Goal: Task Accomplishment & Management: Complete application form

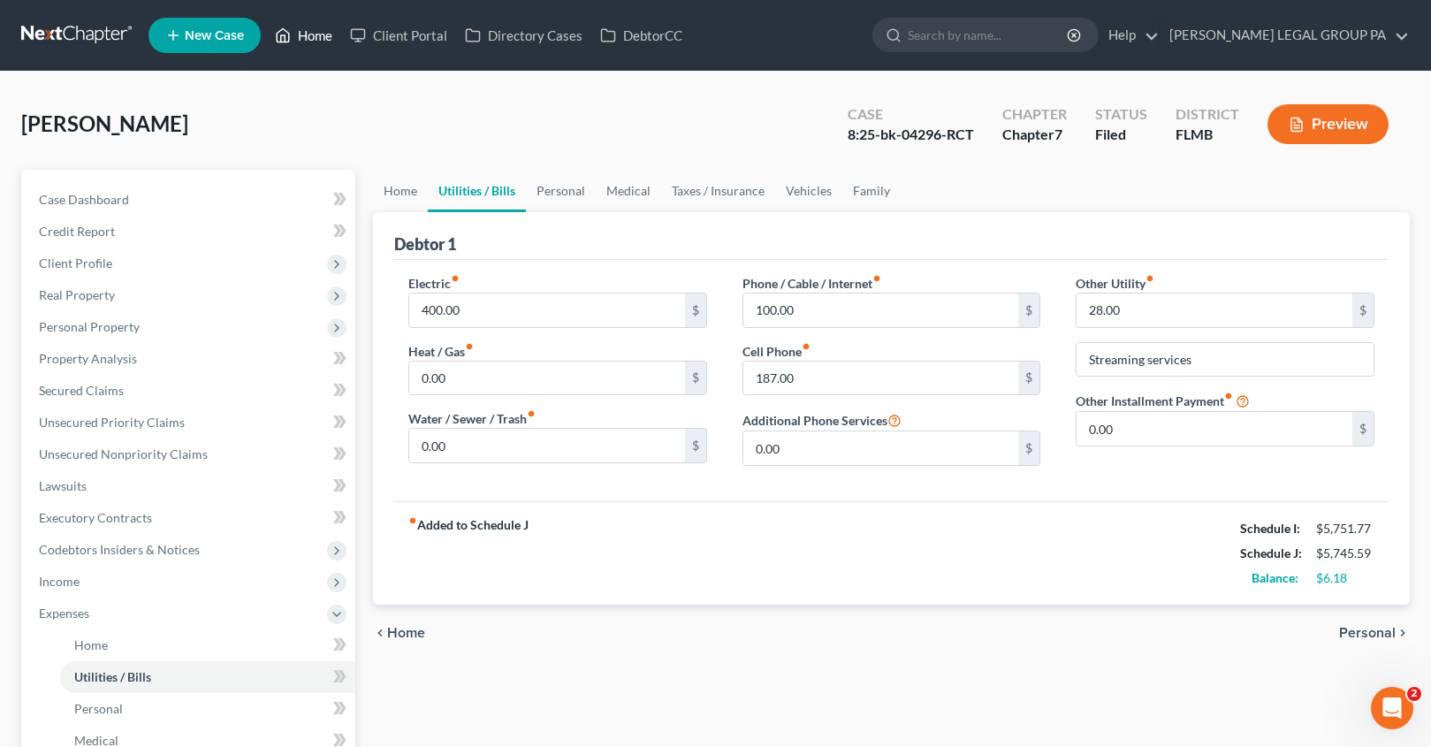
click at [299, 21] on link "Home" at bounding box center [303, 35] width 75 height 32
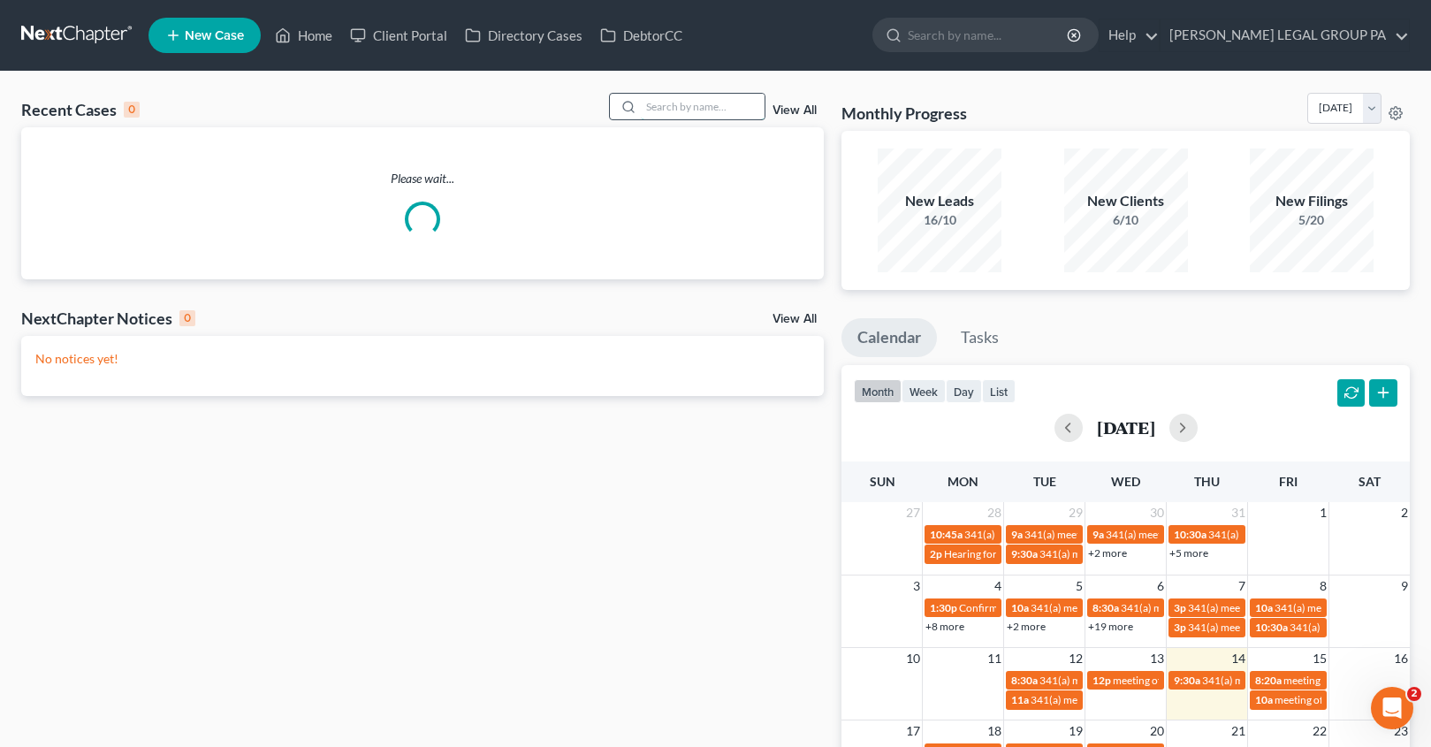
click at [707, 110] on input "search" at bounding box center [703, 107] width 124 height 26
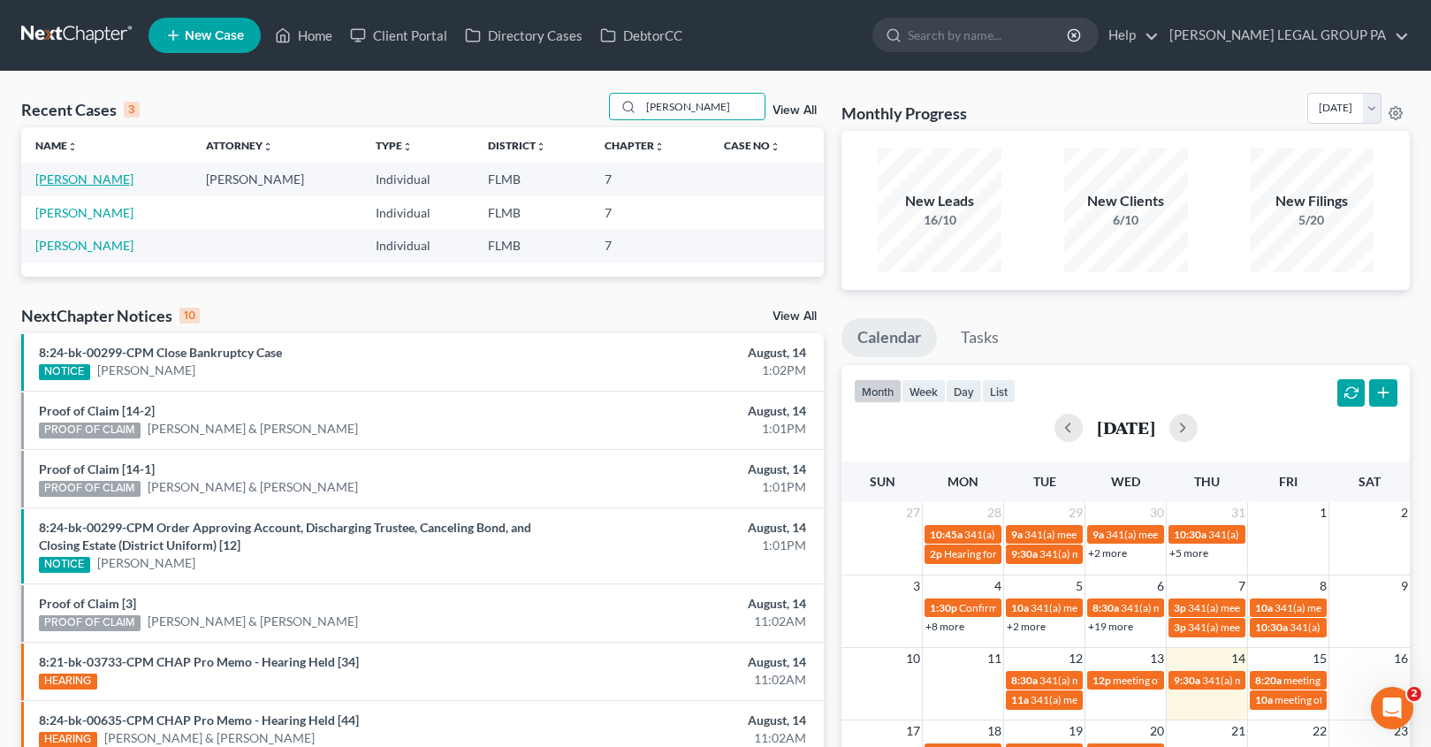
type input "bellamy"
click at [105, 177] on link "[PERSON_NAME]" at bounding box center [84, 178] width 98 height 15
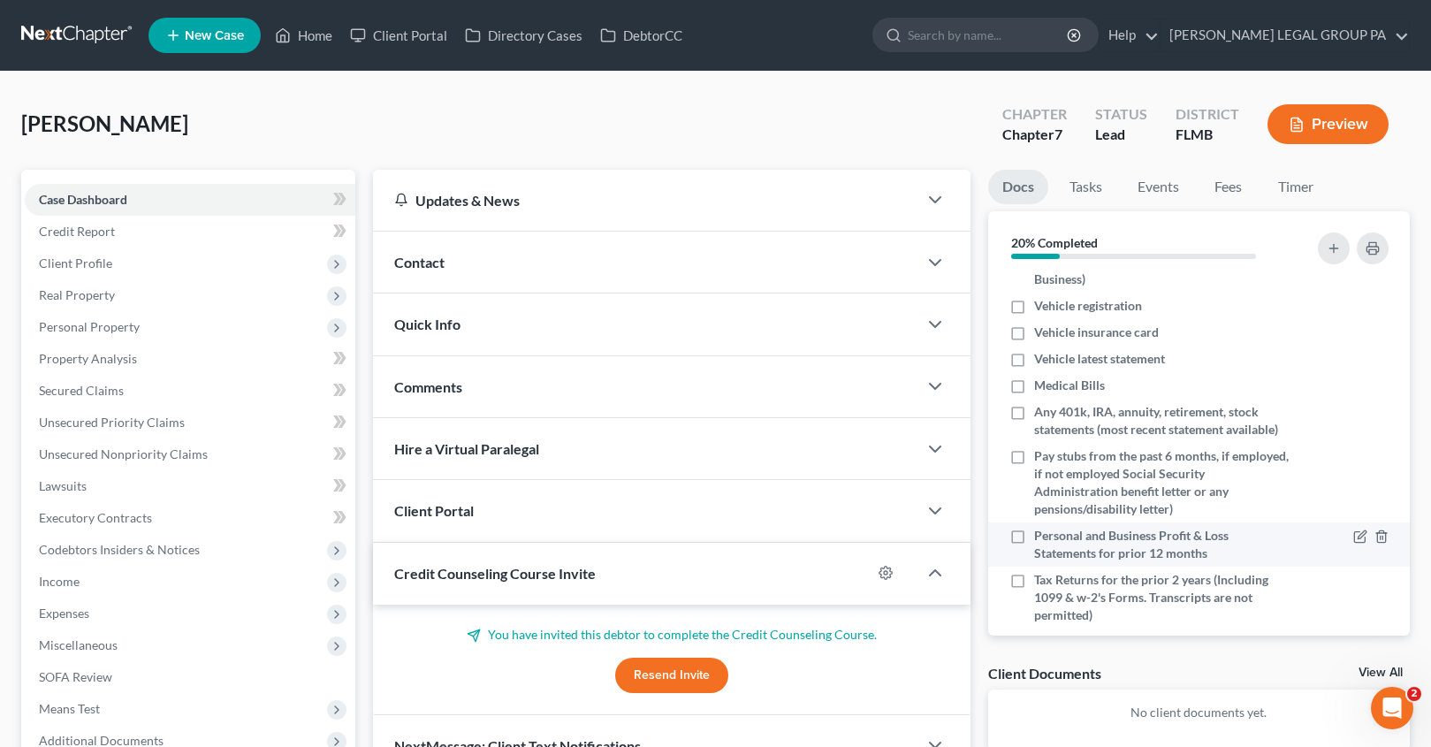
scroll to position [240, 0]
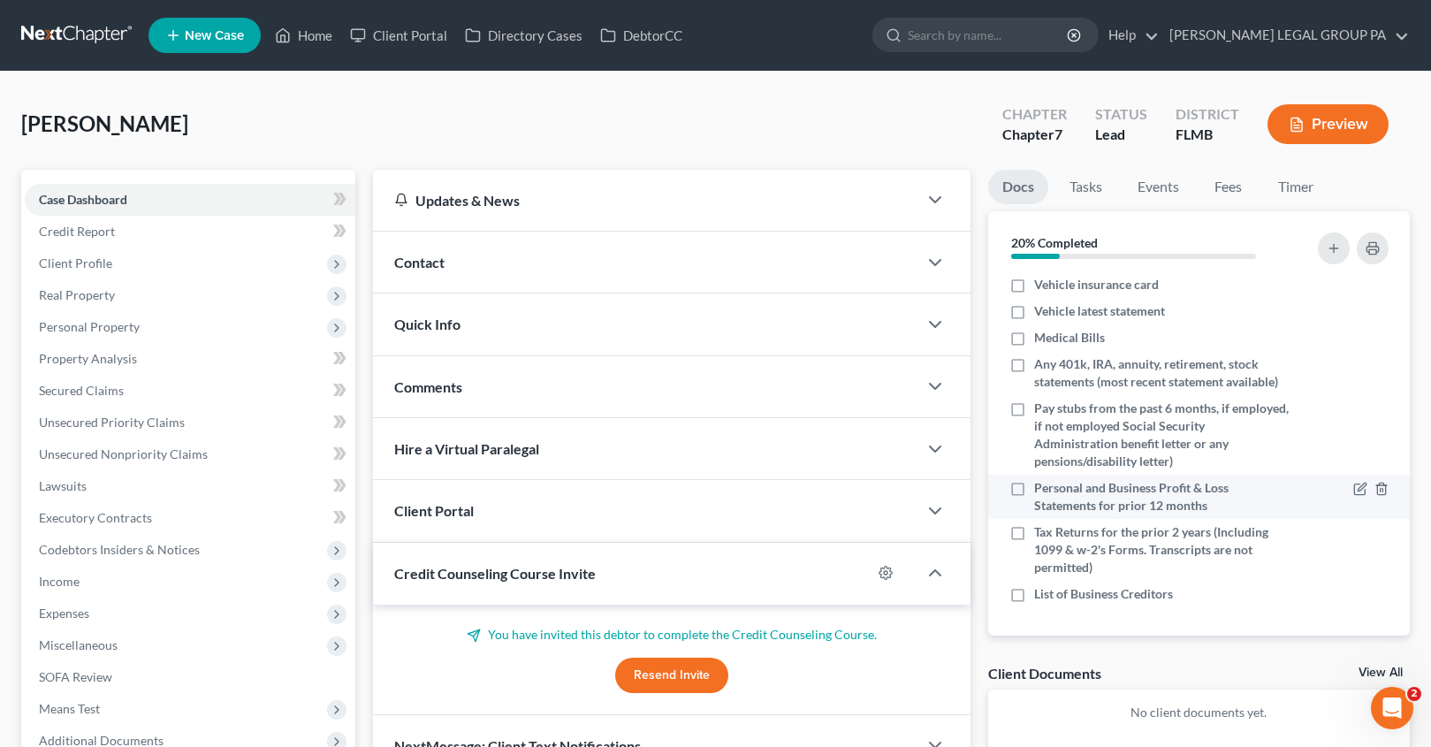
click at [1034, 491] on label "Personal and Business Profit & Loss Statements for prior 12 months" at bounding box center [1161, 496] width 255 height 35
click at [1041, 491] on input "Personal and Business Profit & Loss Statements for prior 12 months" at bounding box center [1046, 484] width 11 height 11
checkbox input "true"
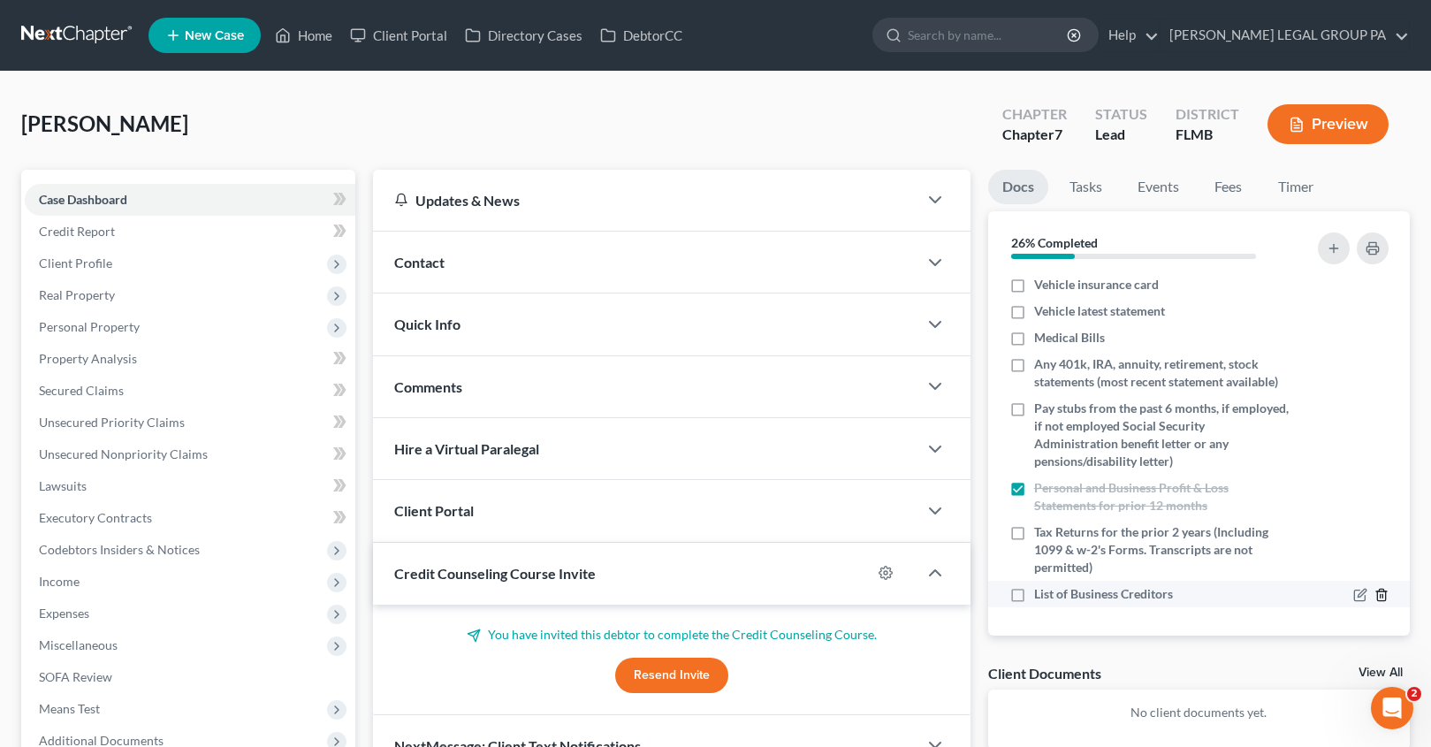
click at [1377, 590] on icon "button" at bounding box center [1381, 595] width 8 height 11
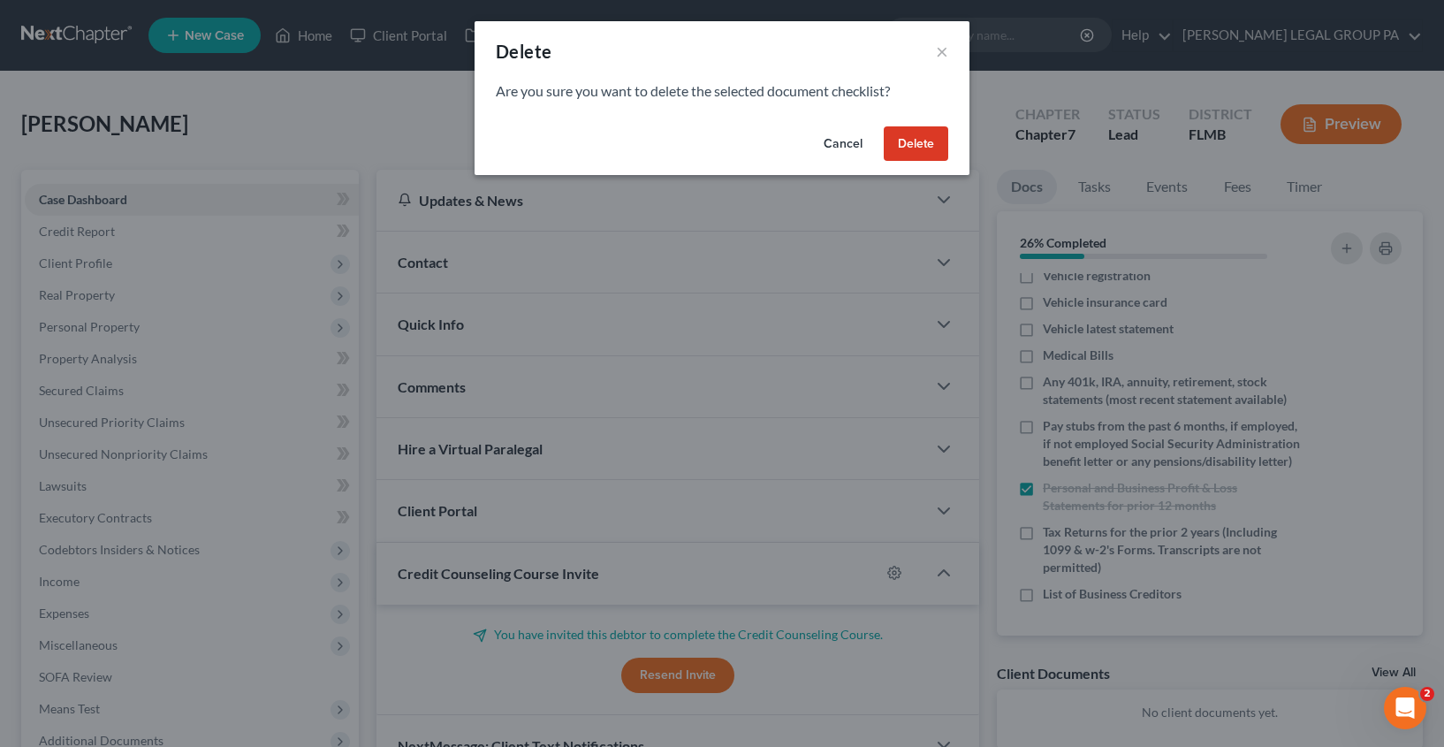
click at [947, 120] on div "Cancel Delete" at bounding box center [722, 147] width 495 height 57
click at [930, 146] on button "Delete" at bounding box center [916, 143] width 65 height 35
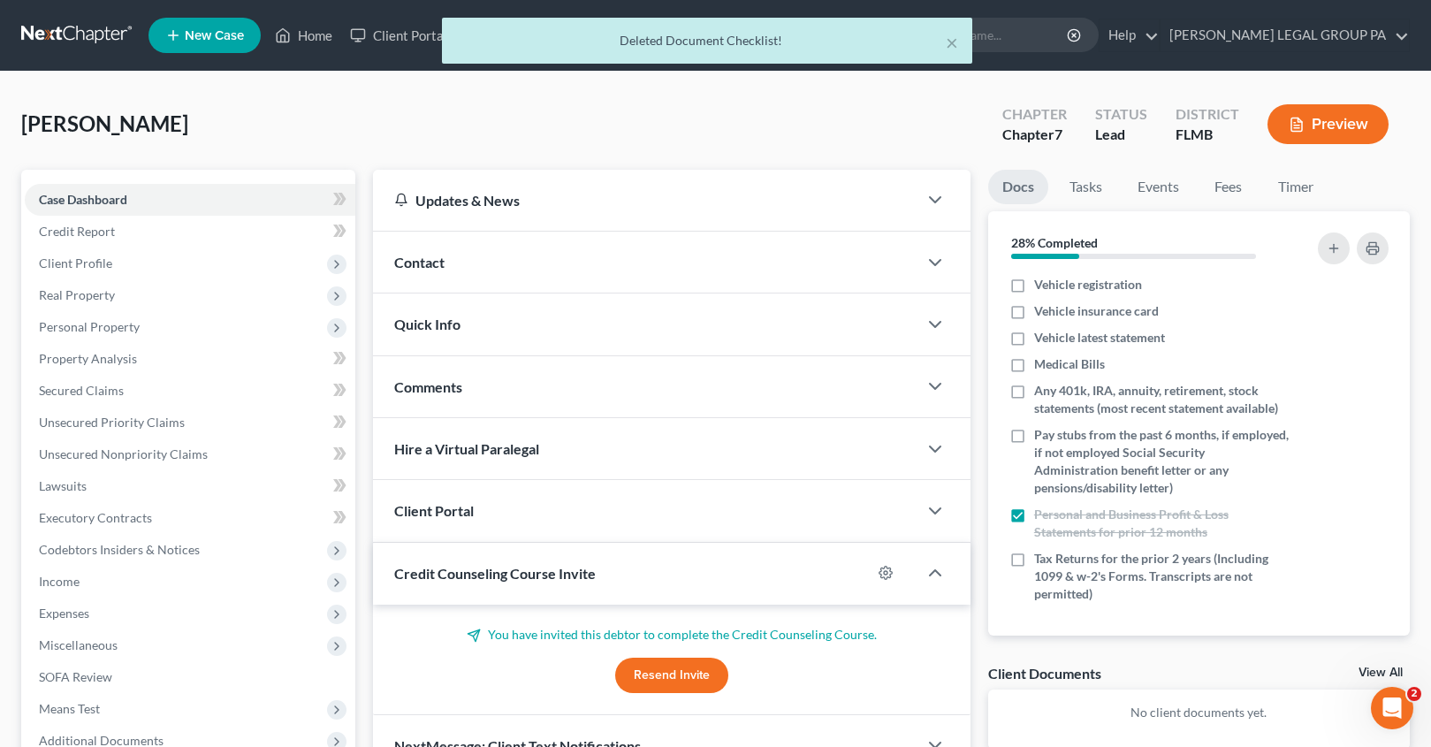
scroll to position [214, 0]
click at [928, 156] on div at bounding box center [715, 373] width 1431 height 747
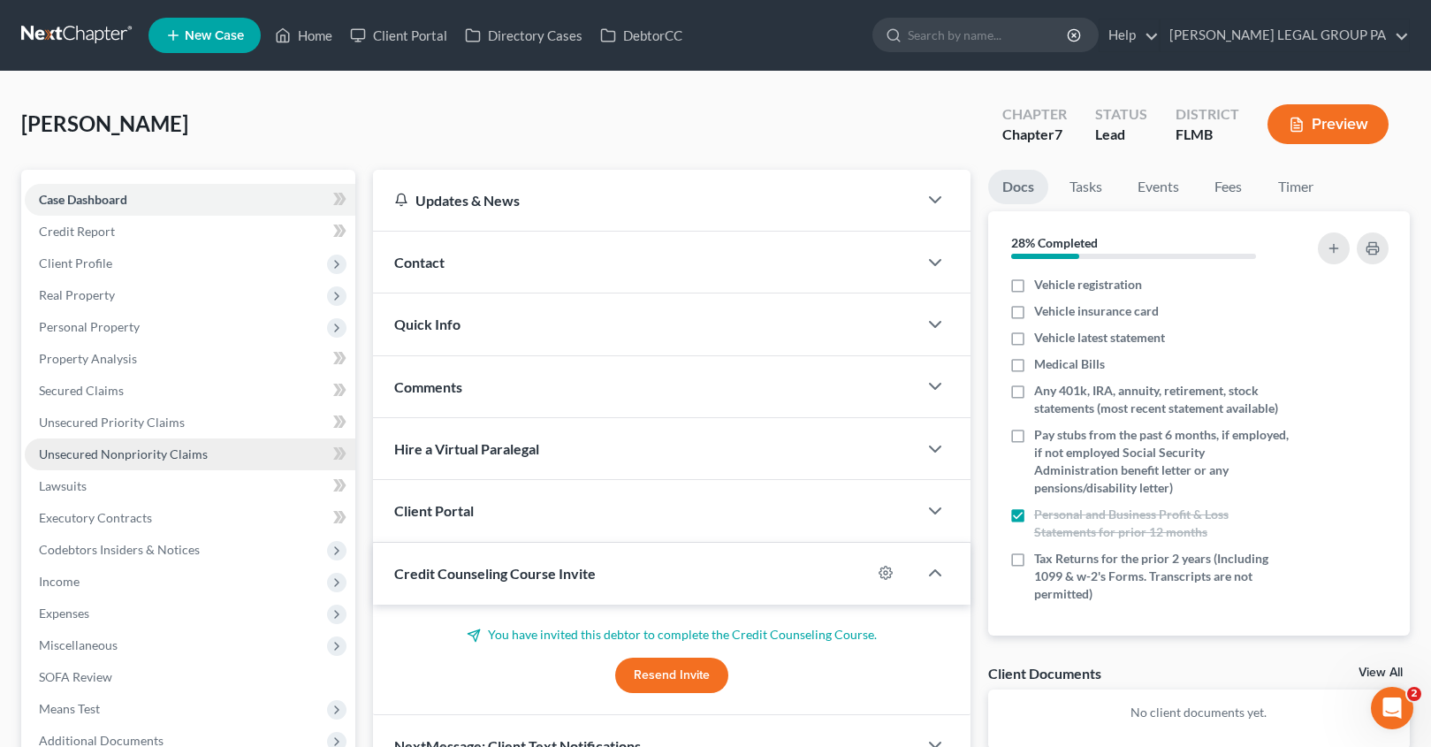
click at [146, 453] on span "Unsecured Nonpriority Claims" at bounding box center [123, 453] width 169 height 15
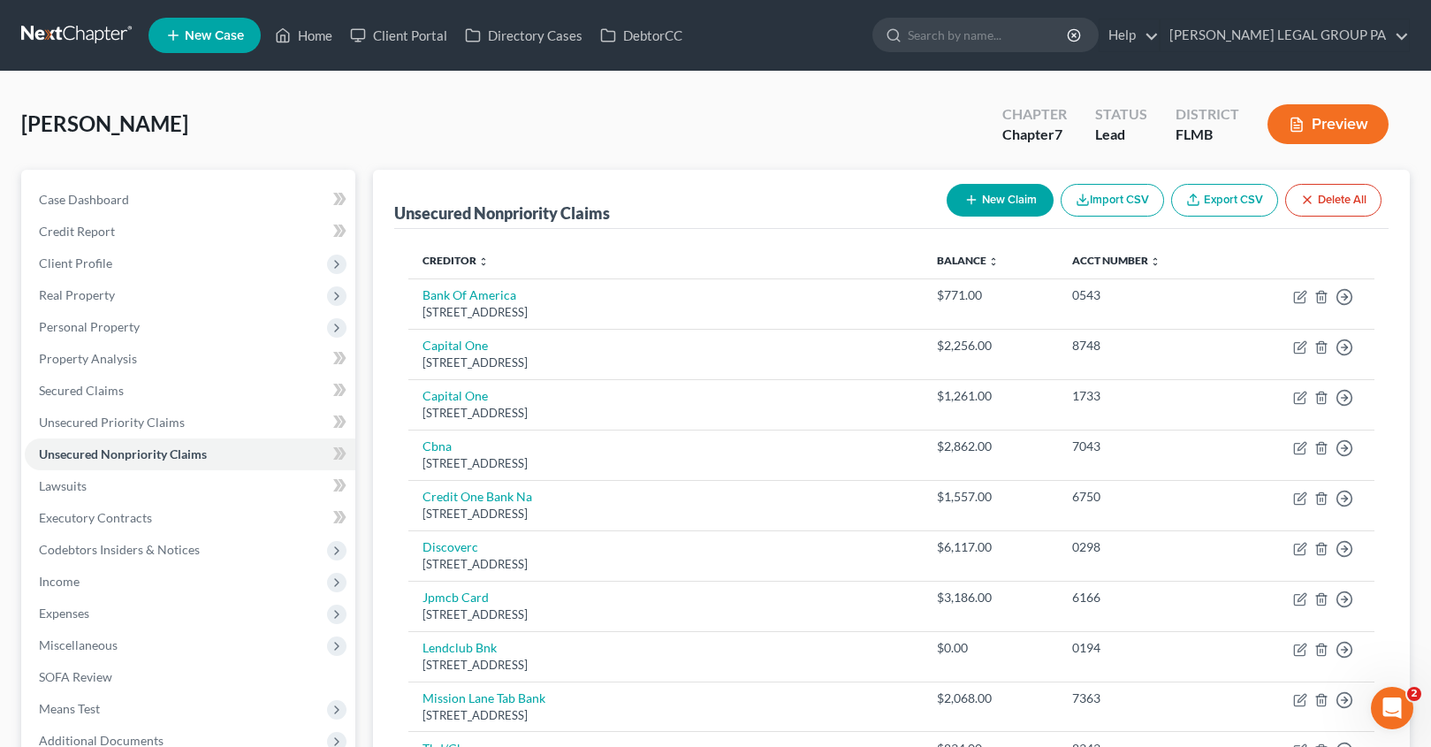
click at [995, 194] on button "New Claim" at bounding box center [1000, 200] width 107 height 33
select select "0"
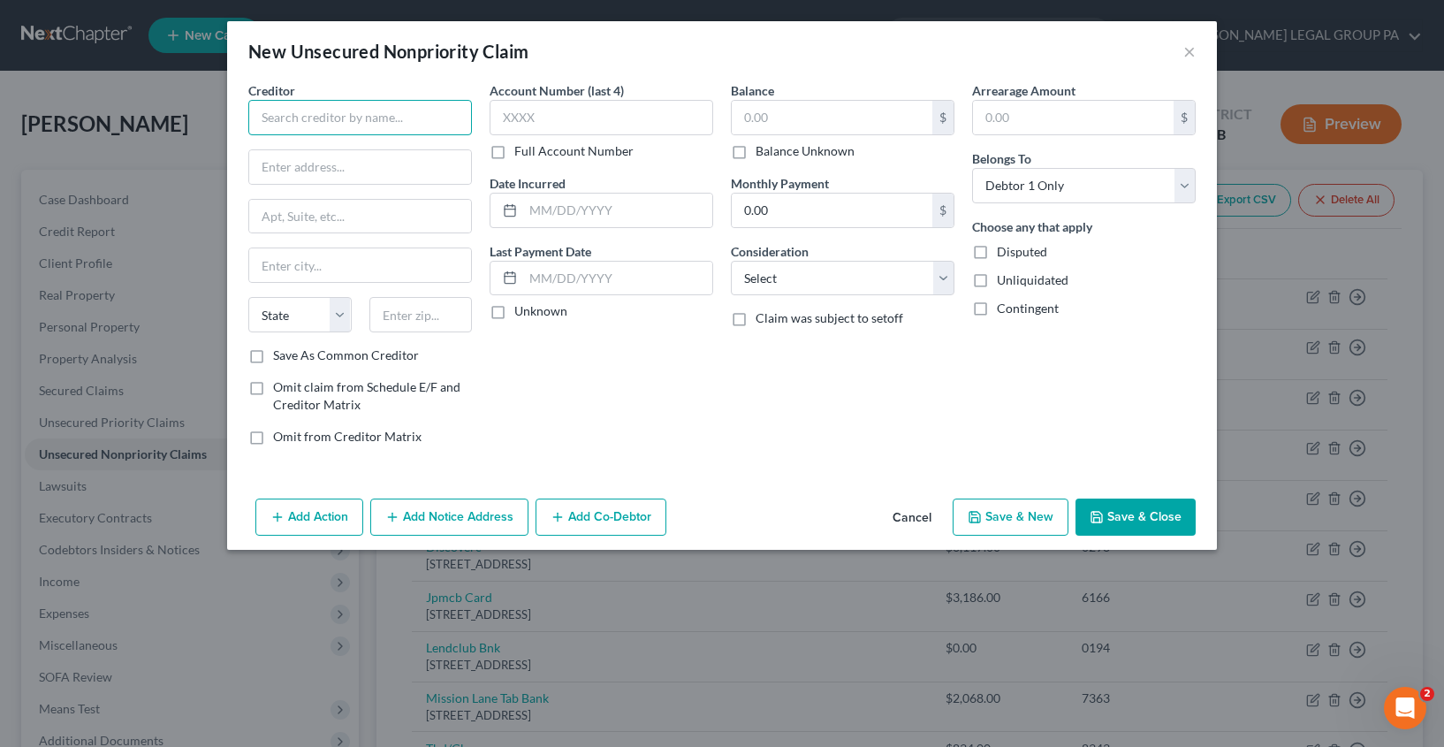
click at [327, 130] on input "text" at bounding box center [360, 117] width 224 height 35
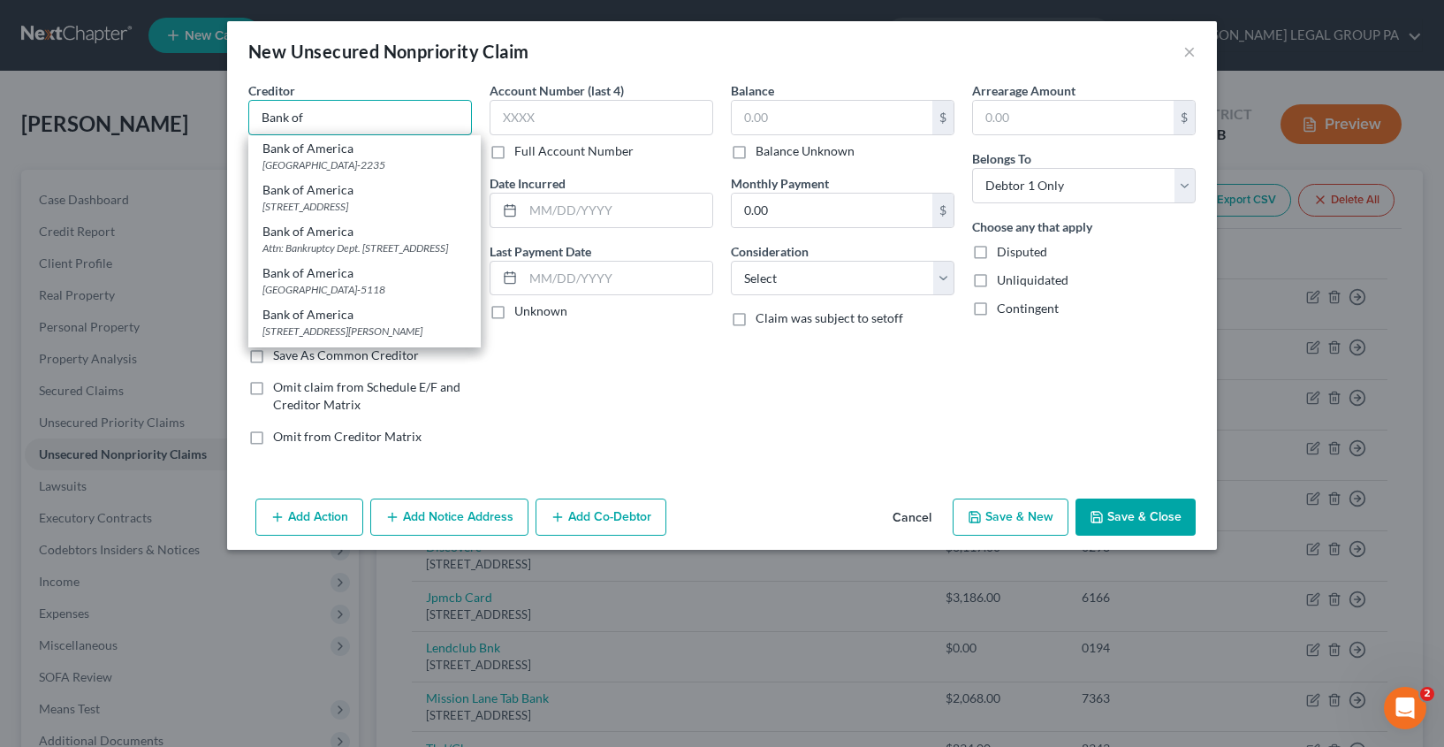
type input "Bank of America"
type input "PO Box 982238"
type input "EL Paso"
select select "45"
type input "79998-2235"
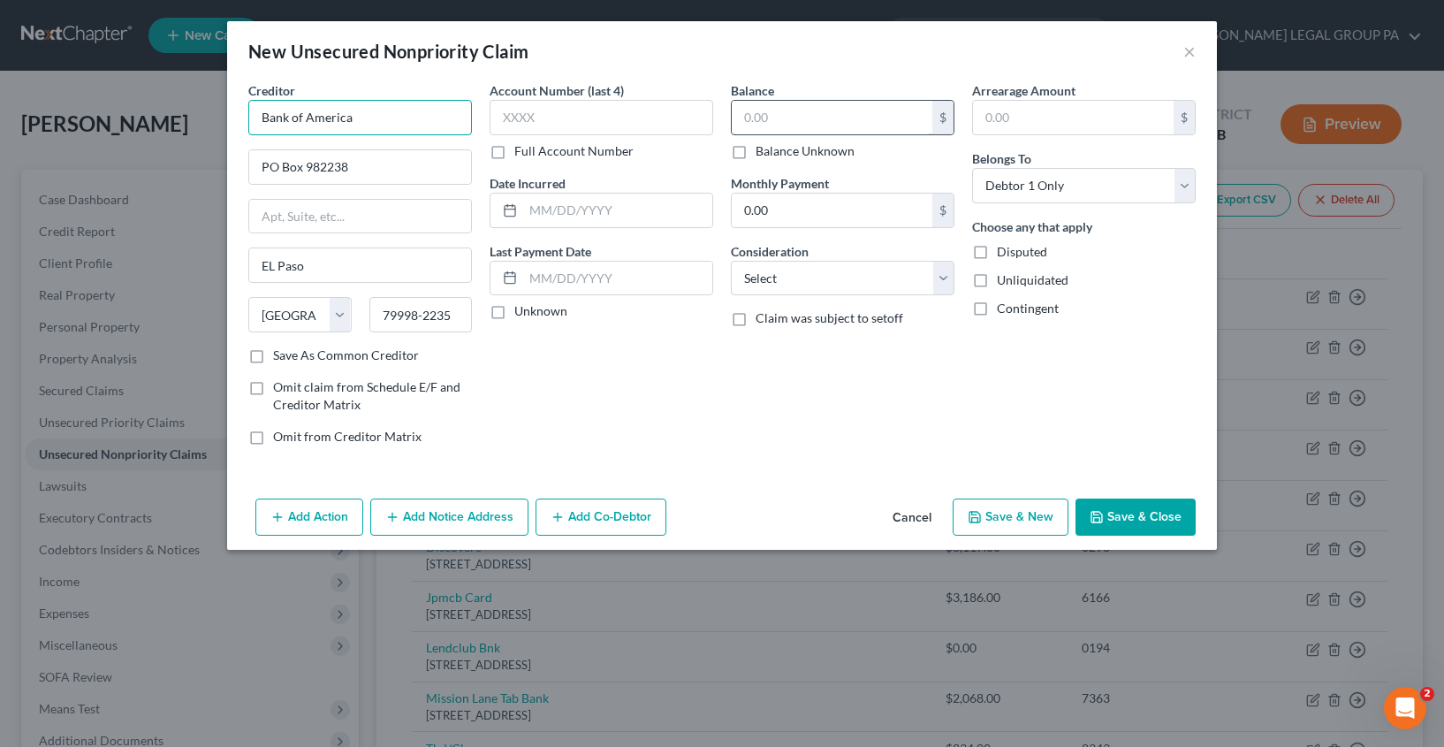
type input "Bank of America"
click at [788, 115] on input "text" at bounding box center [832, 118] width 201 height 34
type input "31.00"
click at [825, 280] on select "Select Cable / Satellite Services Collection Agency Credit Card Debt Debt Couns…" at bounding box center [843, 278] width 224 height 35
select select "15"
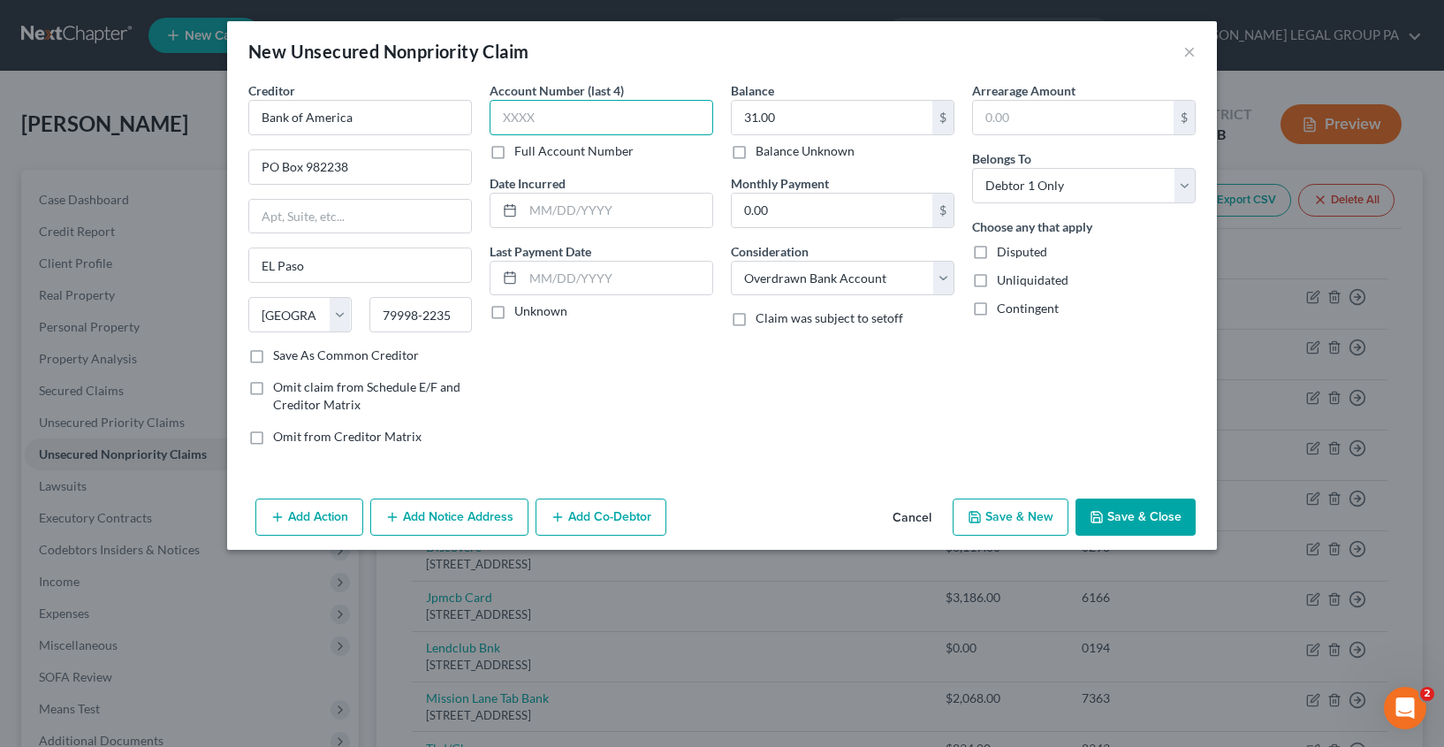
click at [575, 119] on input "text" at bounding box center [602, 117] width 224 height 35
click at [921, 517] on button "Cancel" at bounding box center [912, 517] width 67 height 35
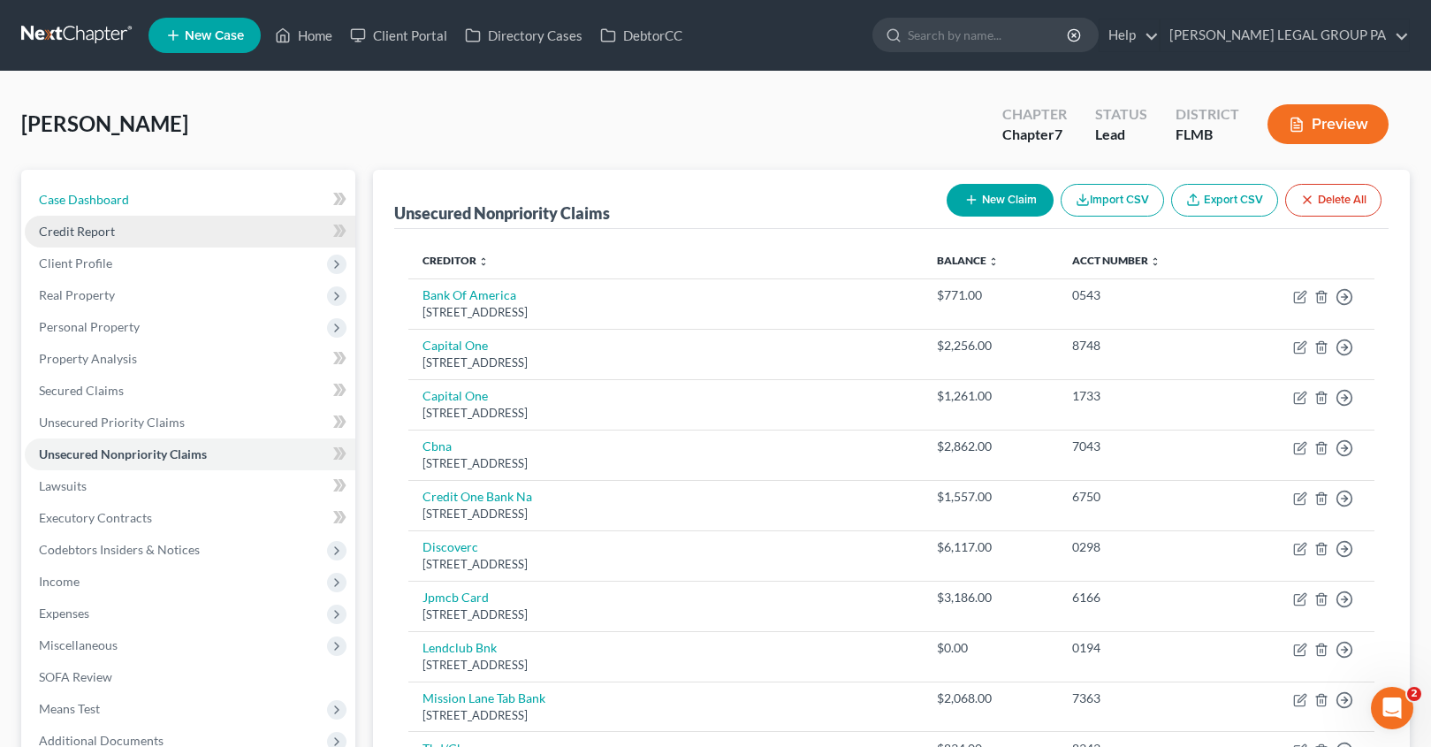
drag, startPoint x: 103, startPoint y: 209, endPoint x: 261, endPoint y: 230, distance: 159.5
click at [103, 209] on link "Case Dashboard" at bounding box center [190, 200] width 331 height 32
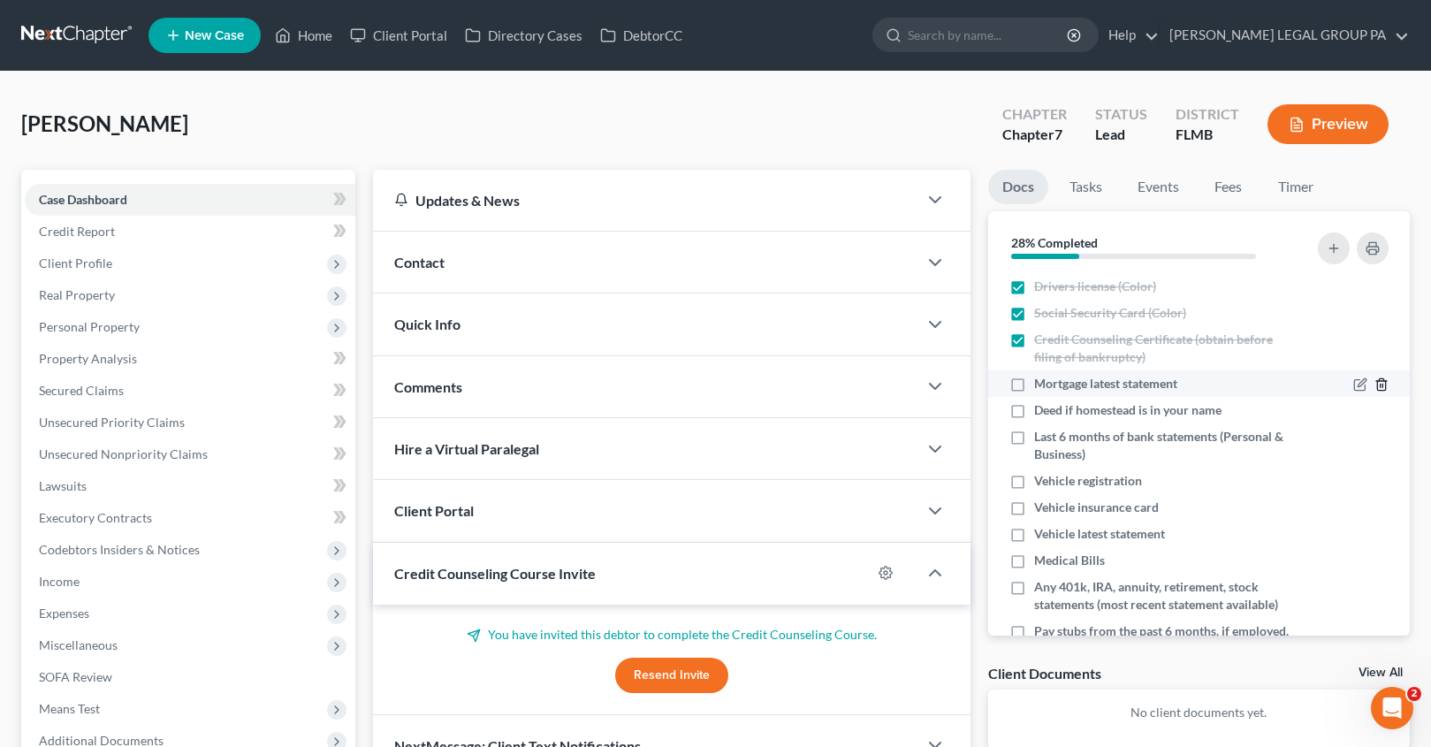
click at [1374, 380] on icon "button" at bounding box center [1381, 384] width 14 height 14
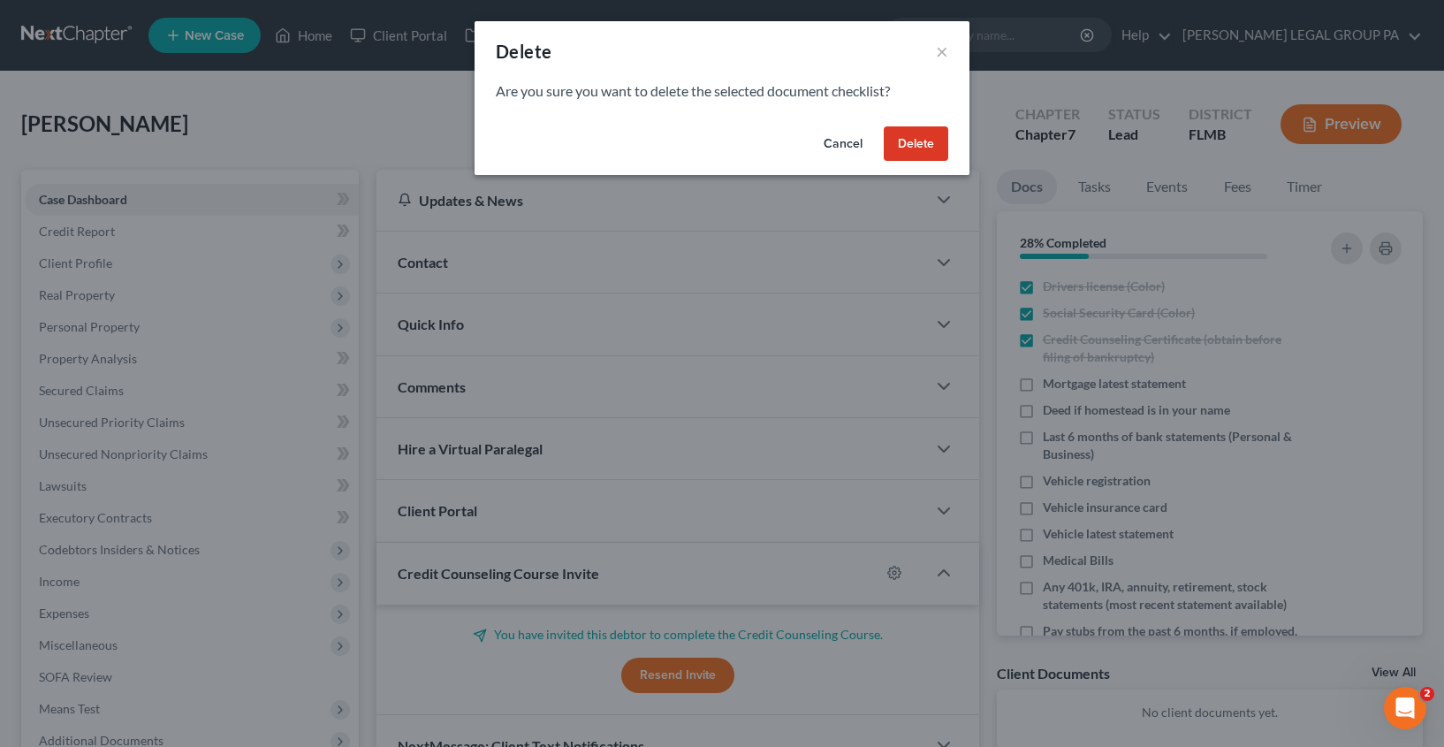
drag, startPoint x: 900, startPoint y: 134, endPoint x: 1386, endPoint y: 395, distance: 551.6
click at [900, 134] on button "Delete" at bounding box center [916, 143] width 65 height 35
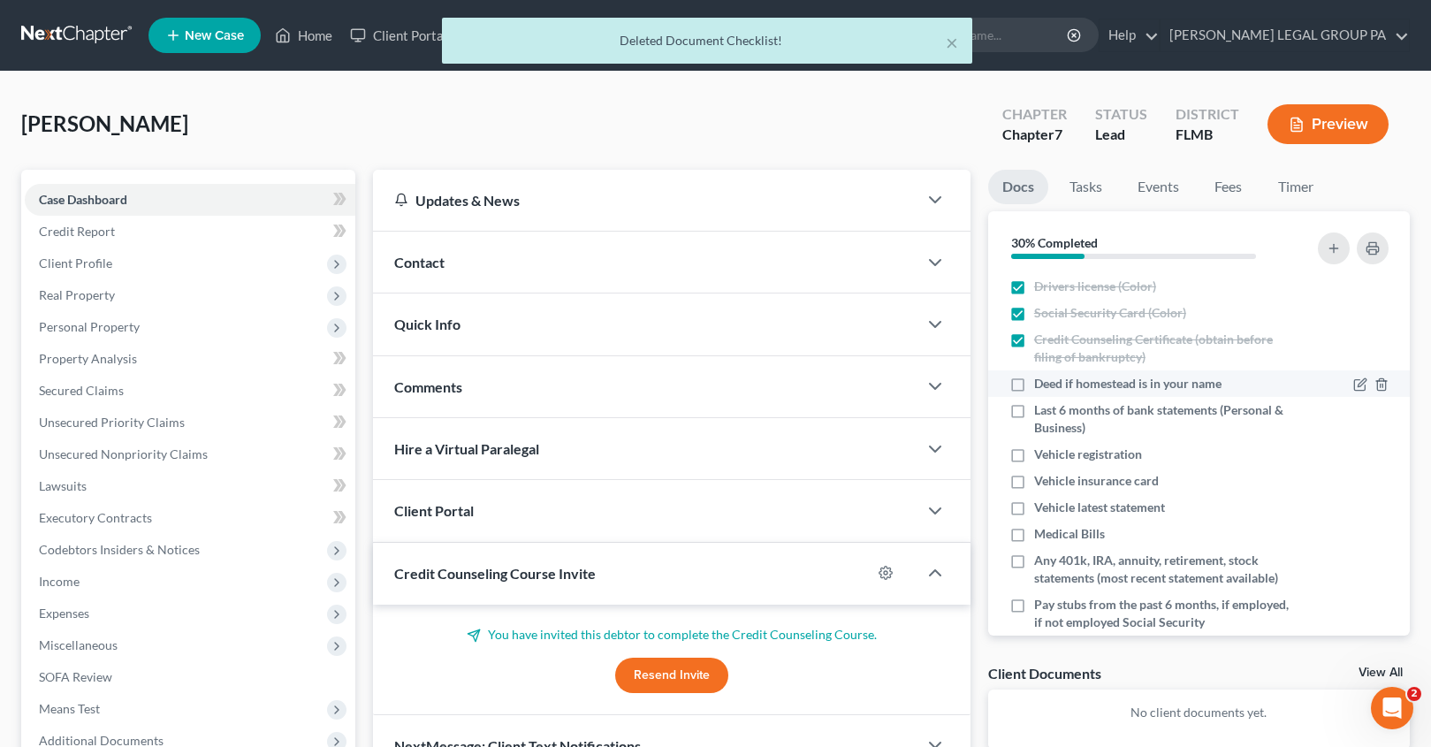
click at [1375, 386] on div at bounding box center [1347, 384] width 99 height 18
click at [1374, 385] on icon "button" at bounding box center [1381, 384] width 14 height 14
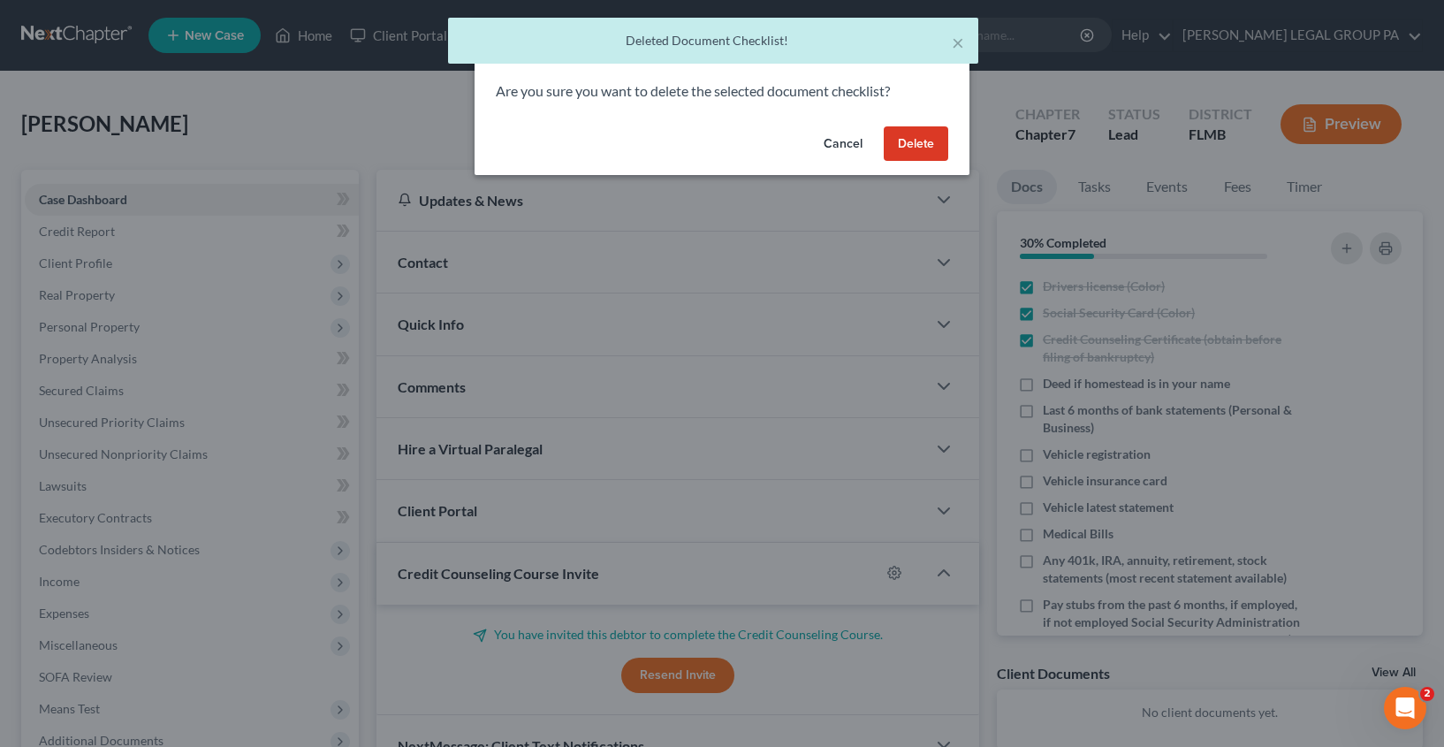
click at [927, 150] on button "Delete" at bounding box center [916, 143] width 65 height 35
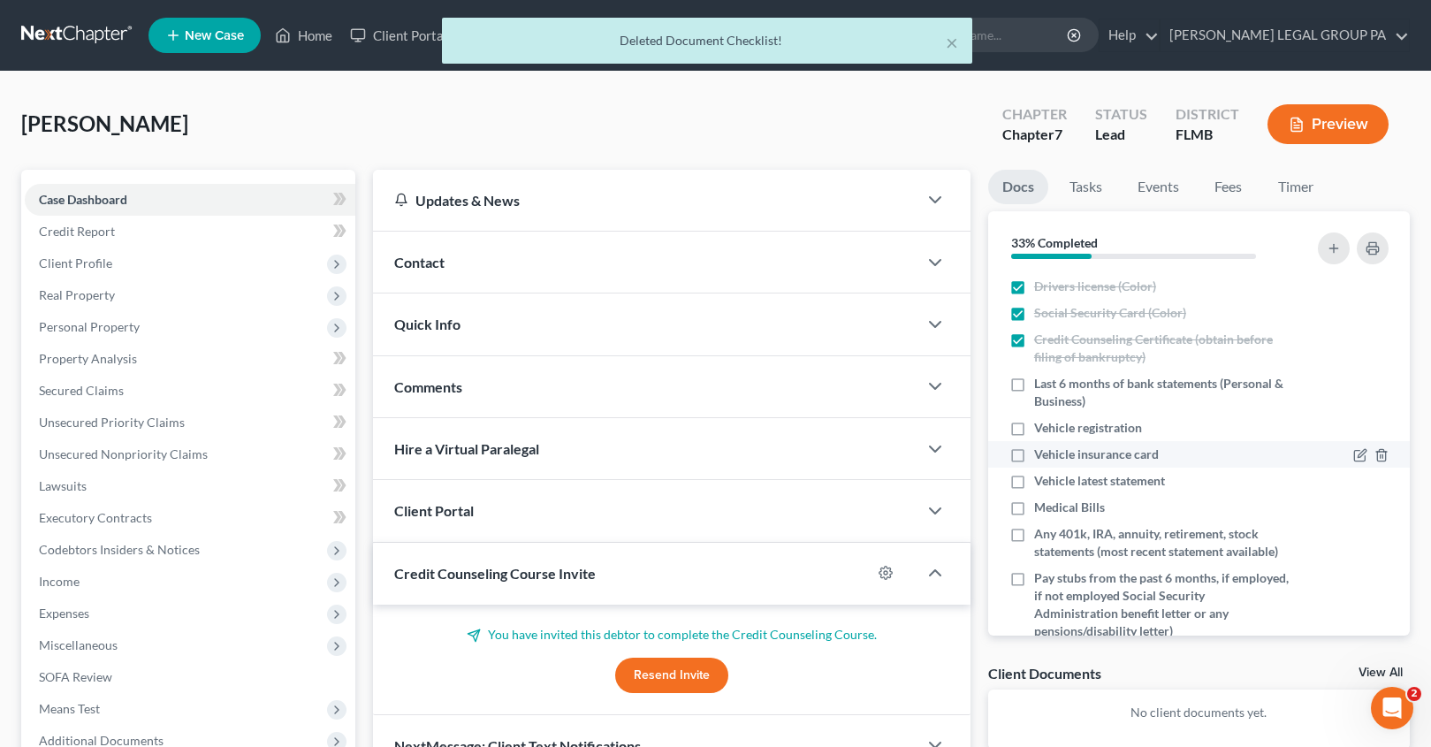
drag, startPoint x: 1017, startPoint y: 427, endPoint x: 1046, endPoint y: 458, distance: 41.9
click at [1034, 427] on label "Vehicle registration" at bounding box center [1088, 428] width 108 height 18
click at [1041, 427] on input "Vehicle registration" at bounding box center [1046, 424] width 11 height 11
checkbox input "true"
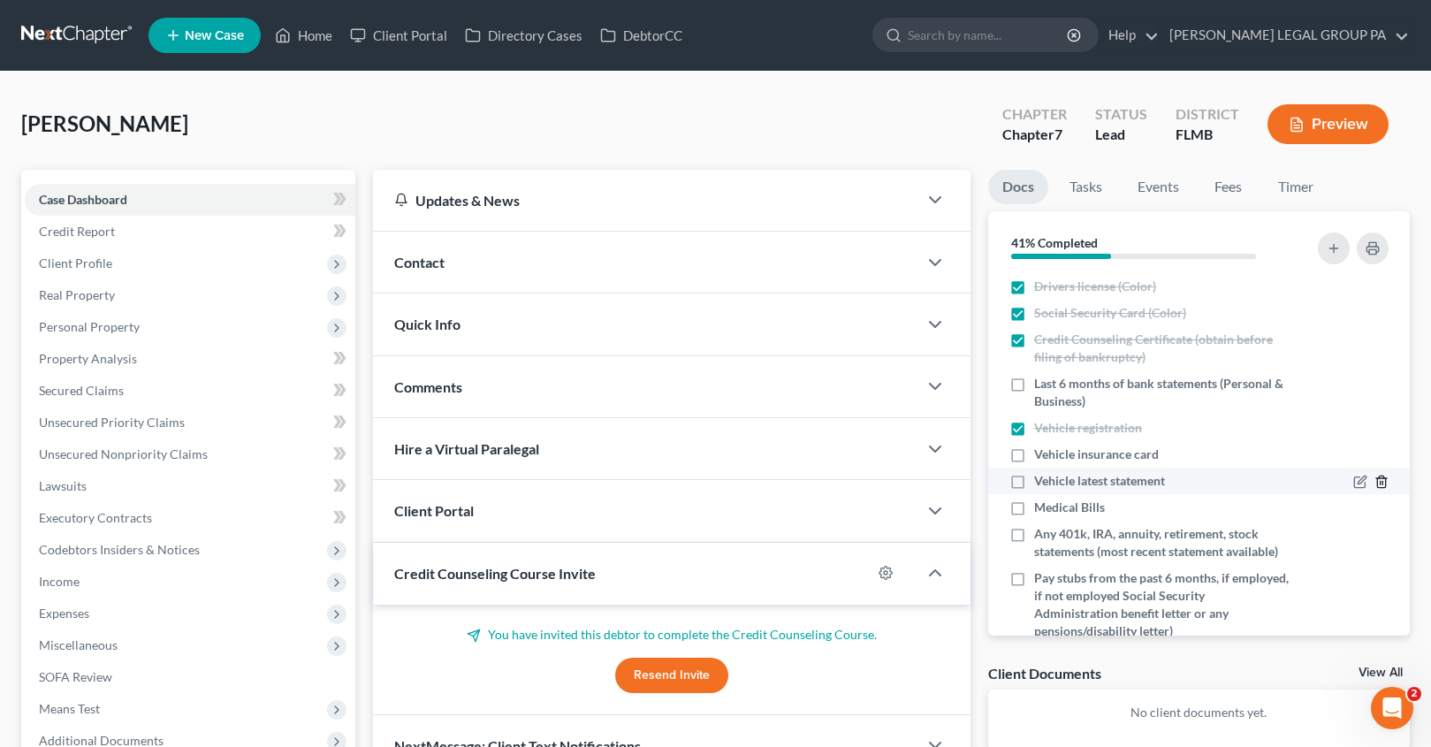
click at [1374, 482] on icon "button" at bounding box center [1381, 482] width 14 height 14
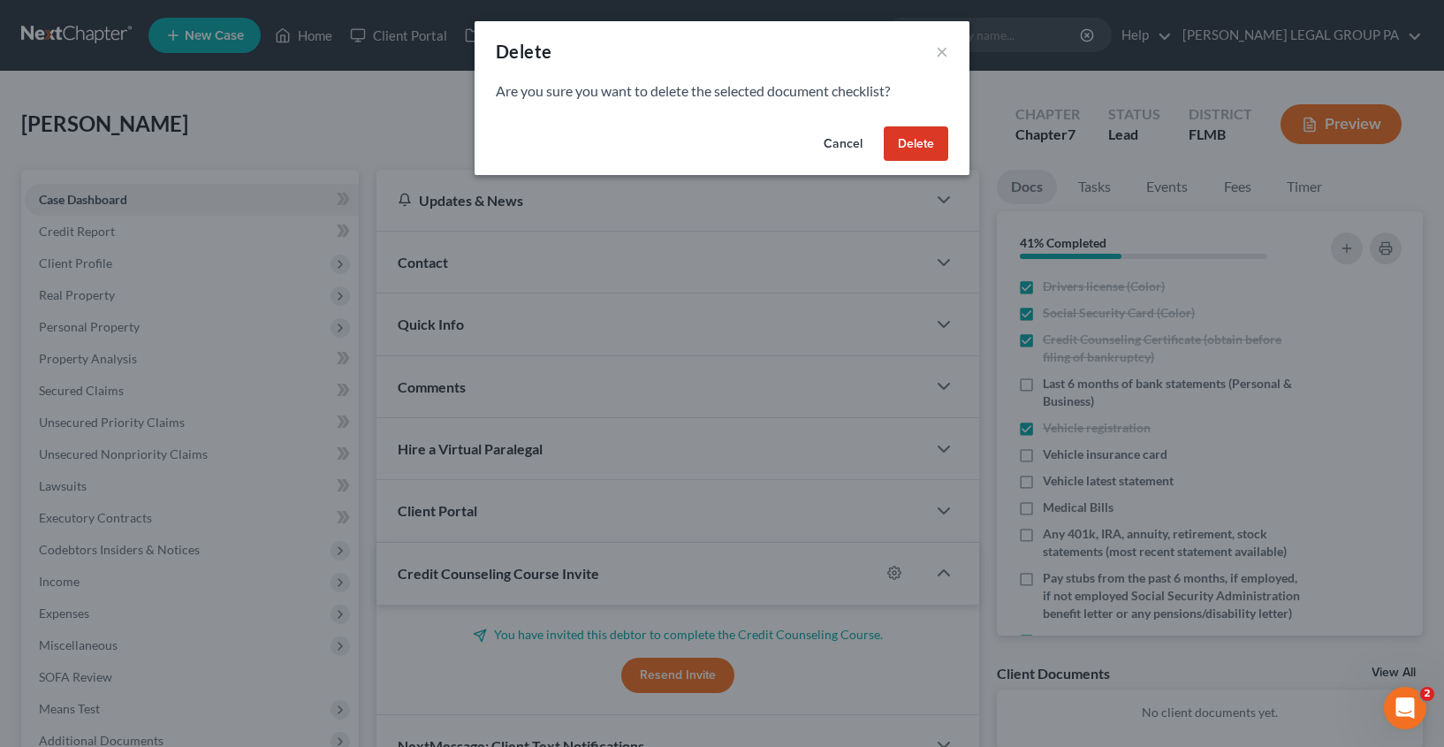
click at [906, 149] on button "Delete" at bounding box center [916, 143] width 65 height 35
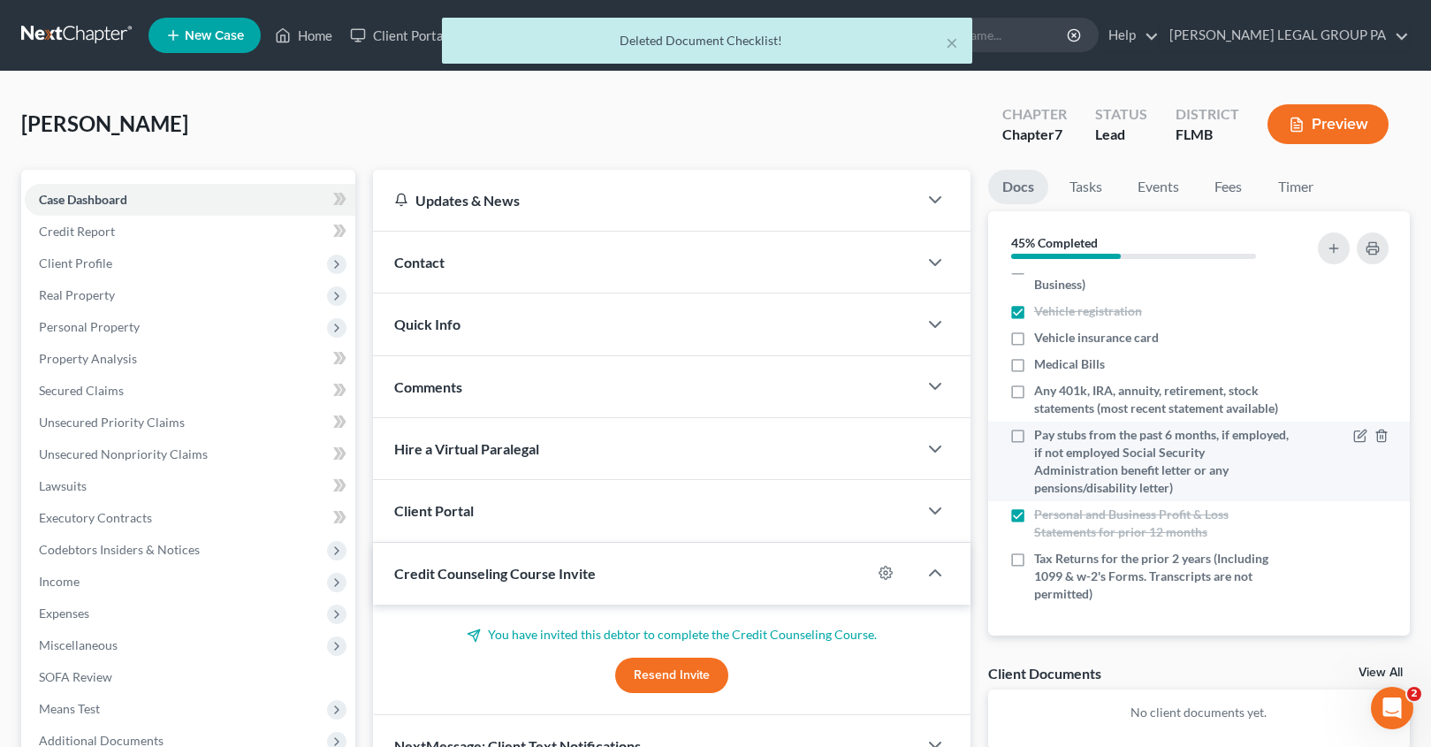
scroll to position [134, 0]
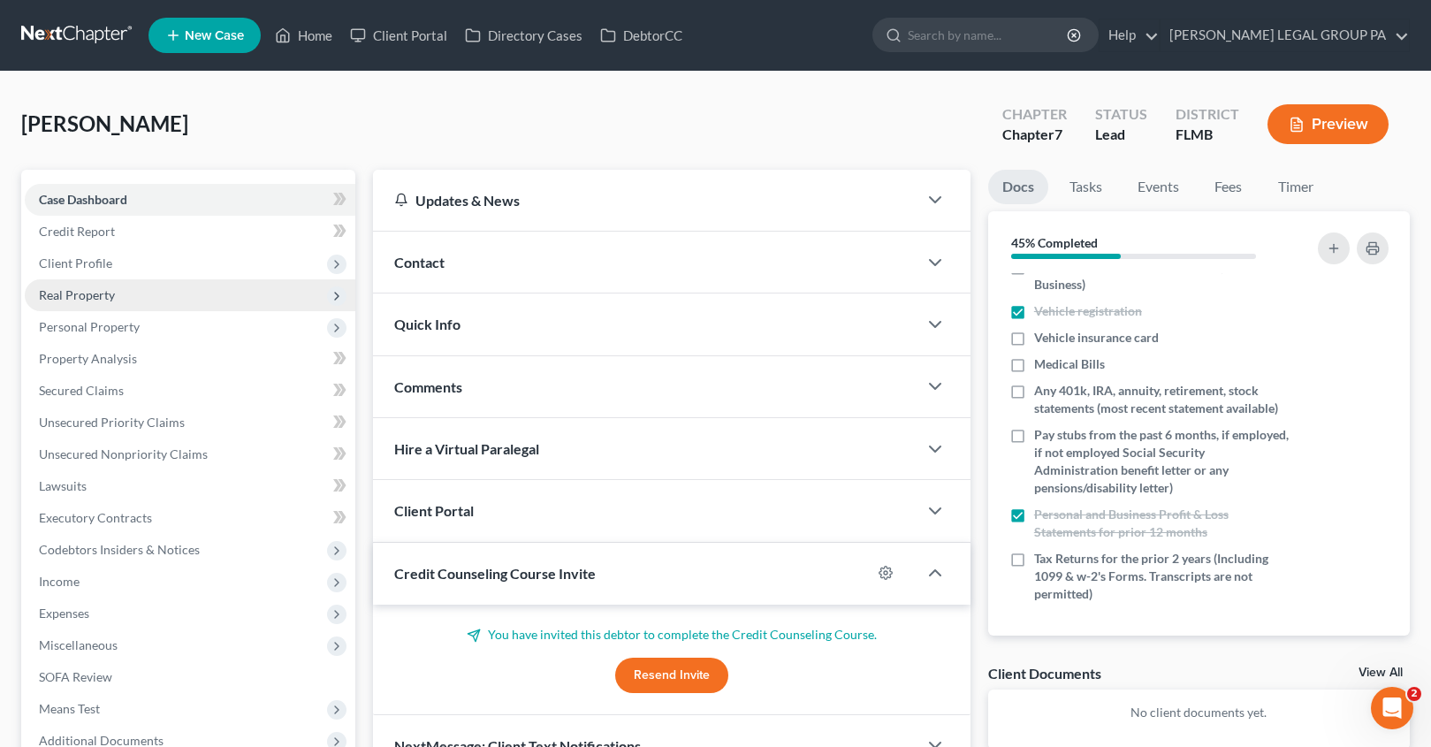
click at [103, 269] on span "Client Profile" at bounding box center [75, 262] width 73 height 15
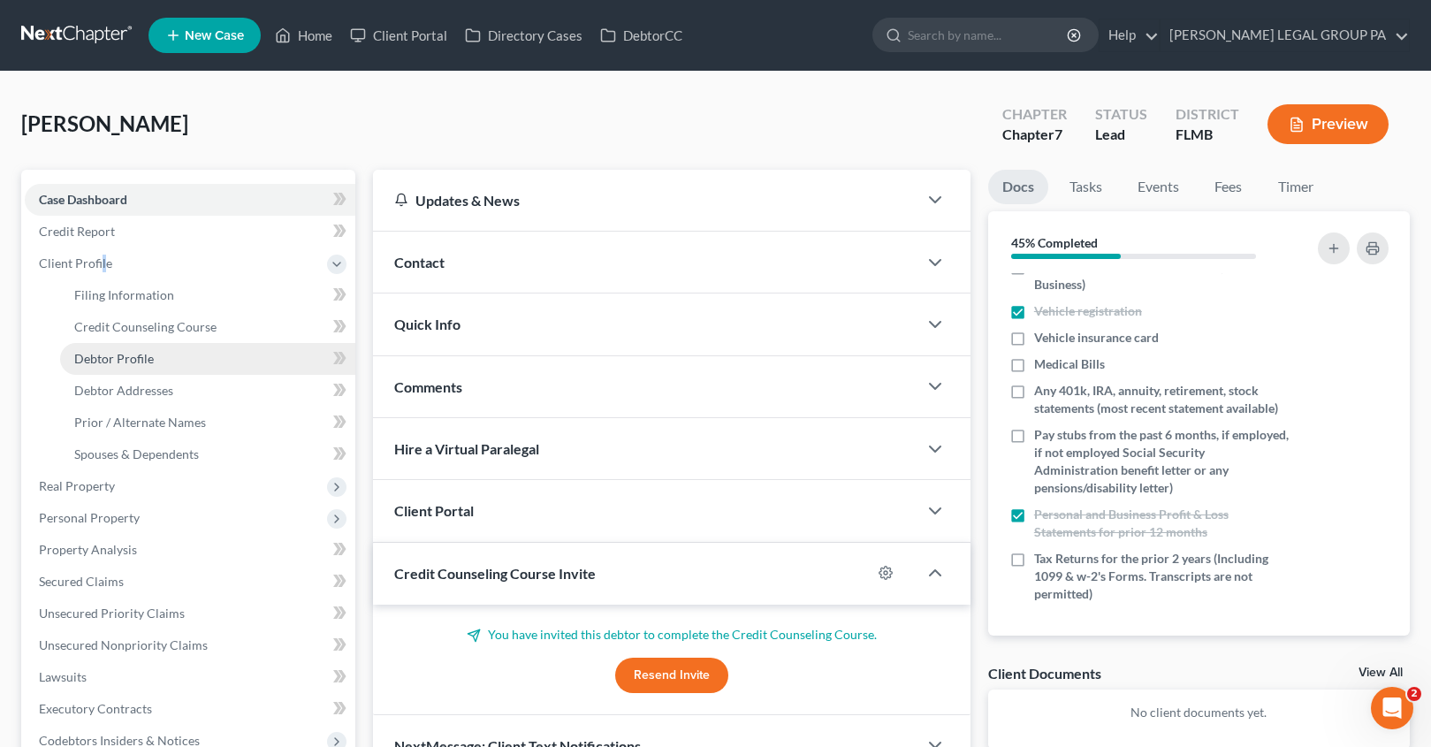
drag, startPoint x: 133, startPoint y: 363, endPoint x: 118, endPoint y: 366, distance: 15.3
click at [133, 363] on span "Debtor Profile" at bounding box center [114, 358] width 80 height 15
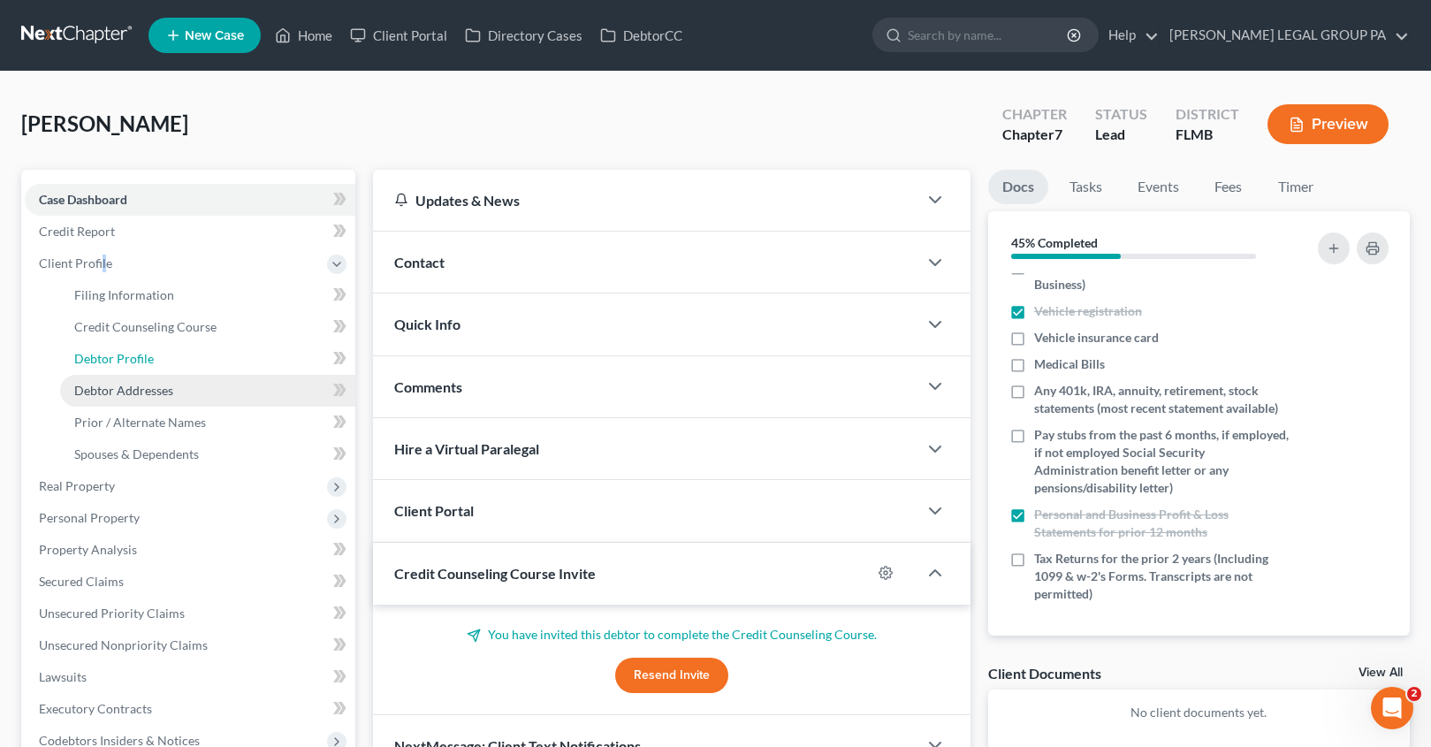
select select "0"
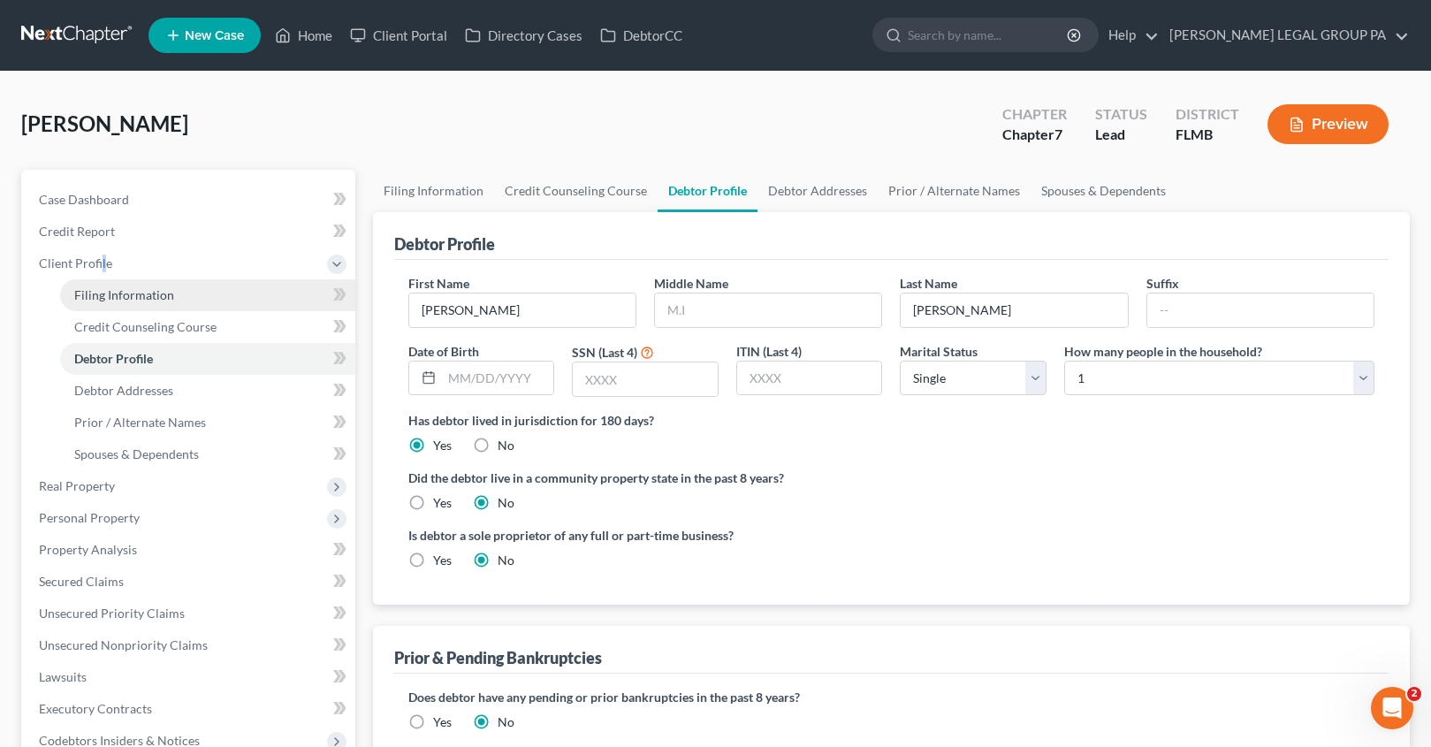
click at [124, 295] on span "Filing Information" at bounding box center [124, 294] width 100 height 15
select select "1"
select select "0"
select select "9"
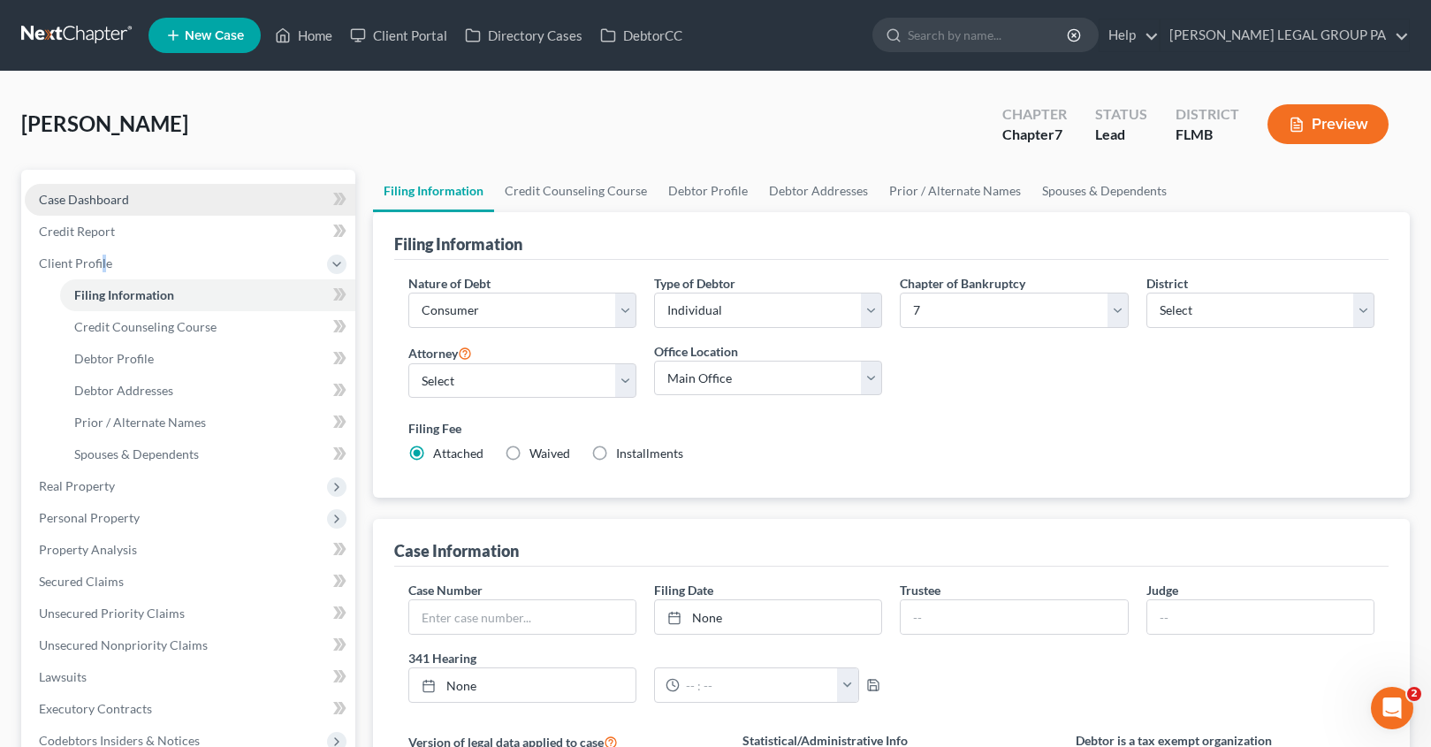
click at [110, 190] on link "Case Dashboard" at bounding box center [190, 200] width 331 height 32
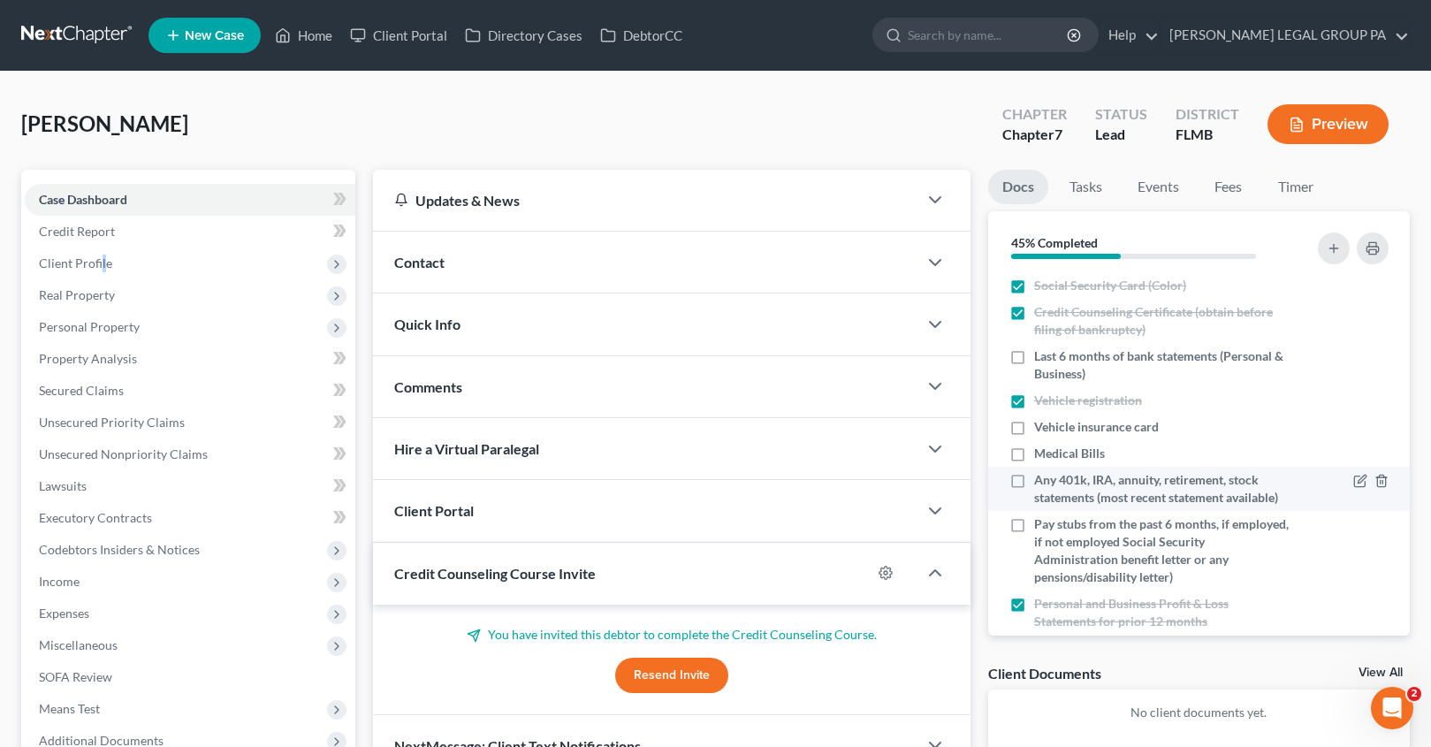
scroll to position [134, 0]
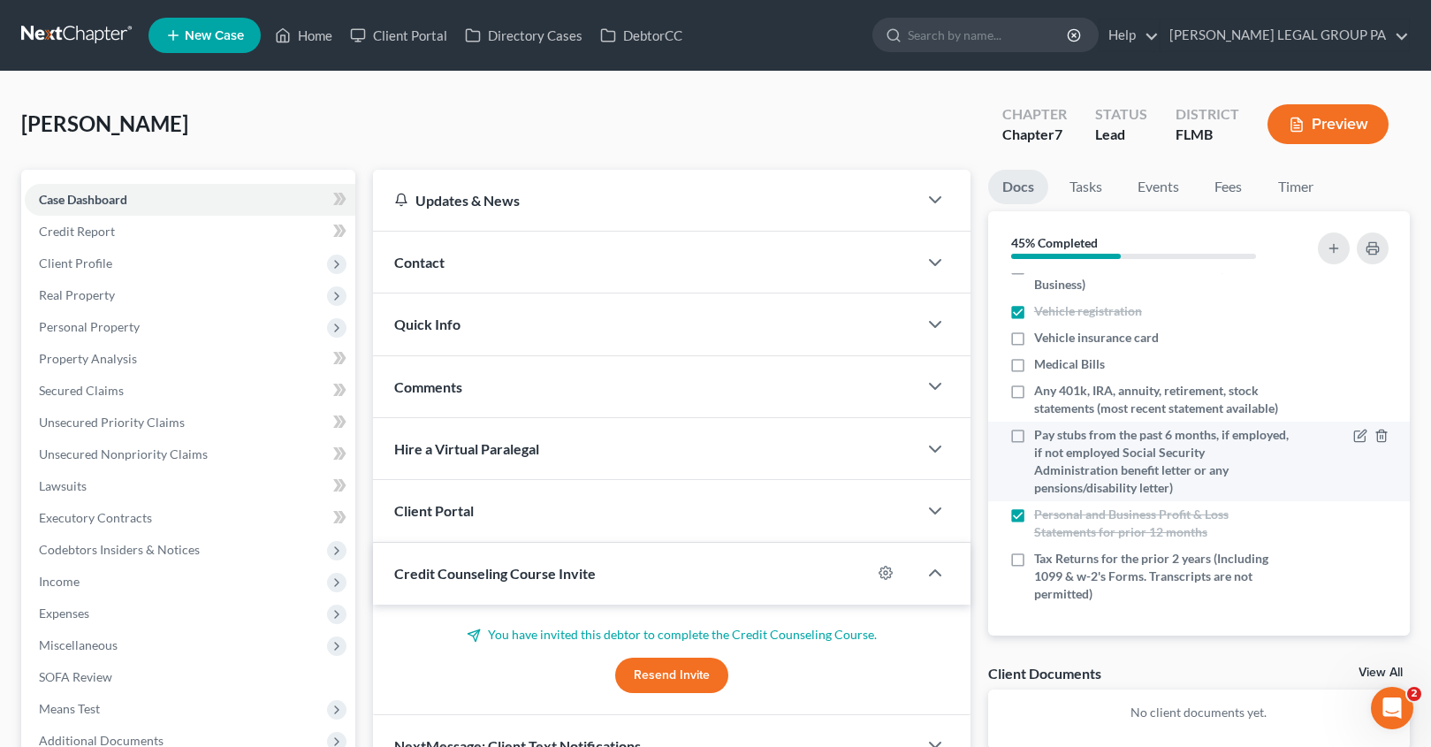
click at [1034, 437] on label "Pay stubs from the past 6 months, if employed, if not employed Social Security …" at bounding box center [1161, 461] width 255 height 71
click at [1041, 437] on input "Pay stubs from the past 6 months, if employed, if not employed Social Security …" at bounding box center [1046, 431] width 11 height 11
checkbox input "true"
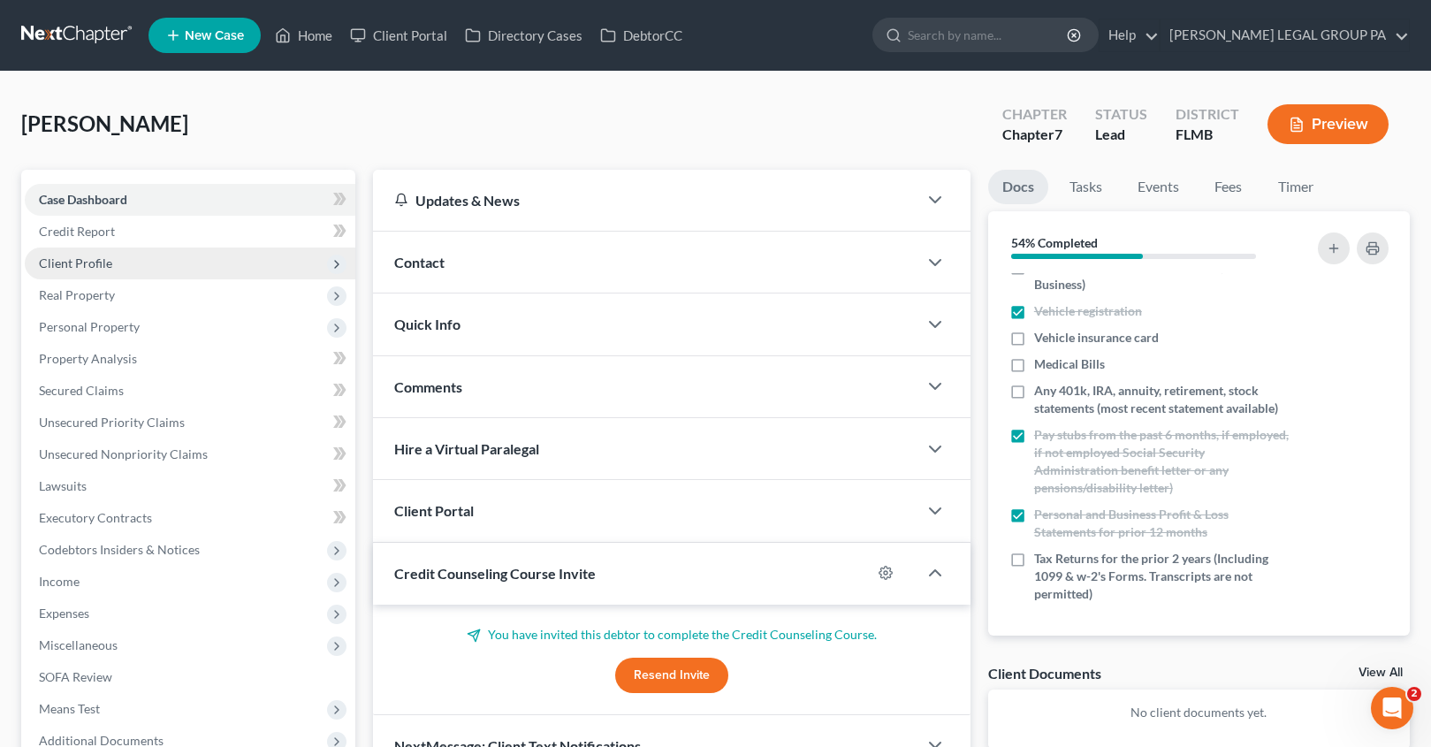
click at [77, 259] on span "Client Profile" at bounding box center [75, 262] width 73 height 15
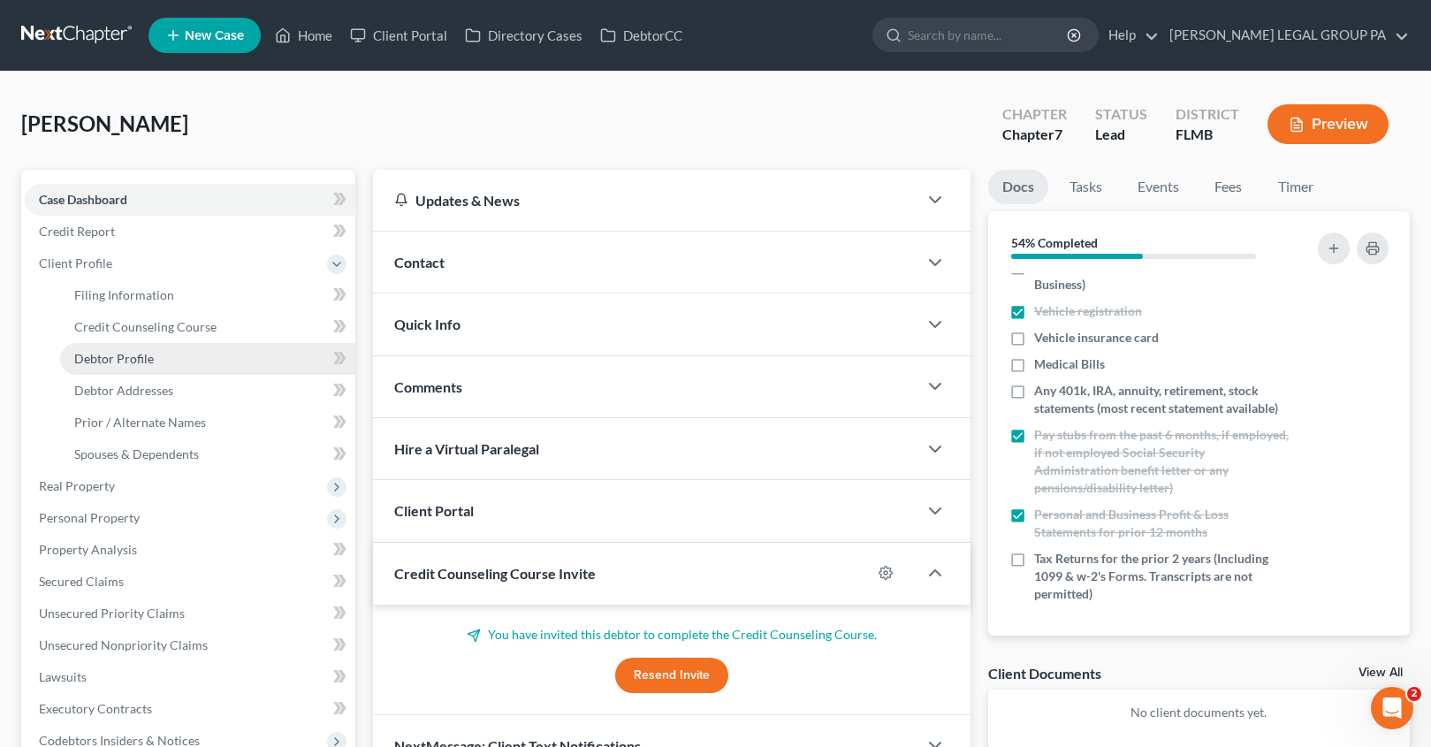
drag, startPoint x: 141, startPoint y: 365, endPoint x: 159, endPoint y: 363, distance: 17.8
click at [142, 365] on link "Debtor Profile" at bounding box center [207, 359] width 295 height 32
select select "0"
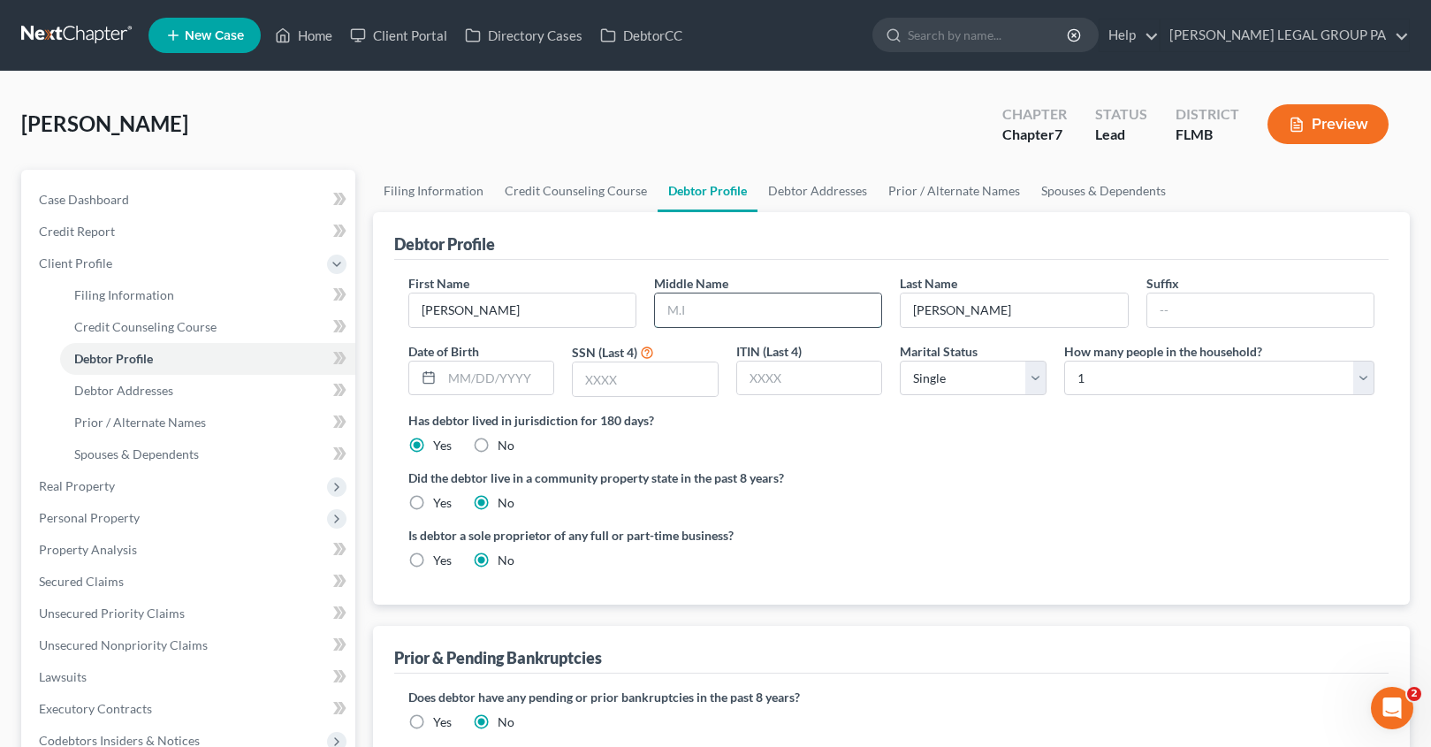
click at [733, 320] on input "text" at bounding box center [768, 310] width 226 height 34
type input "Scott"
type input "04/04/1961"
click at [619, 383] on input "text" at bounding box center [645, 379] width 145 height 34
type input "9568"
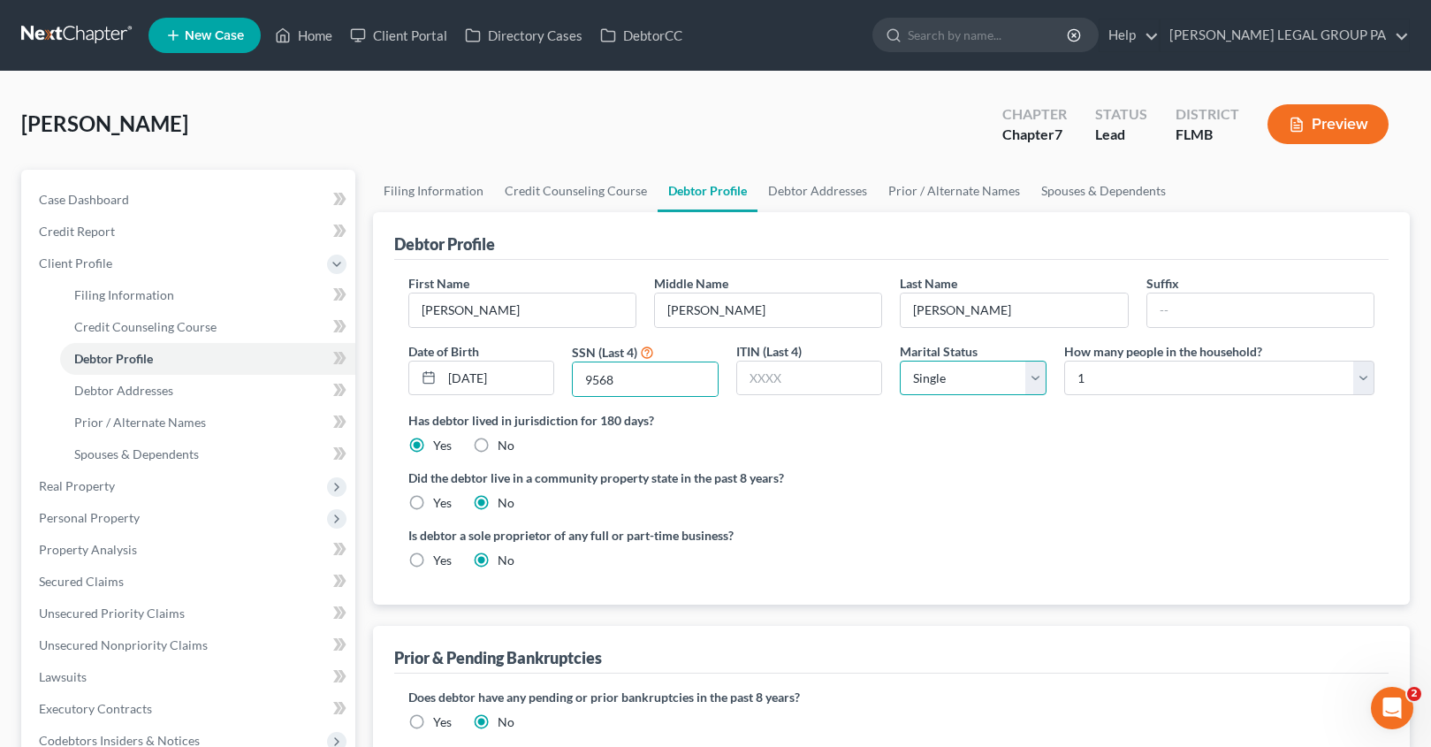
click at [938, 376] on select "Select Single Married Separated Divorced Widowed" at bounding box center [973, 378] width 147 height 35
select select "3"
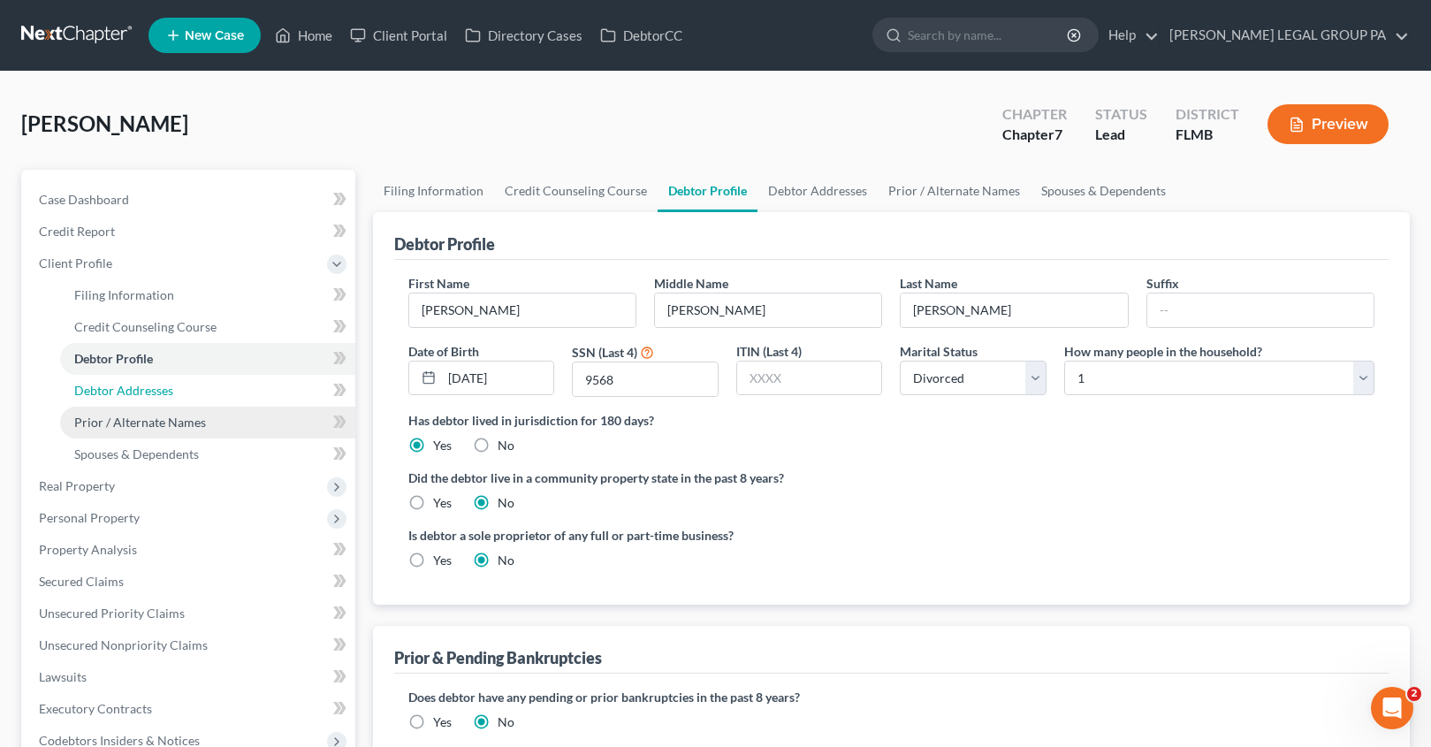
drag, startPoint x: 120, startPoint y: 395, endPoint x: 137, endPoint y: 412, distance: 23.7
click at [121, 395] on span "Debtor Addresses" at bounding box center [123, 390] width 99 height 15
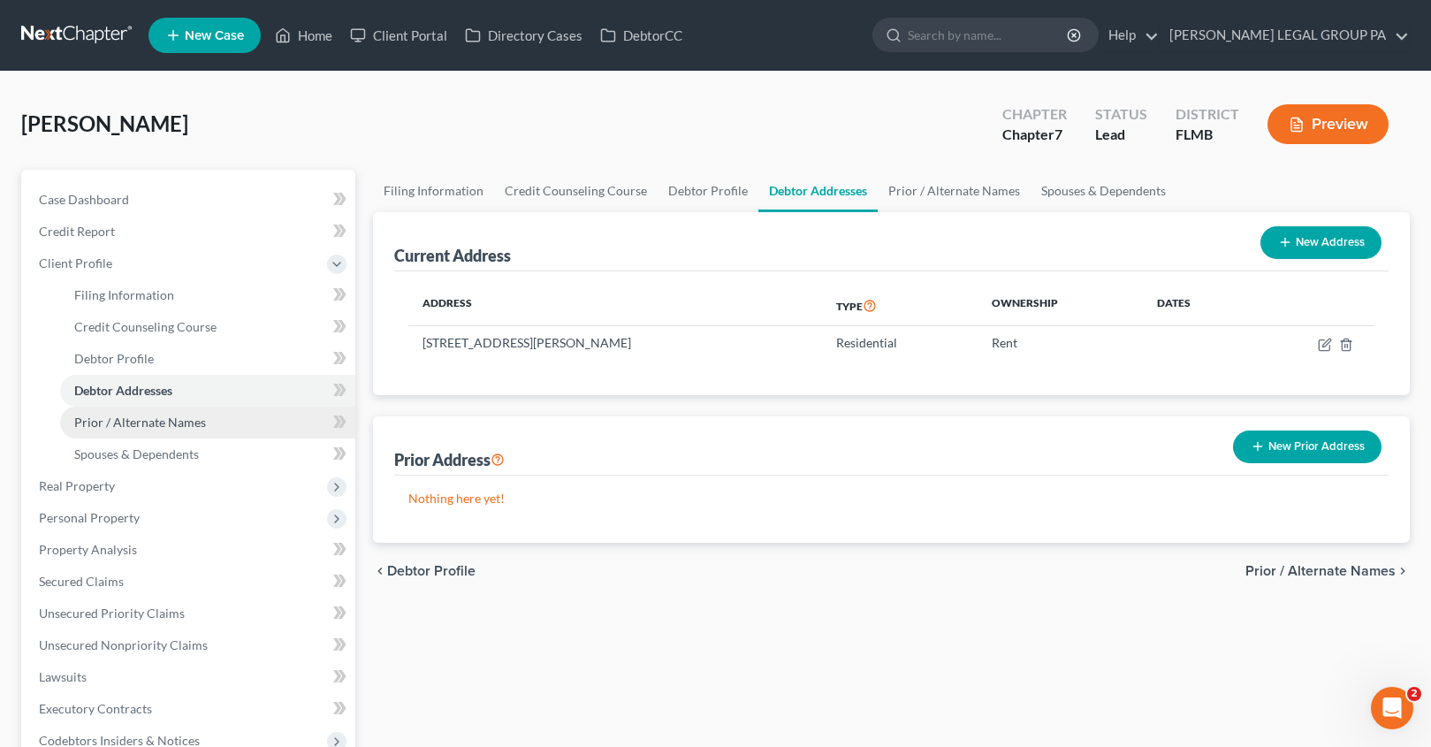
click at [142, 424] on span "Prior / Alternate Names" at bounding box center [140, 422] width 132 height 15
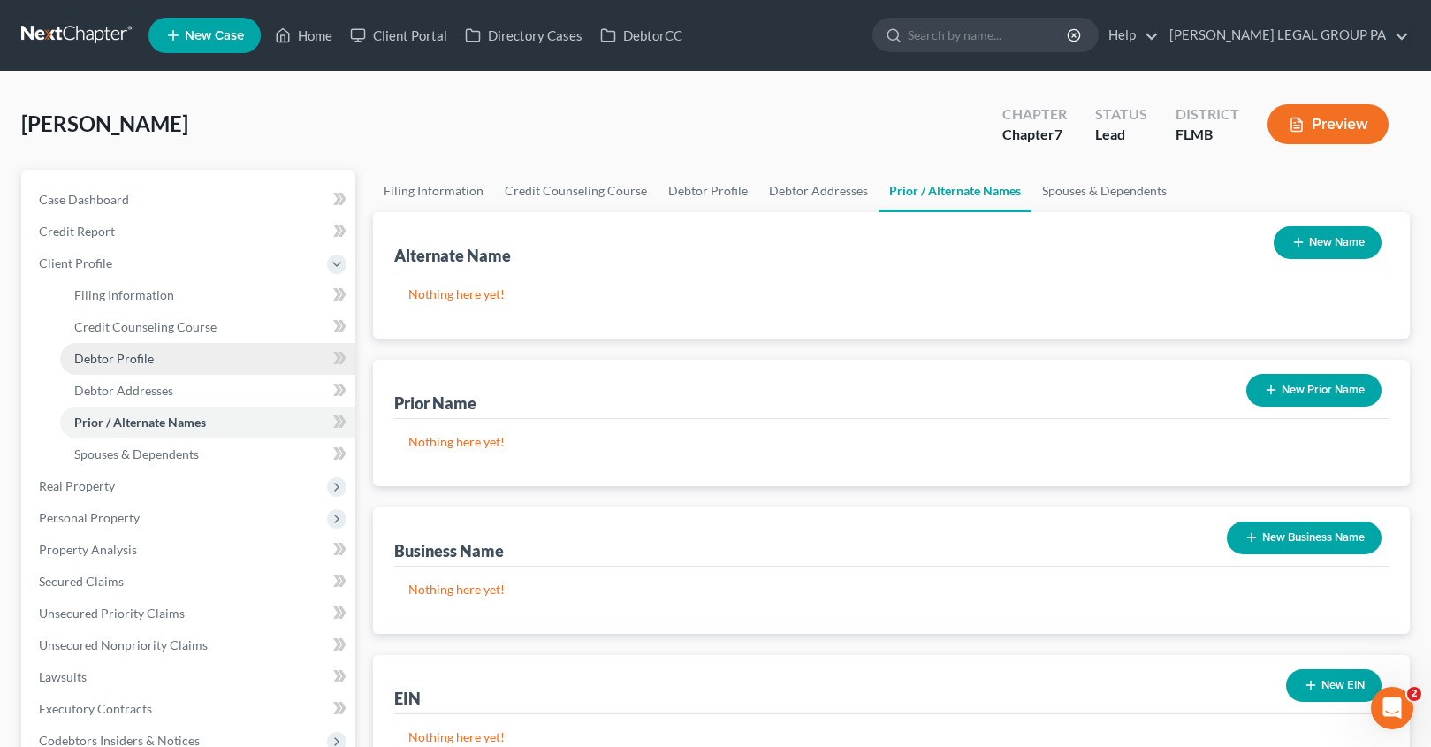
click at [107, 351] on span "Debtor Profile" at bounding box center [114, 358] width 80 height 15
select select "3"
select select "0"
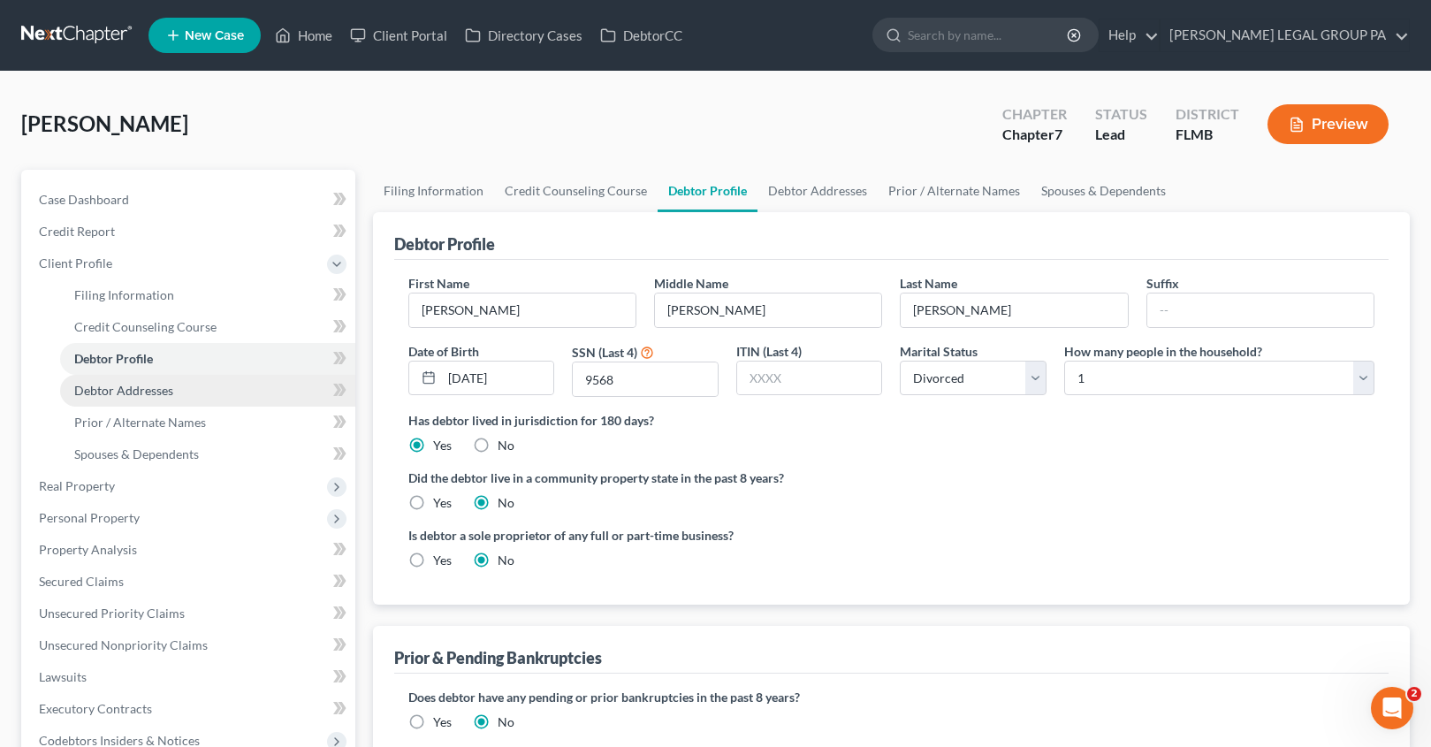
click at [120, 392] on span "Debtor Addresses" at bounding box center [123, 390] width 99 height 15
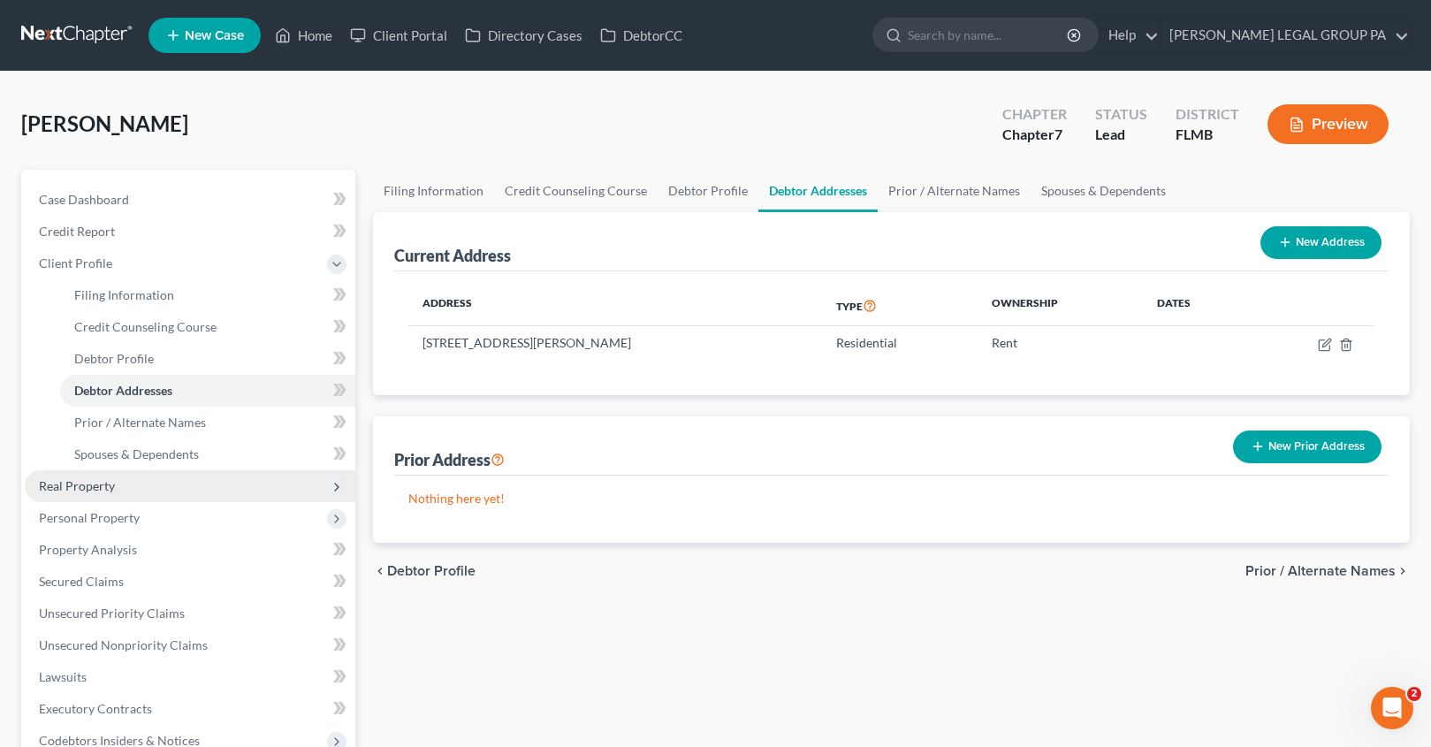
click at [102, 496] on span "Real Property" at bounding box center [190, 486] width 331 height 32
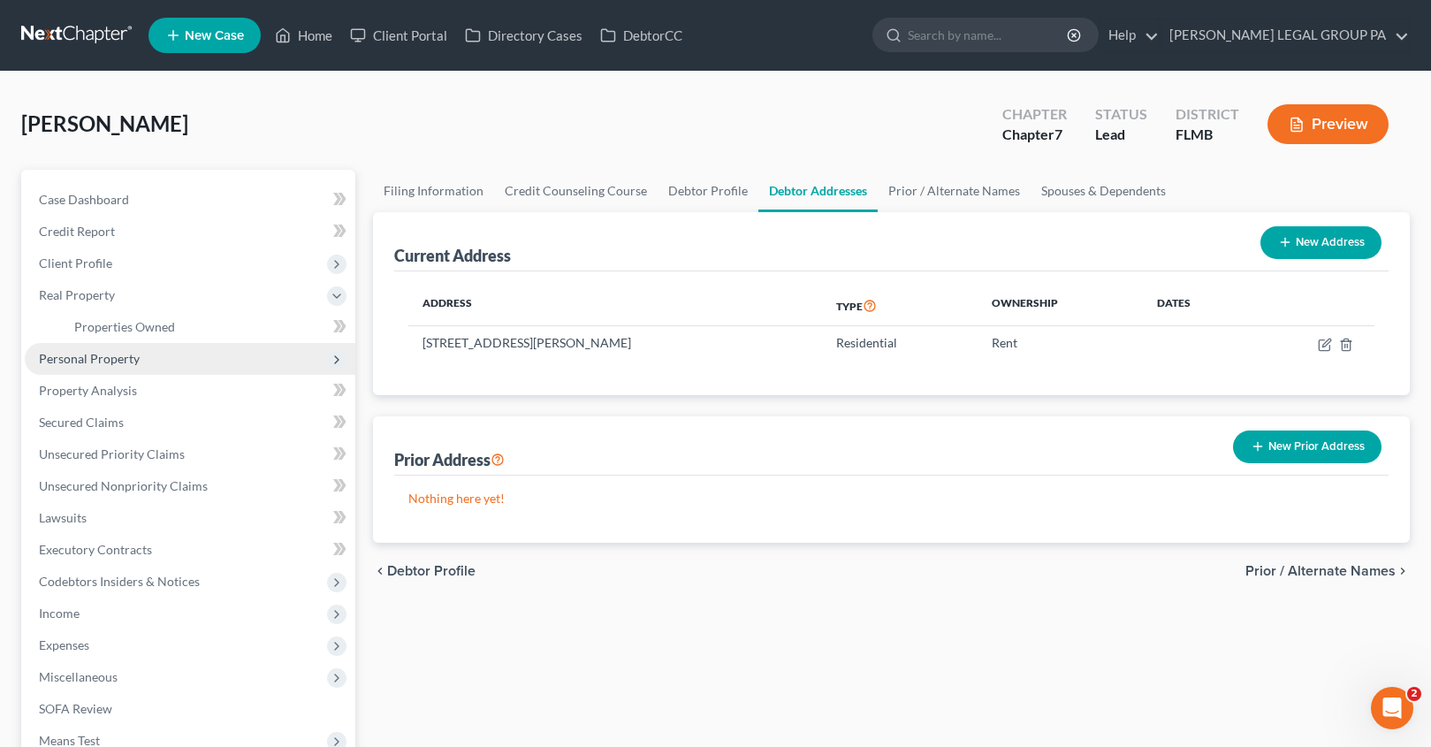
click at [124, 364] on span "Personal Property" at bounding box center [89, 358] width 101 height 15
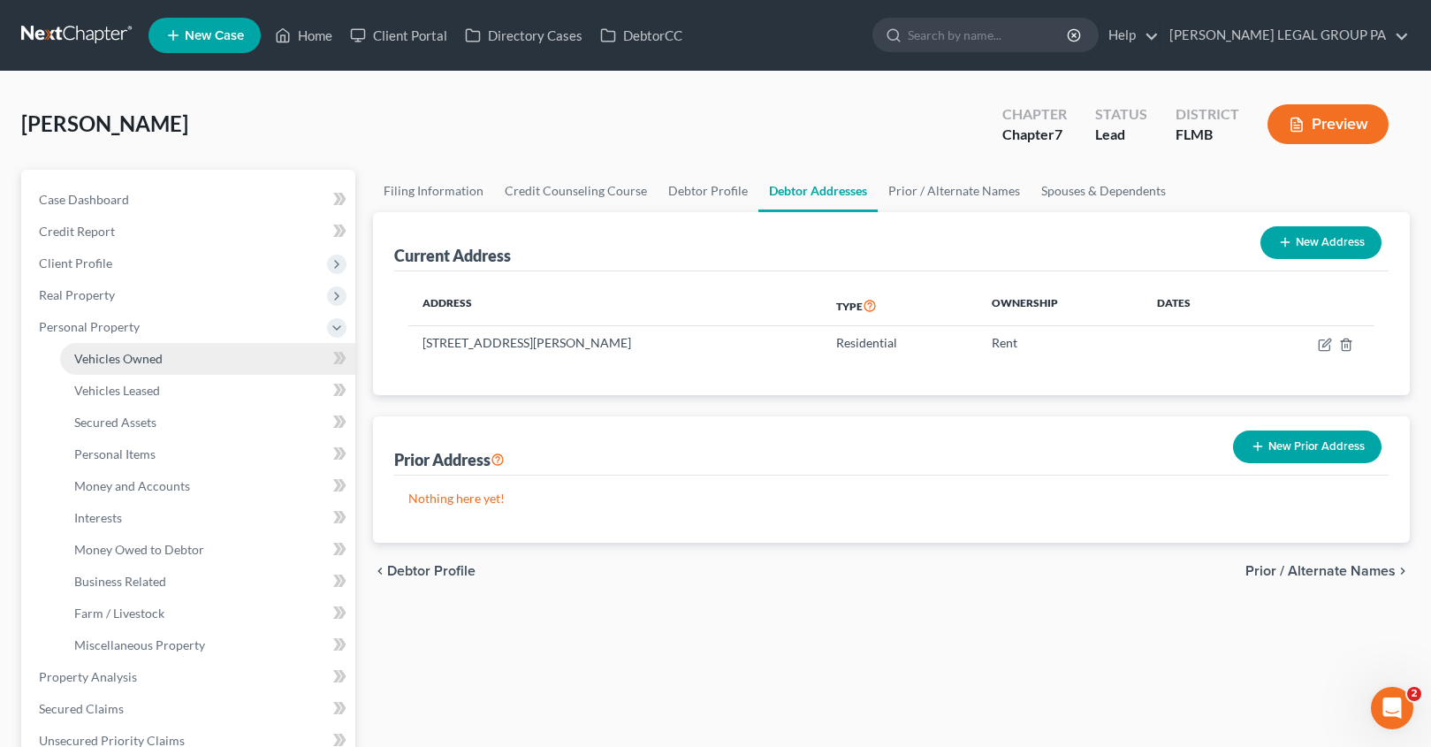
click at [140, 360] on span "Vehicles Owned" at bounding box center [118, 358] width 88 height 15
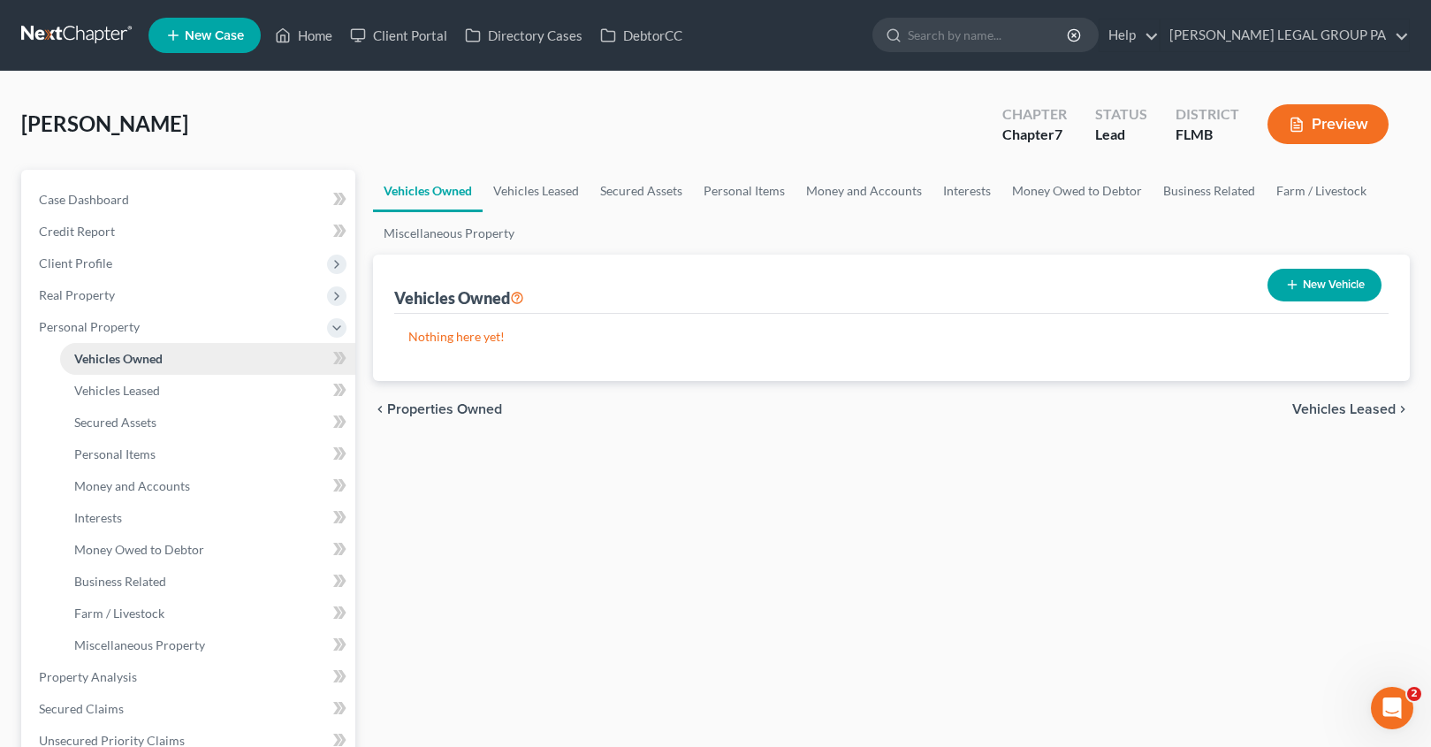
click at [127, 359] on span "Vehicles Owned" at bounding box center [118, 358] width 88 height 15
click at [125, 453] on span "Personal Items" at bounding box center [114, 453] width 81 height 15
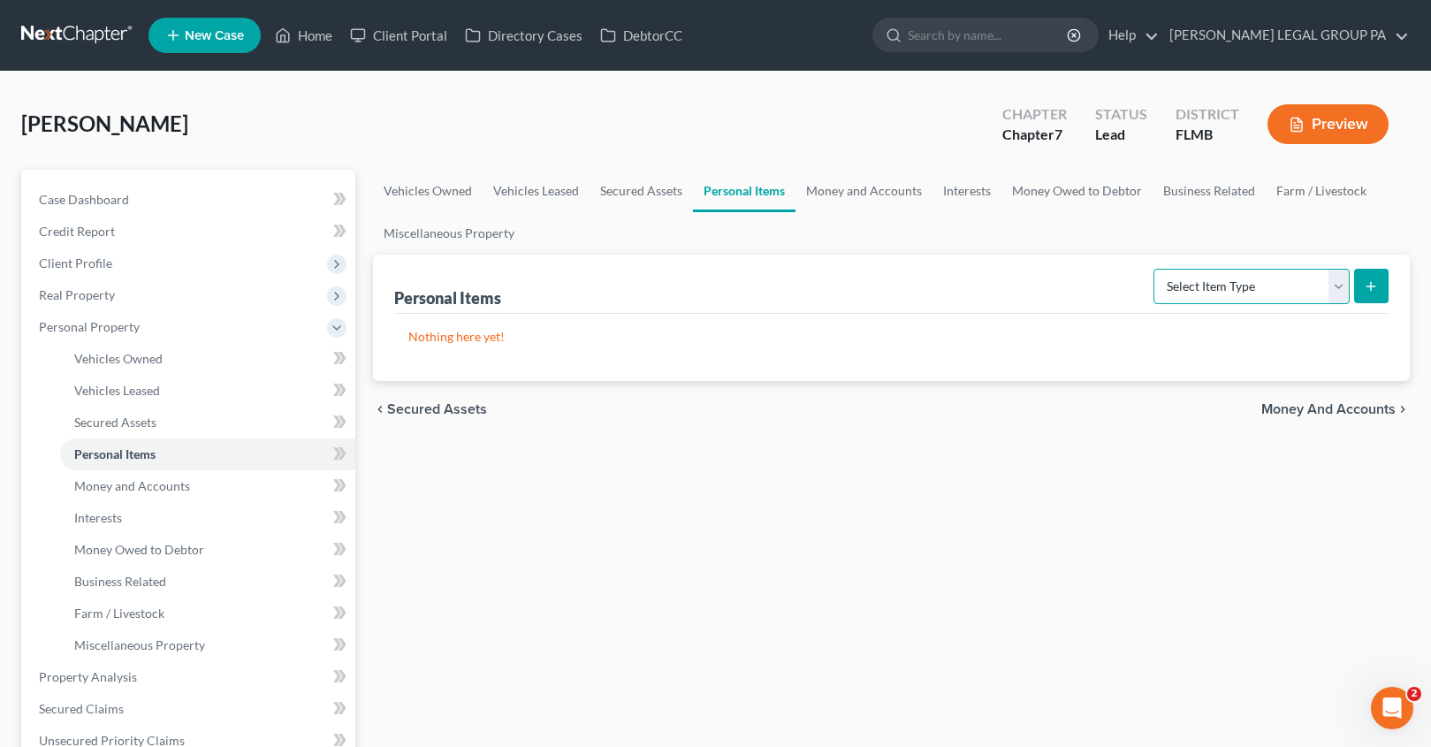
click at [1201, 285] on select "Select Item Type Clothing Collectibles Of Value Electronics Firearms Household …" at bounding box center [1251, 286] width 196 height 35
select select "clothing"
click at [1371, 287] on line "submit" at bounding box center [1371, 286] width 0 height 8
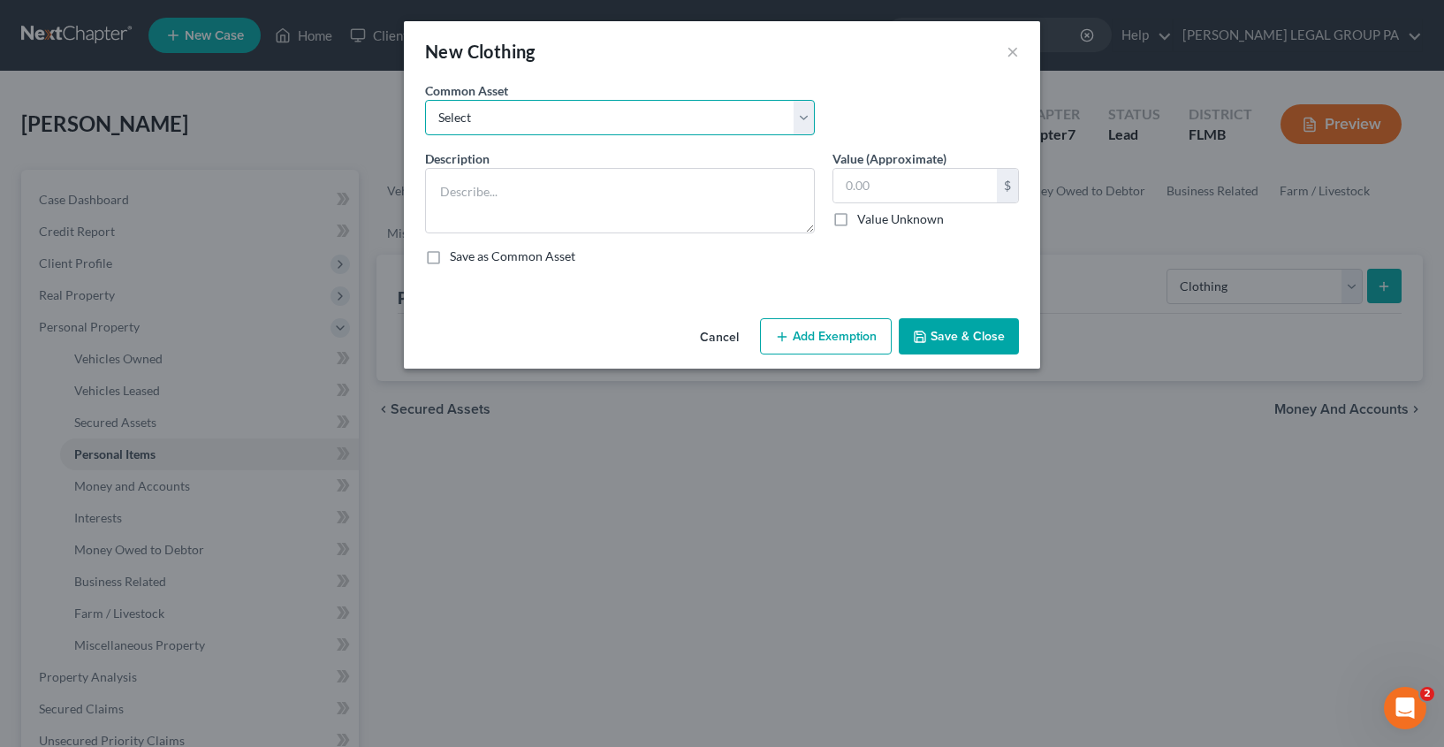
click at [669, 133] on select "Select All Clothing General Clothes Various Clothing Apparel Various Clothing A…" at bounding box center [620, 117] width 390 height 35
select select "0"
type textarea "All Clothing"
click at [902, 184] on input "text" at bounding box center [915, 186] width 164 height 34
type input "100.00"
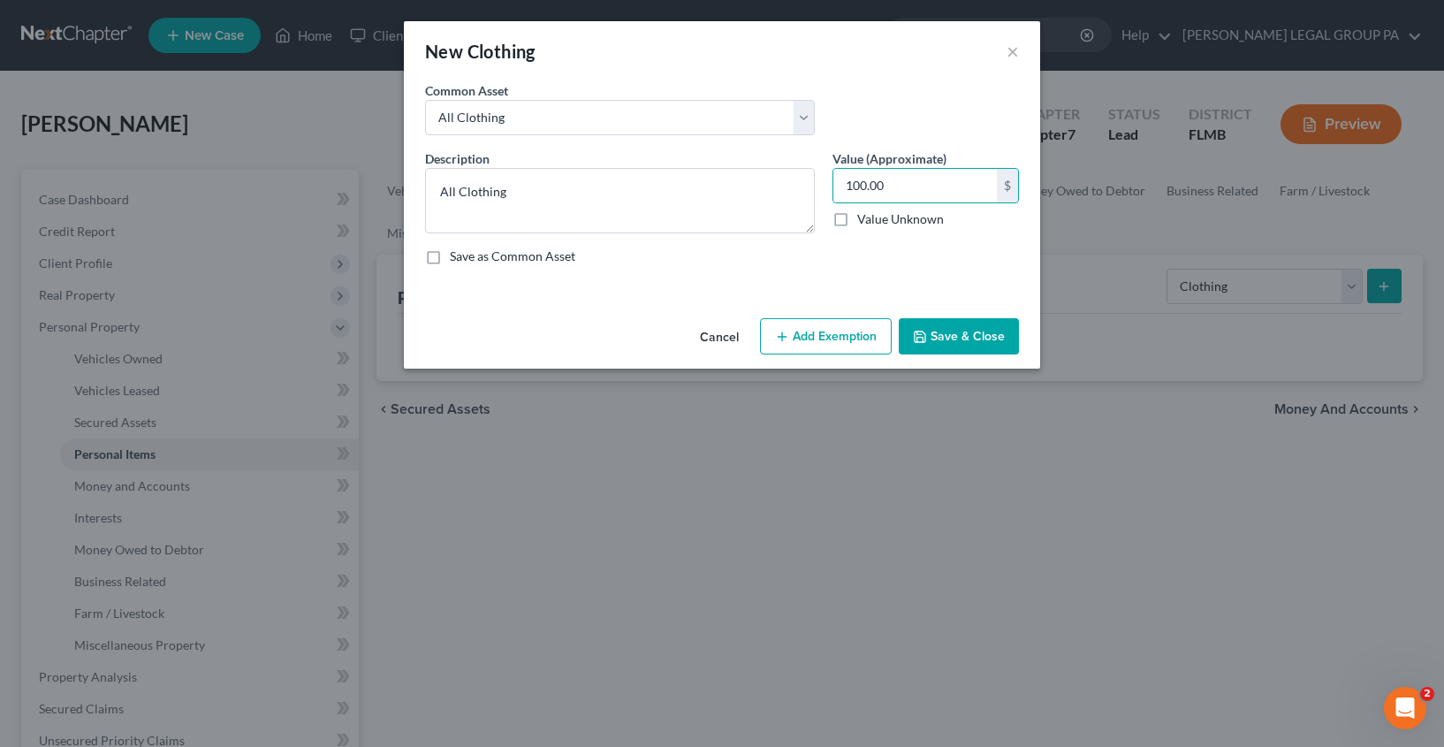
click at [954, 316] on div "Cancel Add Exemption Save & Close" at bounding box center [722, 340] width 636 height 58
click at [955, 325] on button "Save & Close" at bounding box center [959, 336] width 120 height 37
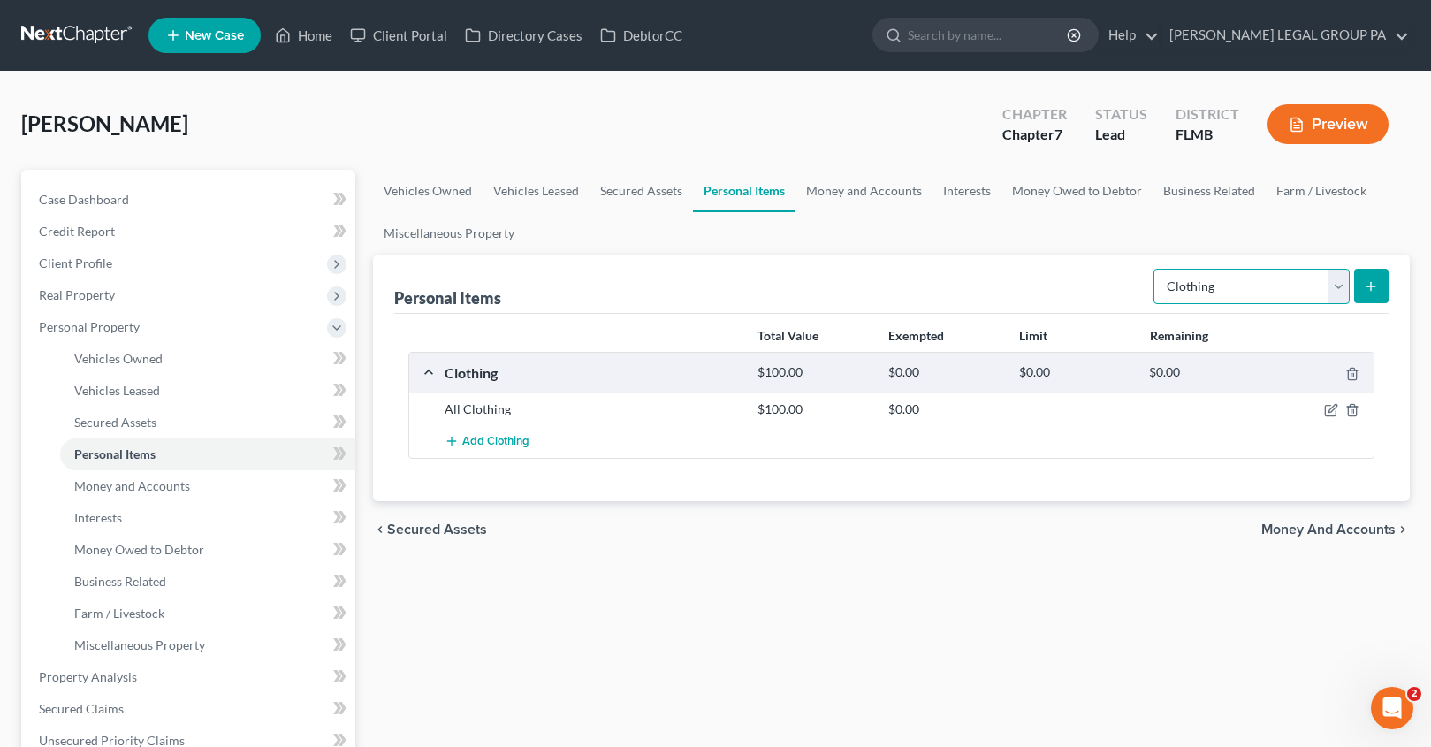
click at [1229, 290] on select "Select Item Type Clothing Collectibles Of Value Electronics Firearms Household …" at bounding box center [1251, 286] width 196 height 35
click at [869, 255] on div "Personal Items Select Item Type Clothing Collectibles Of Value Electronics Fire…" at bounding box center [891, 284] width 994 height 59
click at [1198, 288] on select "Select Item Type Clothing Collectibles Of Value Electronics Firearms Household …" at bounding box center [1251, 286] width 196 height 35
select select "electronics"
click at [1349, 278] on form "Select Item Type Clothing Collectibles Of Value Electronics Firearms Household …" at bounding box center [1270, 287] width 235 height 36
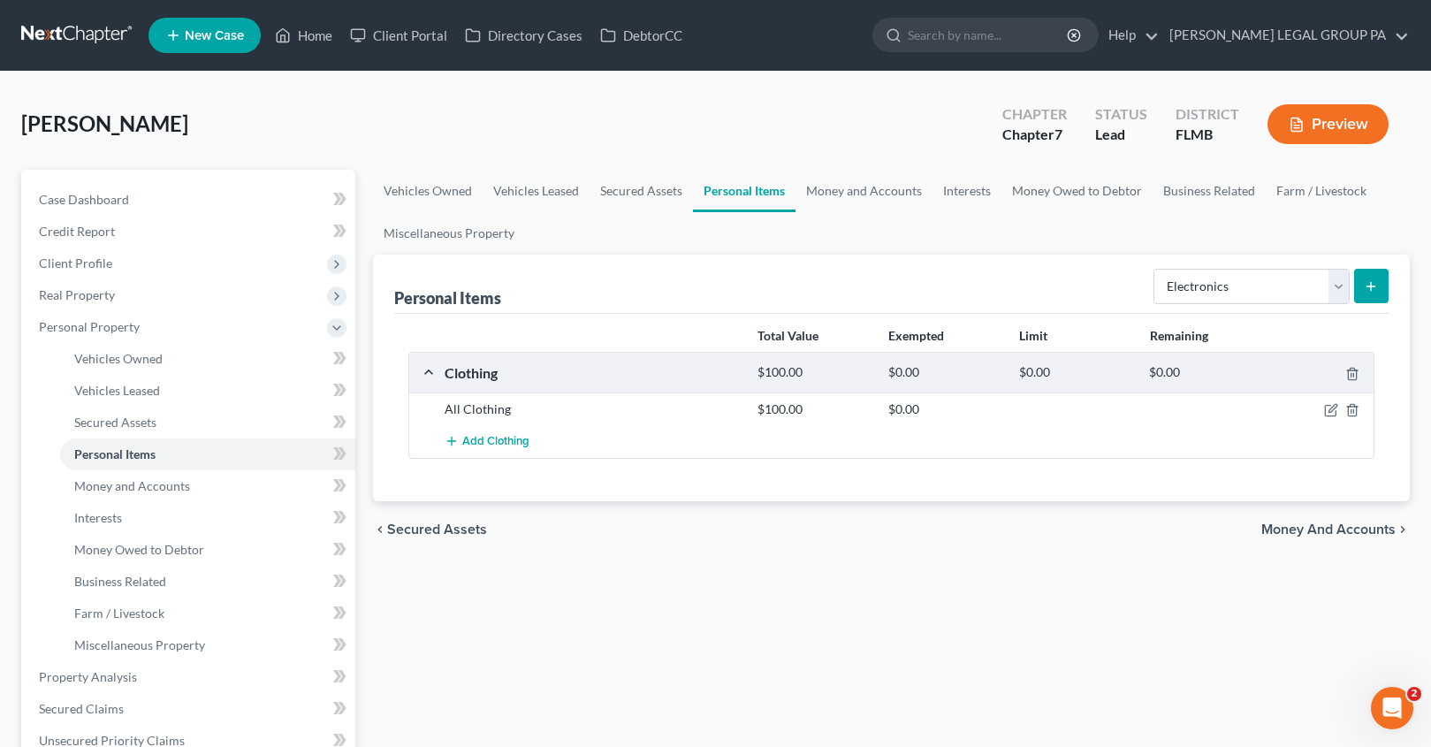
click at [1371, 284] on line "submit" at bounding box center [1371, 286] width 0 height 8
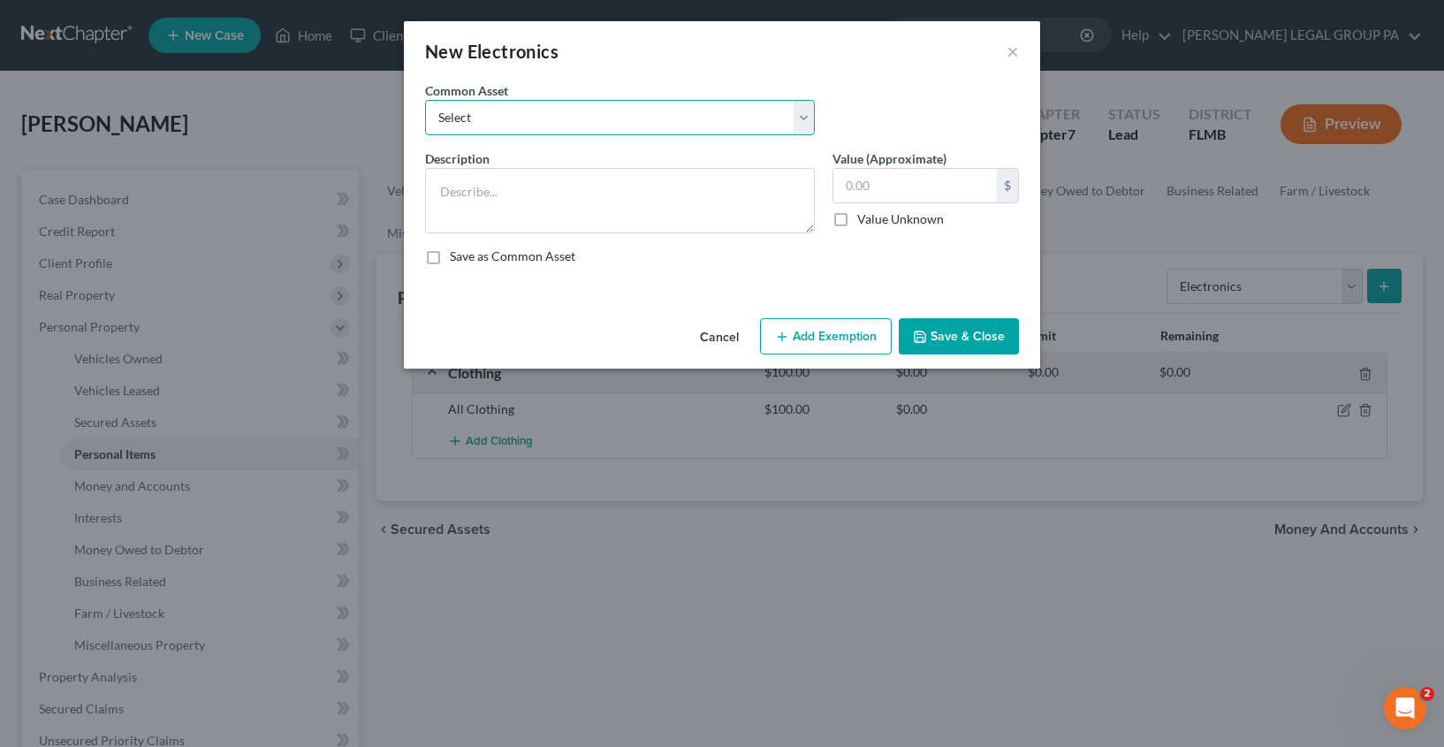
click at [616, 118] on select "Select 2 televisions & 2 cell phones General Electronics (TV, Cellphone, Comput…" at bounding box center [620, 117] width 390 height 35
select select "1"
type textarea "General Electronics (TV, Cellphone, Computer/Tablet)"
type input "500.00"
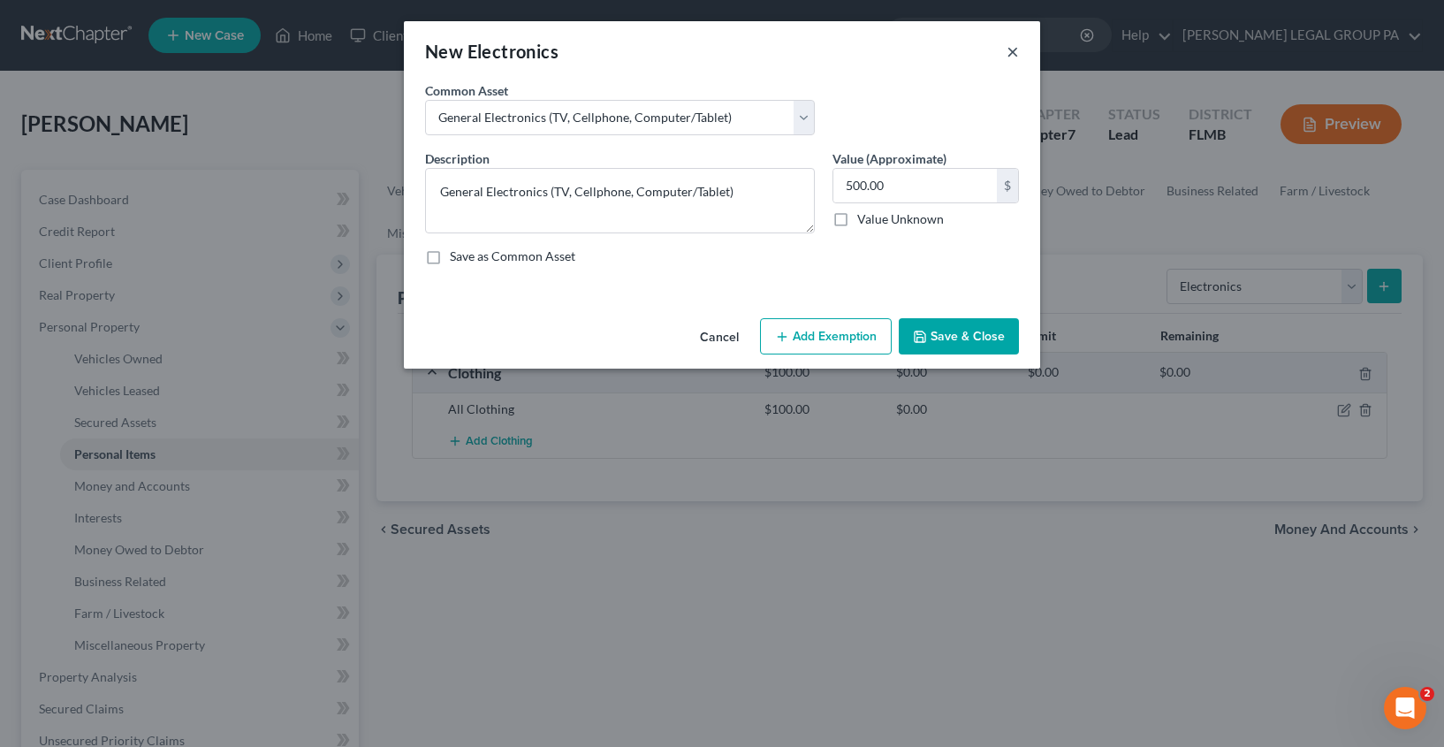
drag, startPoint x: 1016, startPoint y: 58, endPoint x: 1035, endPoint y: 63, distance: 19.1
click at [1016, 58] on button "×" at bounding box center [1013, 51] width 12 height 21
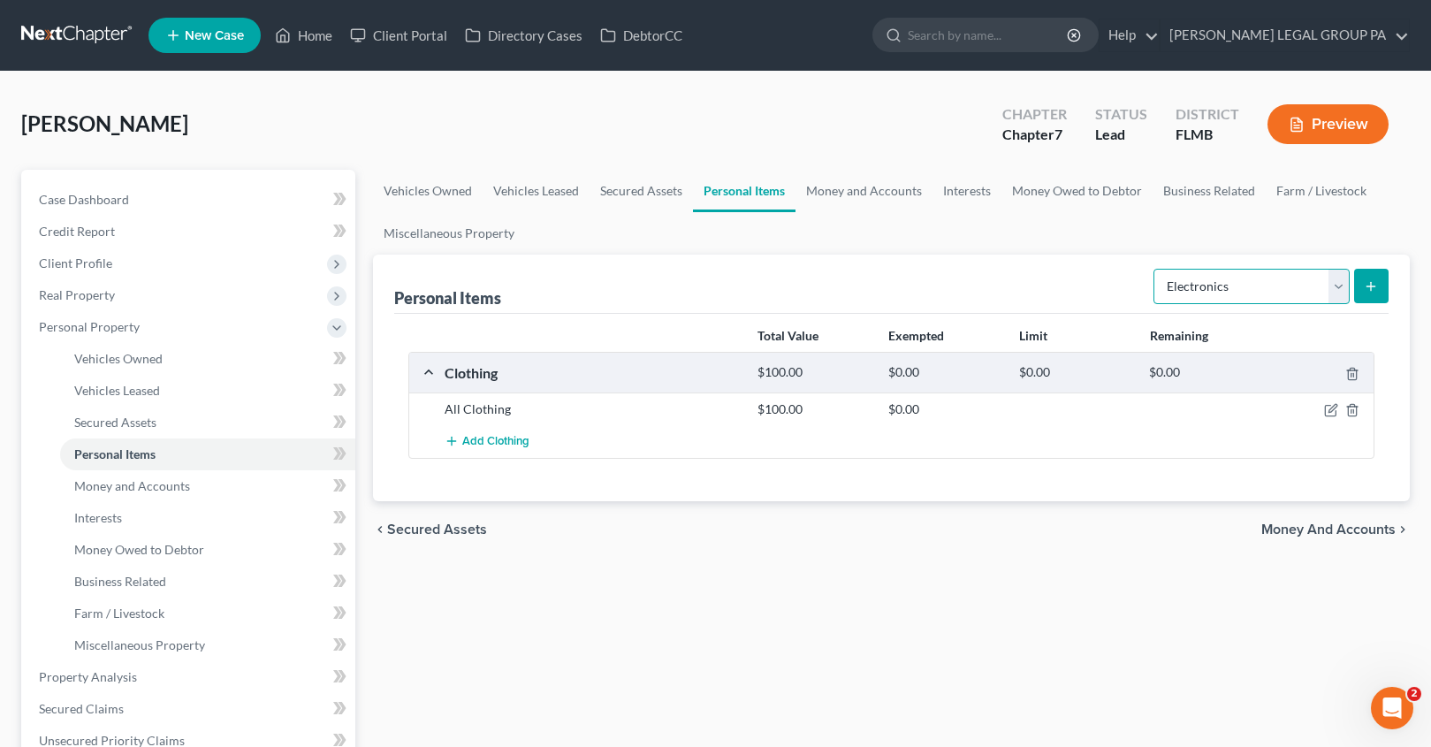
click at [1234, 270] on select "Select Item Type Clothing Collectibles Of Value Electronics Firearms Household …" at bounding box center [1251, 286] width 196 height 35
click at [1293, 295] on select "Select Item Type Clothing Collectibles Of Value Electronics Firearms Household …" at bounding box center [1251, 286] width 196 height 35
select select "household_goods"
click at [1381, 293] on button "submit" at bounding box center [1371, 286] width 34 height 34
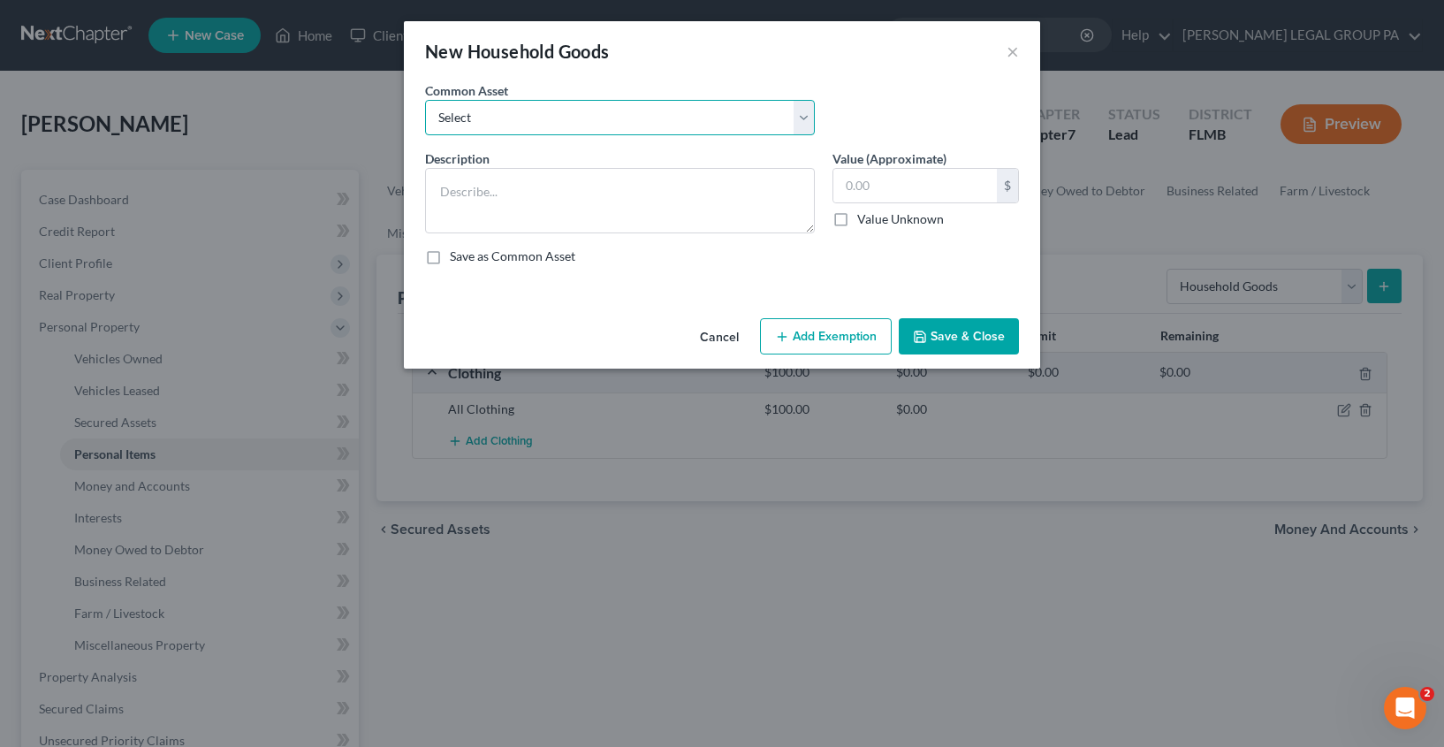
click at [531, 106] on select "Select Washer & Dryer Knick Knacks Patio Chaise Living room set, dining room se…" at bounding box center [620, 117] width 390 height 35
select select "7"
type textarea "Bedroom Set"
click at [925, 188] on input "100.00" at bounding box center [915, 186] width 164 height 34
type input "300.00"
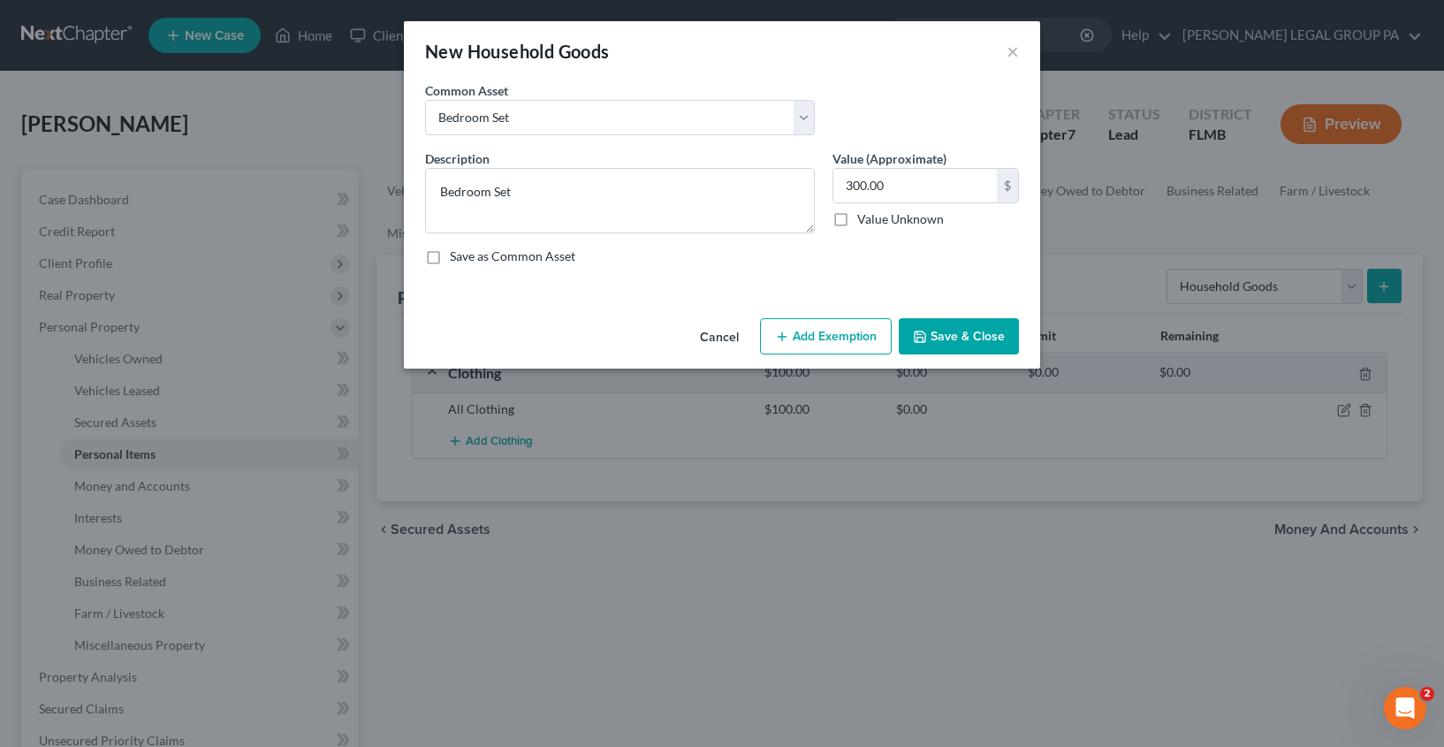
click at [947, 340] on button "Save & Close" at bounding box center [959, 336] width 120 height 37
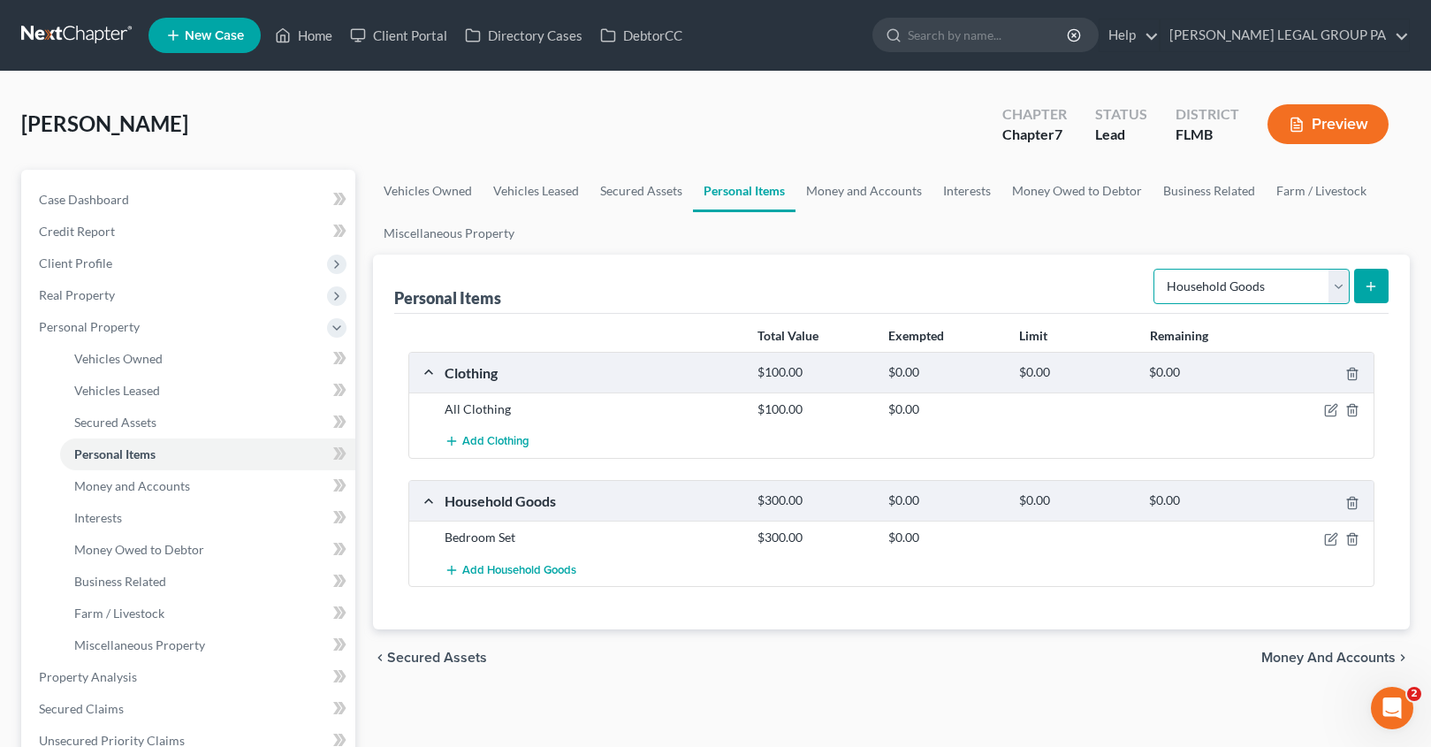
click at [1222, 285] on select "Select Item Type Clothing Collectibles Of Value Electronics Firearms Household …" at bounding box center [1251, 286] width 196 height 35
select select "jewelry"
click at [1033, 279] on div "Personal Items Select Item Type Clothing Collectibles Of Value Electronics Fire…" at bounding box center [891, 284] width 994 height 59
click at [1378, 282] on button "submit" at bounding box center [1371, 286] width 34 height 34
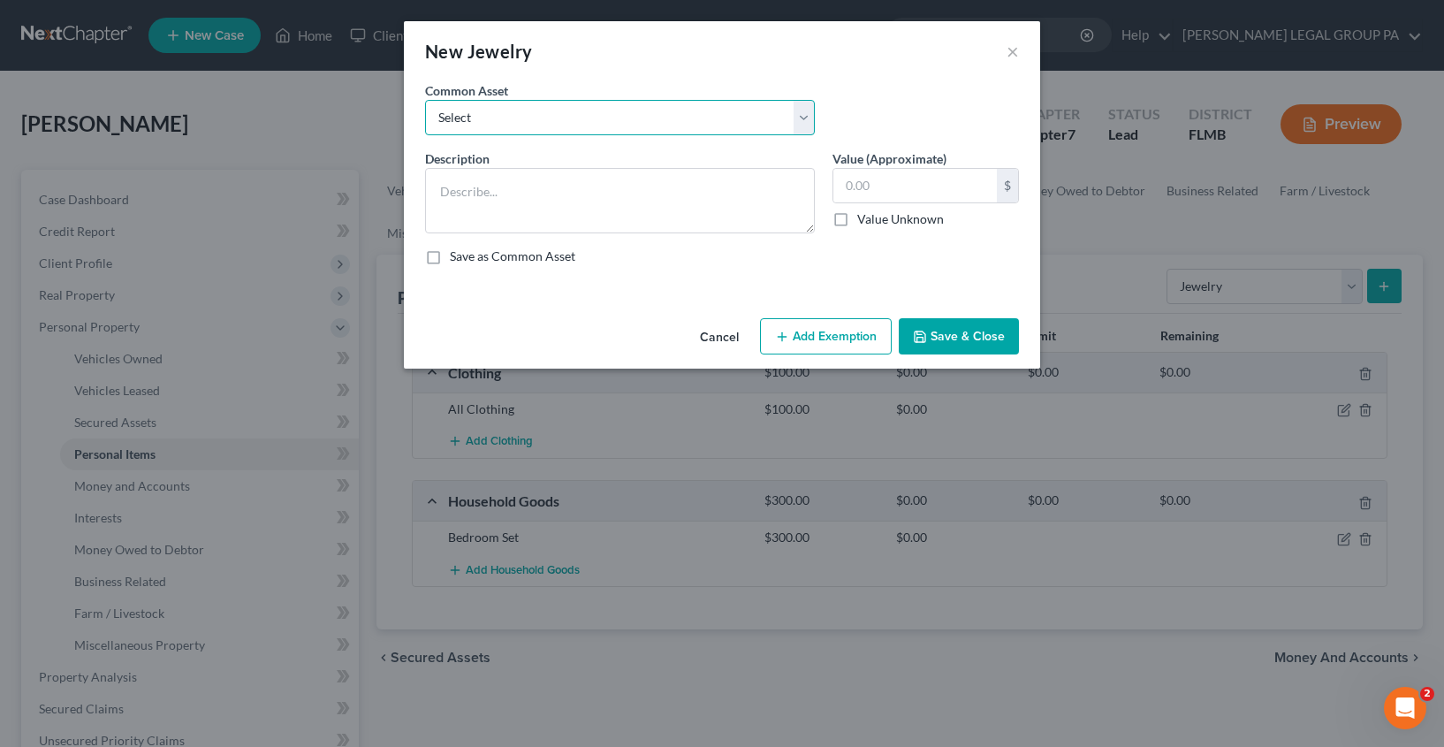
click at [495, 111] on select "Select High School Class Ring Wedding Ring Various Custom Jewelry Watch Misc. C…" at bounding box center [620, 117] width 390 height 35
select select "3"
type textarea "Watch"
click at [862, 194] on input "45.00" at bounding box center [915, 186] width 164 height 34
type input "100.00"
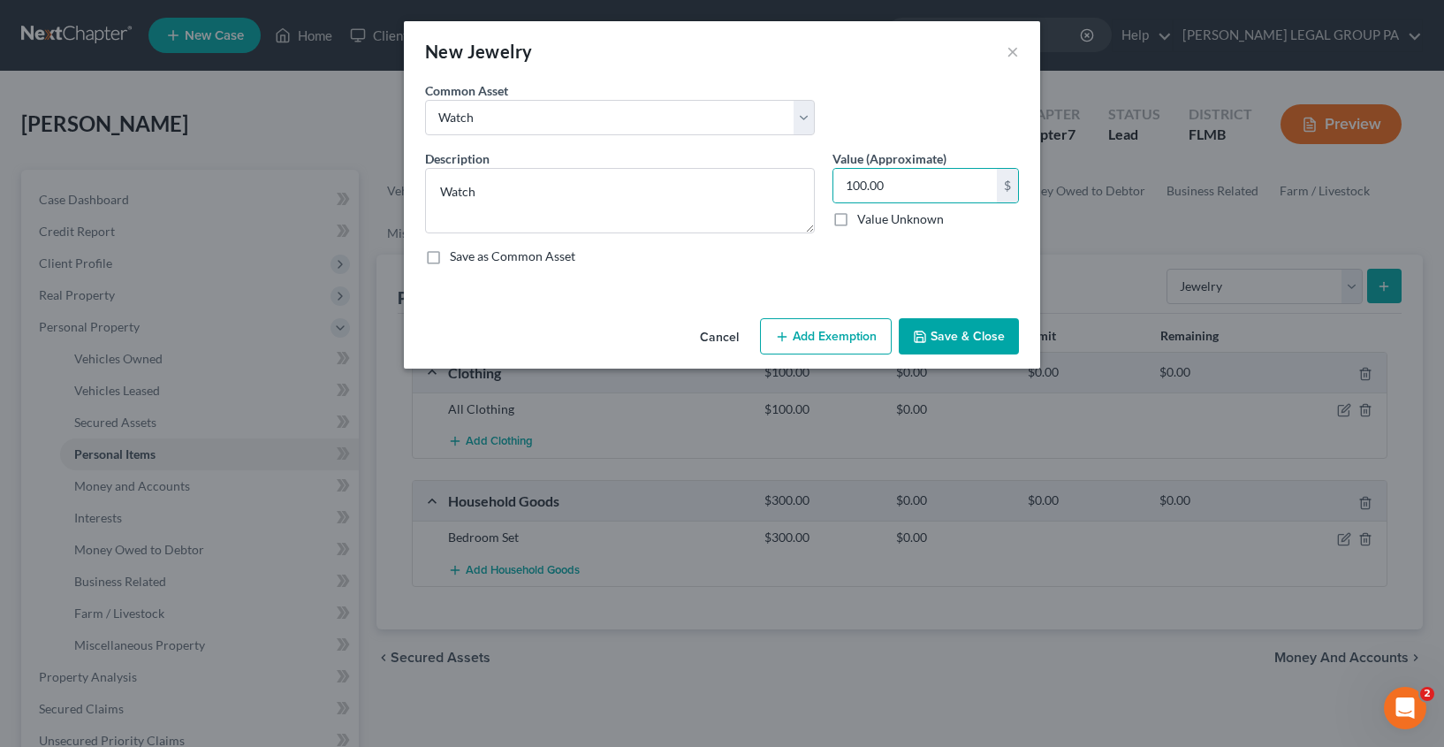
click at [959, 331] on button "Save & Close" at bounding box center [959, 336] width 120 height 37
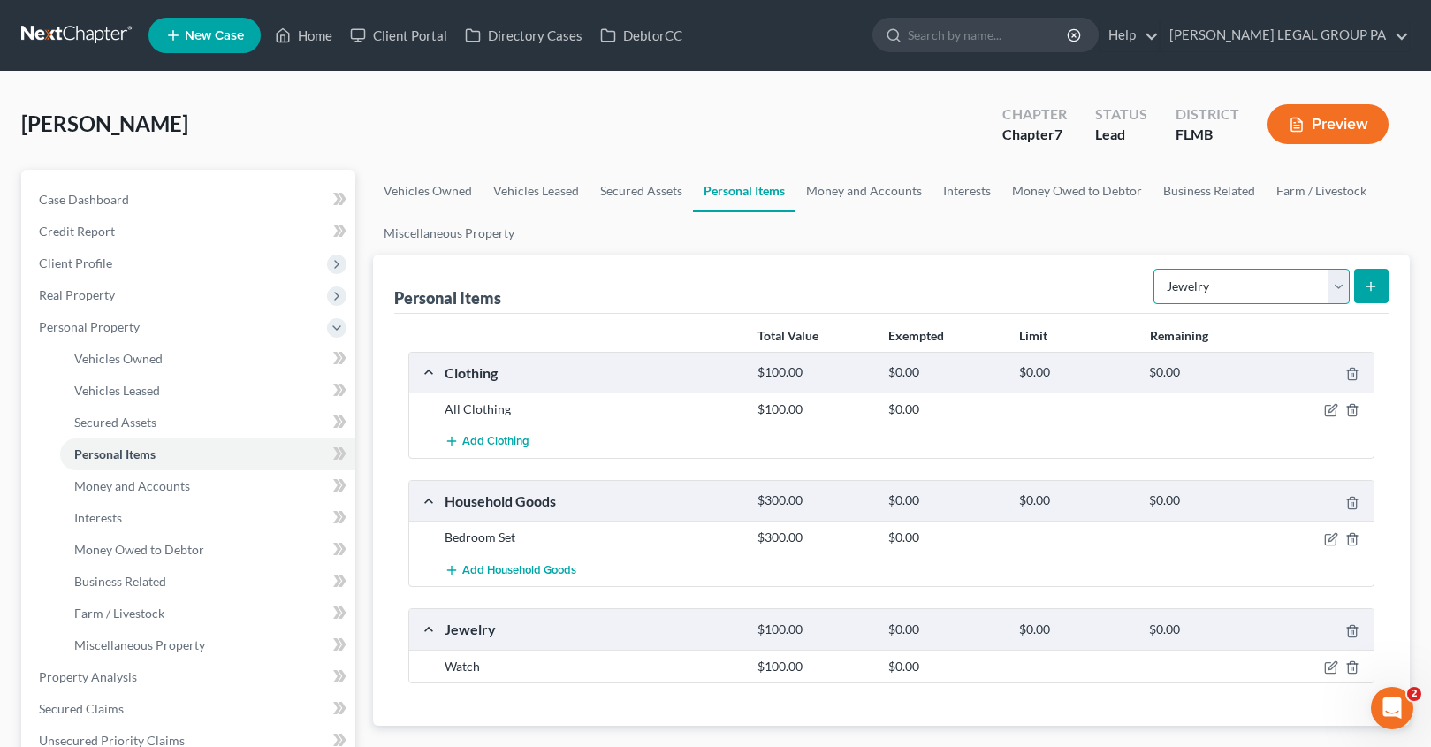
click at [1215, 285] on select "Select Item Type Clothing Collectibles Of Value Electronics Firearms Household …" at bounding box center [1251, 286] width 196 height 35
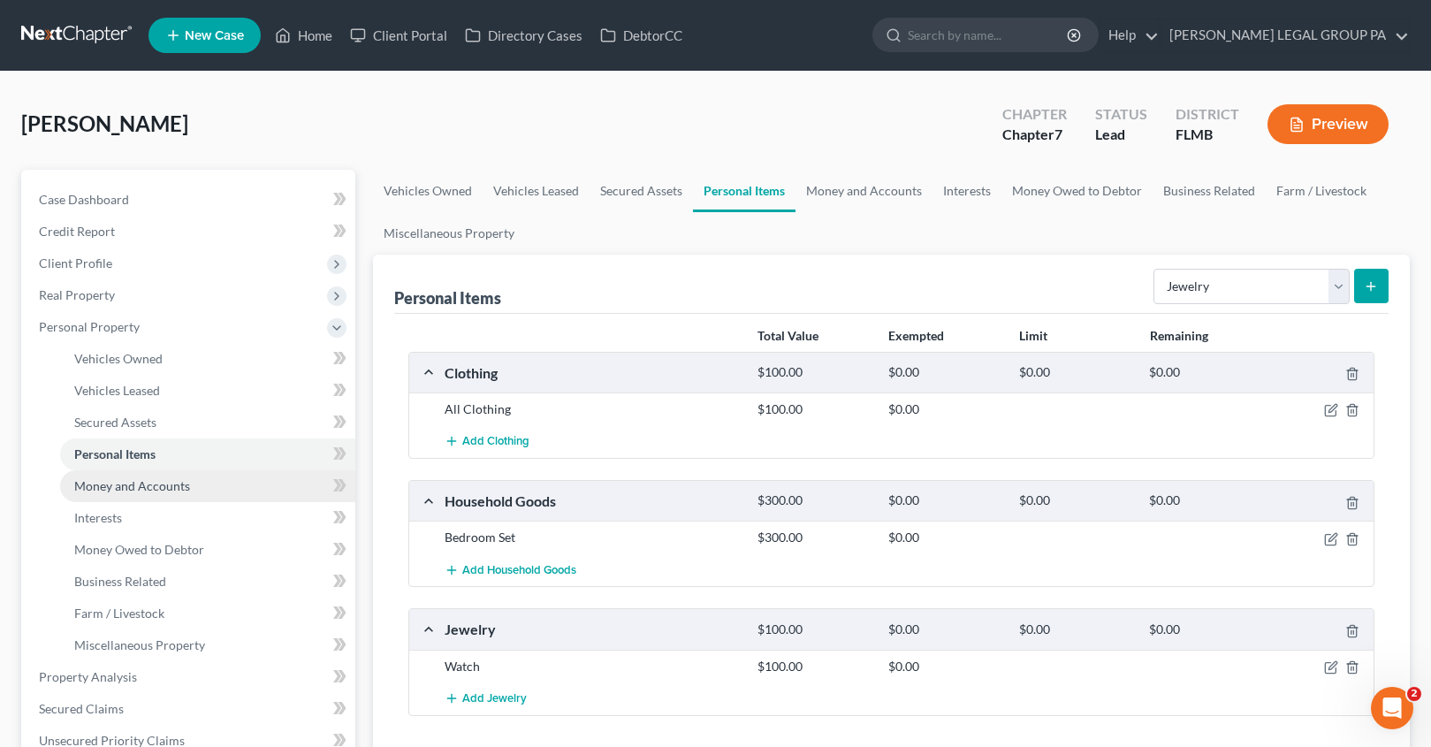
click at [111, 492] on span "Money and Accounts" at bounding box center [132, 485] width 116 height 15
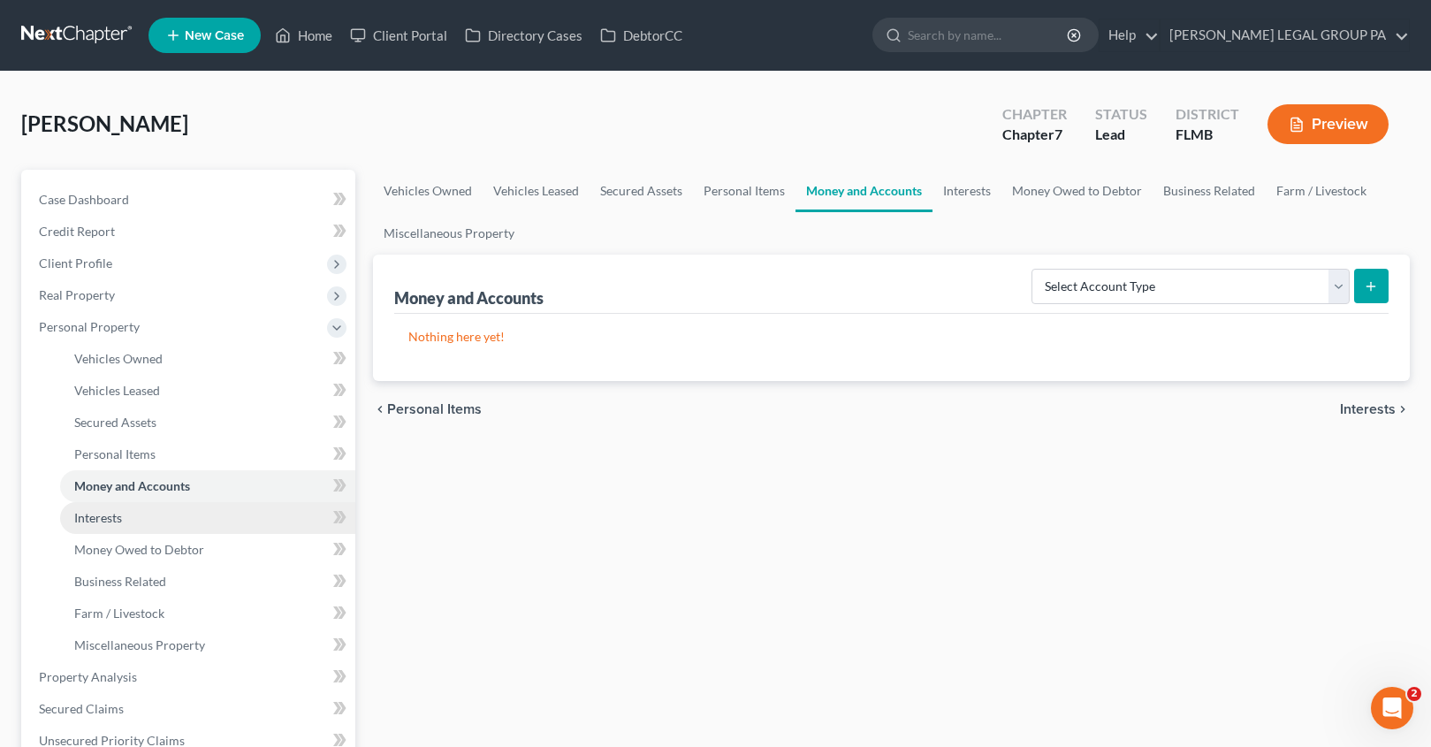
click at [138, 529] on link "Interests" at bounding box center [207, 518] width 295 height 32
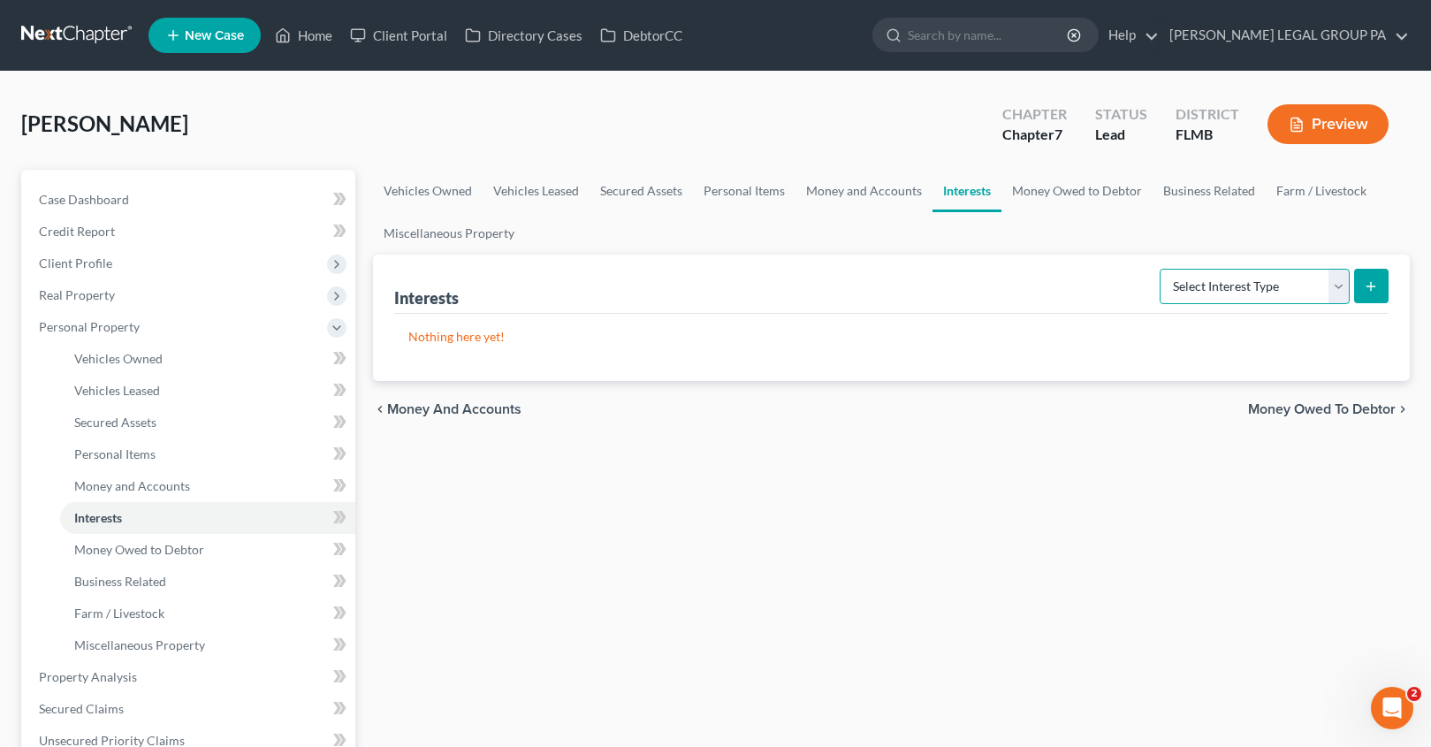
click at [1210, 292] on select "Select Interest Type 401K Annuity Bond Education IRA Government Bond Government…" at bounding box center [1255, 286] width 190 height 35
click at [110, 556] on span "Money Owed to Debtor" at bounding box center [139, 549] width 130 height 15
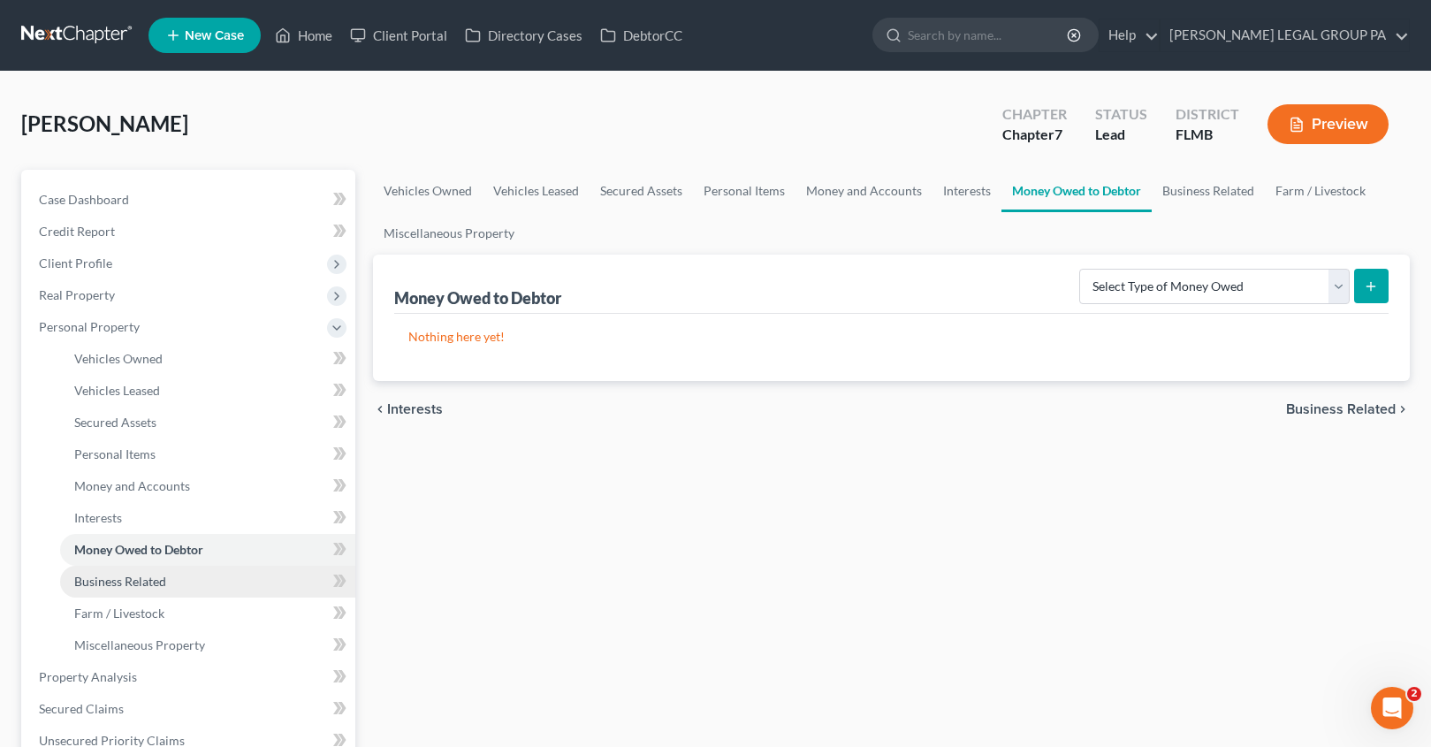
click at [118, 570] on link "Business Related" at bounding box center [207, 582] width 295 height 32
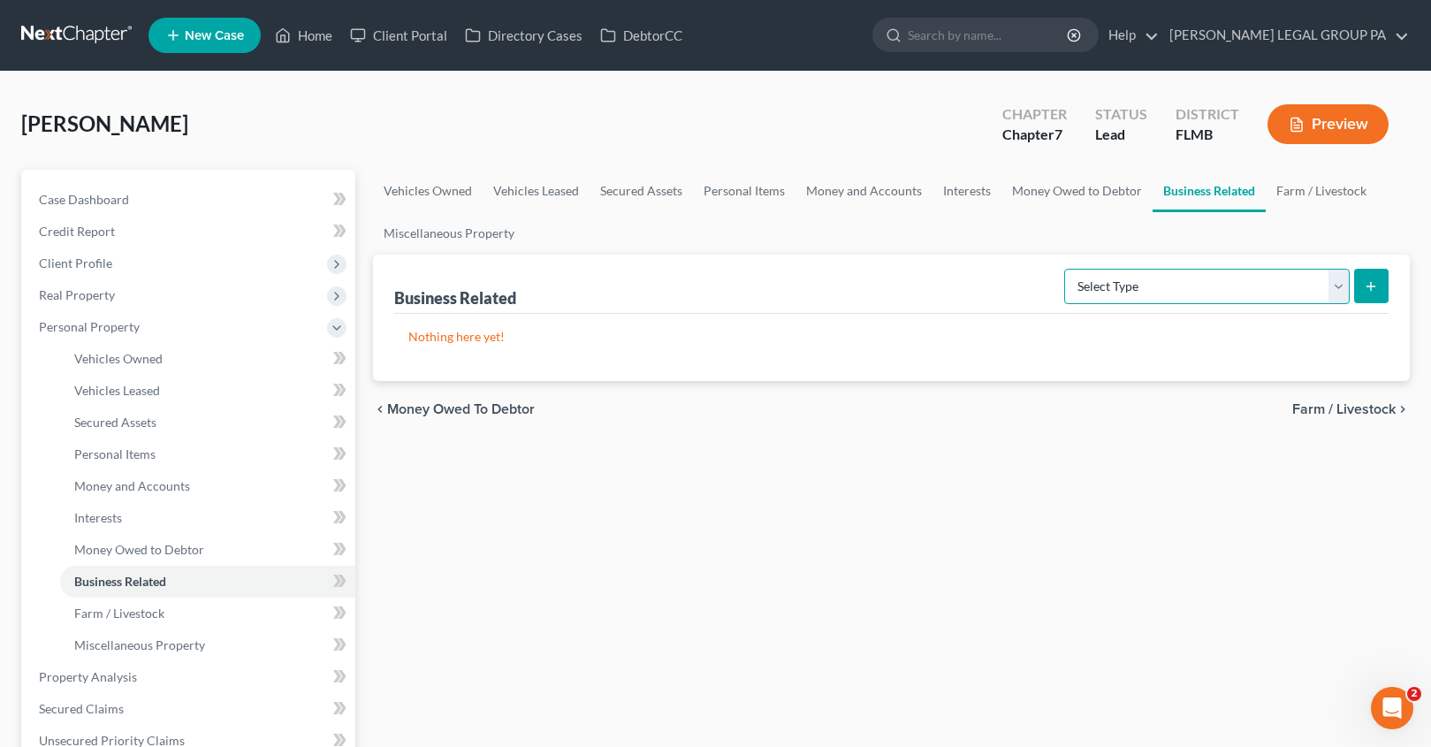
click at [1236, 288] on select "Select Type Customer Lists Franchises Inventory Licenses Machinery Office Equip…" at bounding box center [1206, 286] width 285 height 35
select select "inventory"
click at [1371, 299] on button "submit" at bounding box center [1371, 286] width 34 height 34
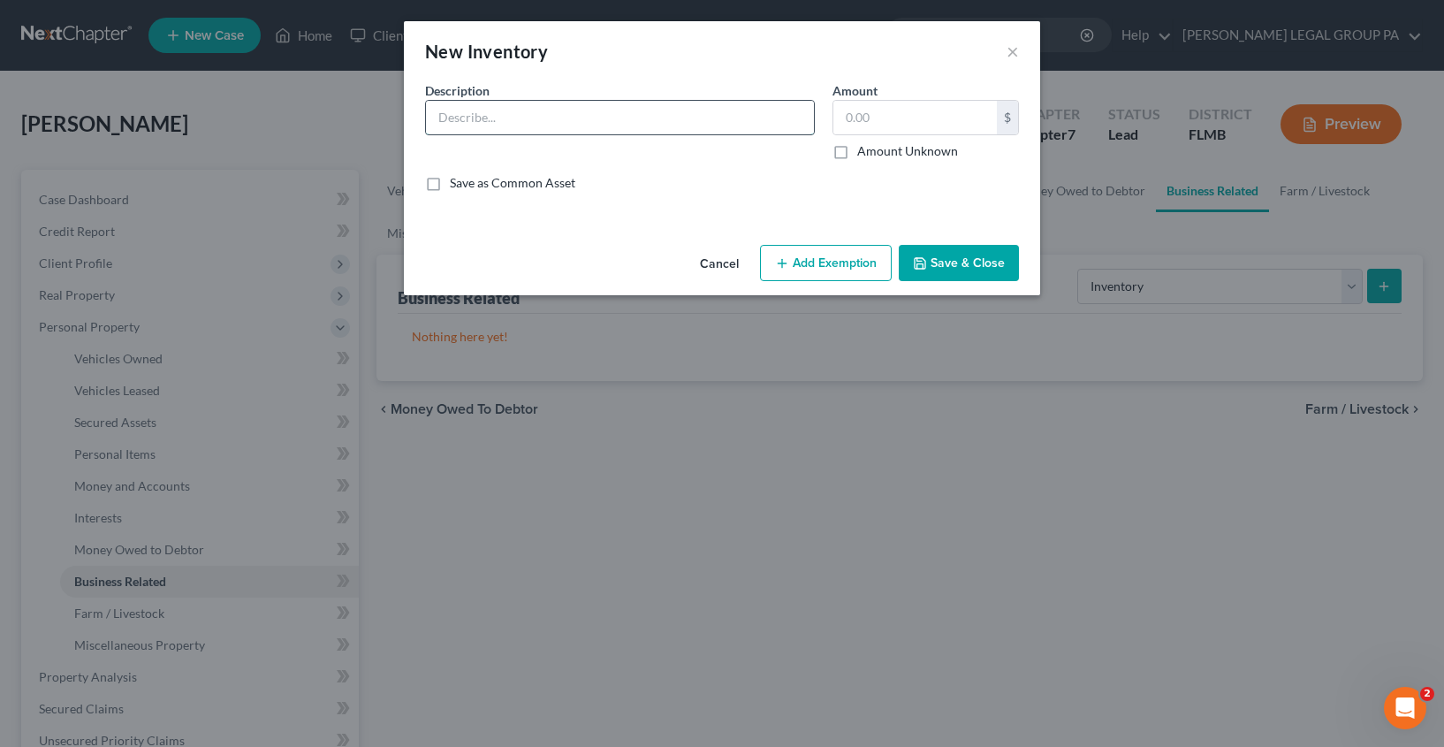
click at [555, 106] on input "text" at bounding box center [620, 118] width 388 height 34
type input "c"
type input "Computer"
type input "500.00"
click at [975, 268] on button "Save & Close" at bounding box center [959, 263] width 120 height 37
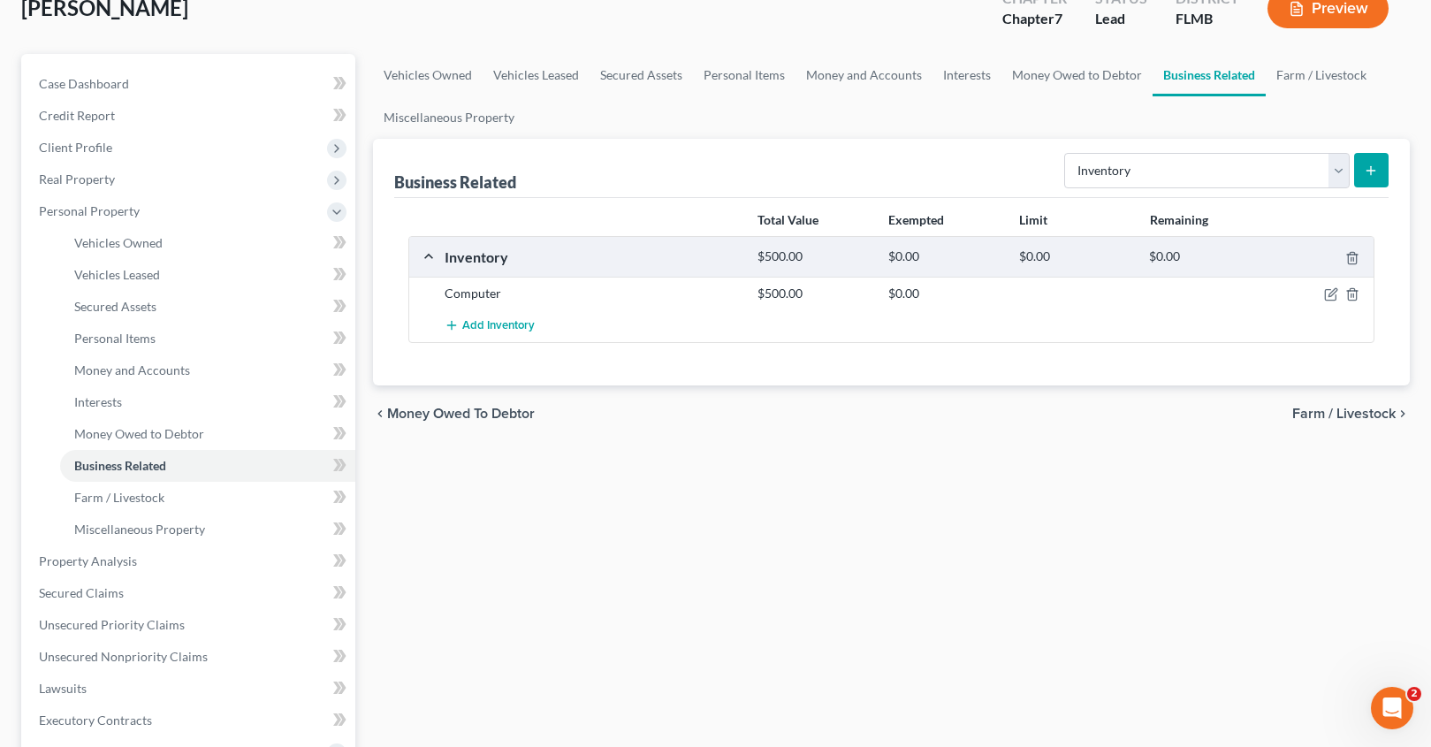
scroll to position [133, 0]
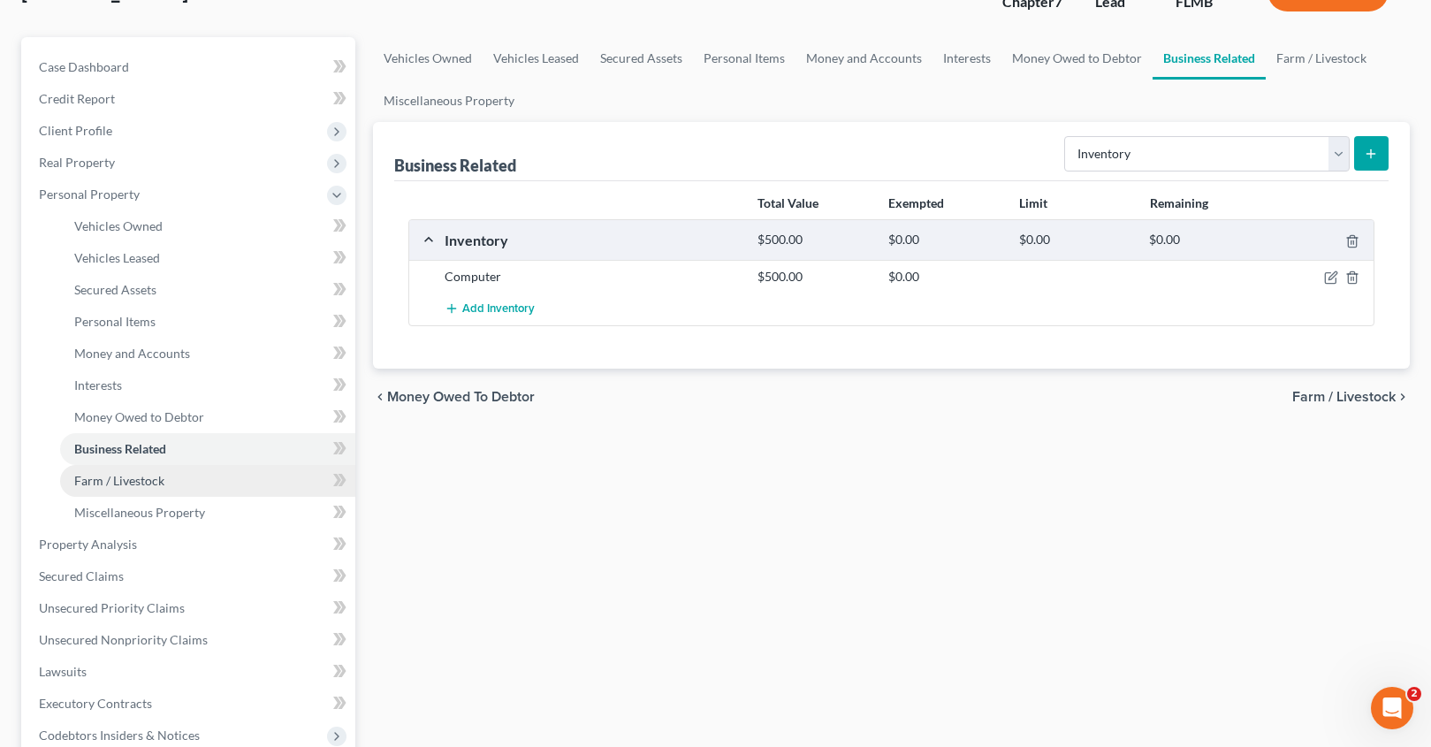
click at [118, 480] on span "Farm / Livestock" at bounding box center [119, 480] width 90 height 15
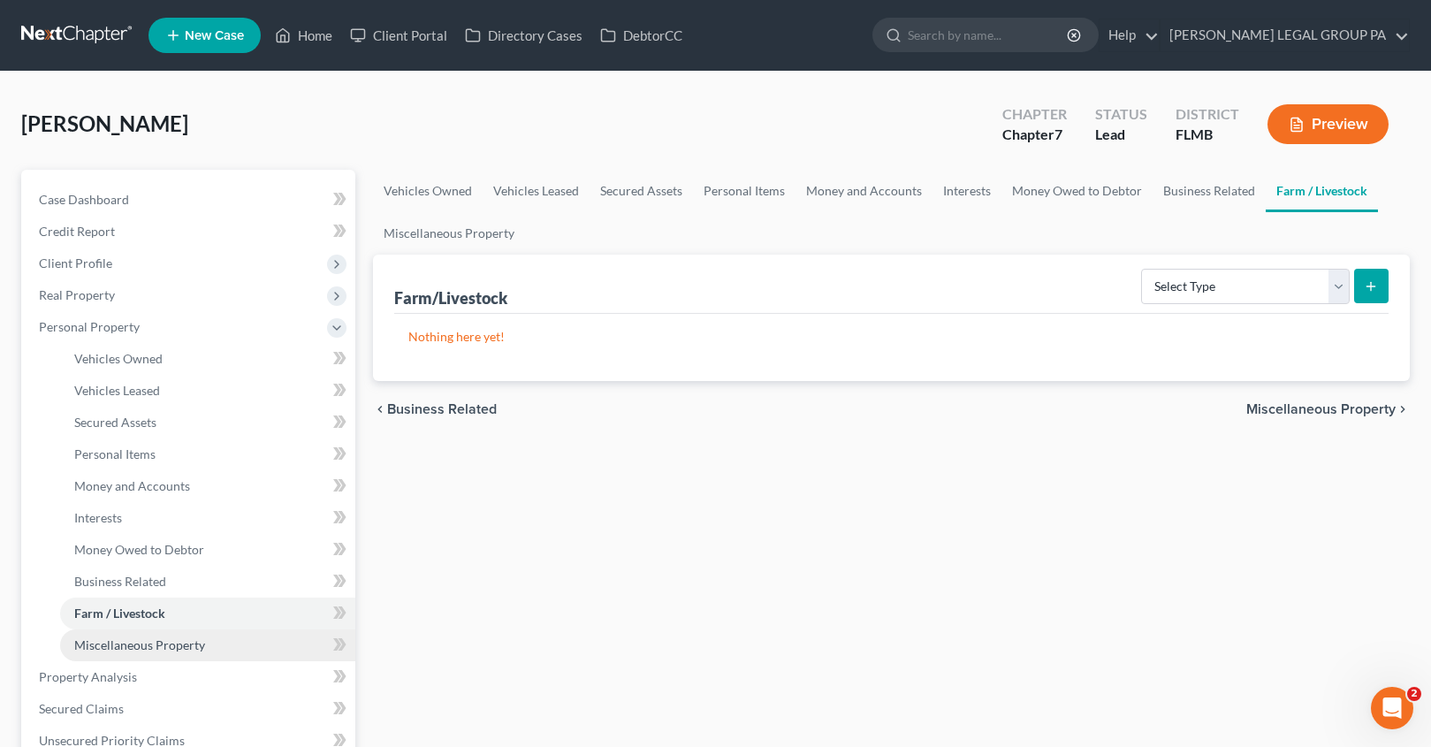
drag, startPoint x: 177, startPoint y: 639, endPoint x: 200, endPoint y: 632, distance: 24.0
click at [178, 639] on span "Miscellaneous Property" at bounding box center [139, 644] width 131 height 15
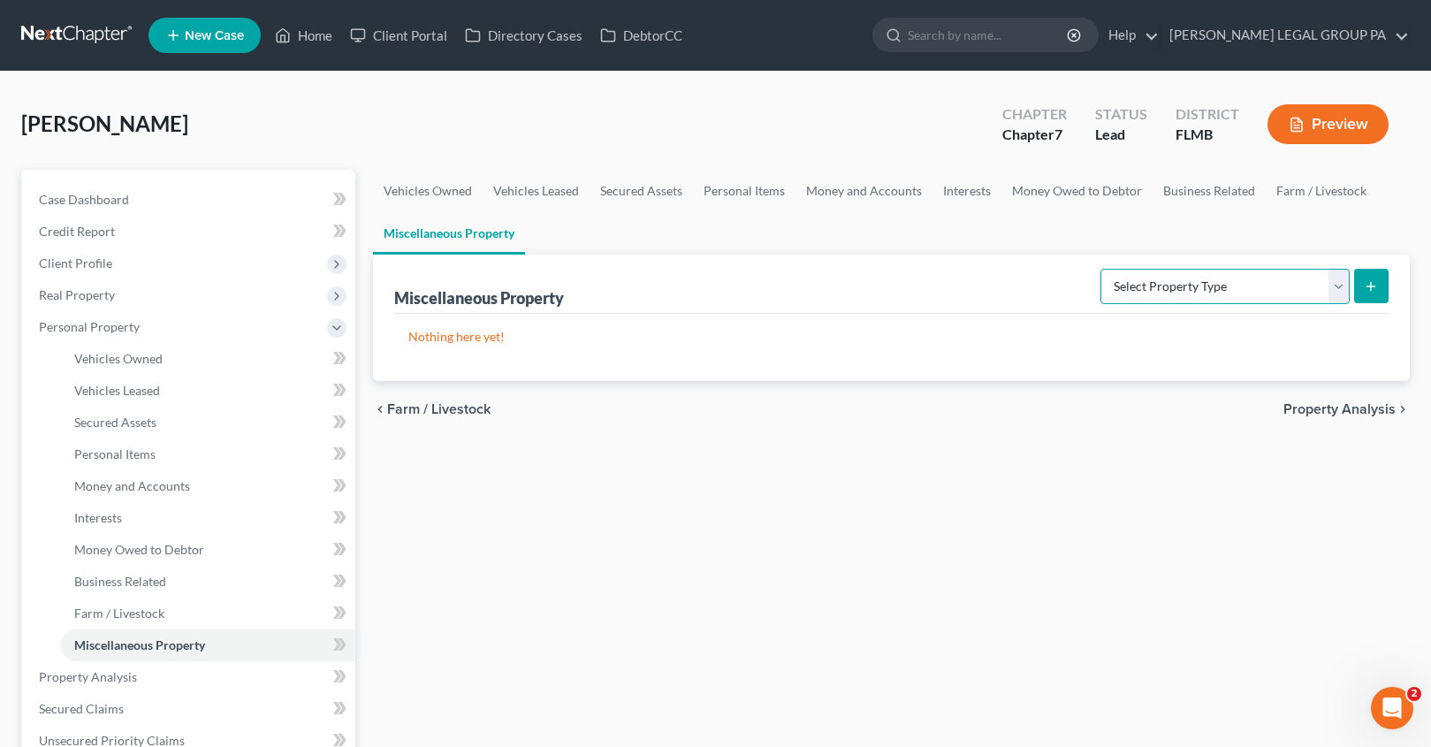
click at [1183, 292] on select "Select Property Type Assigned for Creditor Benefit Within 1 Year Holding for An…" at bounding box center [1224, 286] width 249 height 35
click at [101, 677] on span "Property Analysis" at bounding box center [88, 676] width 98 height 15
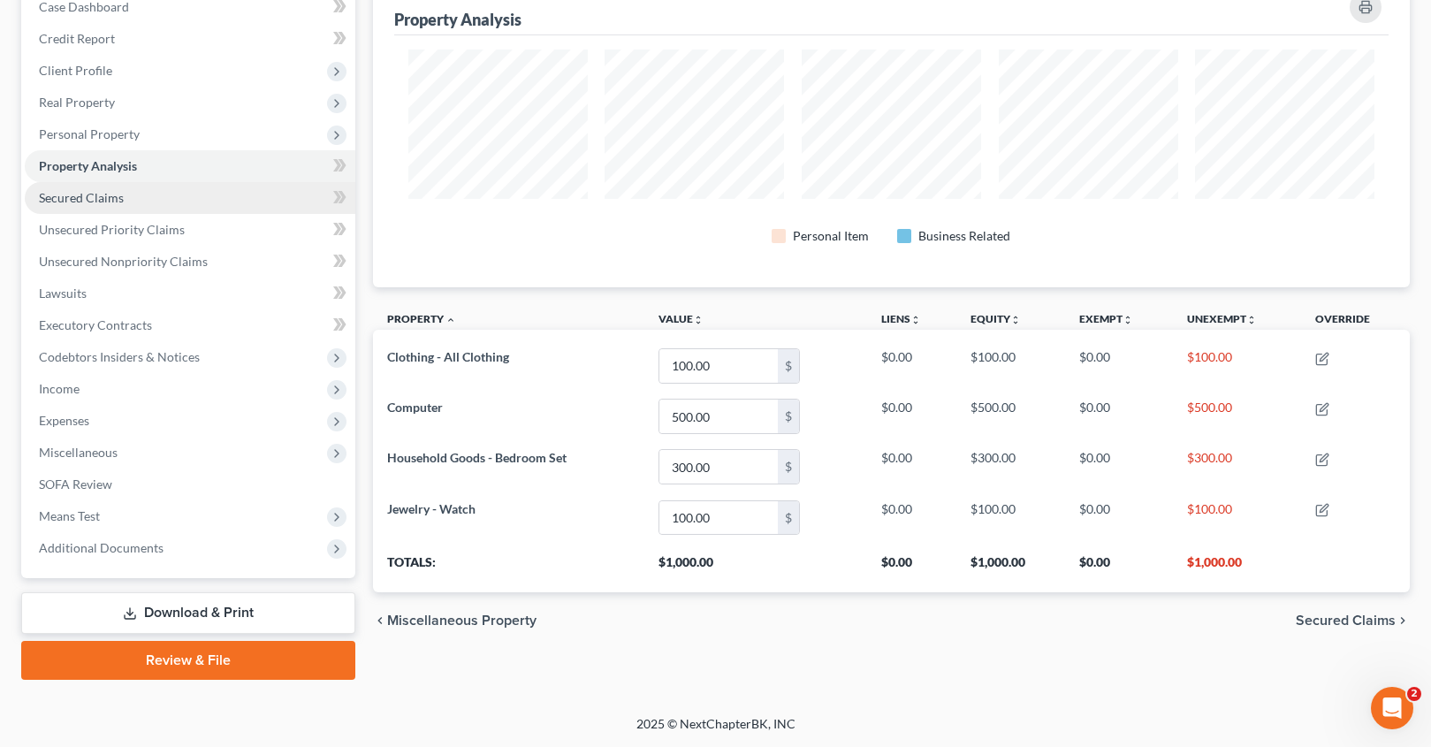
click at [99, 200] on span "Secured Claims" at bounding box center [81, 197] width 85 height 15
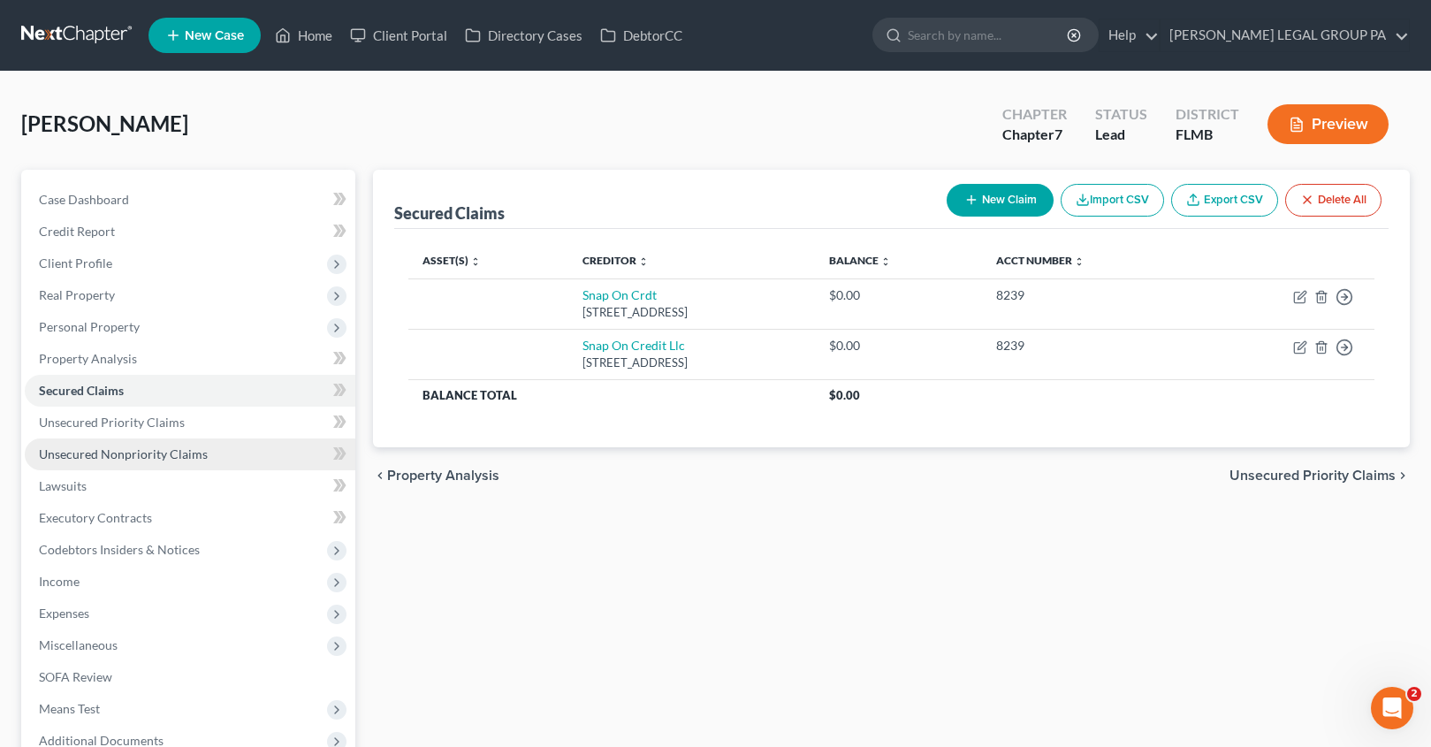
click at [118, 460] on span "Unsecured Nonpriority Claims" at bounding box center [123, 453] width 169 height 15
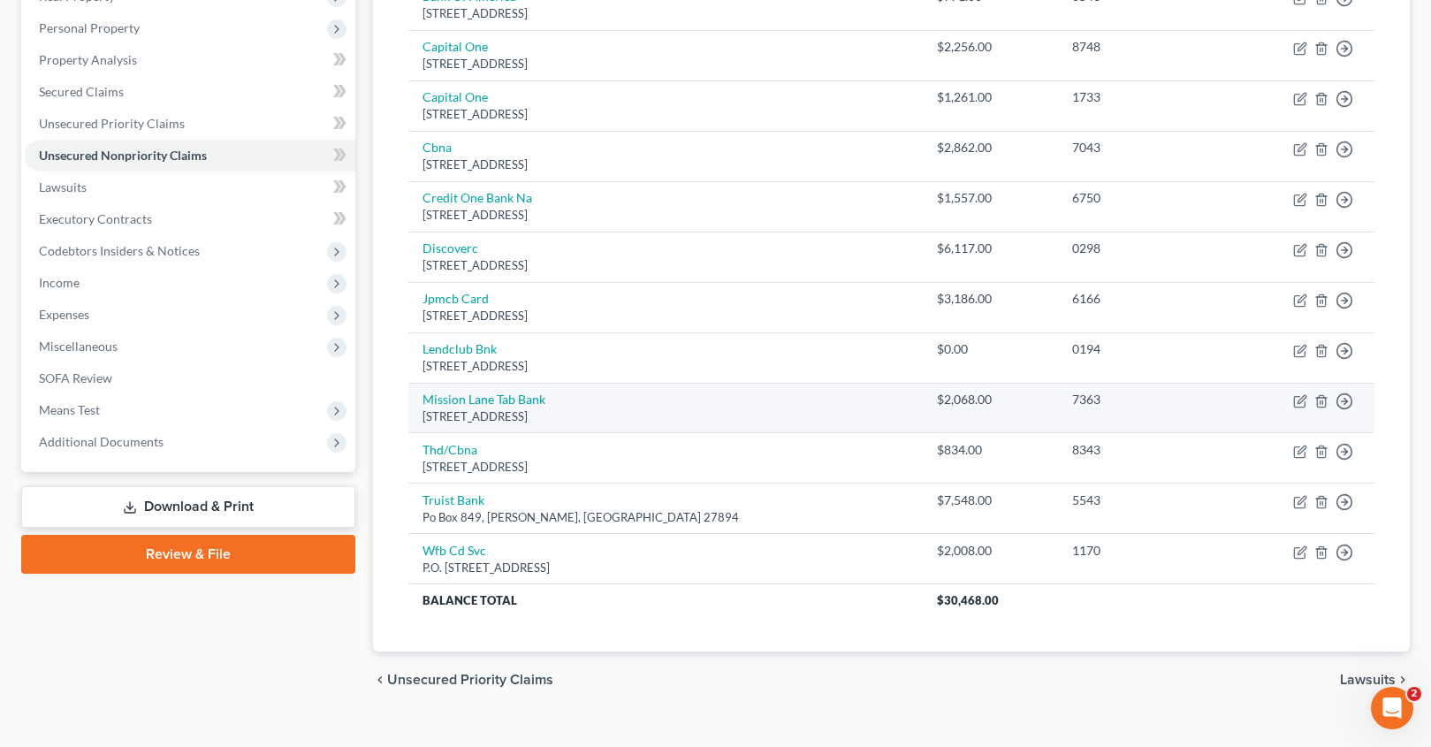
scroll to position [273, 0]
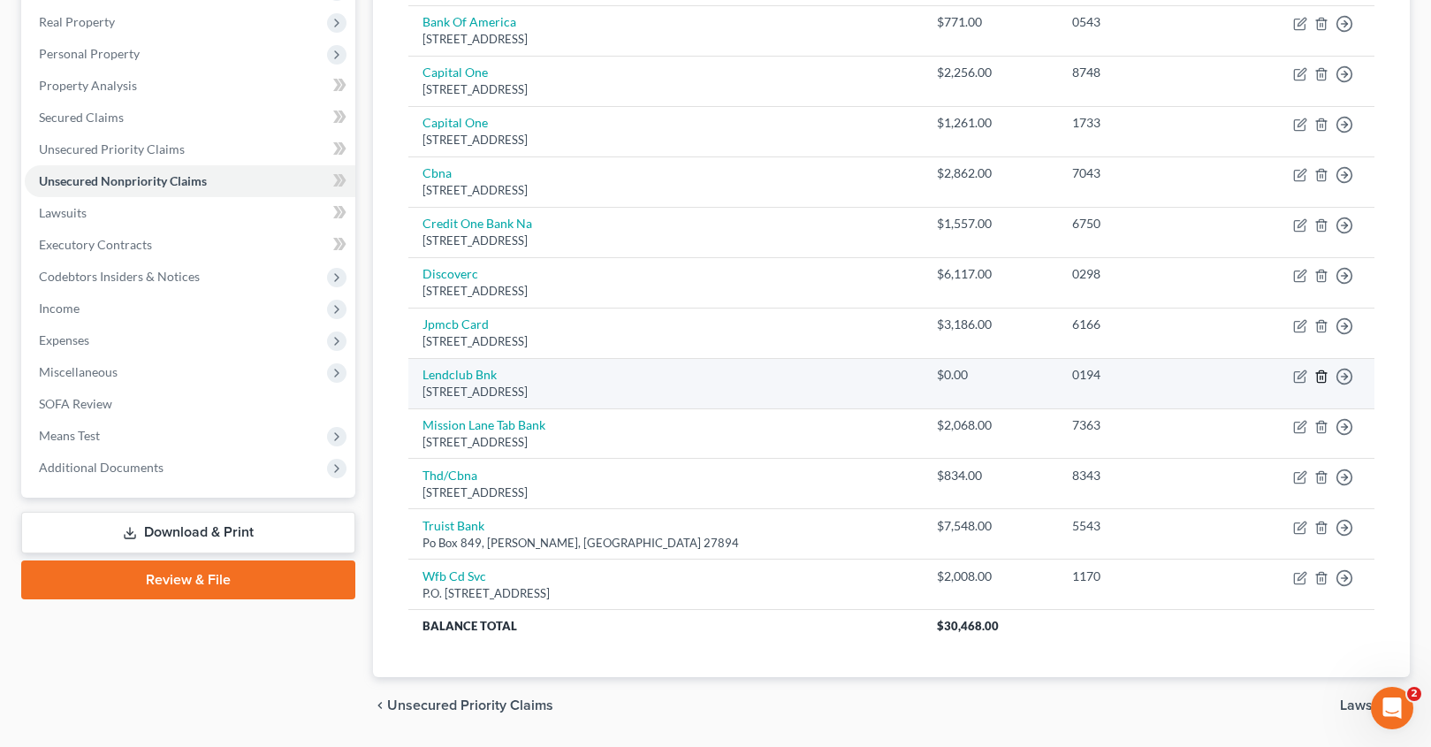
click at [1324, 378] on icon "button" at bounding box center [1321, 376] width 14 height 14
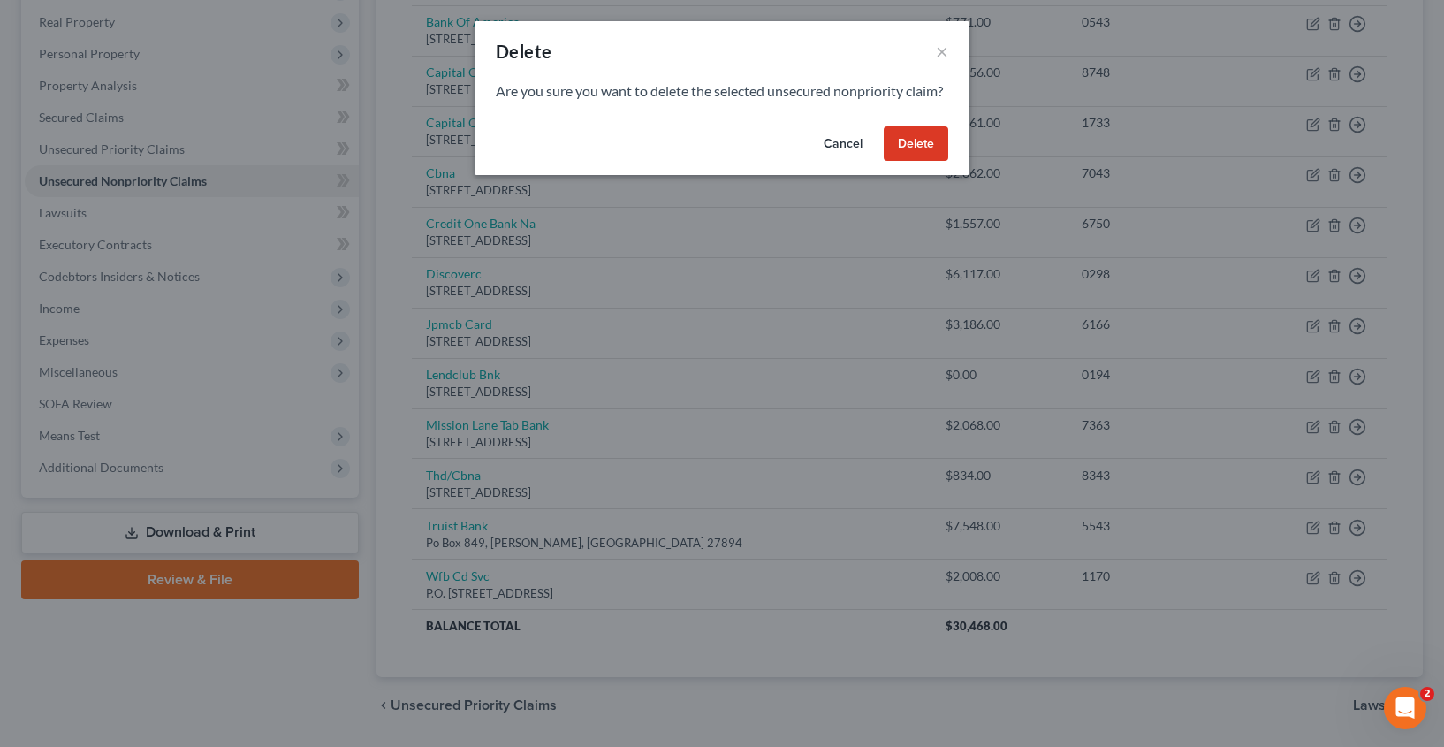
click at [918, 157] on button "Delete" at bounding box center [916, 143] width 65 height 35
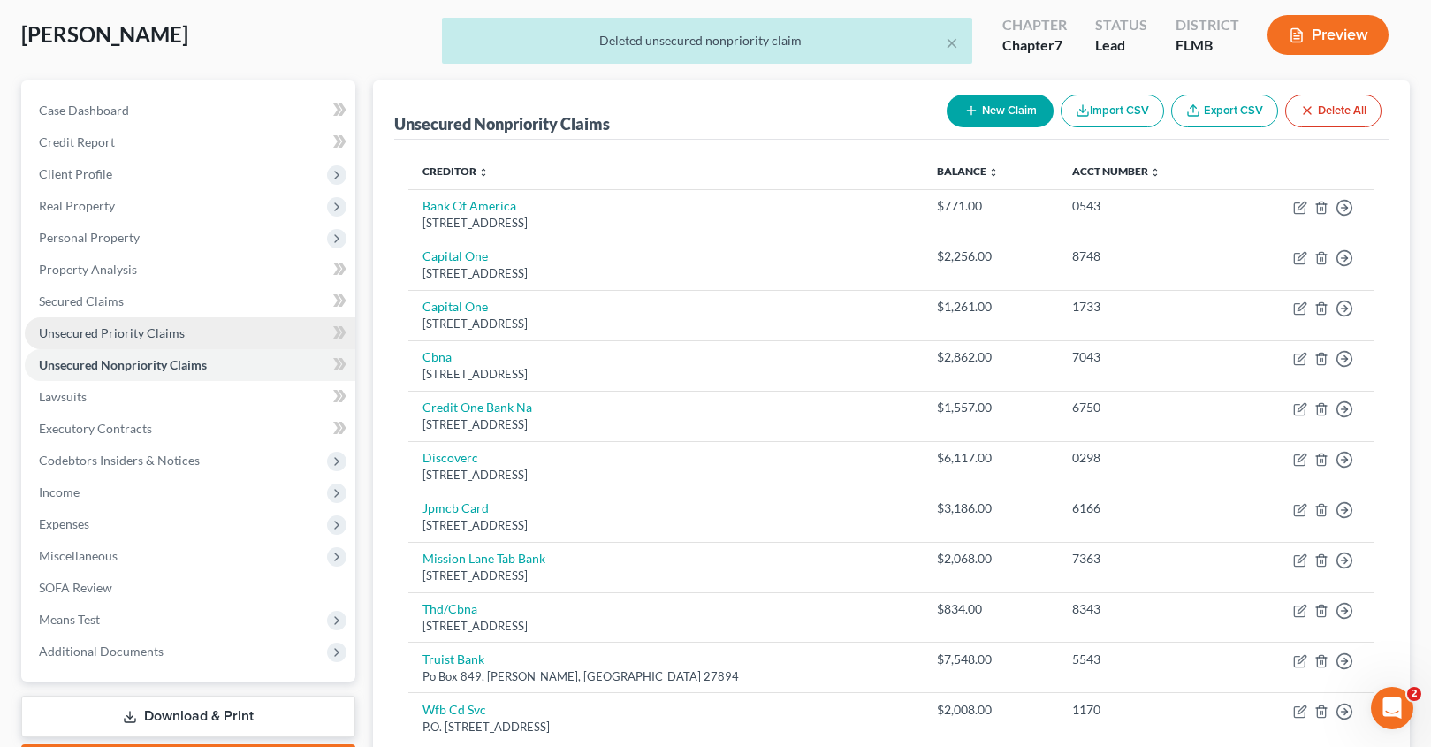
scroll to position [7, 0]
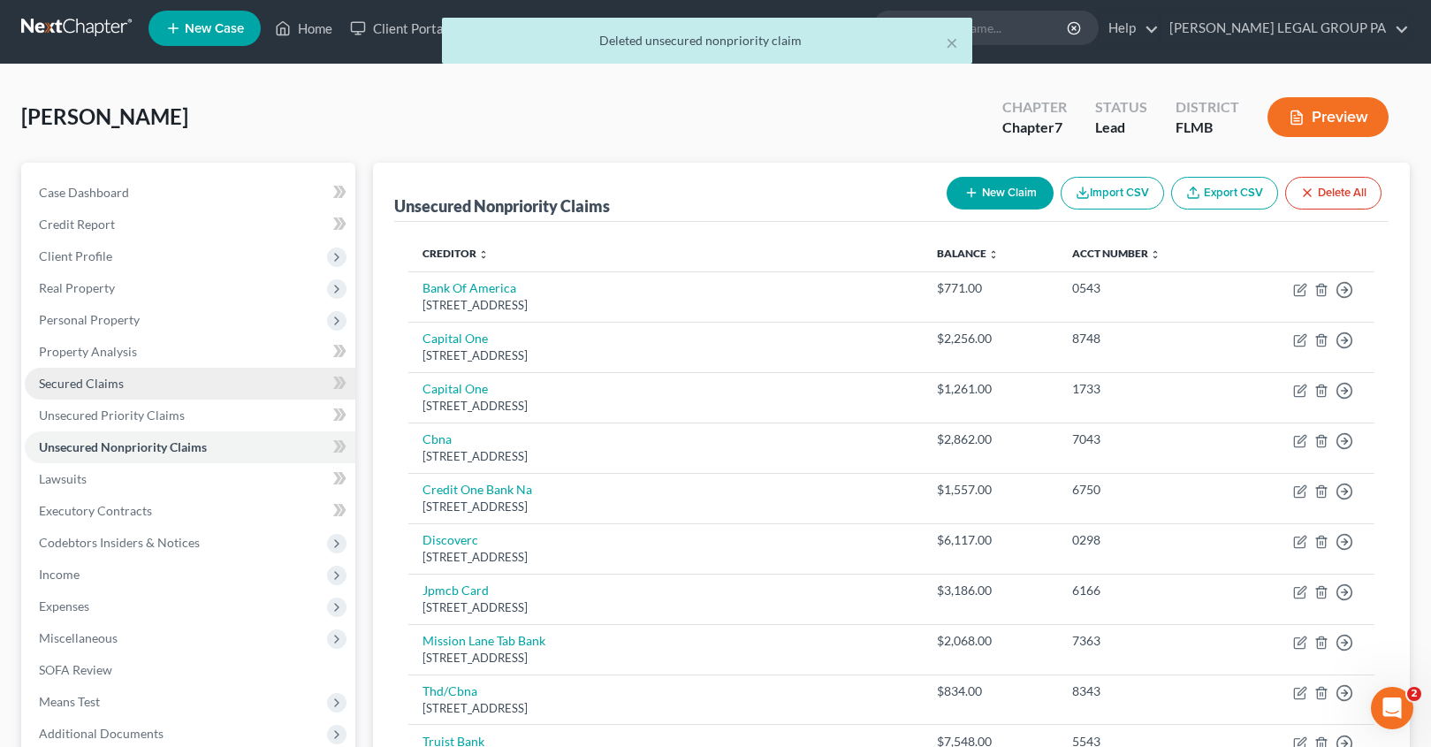
click at [80, 378] on span "Secured Claims" at bounding box center [81, 383] width 85 height 15
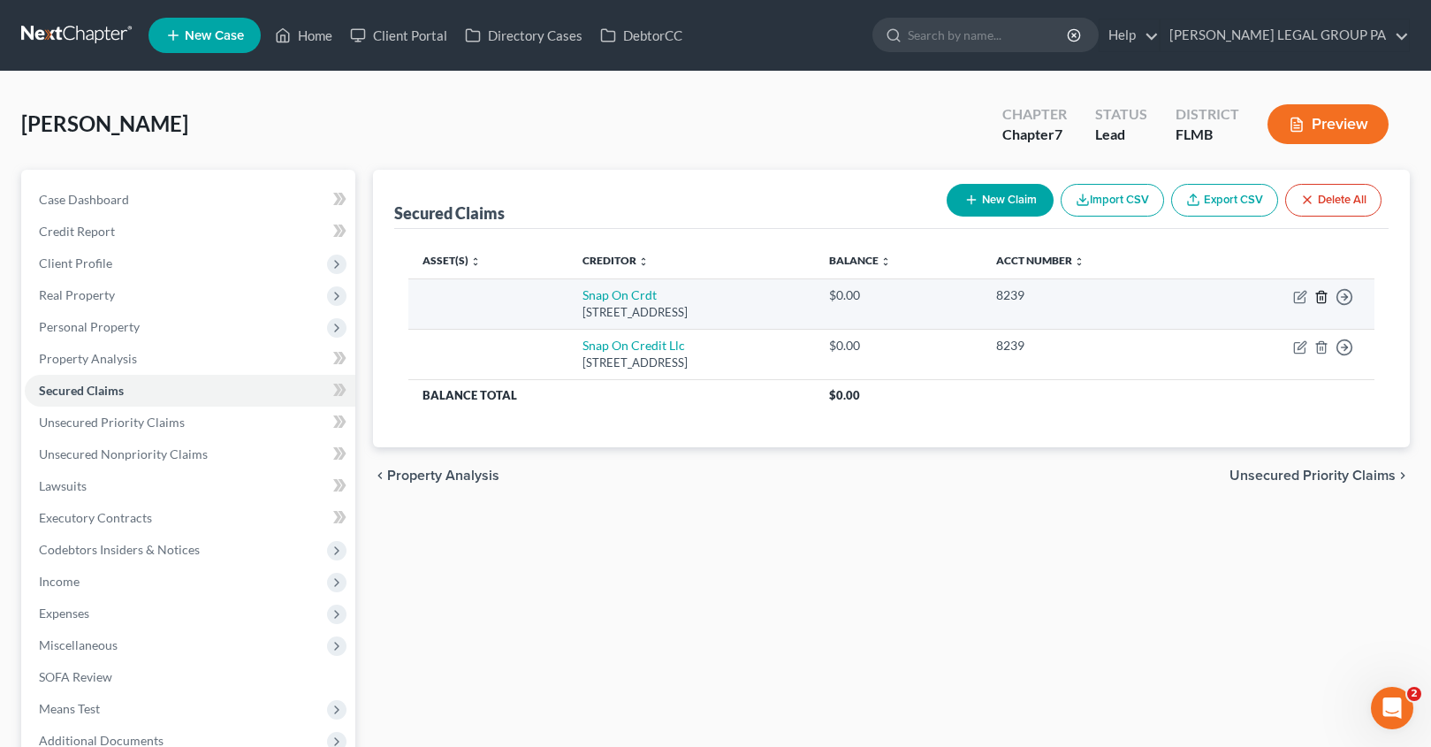
click at [1325, 297] on icon "button" at bounding box center [1321, 296] width 8 height 11
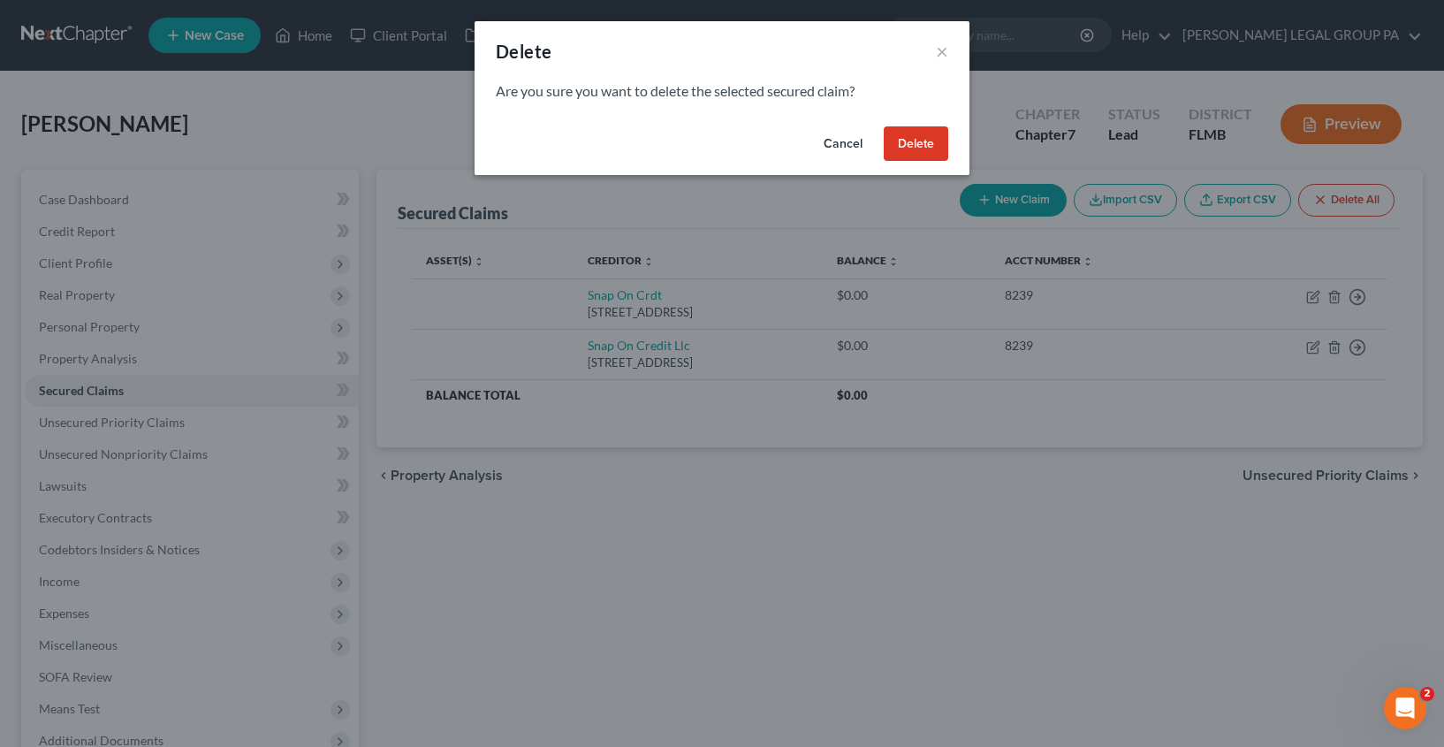
click at [932, 149] on button "Delete" at bounding box center [916, 143] width 65 height 35
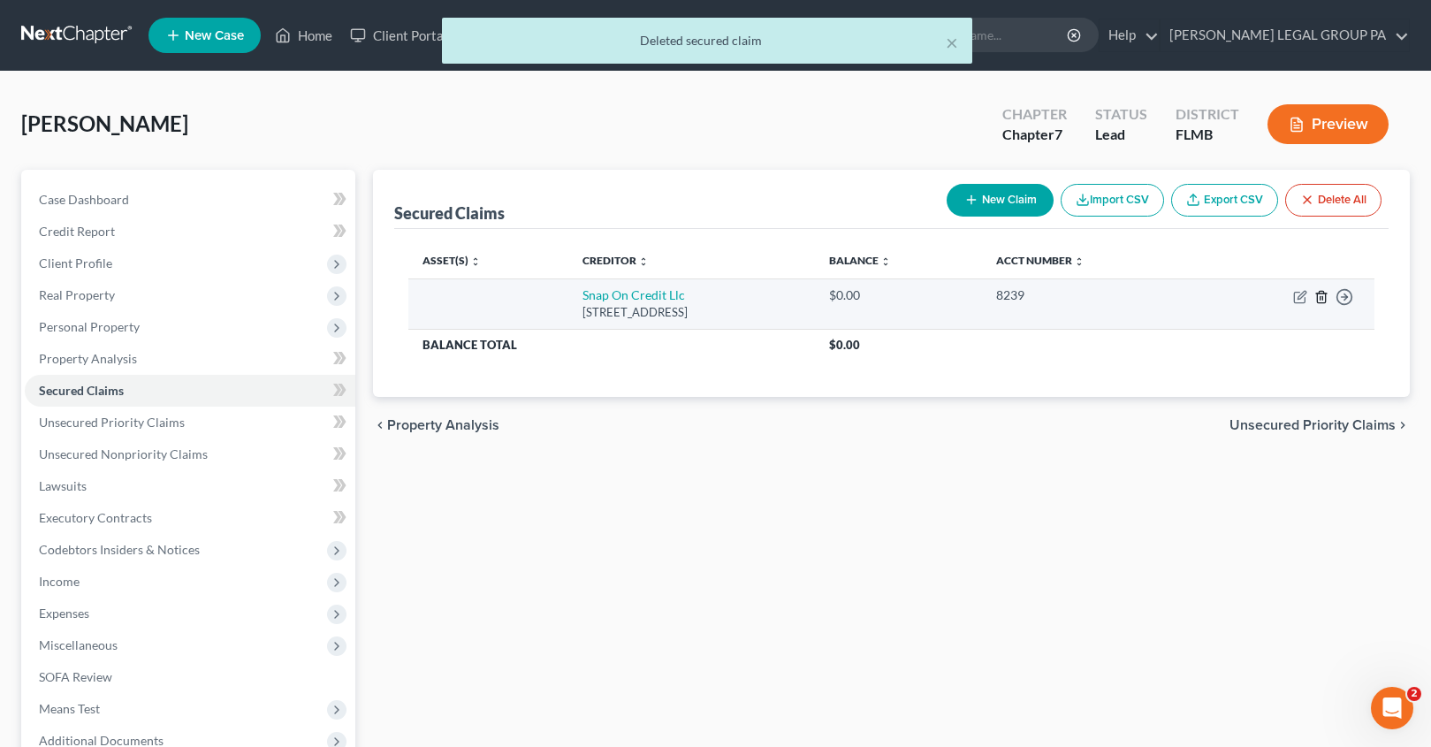
click at [1320, 293] on polyline "button" at bounding box center [1321, 293] width 11 height 0
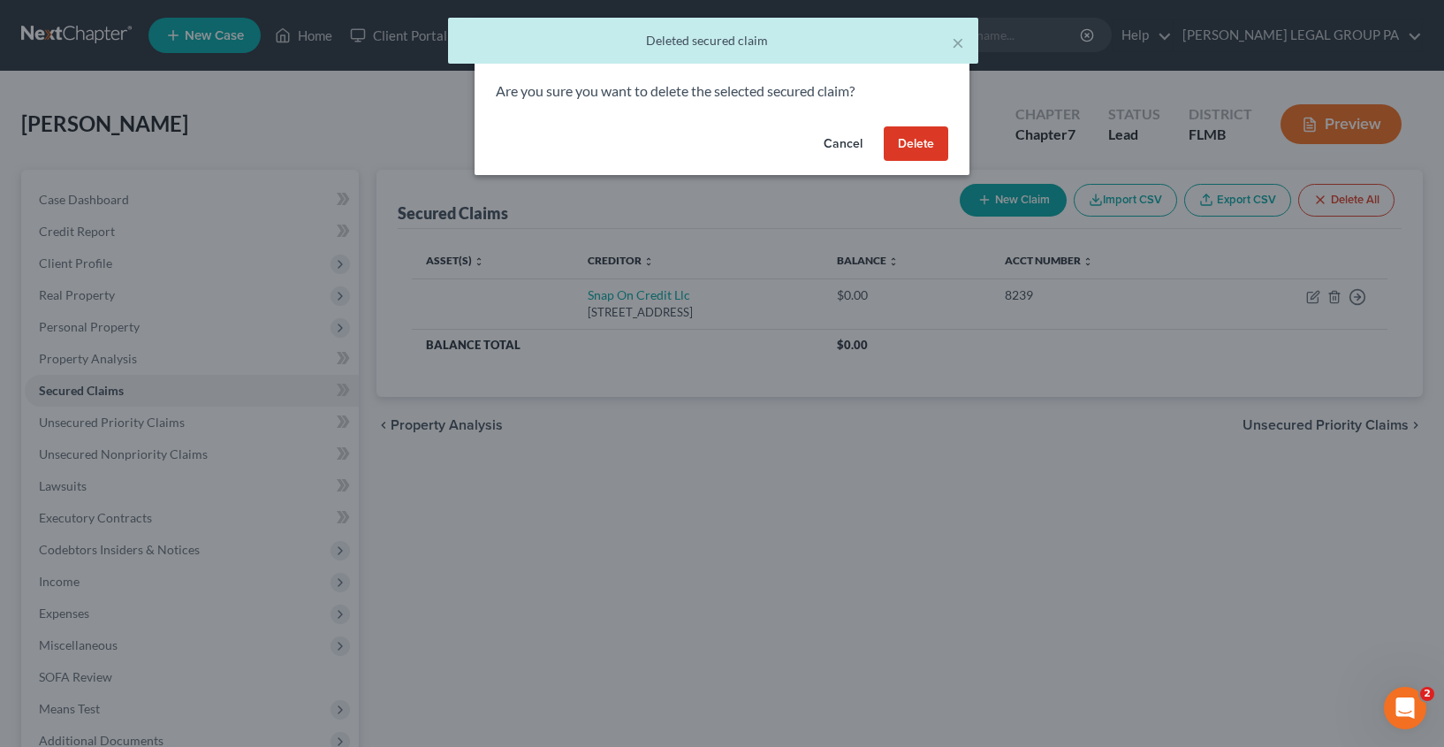
click at [905, 143] on button "Delete" at bounding box center [916, 143] width 65 height 35
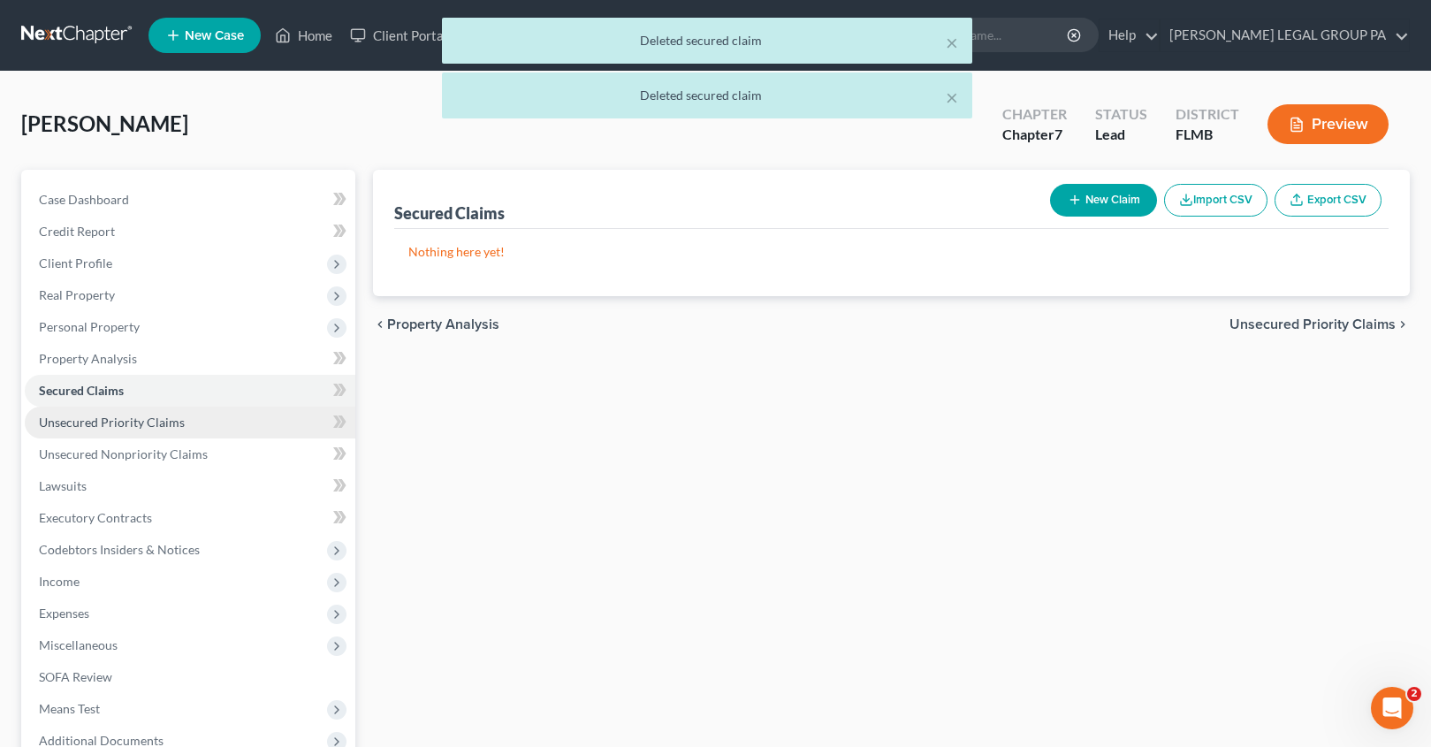
click at [95, 422] on span "Unsecured Priority Claims" at bounding box center [112, 422] width 146 height 15
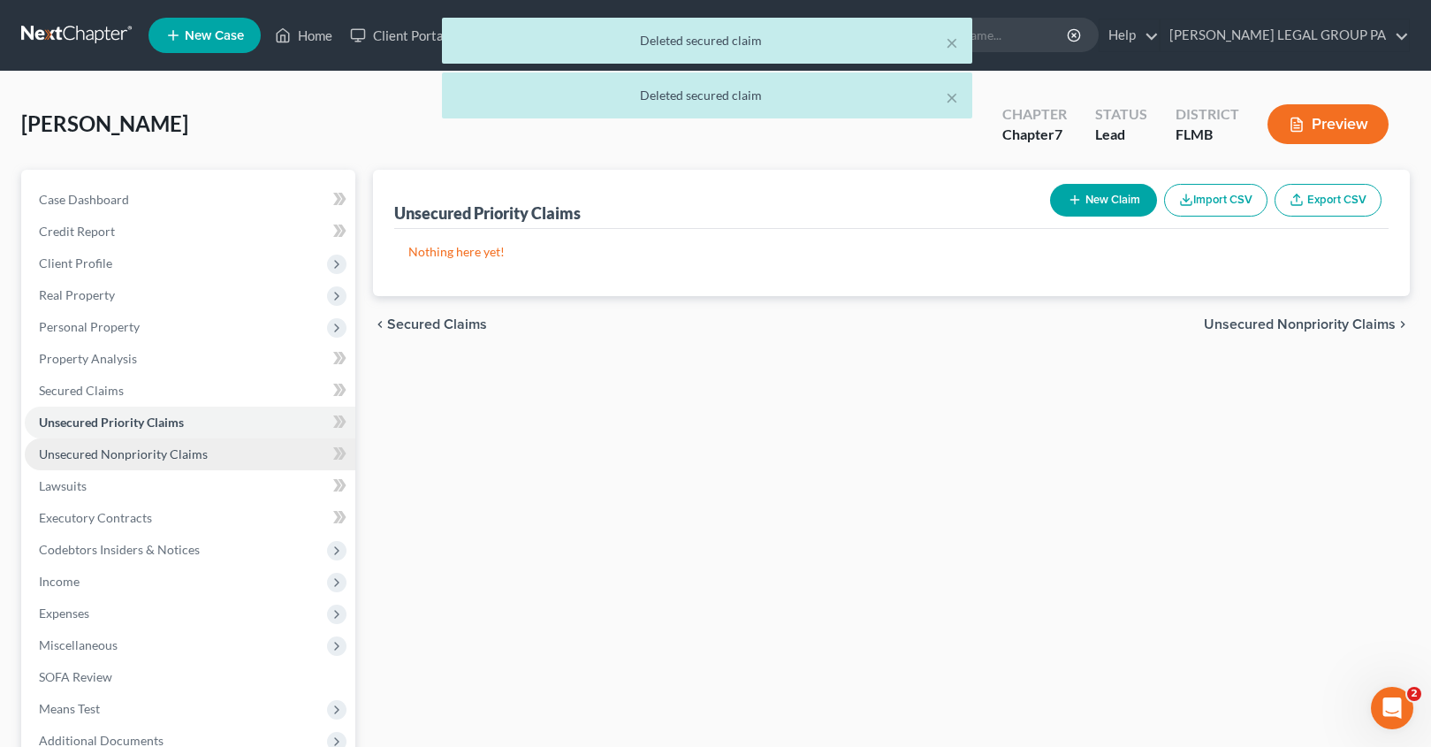
click at [137, 458] on span "Unsecured Nonpriority Claims" at bounding box center [123, 453] width 169 height 15
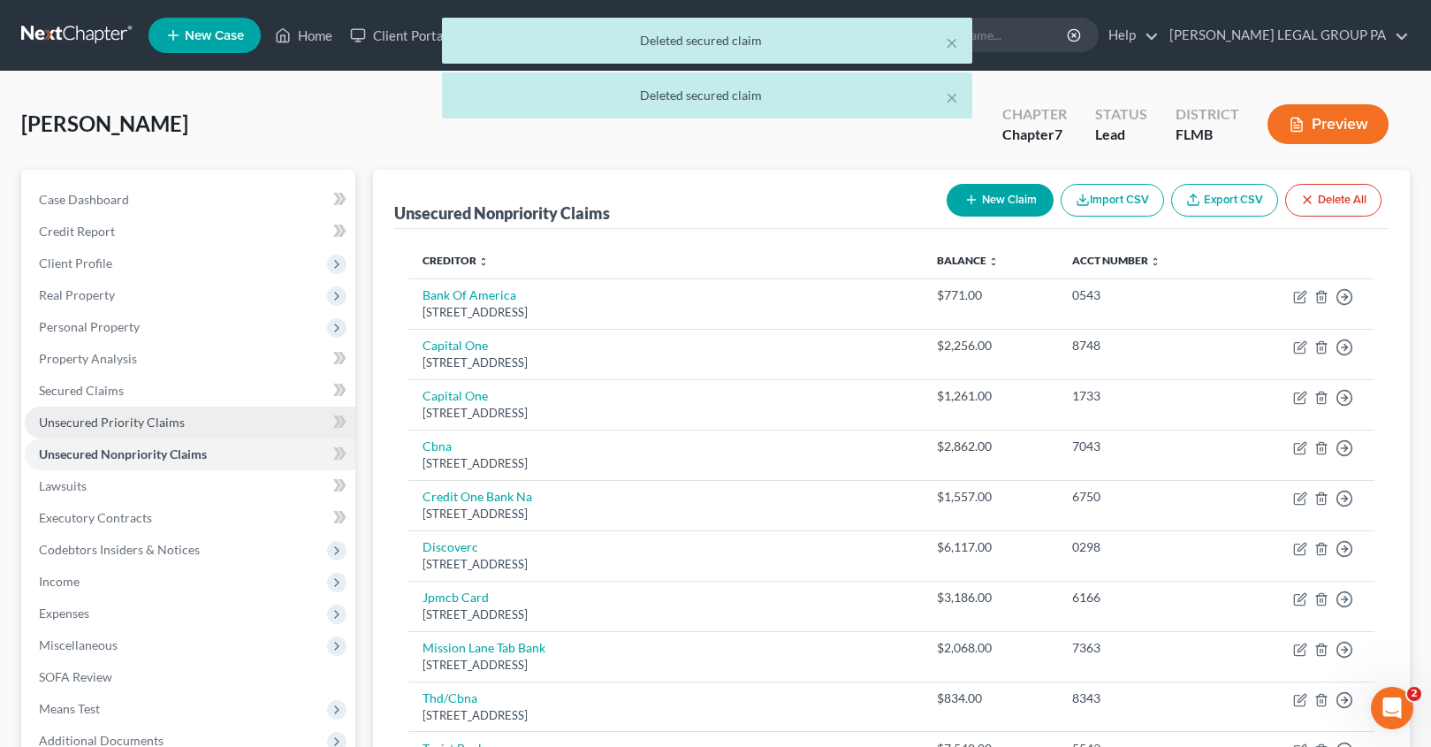
click at [120, 427] on span "Unsecured Priority Claims" at bounding box center [112, 422] width 146 height 15
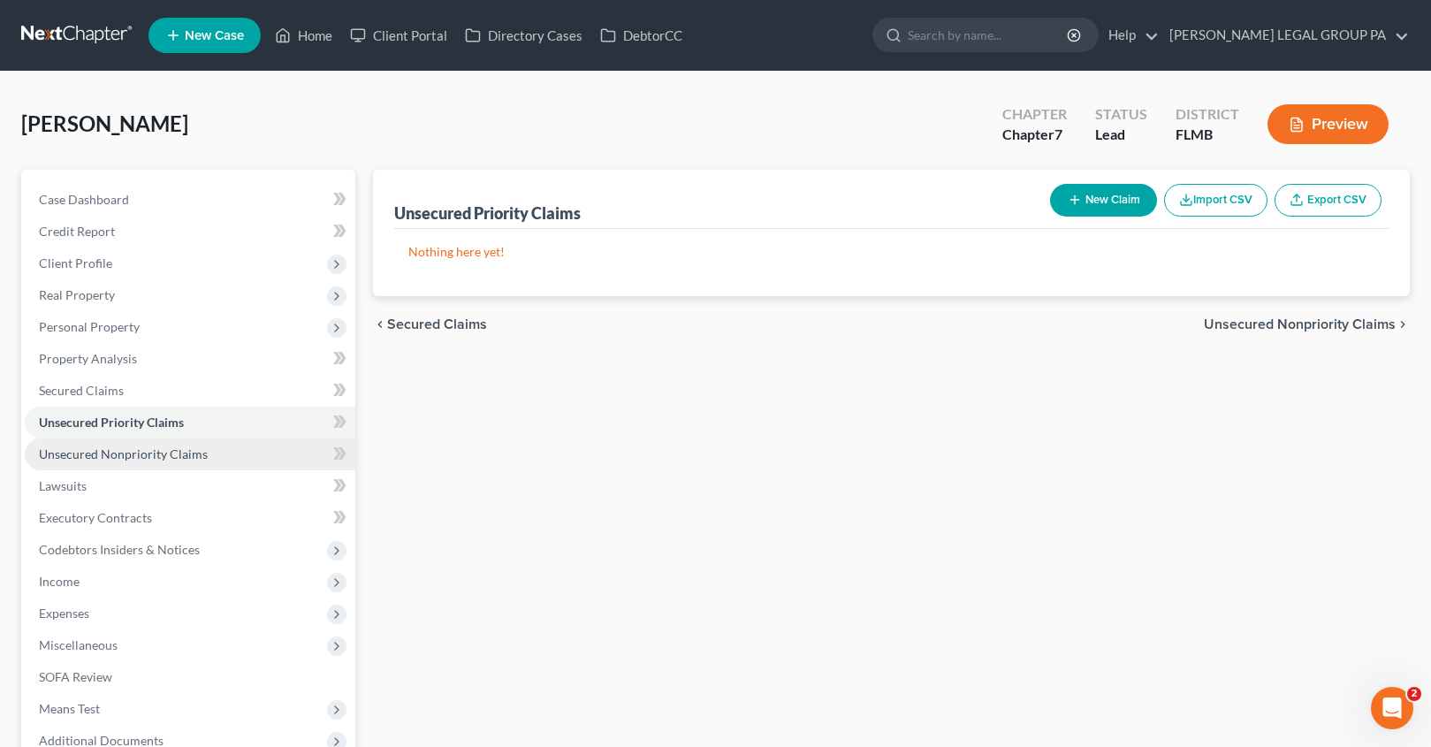
click at [111, 455] on span "Unsecured Nonpriority Claims" at bounding box center [123, 453] width 169 height 15
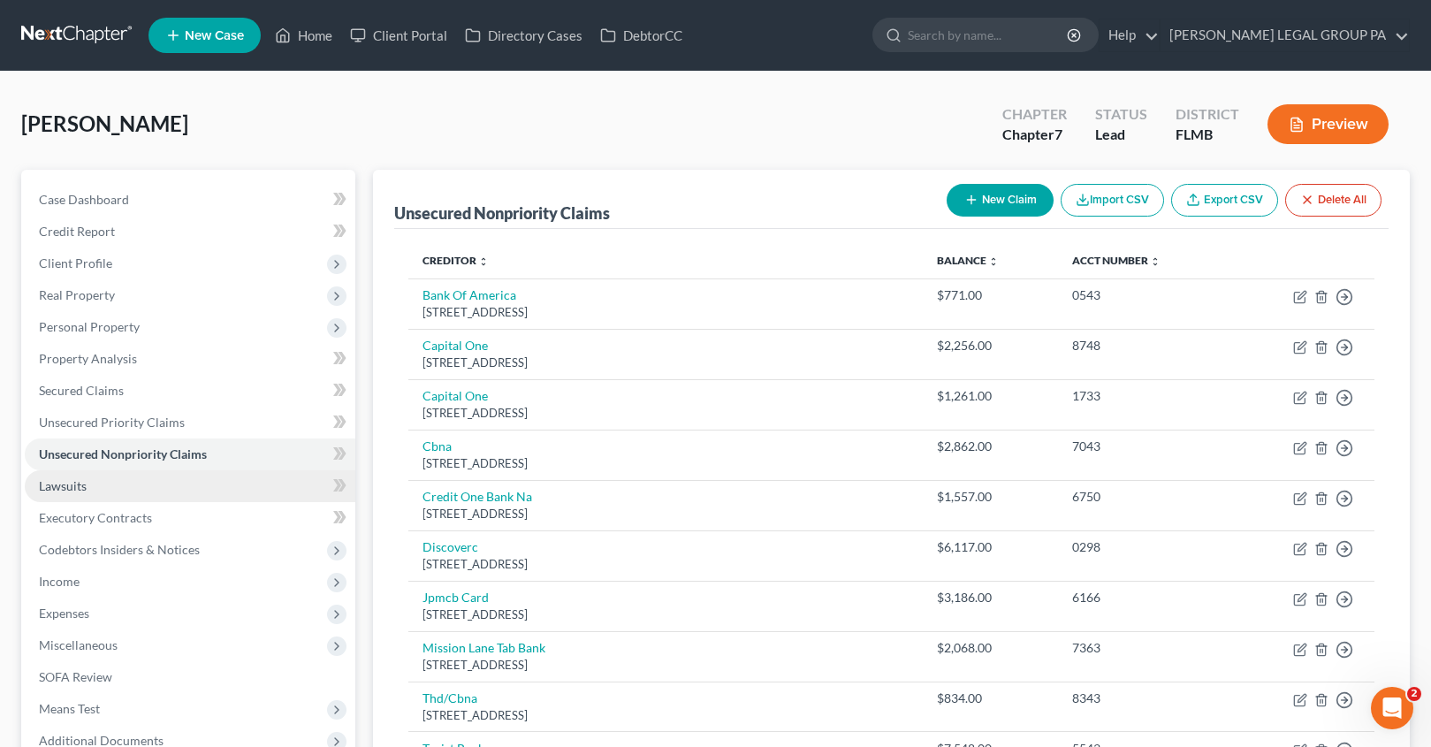
click at [118, 492] on link "Lawsuits" at bounding box center [190, 486] width 331 height 32
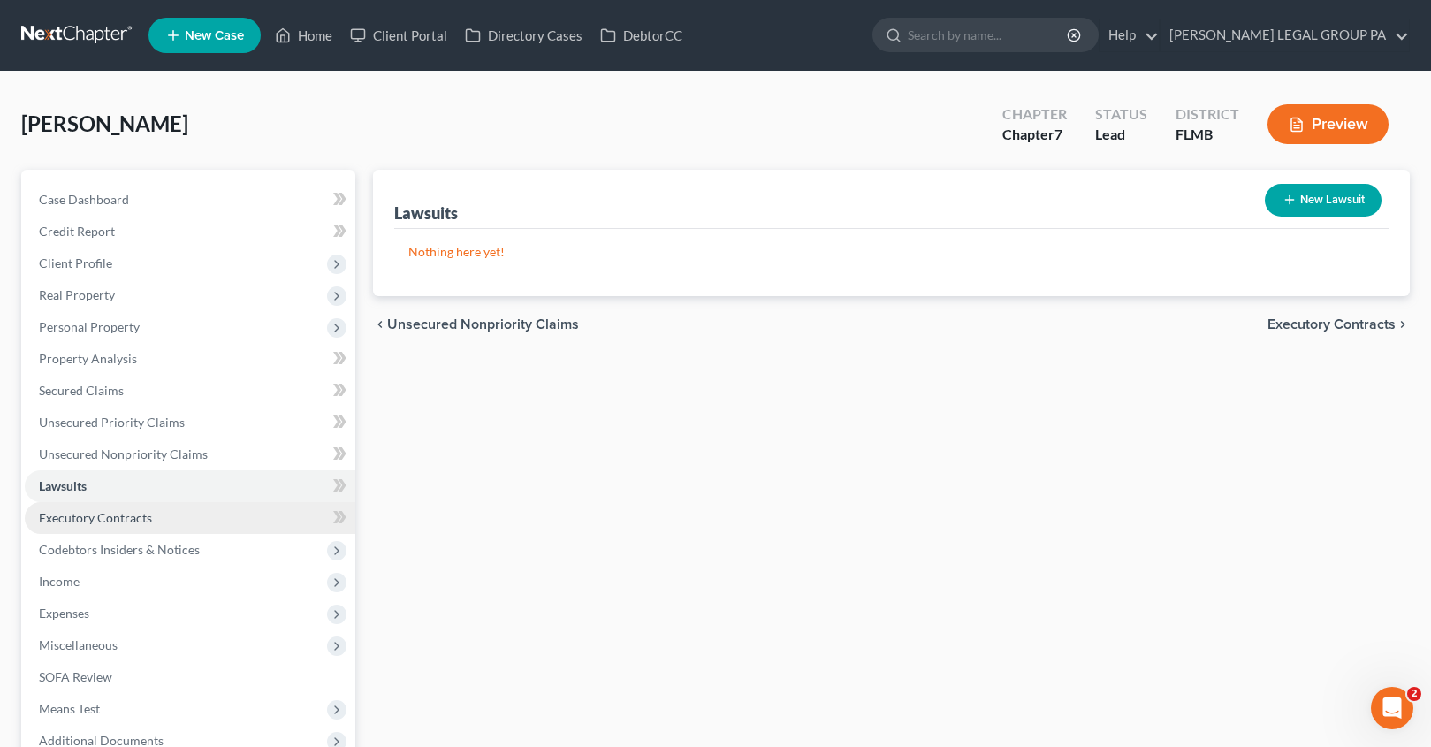
click at [89, 514] on span "Executory Contracts" at bounding box center [95, 517] width 113 height 15
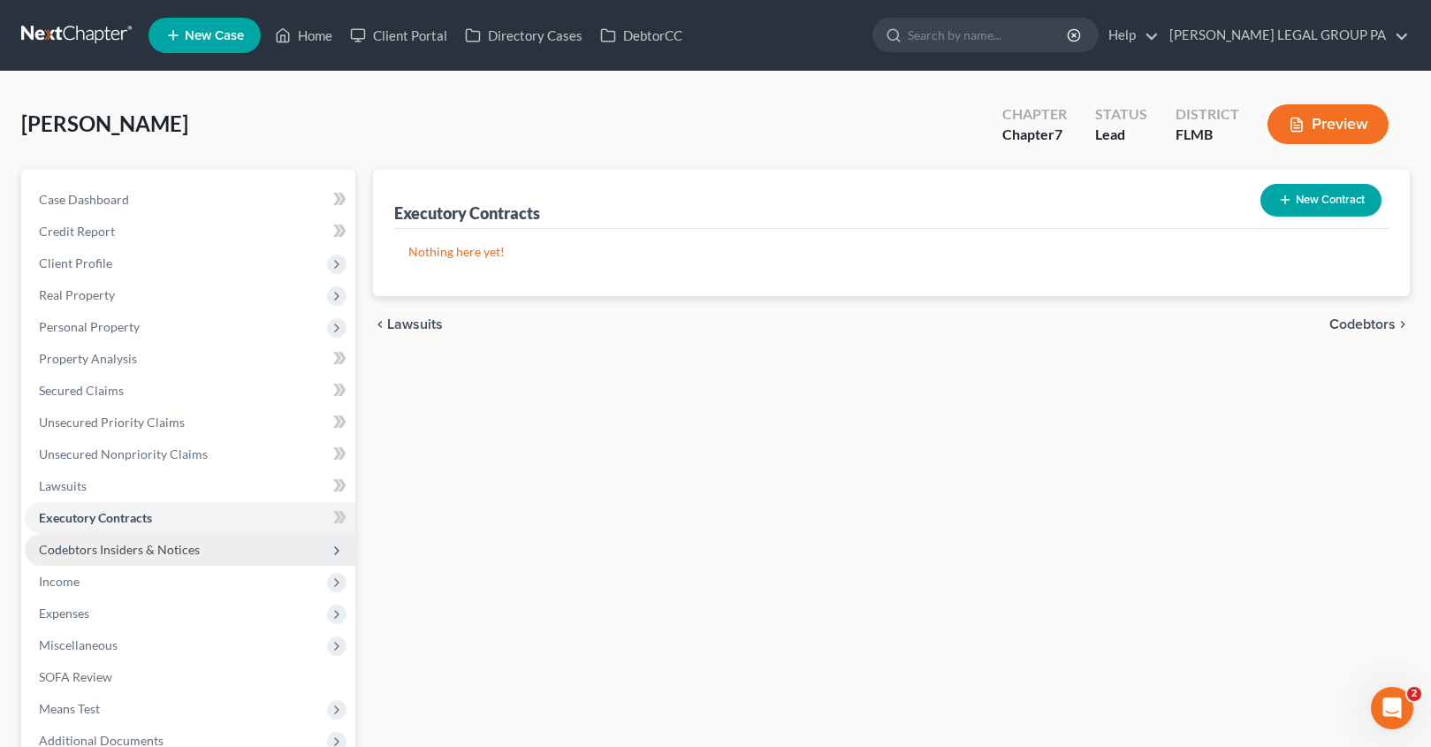
click at [141, 555] on span "Codebtors Insiders & Notices" at bounding box center [119, 549] width 161 height 15
drag, startPoint x: 98, startPoint y: 521, endPoint x: 131, endPoint y: 534, distance: 35.3
click at [99, 521] on span "Executory Contracts" at bounding box center [95, 517] width 113 height 15
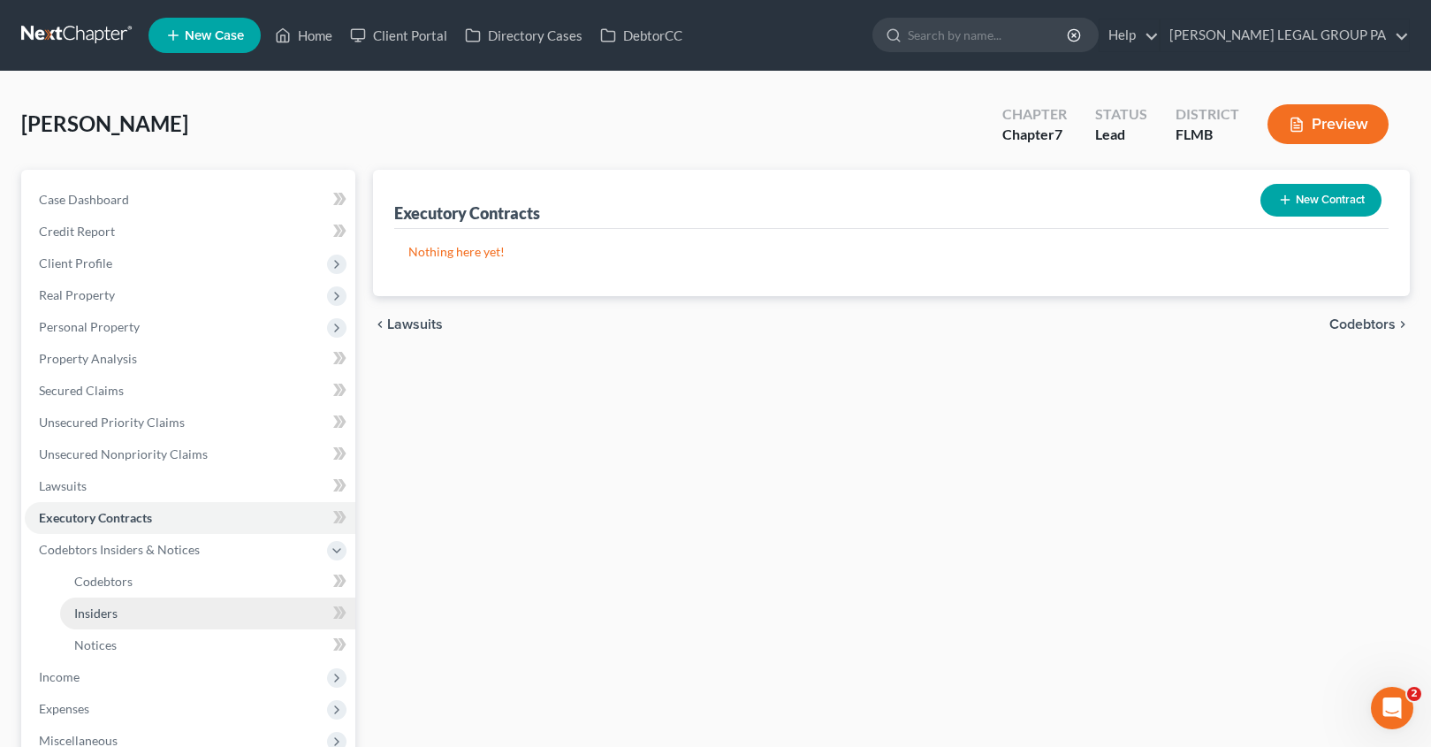
click at [112, 603] on link "Insiders" at bounding box center [207, 613] width 295 height 32
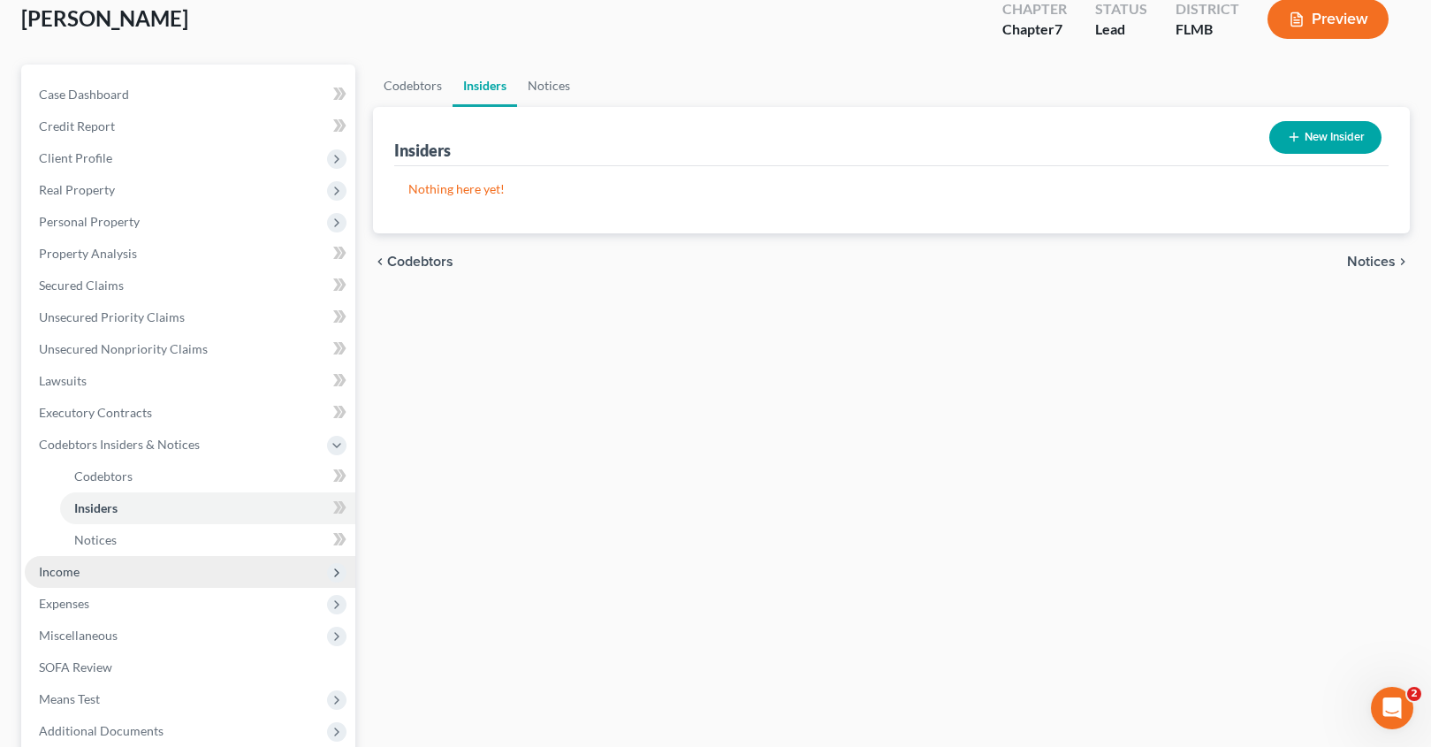
scroll to position [156, 0]
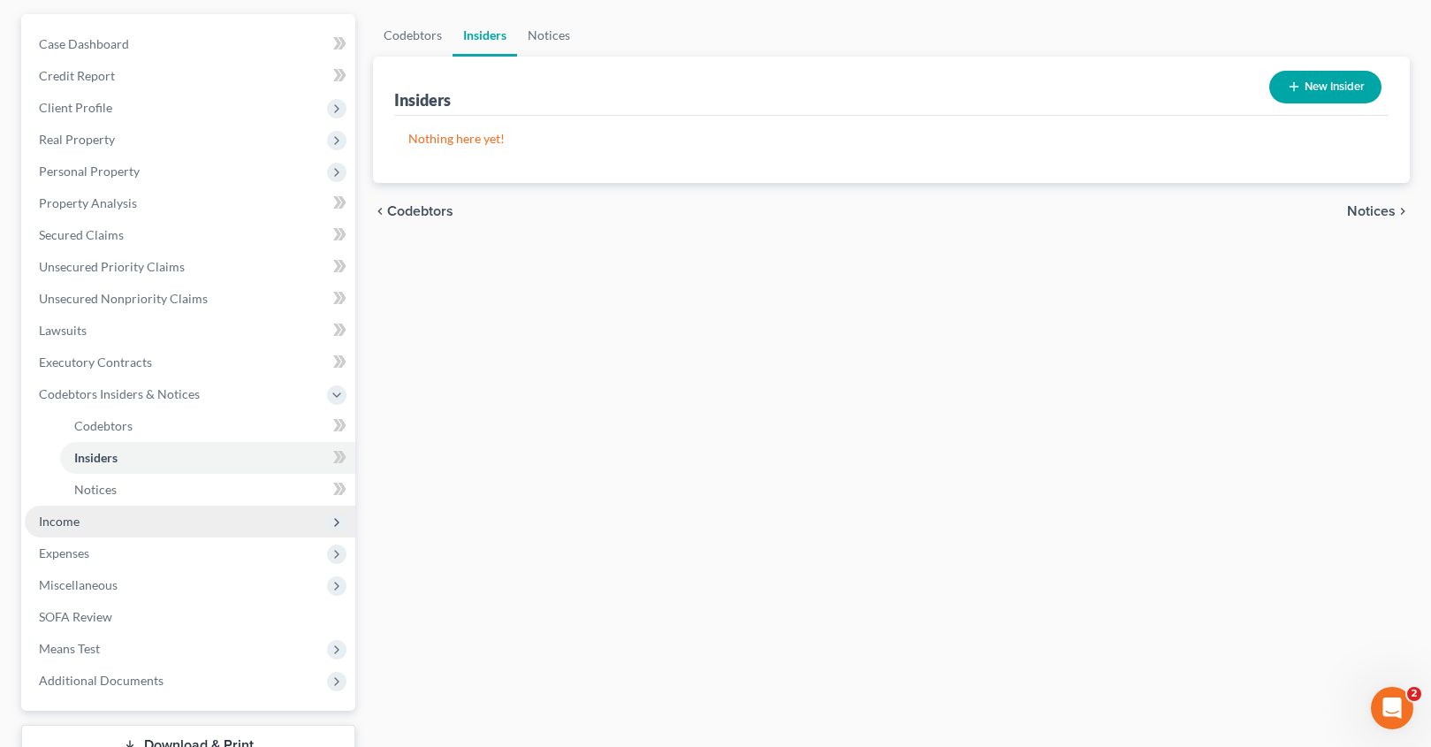
click at [49, 514] on span "Income" at bounding box center [59, 521] width 41 height 15
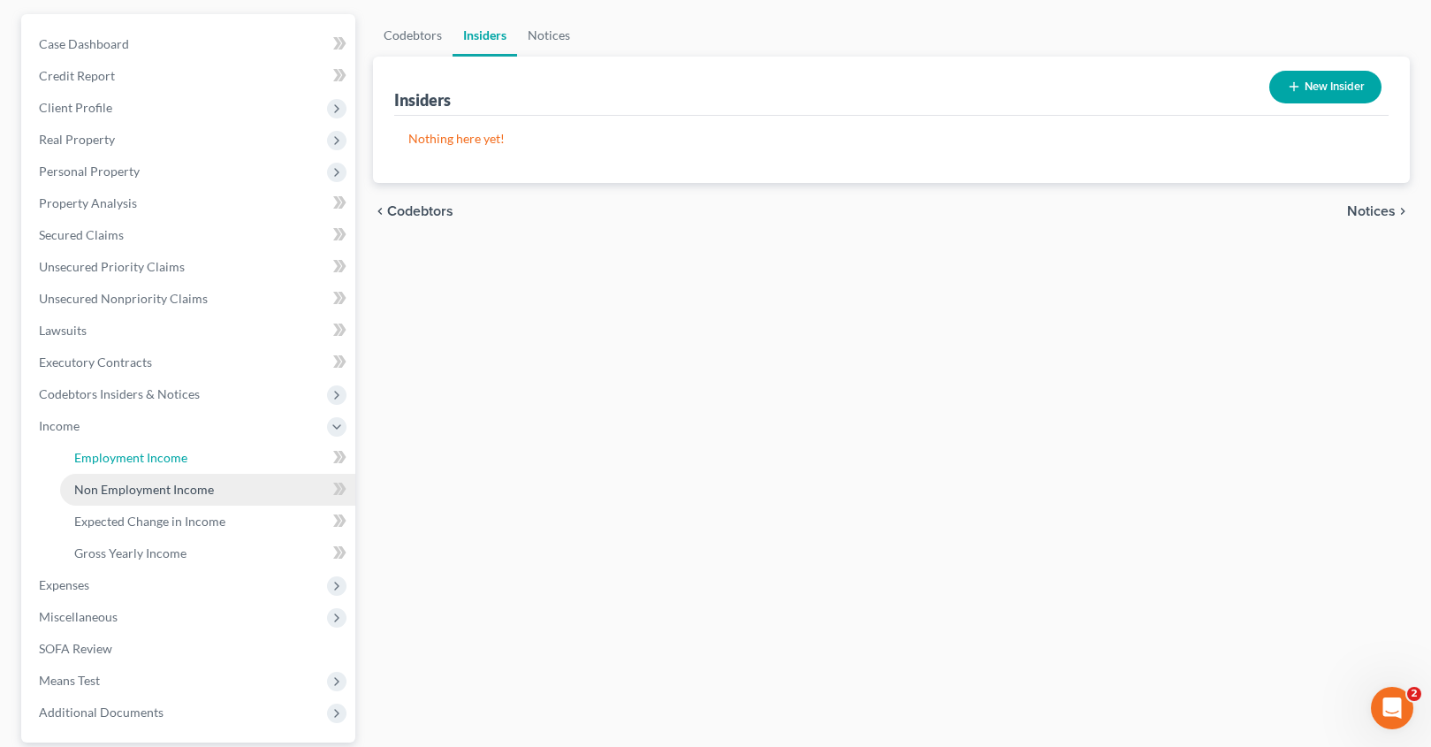
drag, startPoint x: 92, startPoint y: 461, endPoint x: 175, endPoint y: 482, distance: 85.5
click at [92, 461] on span "Employment Income" at bounding box center [130, 457] width 113 height 15
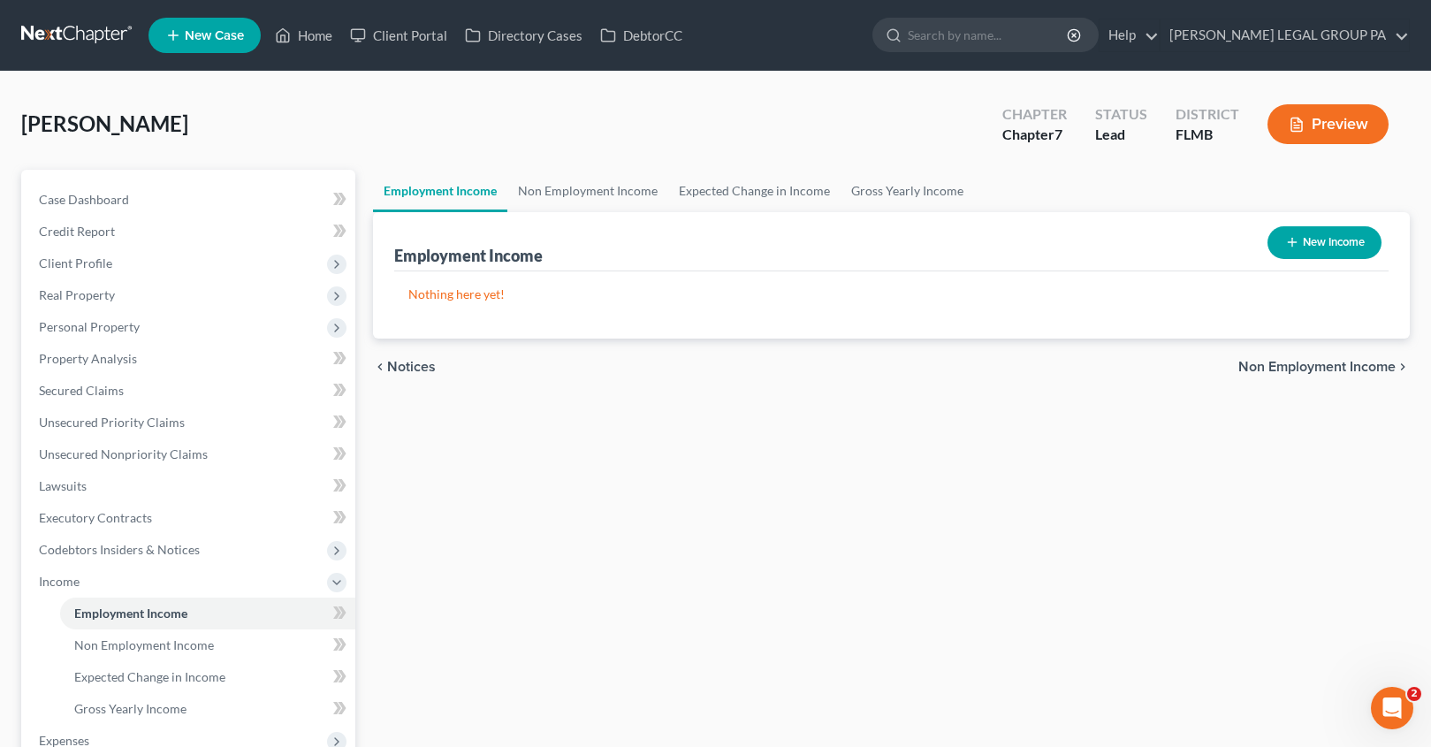
click at [1294, 237] on icon "button" at bounding box center [1292, 242] width 14 height 14
select select "0"
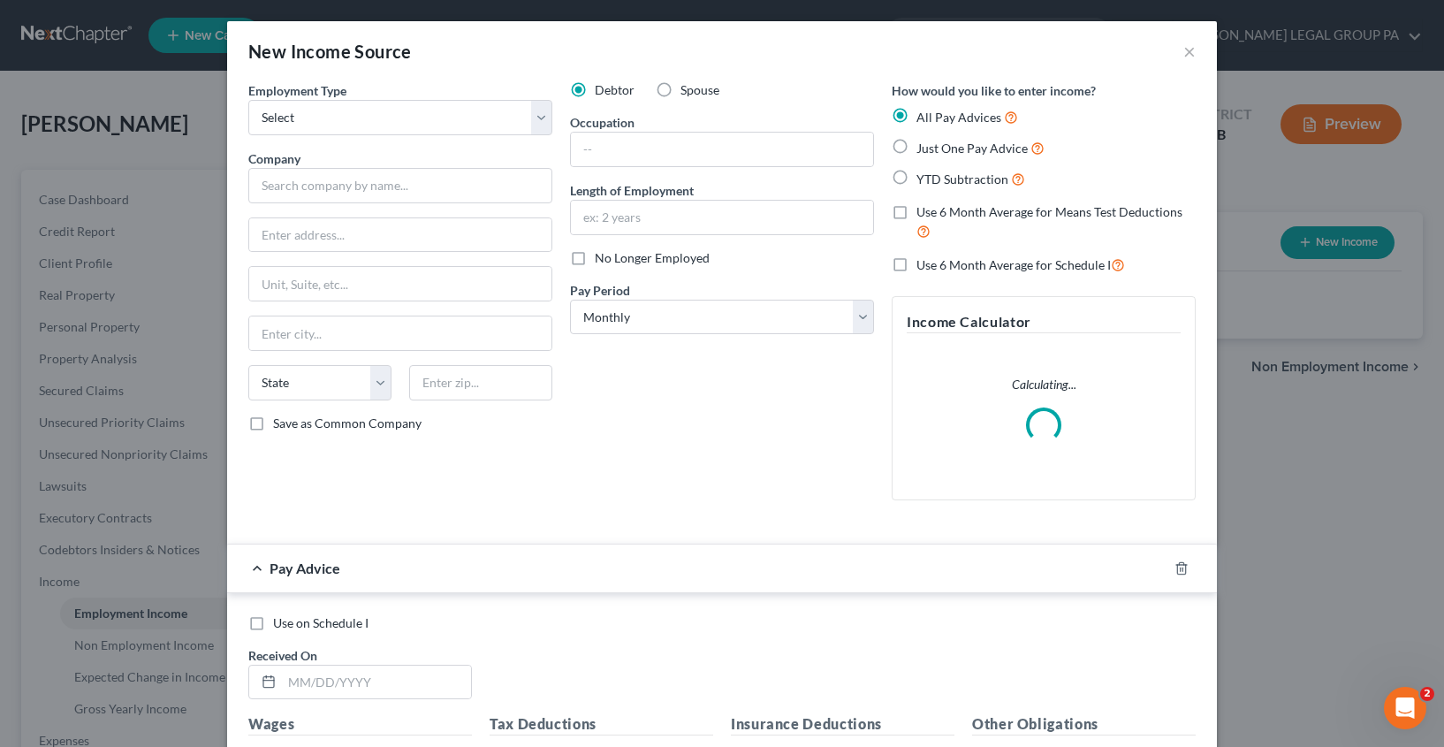
click at [364, 97] on div "Employment Type * Select Full or Part Time Employment Self Employment" at bounding box center [400, 108] width 304 height 54
click at [367, 121] on select "Select Full or Part Time Employment Self Employment" at bounding box center [400, 117] width 304 height 35
select select "1"
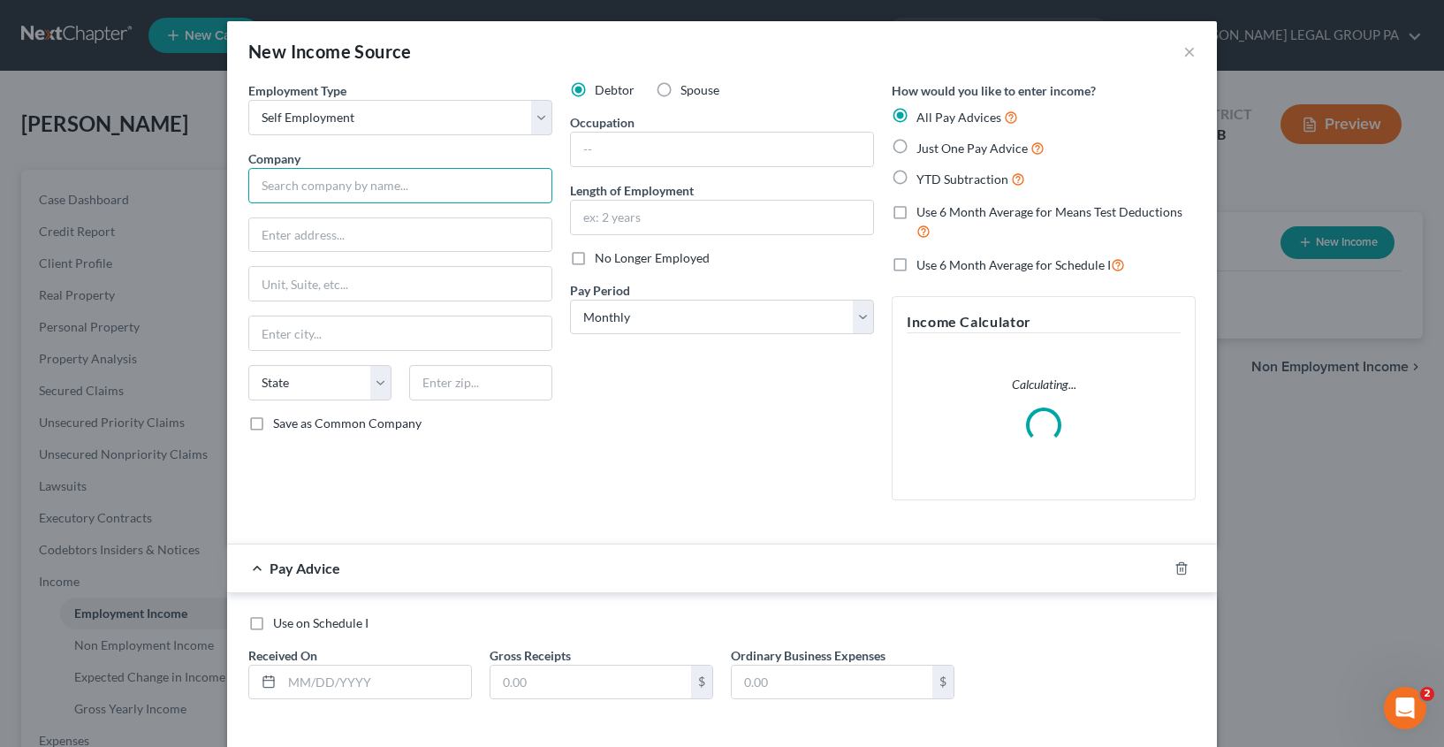
click at [313, 179] on input "text" at bounding box center [400, 185] width 304 height 35
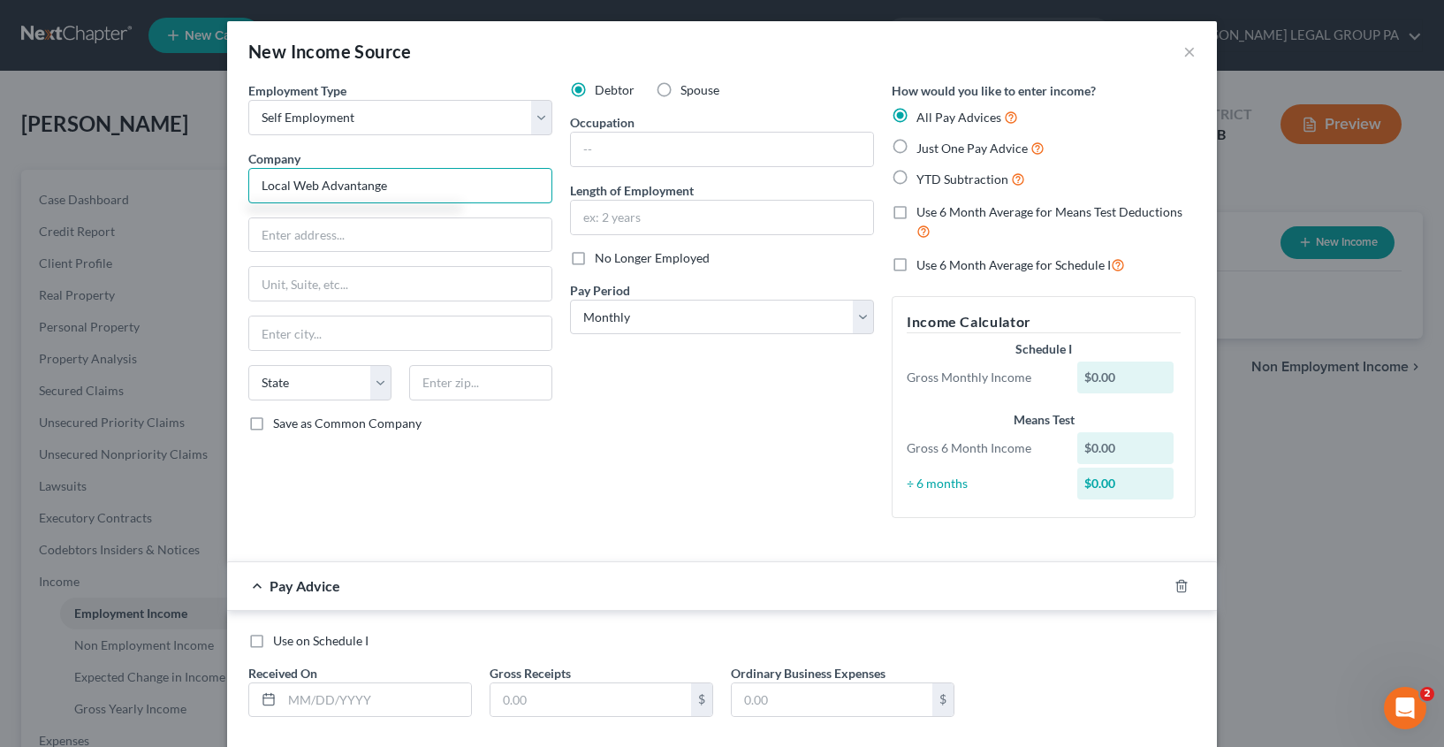
click at [349, 192] on input "Local Web Advantange" at bounding box center [400, 185] width 304 height 35
click at [377, 187] on input "Local Web Advantange" at bounding box center [400, 185] width 304 height 35
click at [339, 225] on input "text" at bounding box center [400, 235] width 302 height 34
type input "Local Web Advantage"
click at [609, 154] on input "text" at bounding box center [722, 150] width 302 height 34
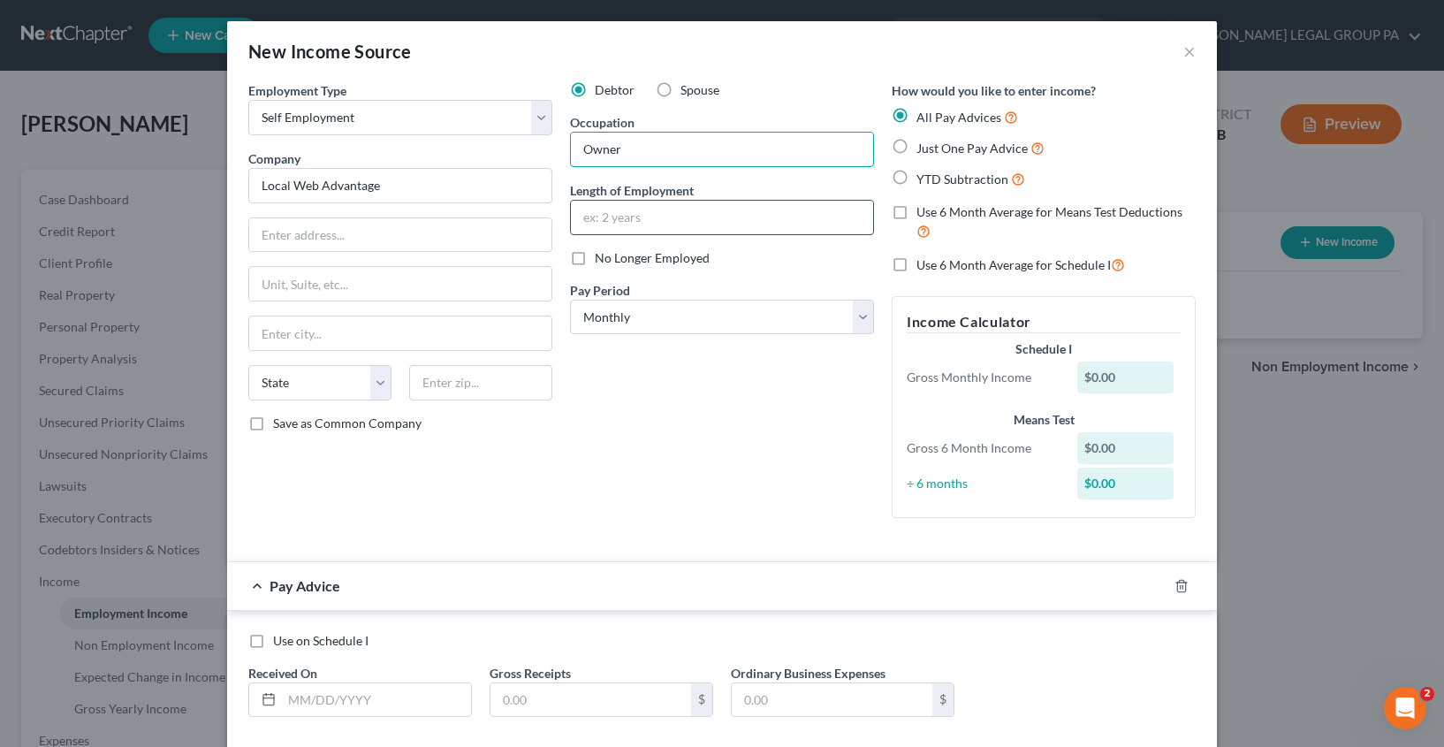
type input "Owner"
type input "2021"
click at [917, 144] on label "Just One Pay Advice" at bounding box center [981, 148] width 128 height 20
click at [924, 144] on input "Just One Pay Advice" at bounding box center [929, 143] width 11 height 11
radio input "true"
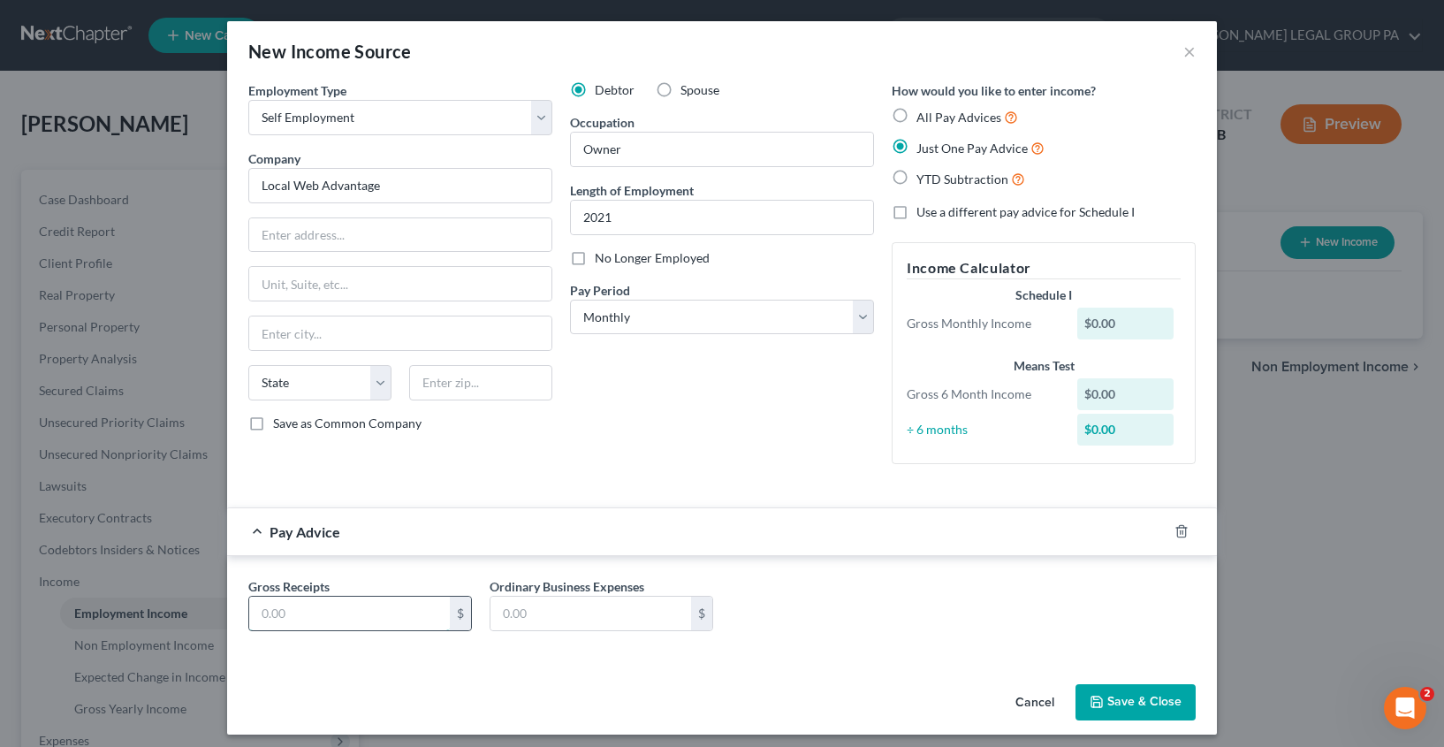
click at [361, 621] on input "text" at bounding box center [349, 614] width 201 height 34
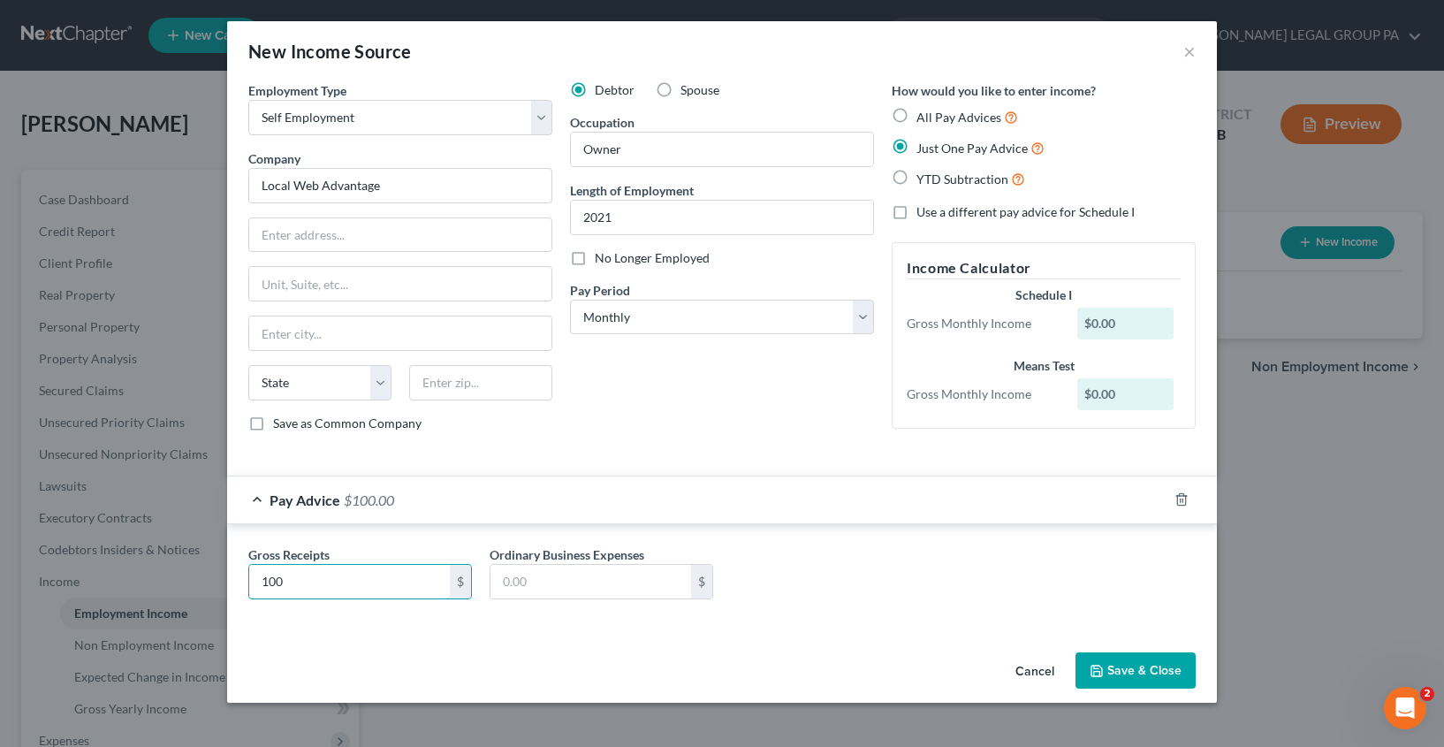
type input "100"
click at [936, 659] on div "Cancel Save & Close" at bounding box center [722, 674] width 990 height 58
drag, startPoint x: 1204, startPoint y: 672, endPoint x: 1170, endPoint y: 672, distance: 33.6
click at [1204, 672] on div "Cancel Save & Close" at bounding box center [722, 674] width 990 height 58
drag, startPoint x: 1170, startPoint y: 672, endPoint x: 1029, endPoint y: 642, distance: 144.6
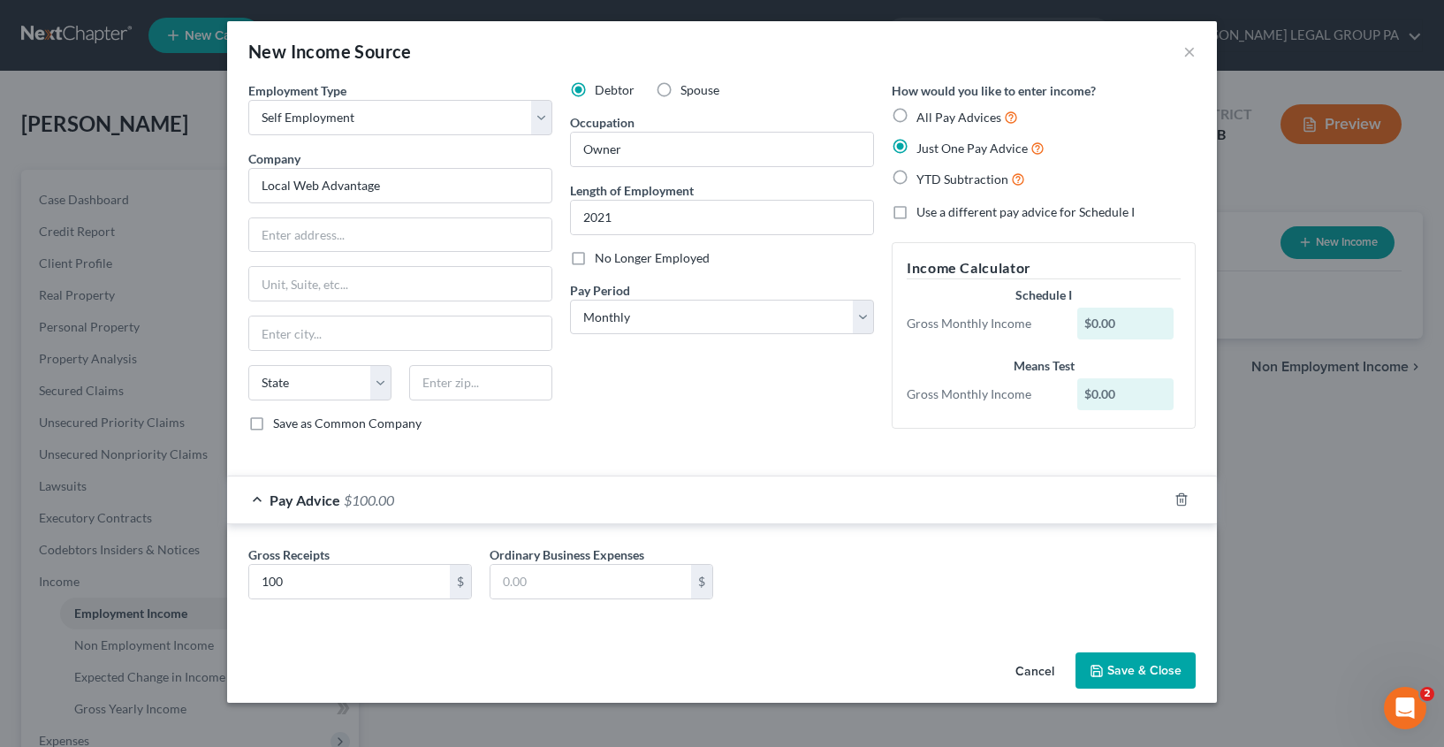
click at [1169, 671] on button "Save & Close" at bounding box center [1136, 670] width 120 height 37
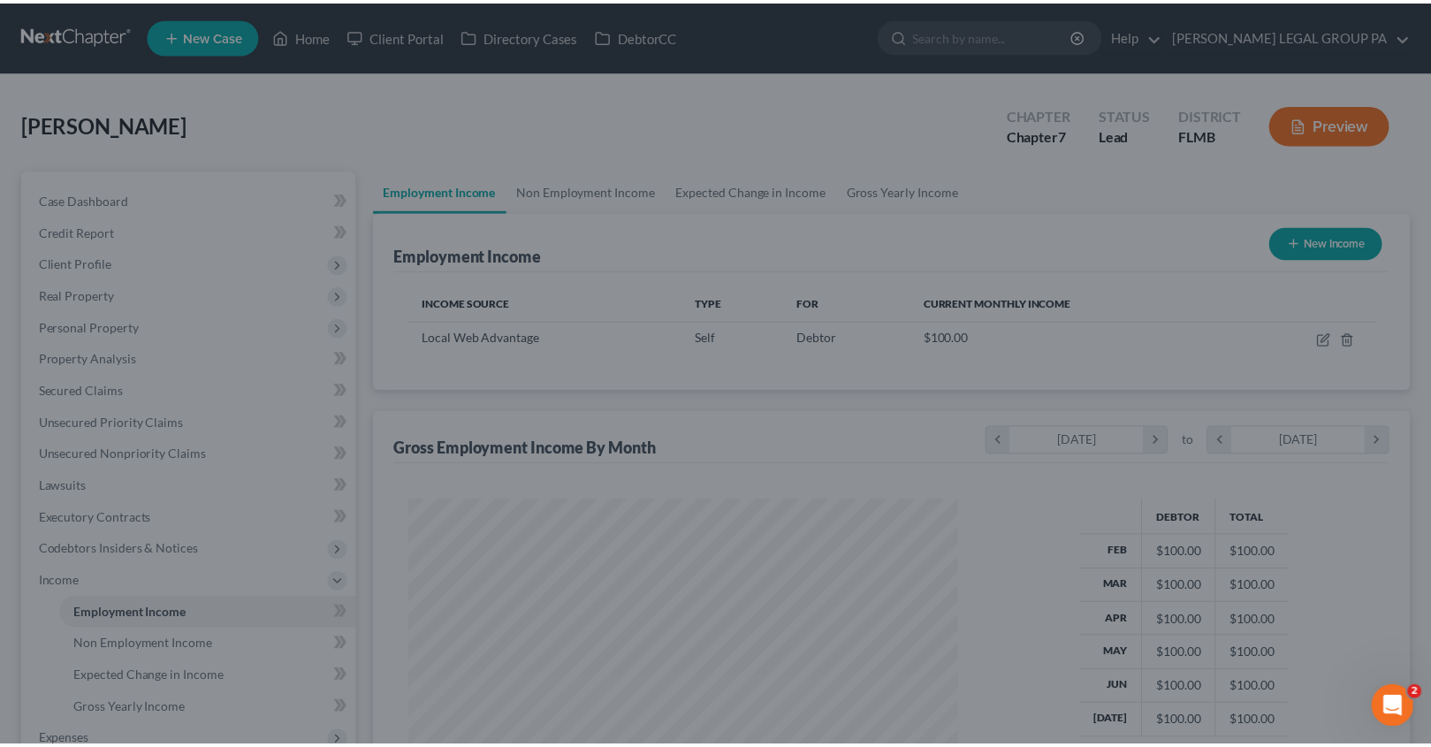
scroll to position [317, 584]
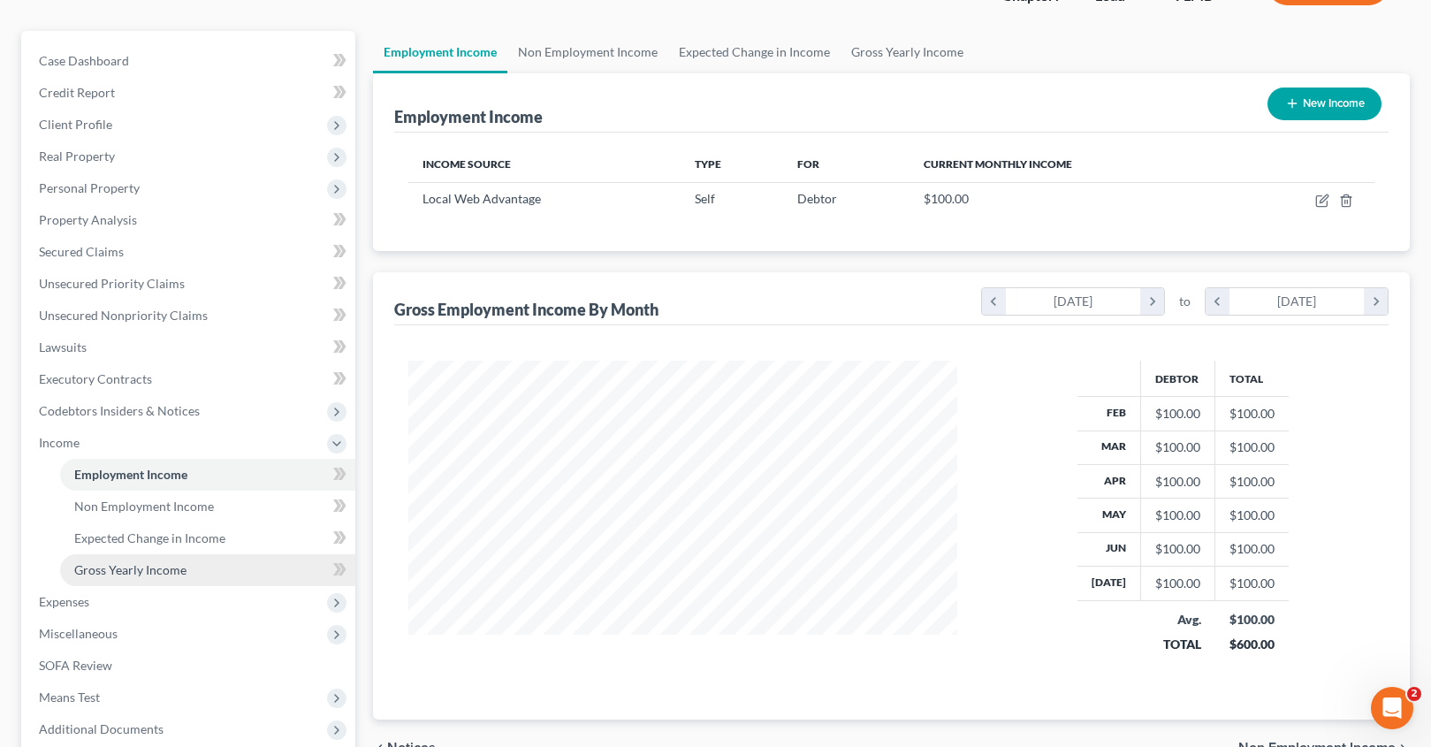
drag, startPoint x: 131, startPoint y: 559, endPoint x: 203, endPoint y: 567, distance: 72.9
click at [132, 559] on link "Gross Yearly Income" at bounding box center [207, 570] width 295 height 32
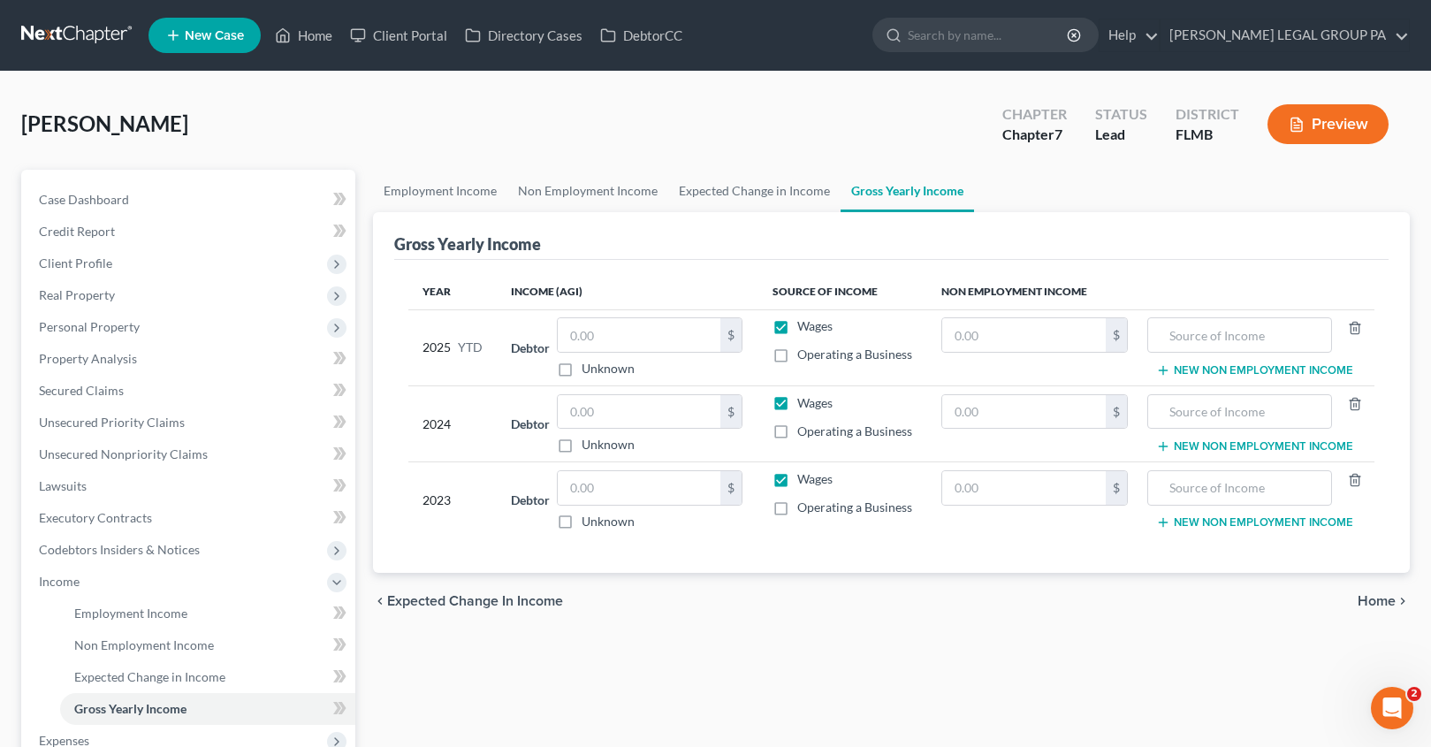
click at [797, 330] on label "Wages" at bounding box center [814, 326] width 35 height 18
click at [804, 329] on input "Wages" at bounding box center [809, 322] width 11 height 11
checkbox input "false"
drag, startPoint x: 783, startPoint y: 358, endPoint x: 613, endPoint y: 335, distance: 171.3
click at [797, 358] on label "Operating a Business" at bounding box center [854, 355] width 115 height 18
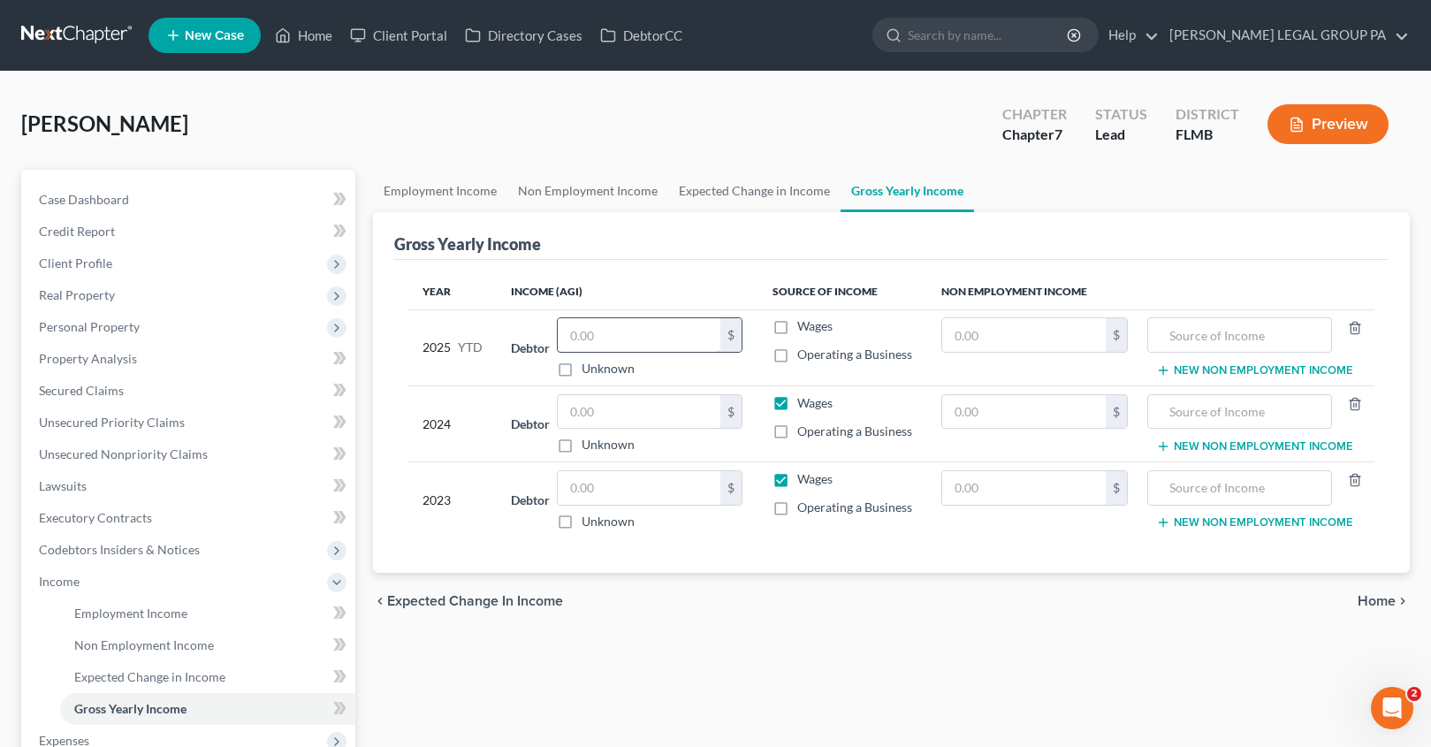
click at [804, 357] on input "Operating a Business" at bounding box center [809, 351] width 11 height 11
checkbox input "true"
click at [612, 335] on input "text" at bounding box center [639, 335] width 163 height 34
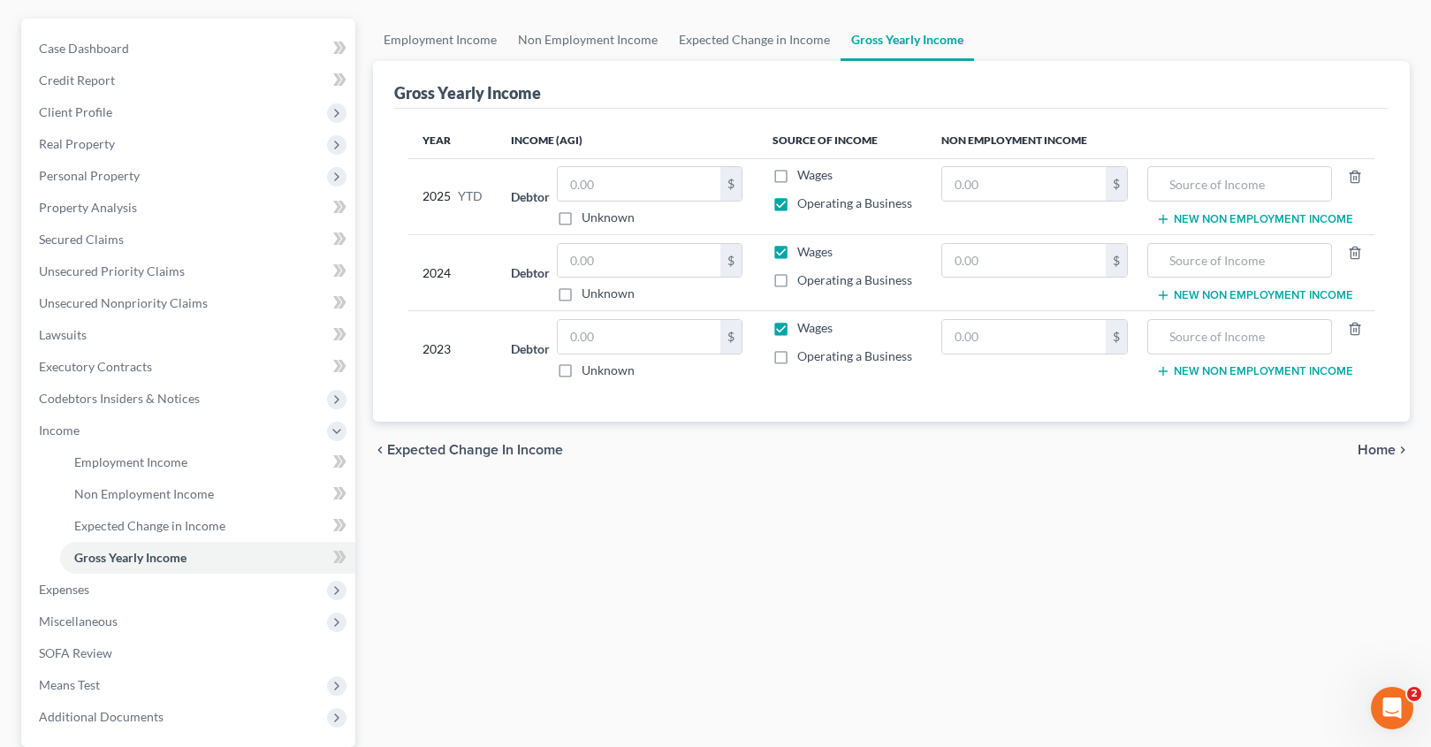
scroll to position [158, 0]
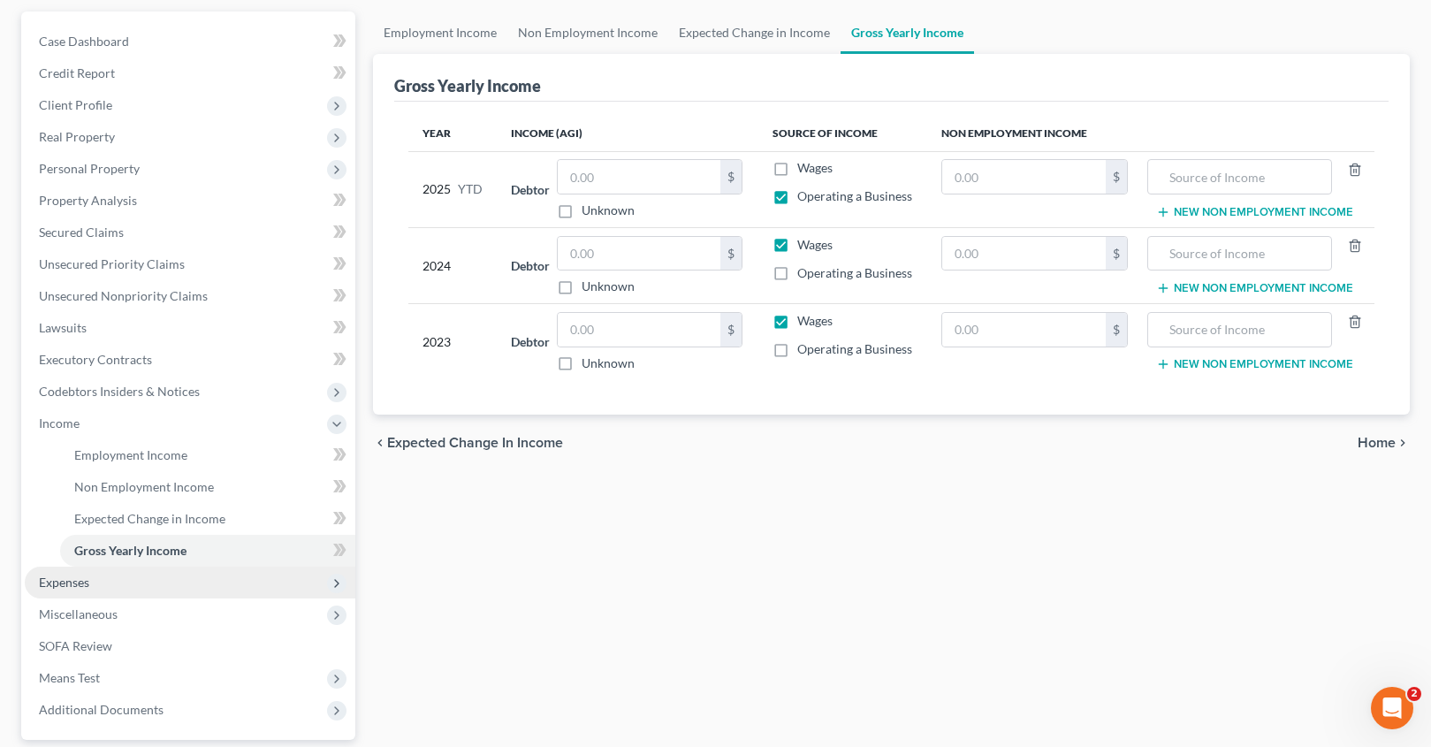
click at [80, 578] on span "Expenses" at bounding box center [64, 582] width 50 height 15
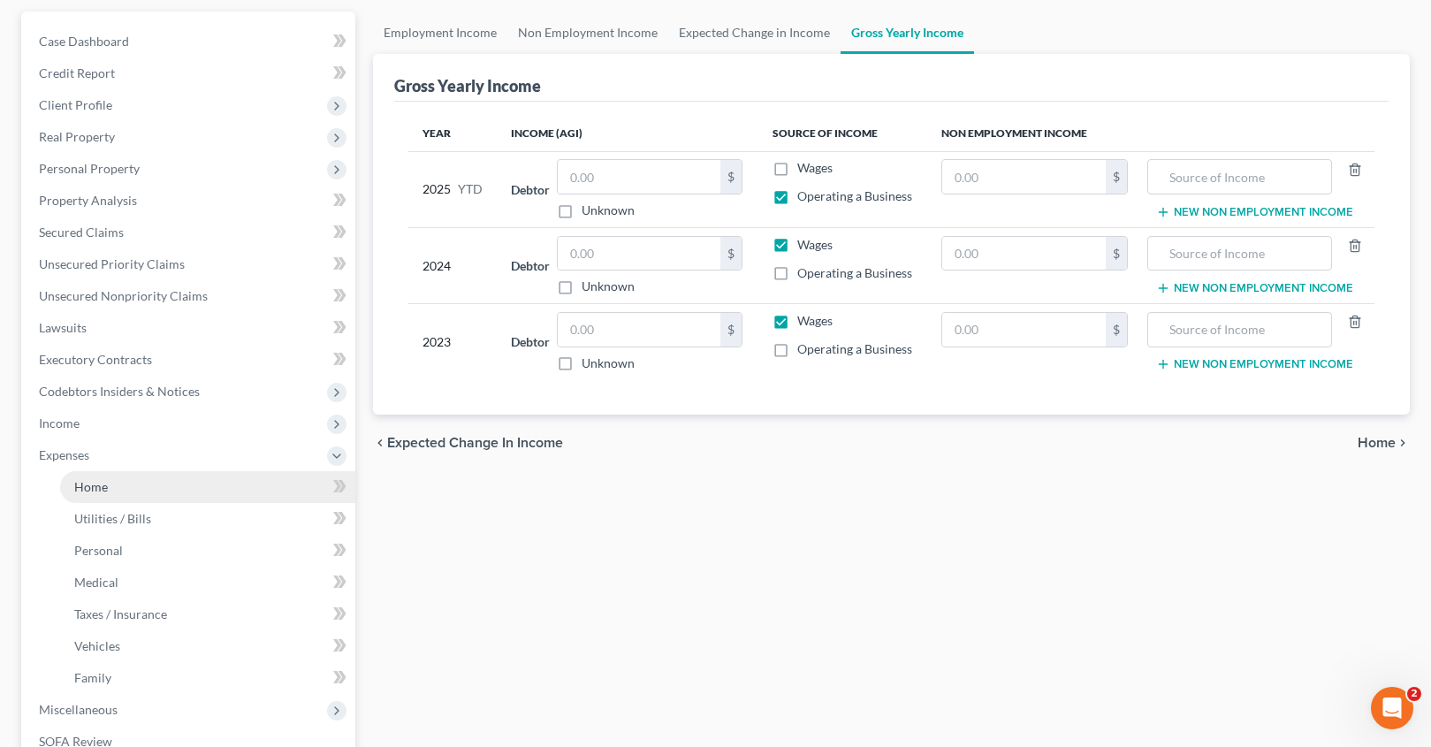
drag, startPoint x: 63, startPoint y: 499, endPoint x: 113, endPoint y: 490, distance: 51.2
click at [64, 499] on li "Home" at bounding box center [207, 487] width 295 height 32
click at [113, 489] on link "Home" at bounding box center [207, 487] width 295 height 32
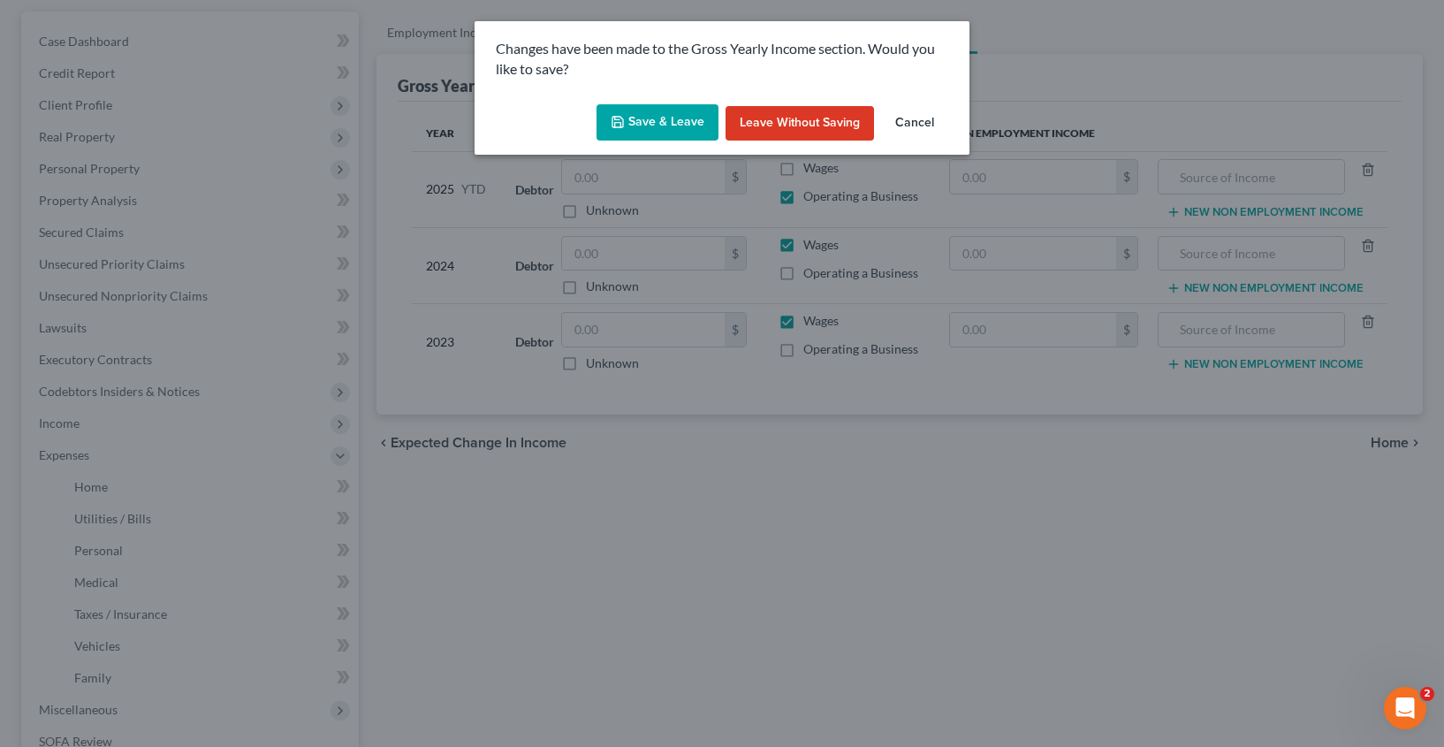
click at [683, 108] on button "Save & Leave" at bounding box center [658, 122] width 122 height 37
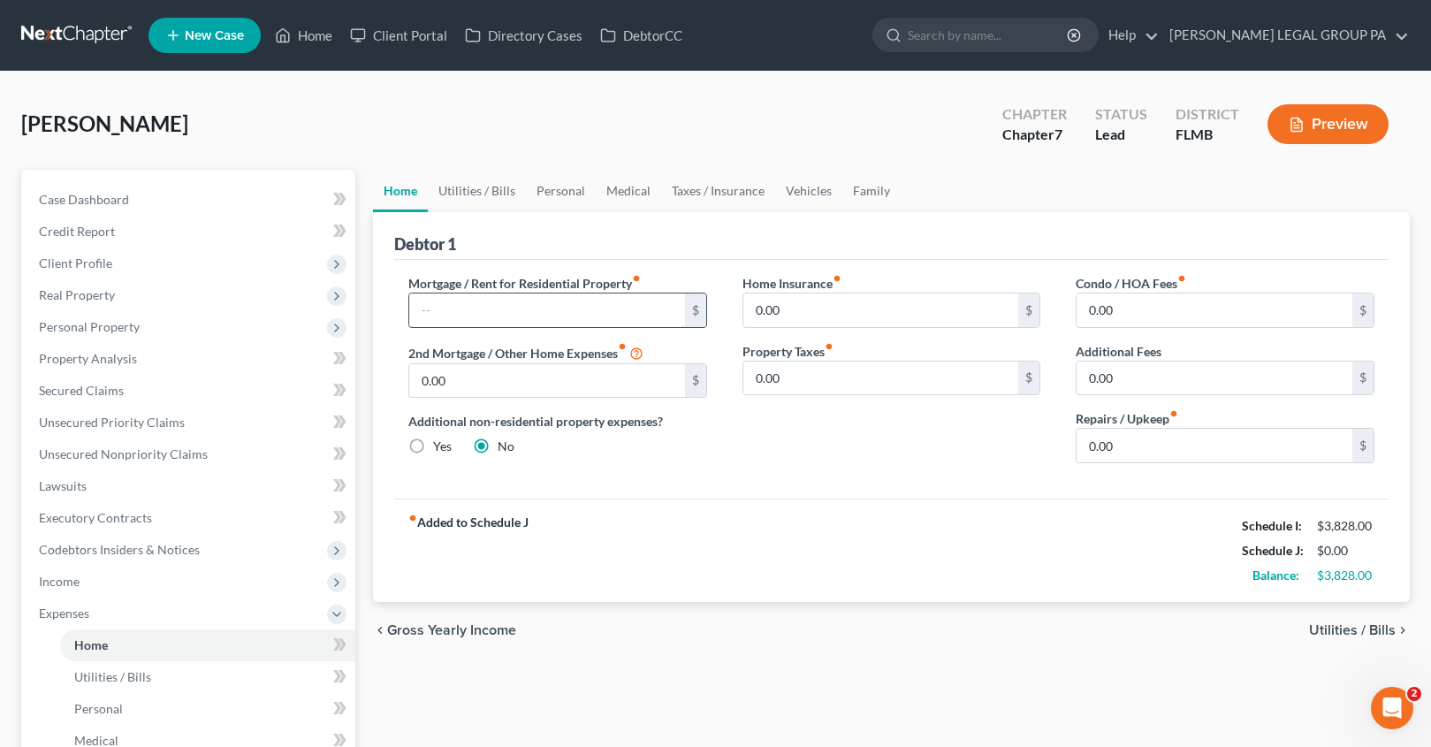
click at [488, 311] on input "text" at bounding box center [547, 310] width 276 height 34
click at [81, 206] on span "Case Dashboard" at bounding box center [84, 199] width 90 height 15
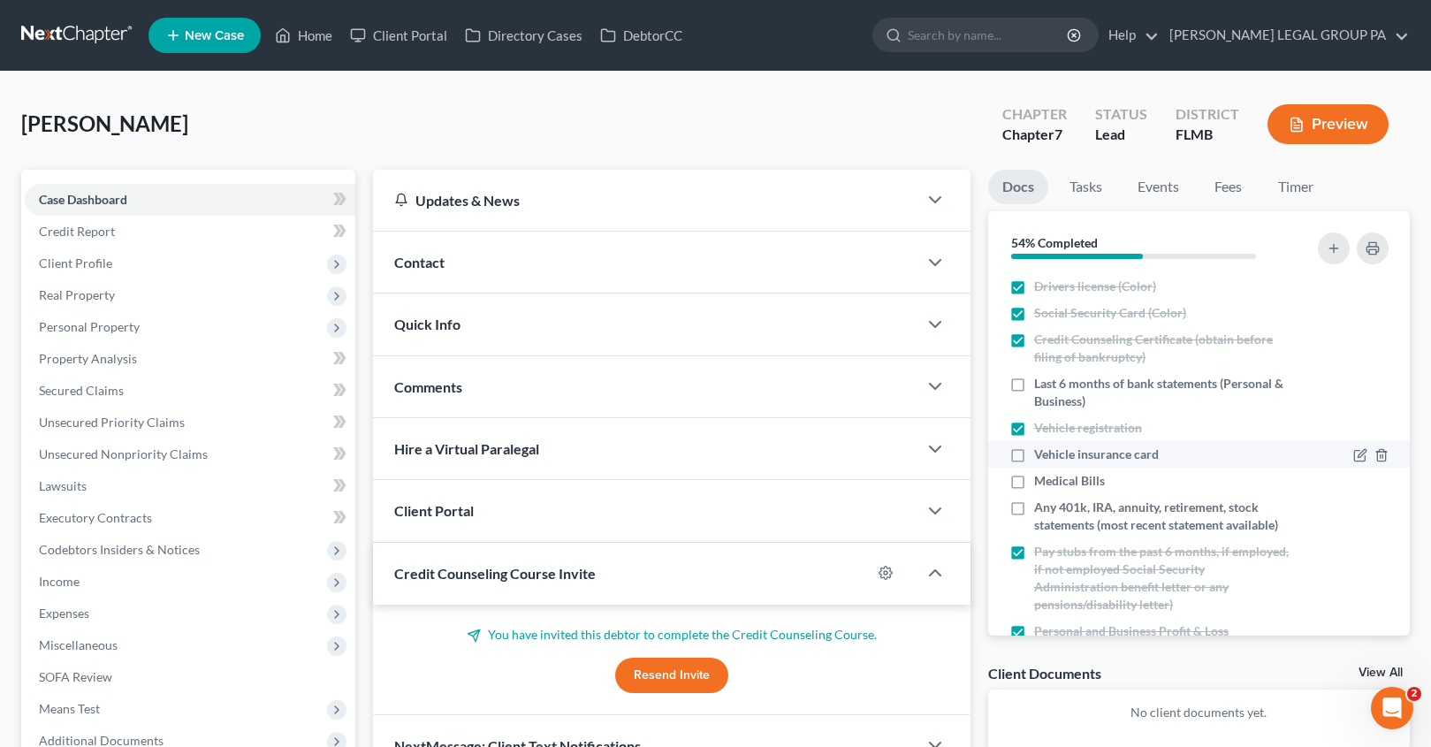
click at [1034, 452] on label "Vehicle insurance card" at bounding box center [1096, 454] width 125 height 18
click at [1041, 452] on input "Vehicle insurance card" at bounding box center [1046, 450] width 11 height 11
checkbox input "true"
click at [1034, 509] on label "Any 401k, IRA, annuity, retirement, stock statements (most recent statement ava…" at bounding box center [1161, 516] width 255 height 35
click at [1041, 509] on input "Any 401k, IRA, annuity, retirement, stock statements (most recent statement ava…" at bounding box center [1046, 504] width 11 height 11
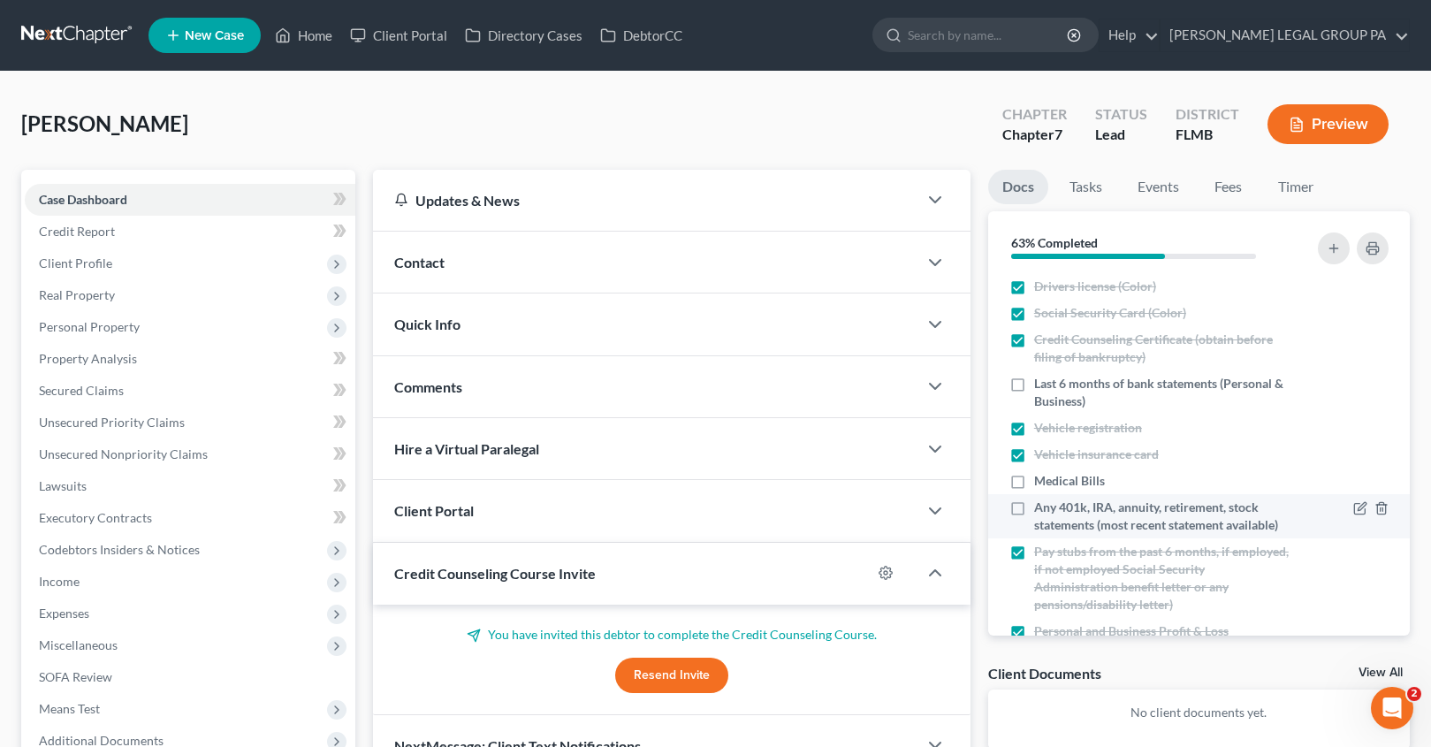
checkbox input "true"
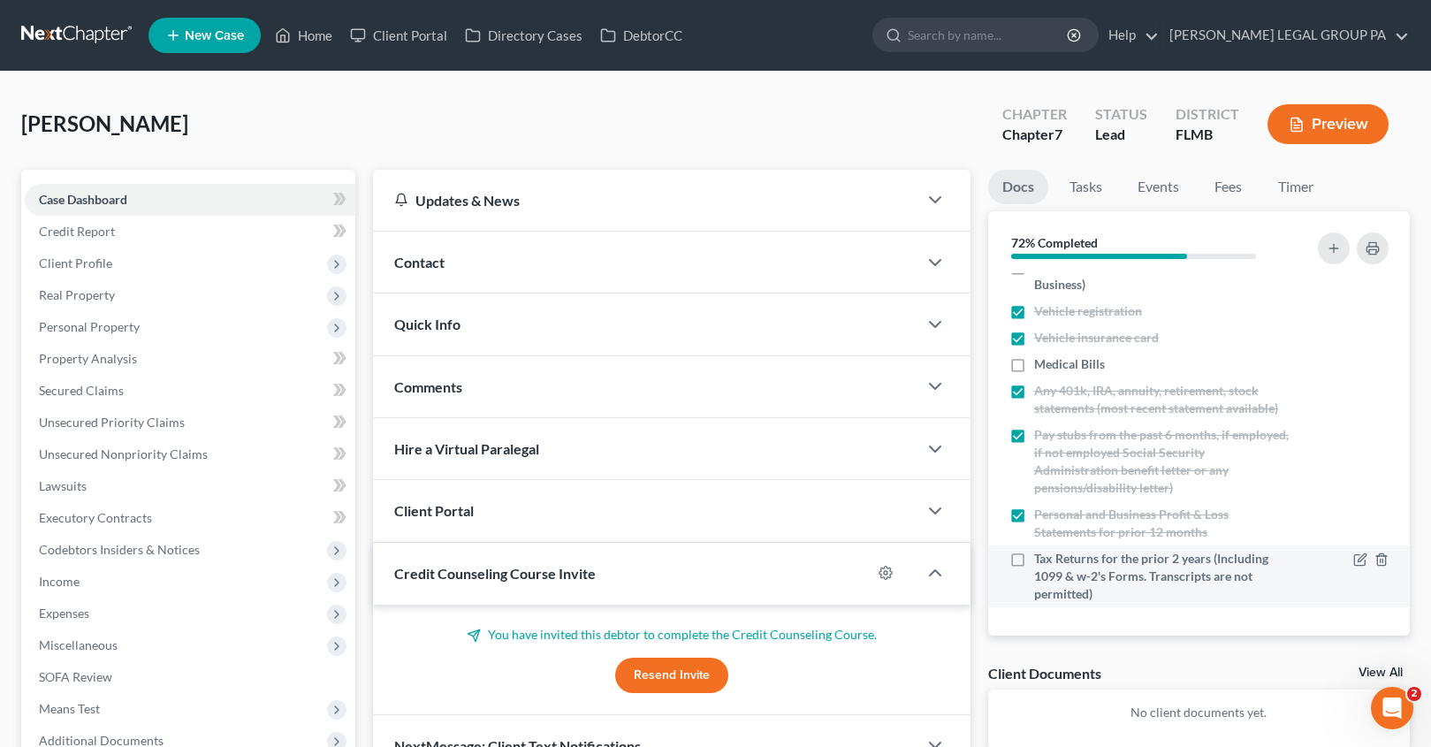
scroll to position [134, 0]
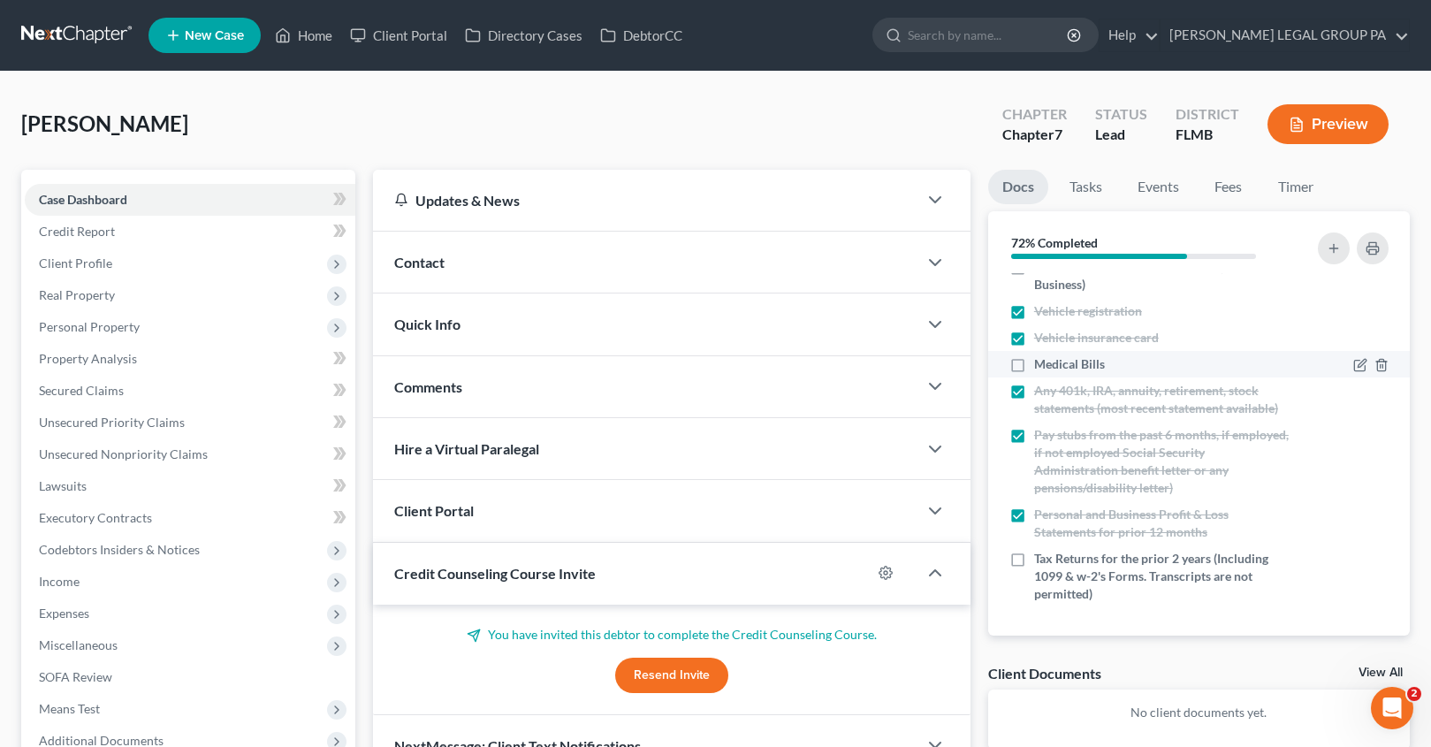
click at [1034, 355] on label "Medical Bills" at bounding box center [1069, 364] width 71 height 18
click at [1041, 355] on input "Medical Bills" at bounding box center [1046, 360] width 11 height 11
checkbox input "true"
click at [1327, 252] on icon "button" at bounding box center [1334, 248] width 14 height 14
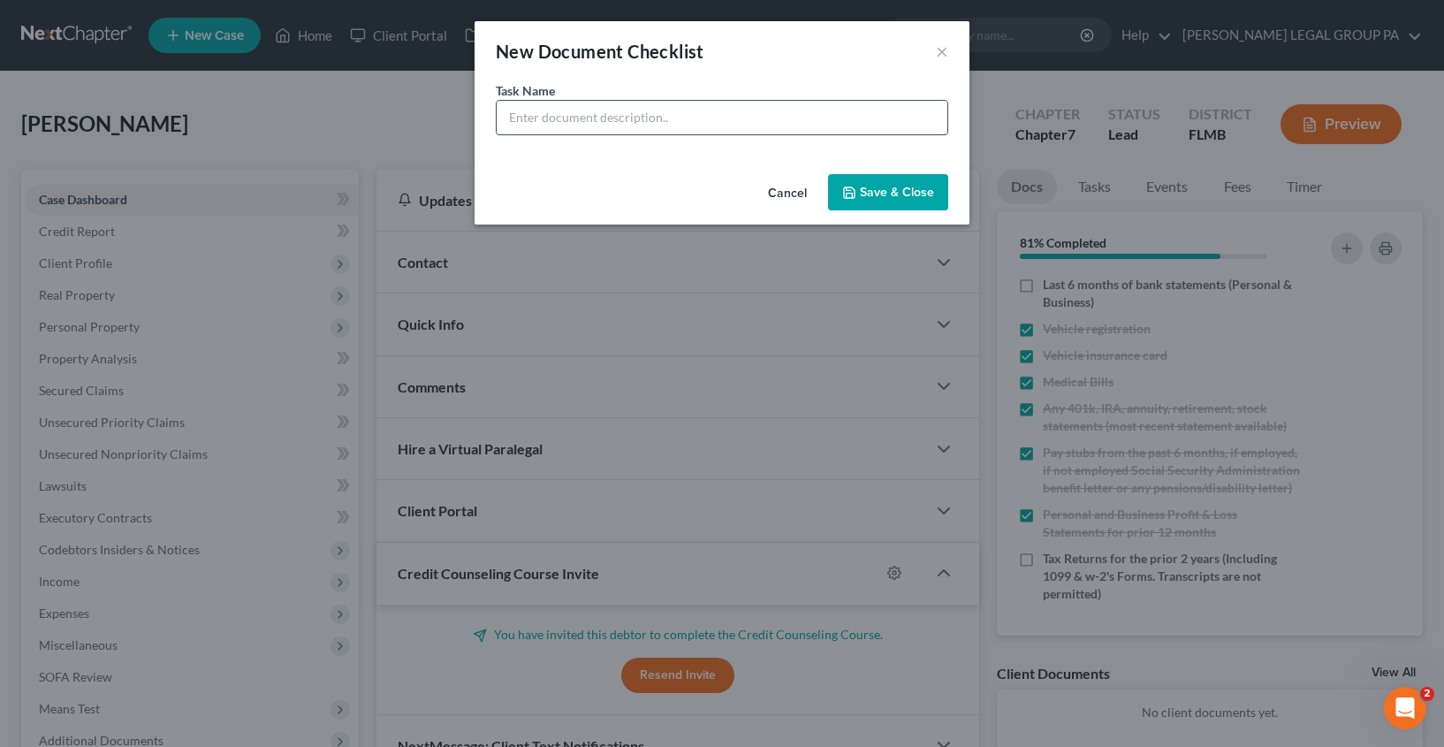
drag, startPoint x: 553, startPoint y: 116, endPoint x: 598, endPoint y: 133, distance: 48.4
click at [553, 116] on input "text" at bounding box center [722, 118] width 451 height 34
type input "A"
type input "P&L for Web Advantage LLC & Accellated Learning Media LLC"
click at [888, 189] on button "Save & Close" at bounding box center [888, 192] width 120 height 37
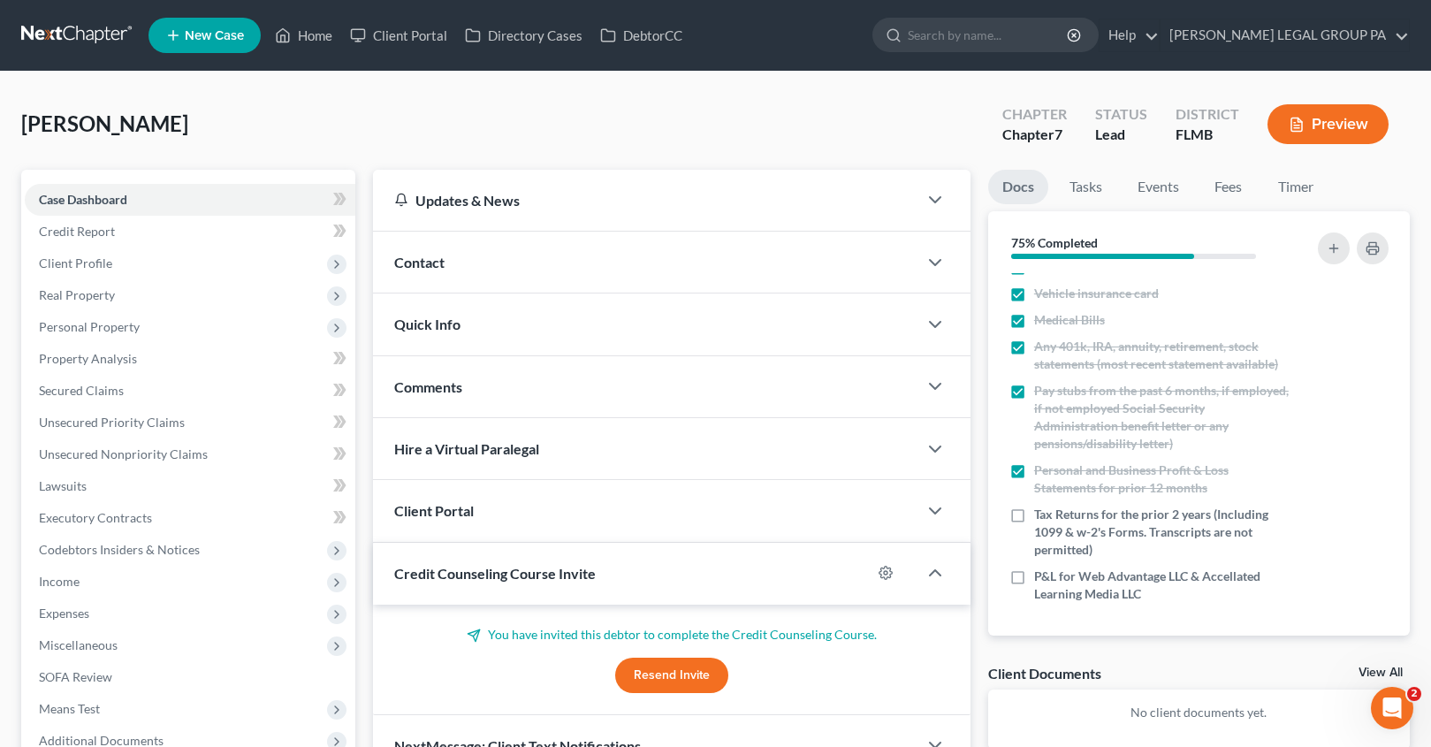
scroll to position [179, 0]
click at [73, 619] on span "Expenses" at bounding box center [64, 612] width 50 height 15
click at [93, 643] on span "Home" at bounding box center [91, 644] width 34 height 15
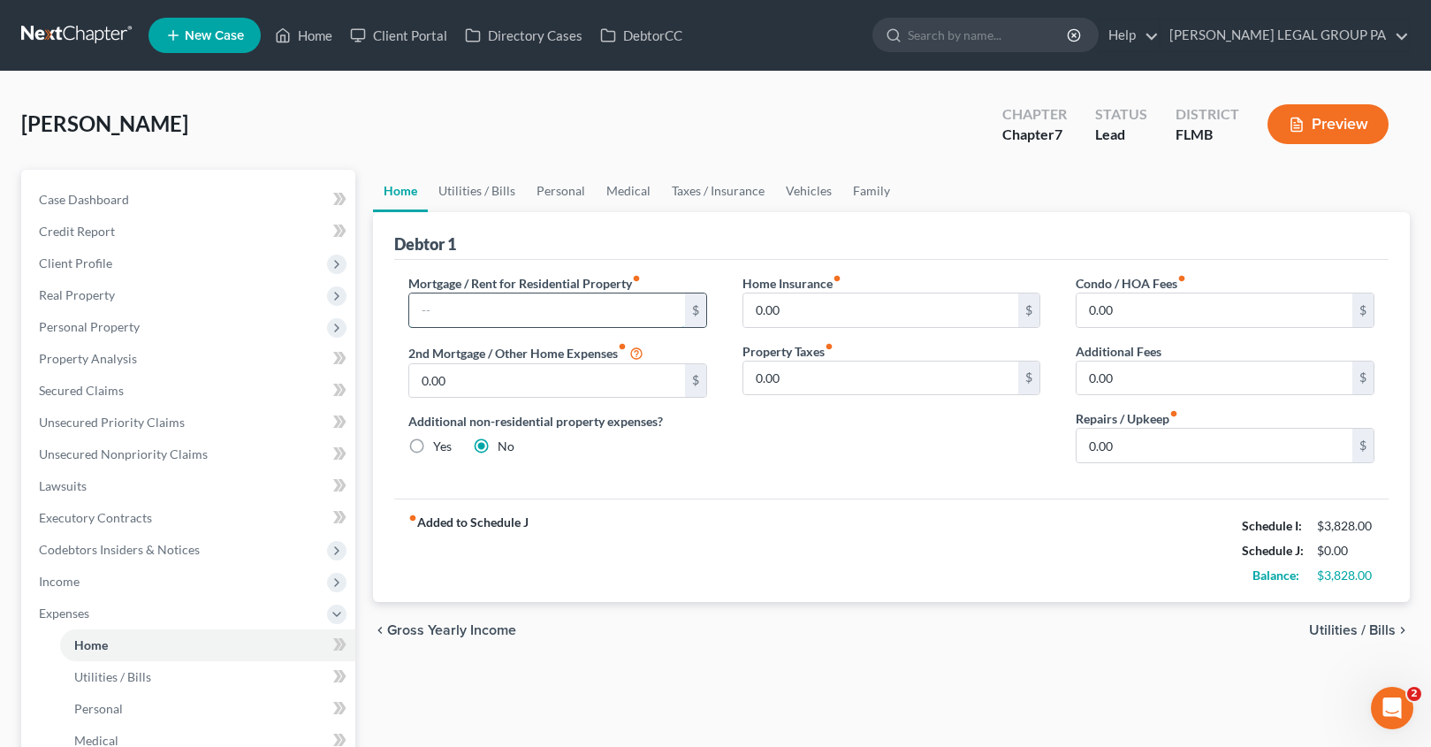
click at [476, 308] on input "text" at bounding box center [547, 310] width 276 height 34
click at [74, 586] on span "Income" at bounding box center [59, 581] width 41 height 15
click at [101, 609] on span "Employment Income" at bounding box center [130, 612] width 113 height 15
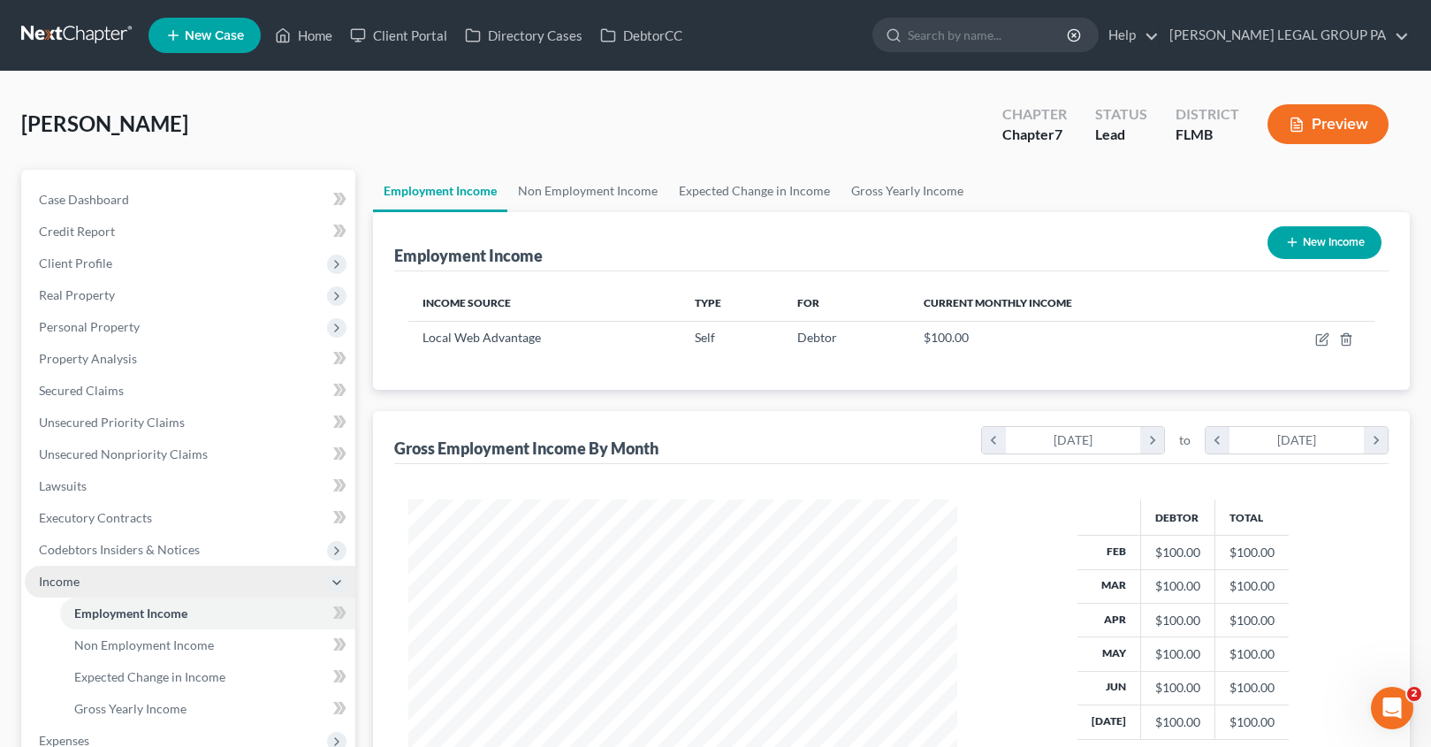
scroll to position [317, 584]
click at [89, 577] on span "Income" at bounding box center [190, 582] width 331 height 32
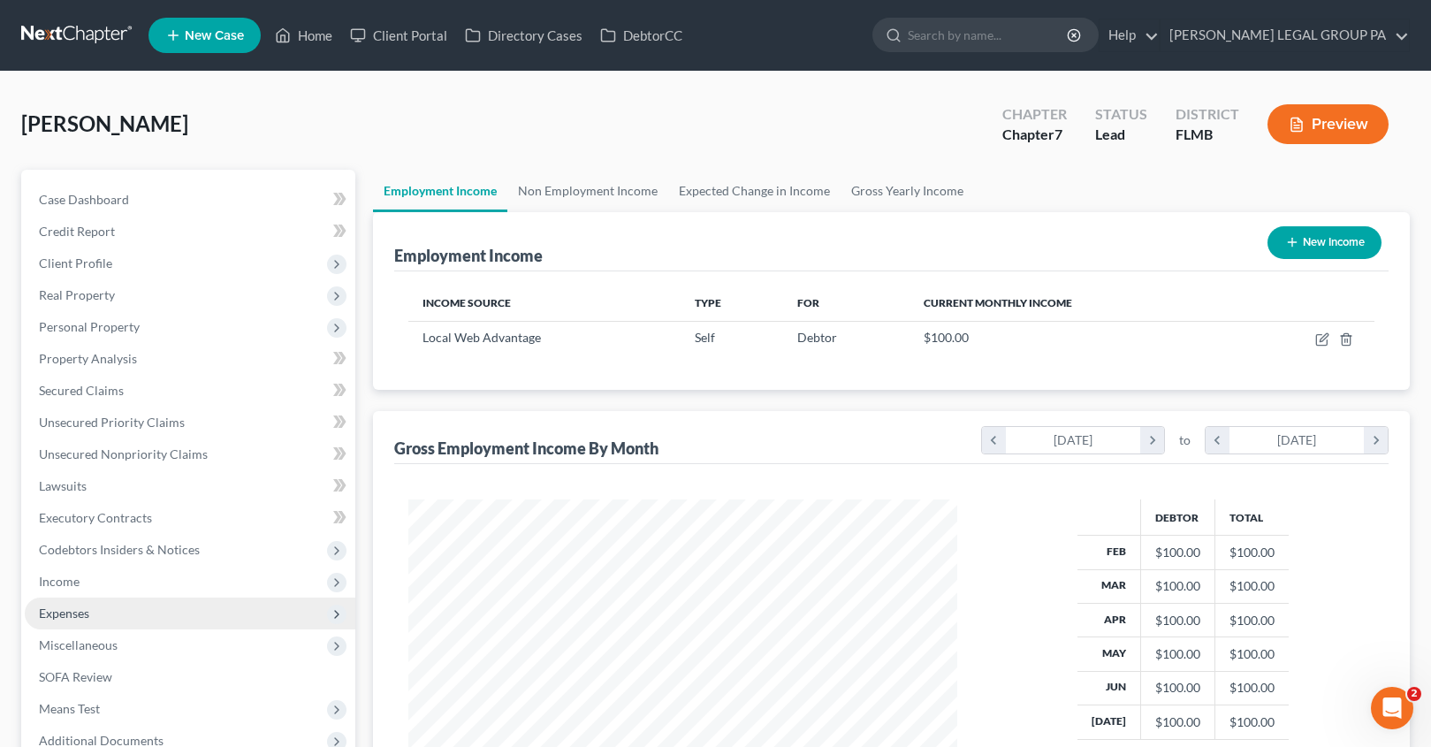
click at [118, 611] on span "Expenses" at bounding box center [190, 613] width 331 height 32
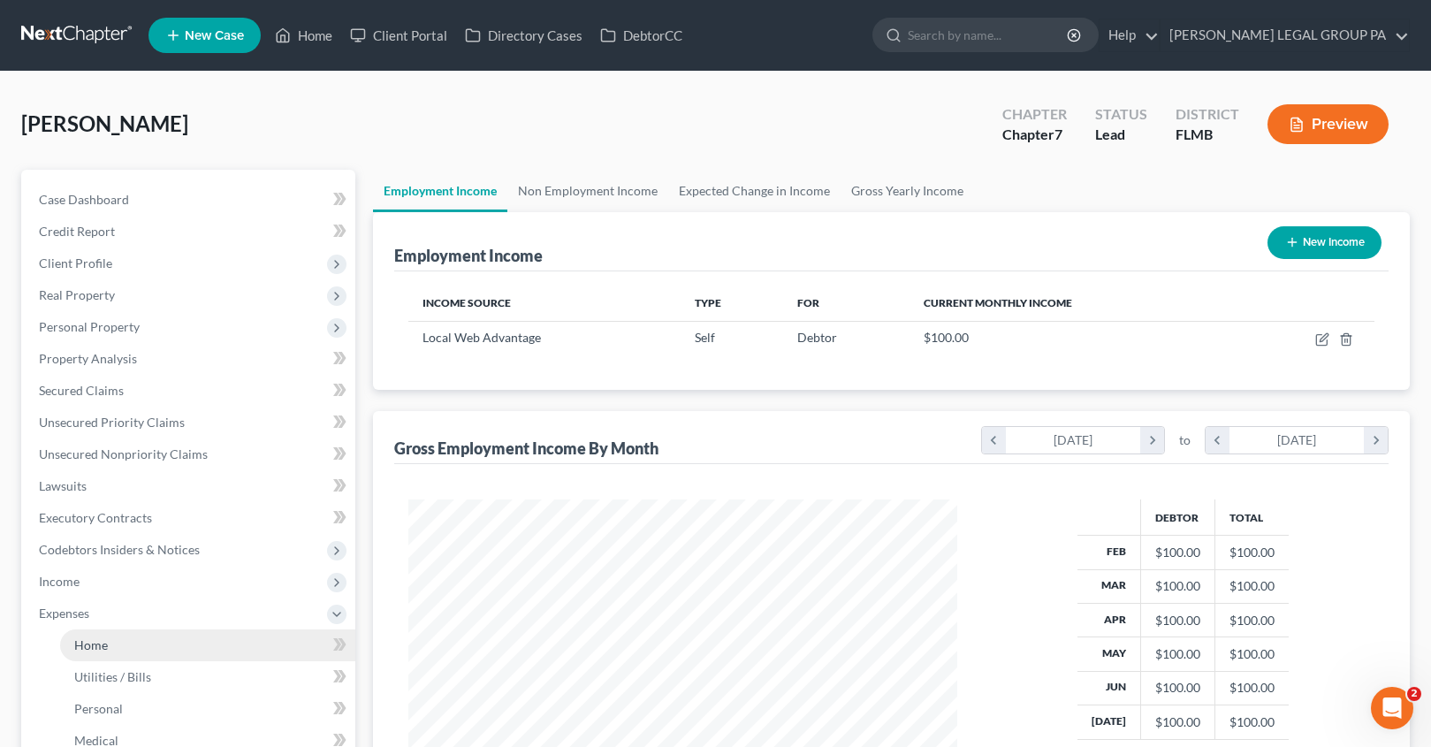
click at [121, 636] on link "Home" at bounding box center [207, 645] width 295 height 32
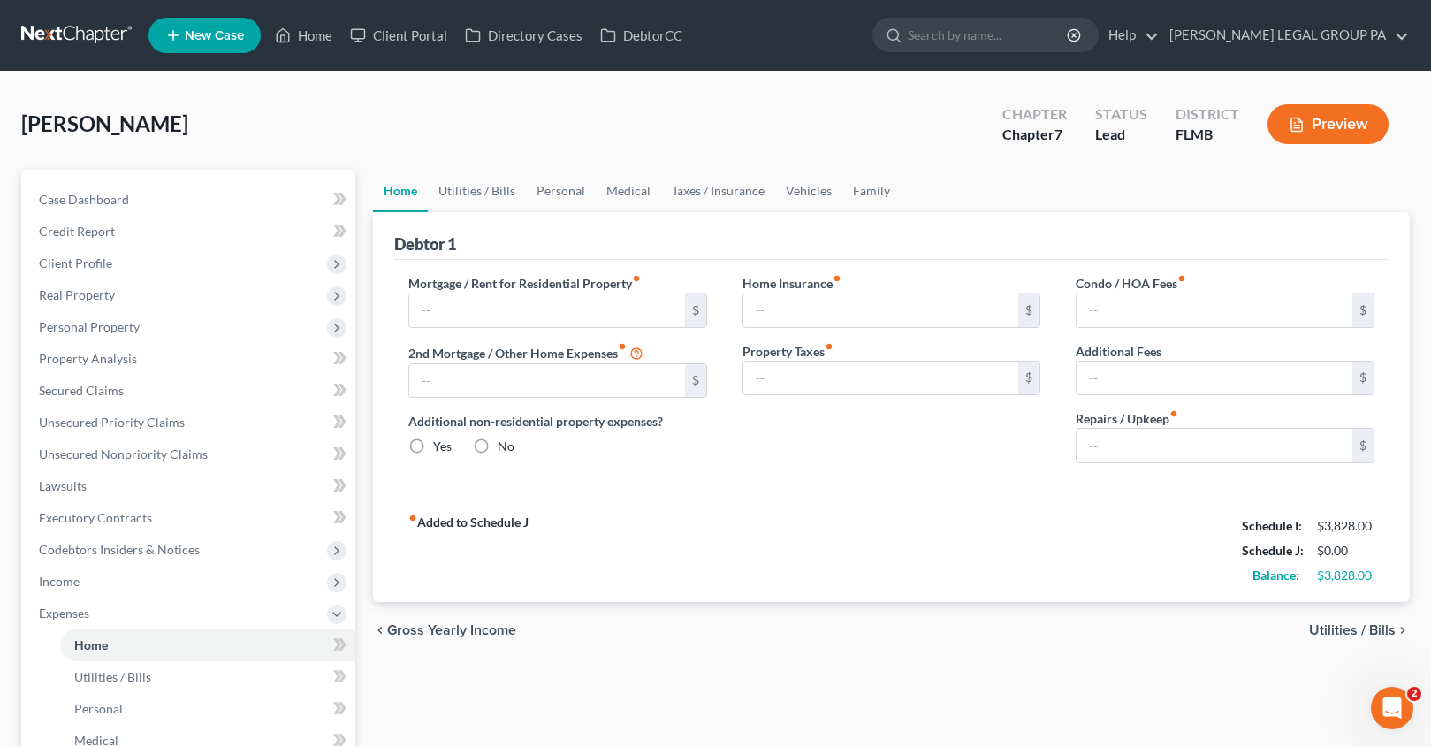
type input "0.00"
radio input "true"
type input "0.00"
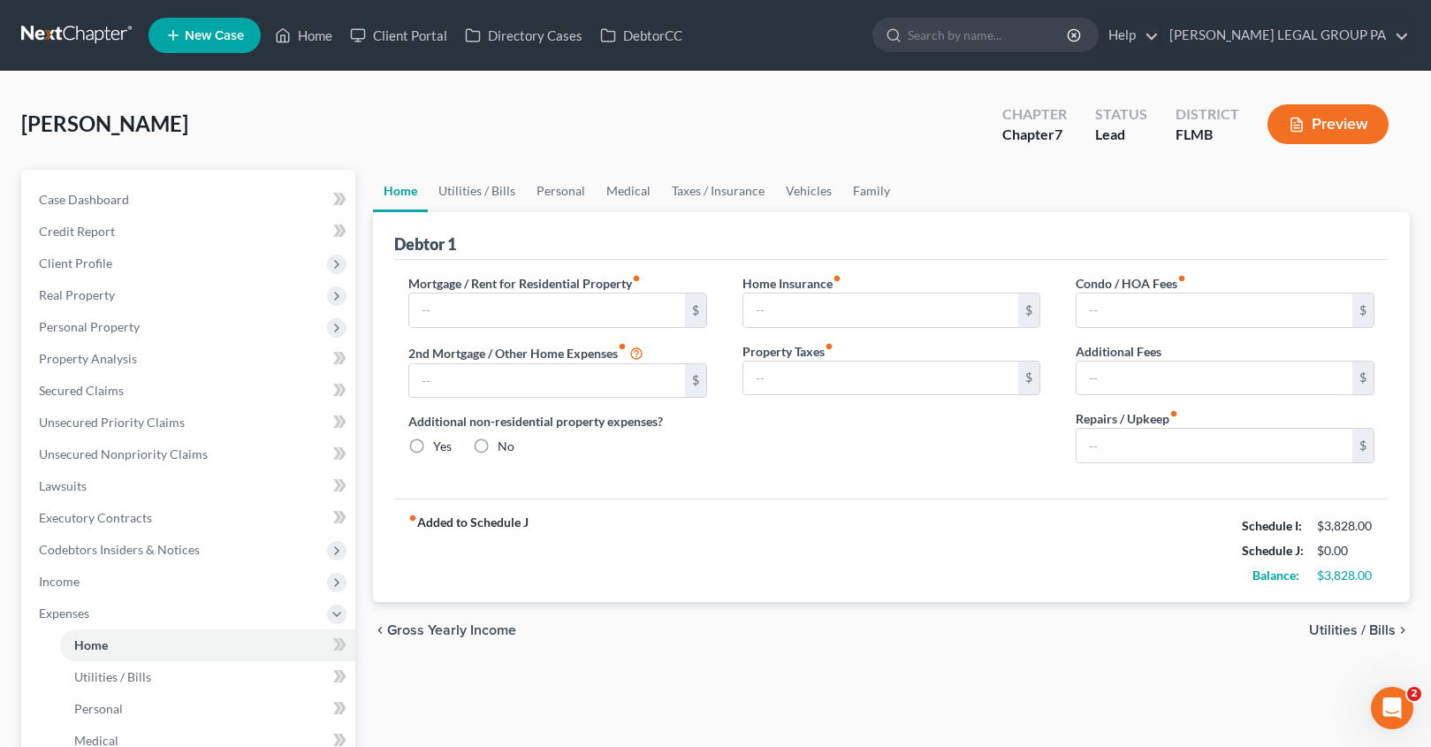
type input "0.00"
click at [470, 322] on input "text" at bounding box center [547, 310] width 276 height 34
click at [475, 192] on link "Utilities / Bills" at bounding box center [477, 191] width 98 height 42
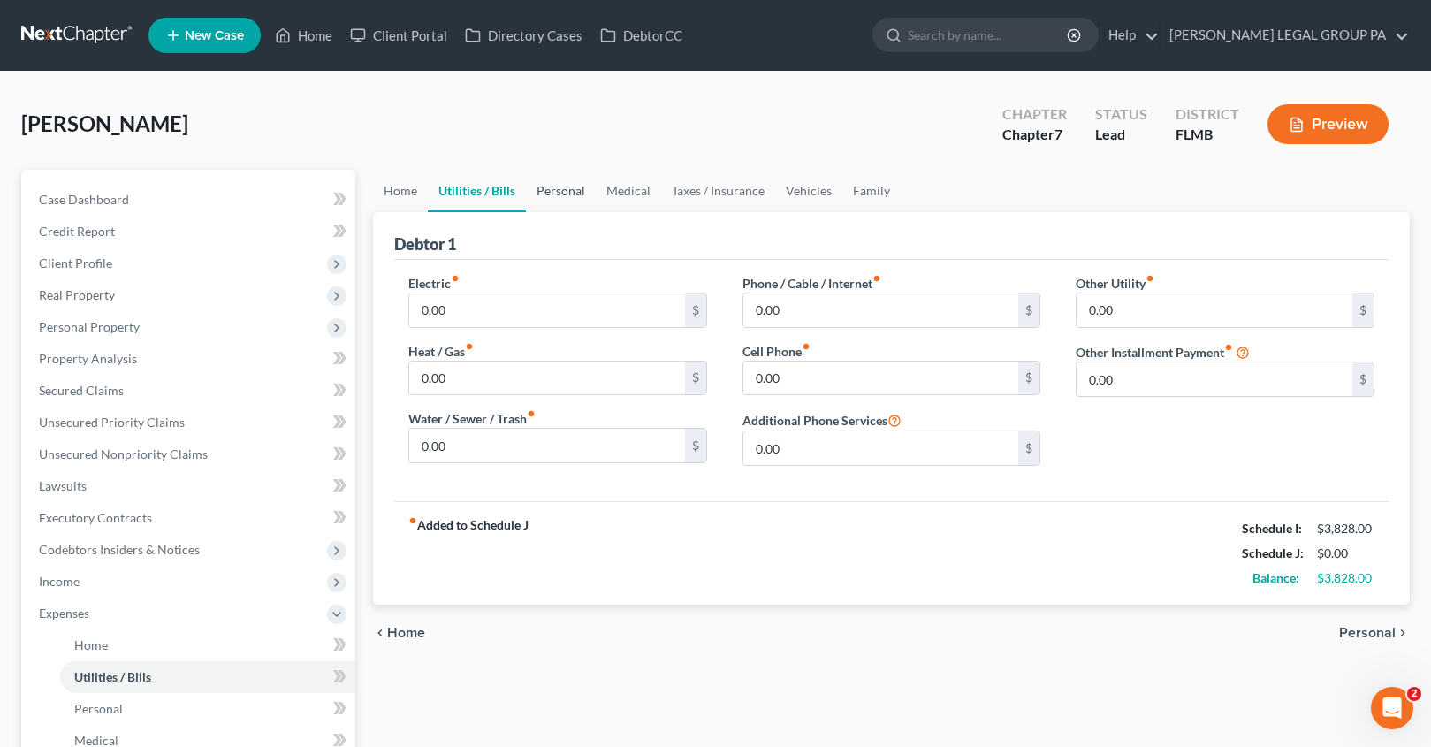
click at [568, 171] on link "Personal" at bounding box center [561, 191] width 70 height 42
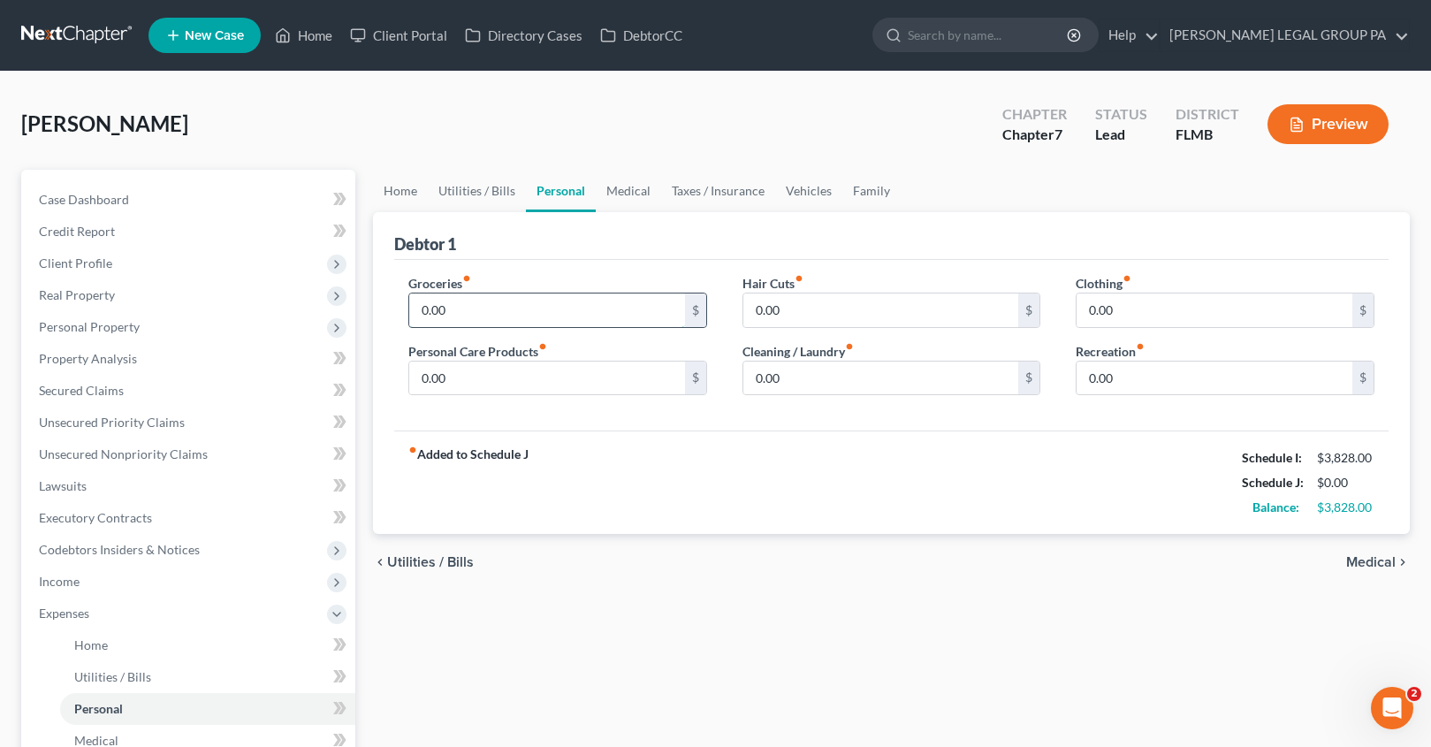
click at [462, 316] on input "0.00" at bounding box center [547, 310] width 276 height 34
type input "1,000.00"
click at [463, 385] on input "0.00" at bounding box center [547, 379] width 276 height 34
type input "100.00"
click at [795, 315] on input "0.00" at bounding box center [881, 310] width 276 height 34
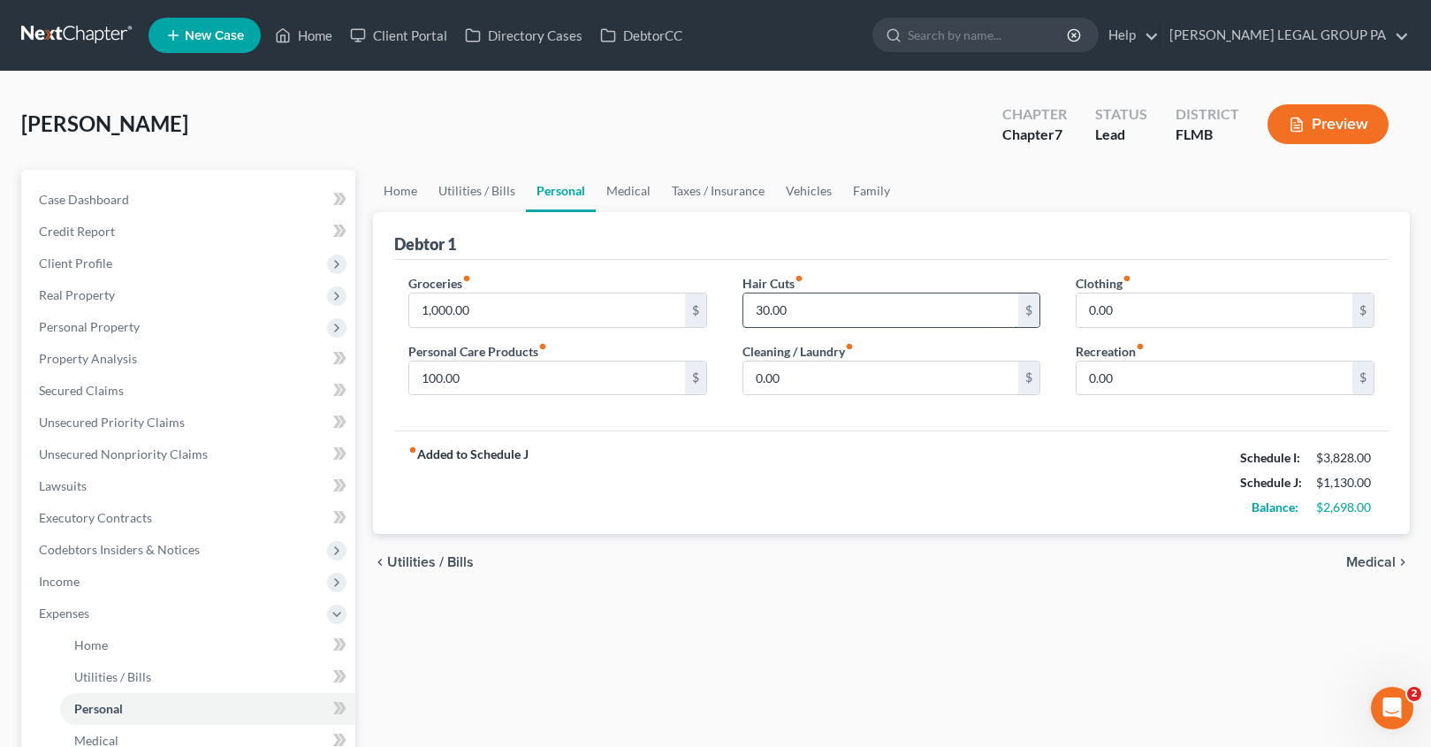
type input "30.00"
type input "20.00"
click at [1182, 323] on input "0.00" at bounding box center [1215, 310] width 276 height 34
type input "42.00"
click at [1037, 501] on div "fiber_manual_record Added to Schedule J Schedule I: $3,828.00 Schedule J: $1,19…" at bounding box center [891, 481] width 994 height 103
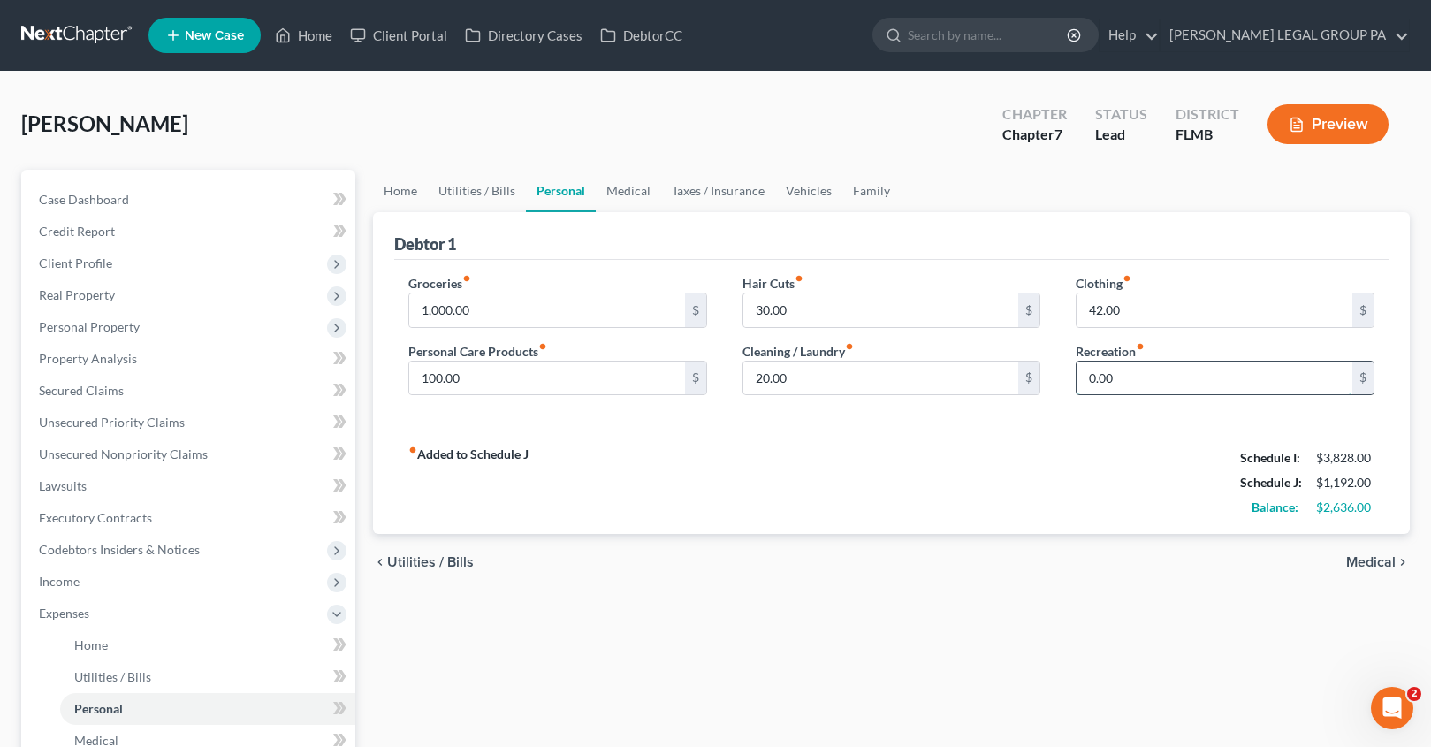
click at [1131, 380] on input "0.00" at bounding box center [1215, 379] width 276 height 34
type input "200.00"
click at [640, 187] on link "Medical" at bounding box center [628, 191] width 65 height 42
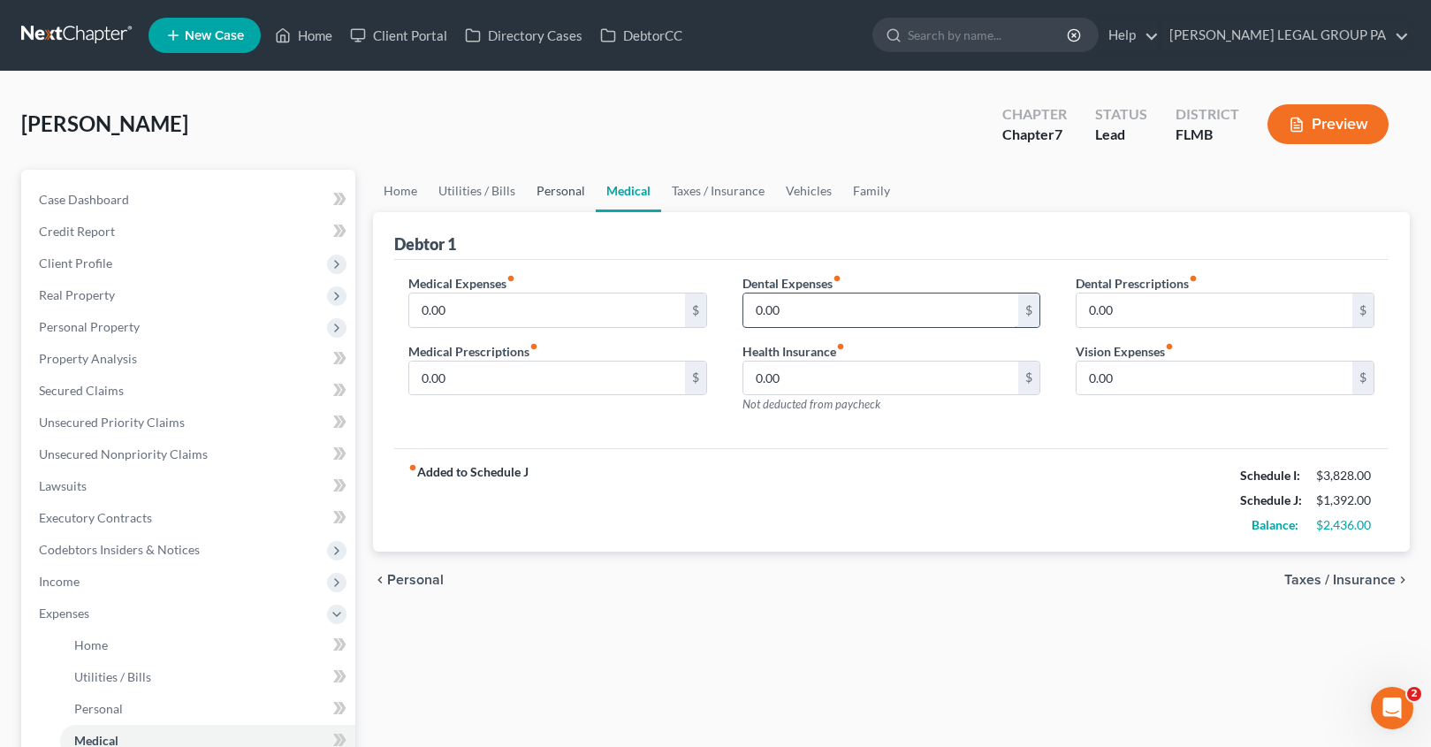
click at [557, 195] on link "Personal" at bounding box center [561, 191] width 70 height 42
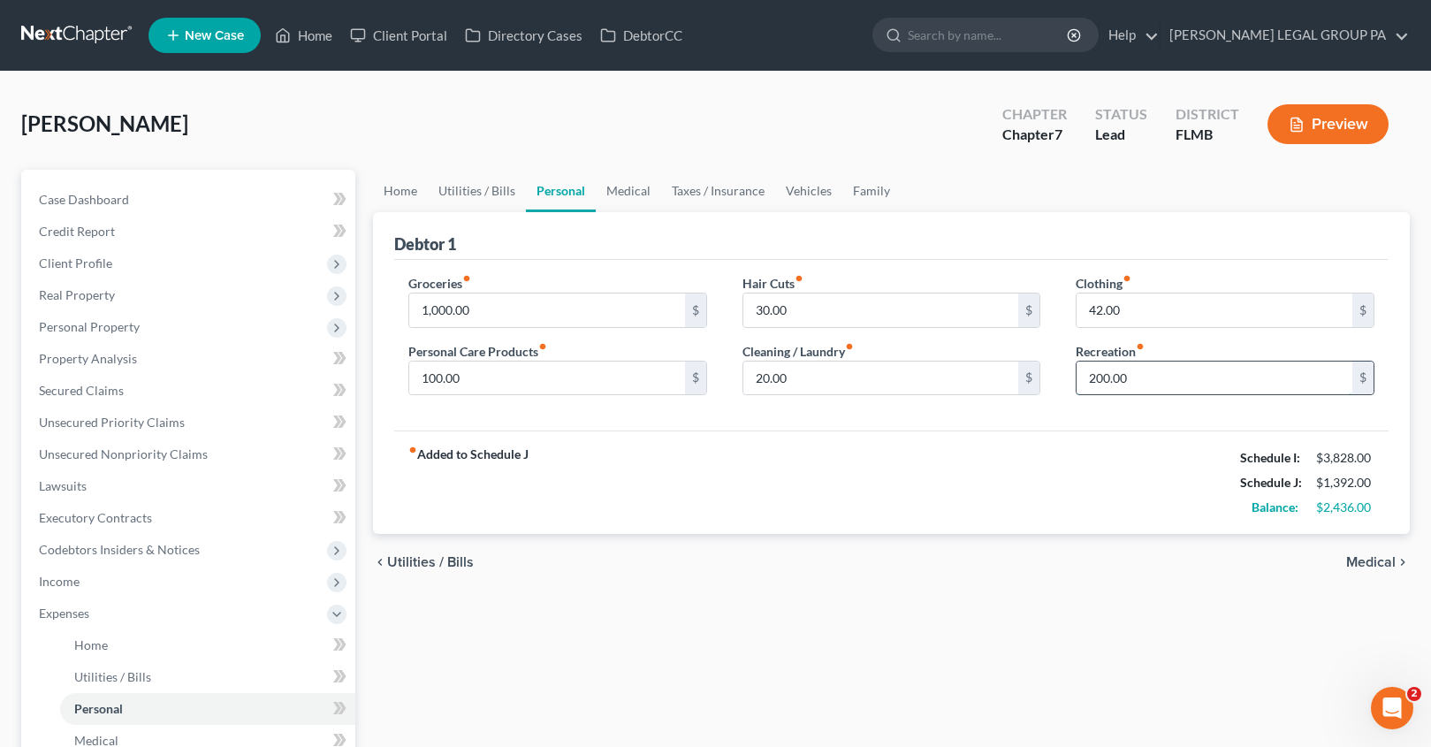
click at [1131, 369] on input "200.00" at bounding box center [1215, 379] width 276 height 34
drag, startPoint x: 1168, startPoint y: 385, endPoint x: 1024, endPoint y: 372, distance: 145.6
click at [1024, 372] on div "Groceries fiber_manual_record 1,000.00 $ Personal Care Products fiber_manual_re…" at bounding box center [891, 342] width 1001 height 136
type input "200.00"
click at [849, 183] on link "Family" at bounding box center [871, 191] width 58 height 42
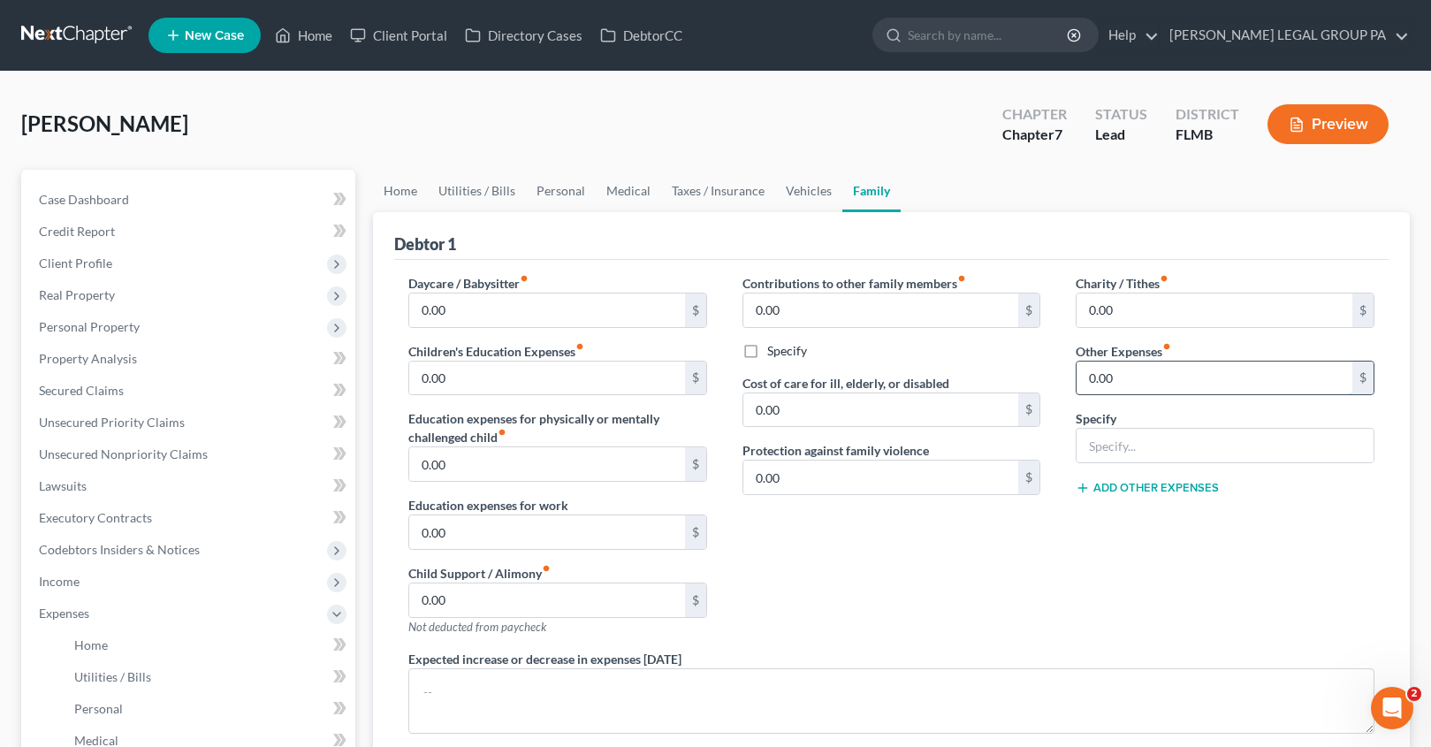
click at [1103, 369] on input "0.00" at bounding box center [1215, 379] width 276 height 34
type input "200.00"
click at [1112, 452] on input "text" at bounding box center [1225, 446] width 297 height 34
type input "Cigarrettes"
click at [1183, 605] on div "Charity / Tithes fiber_manual_record 0.00 $ Other Expenses fiber_manual_record …" at bounding box center [1225, 462] width 334 height 376
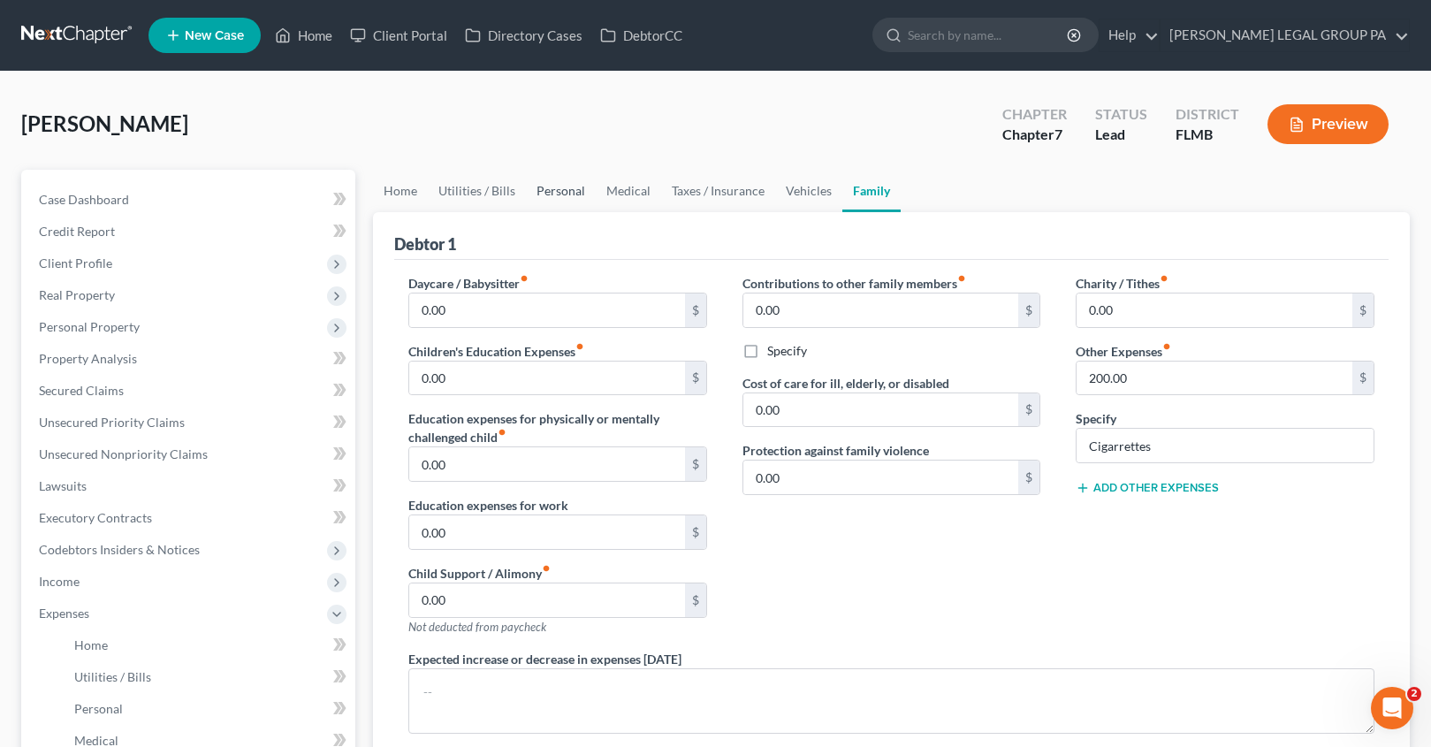
click at [575, 195] on link "Personal" at bounding box center [561, 191] width 70 height 42
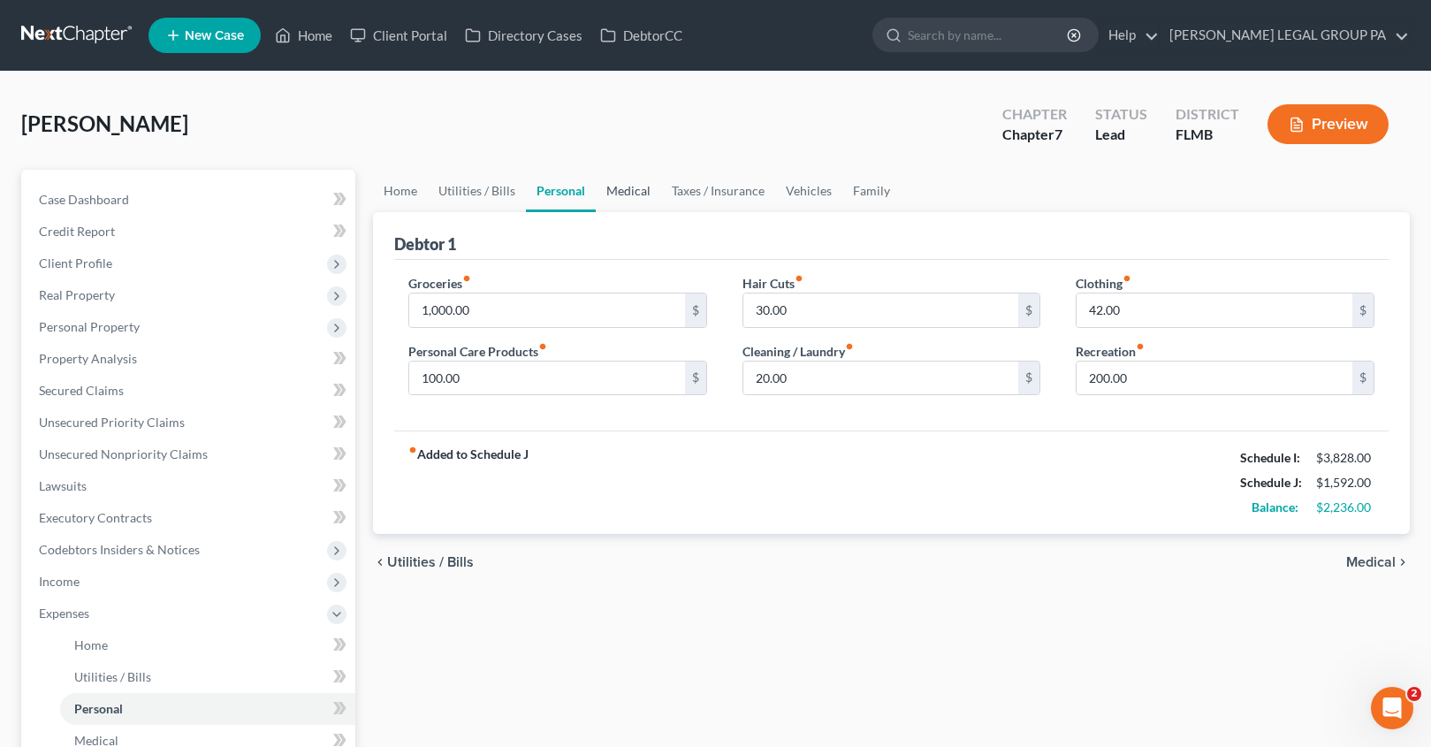
click at [628, 194] on link "Medical" at bounding box center [628, 191] width 65 height 42
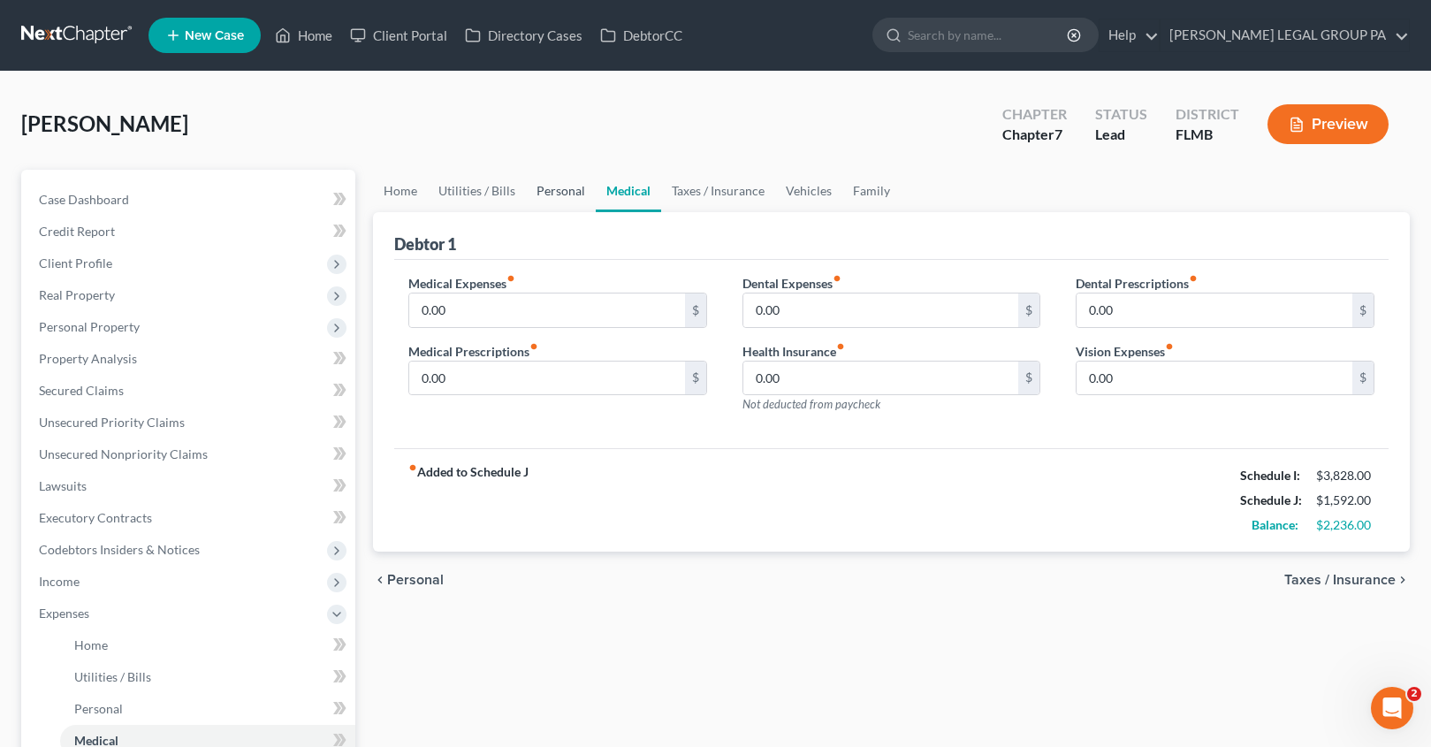
click at [582, 190] on link "Personal" at bounding box center [561, 191] width 70 height 42
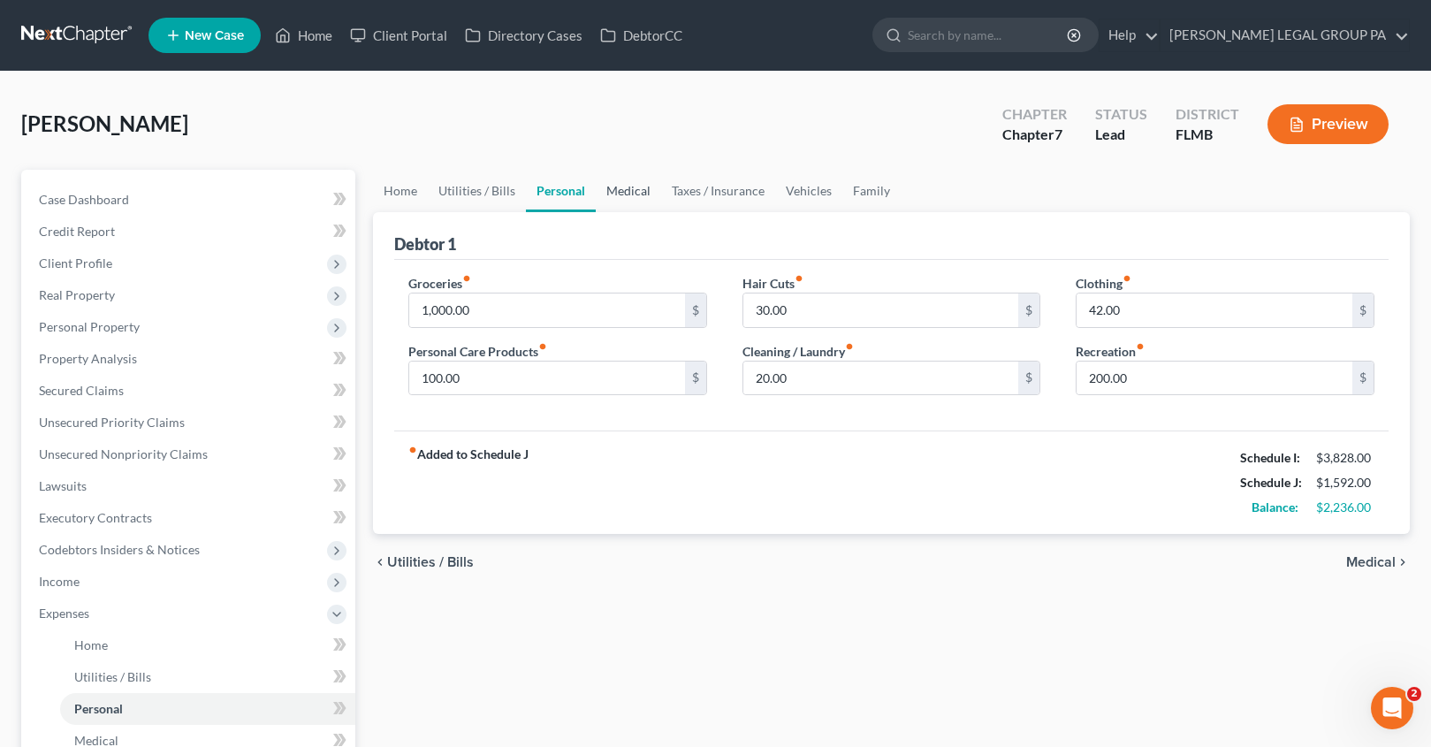
click at [637, 191] on link "Medical" at bounding box center [628, 191] width 65 height 42
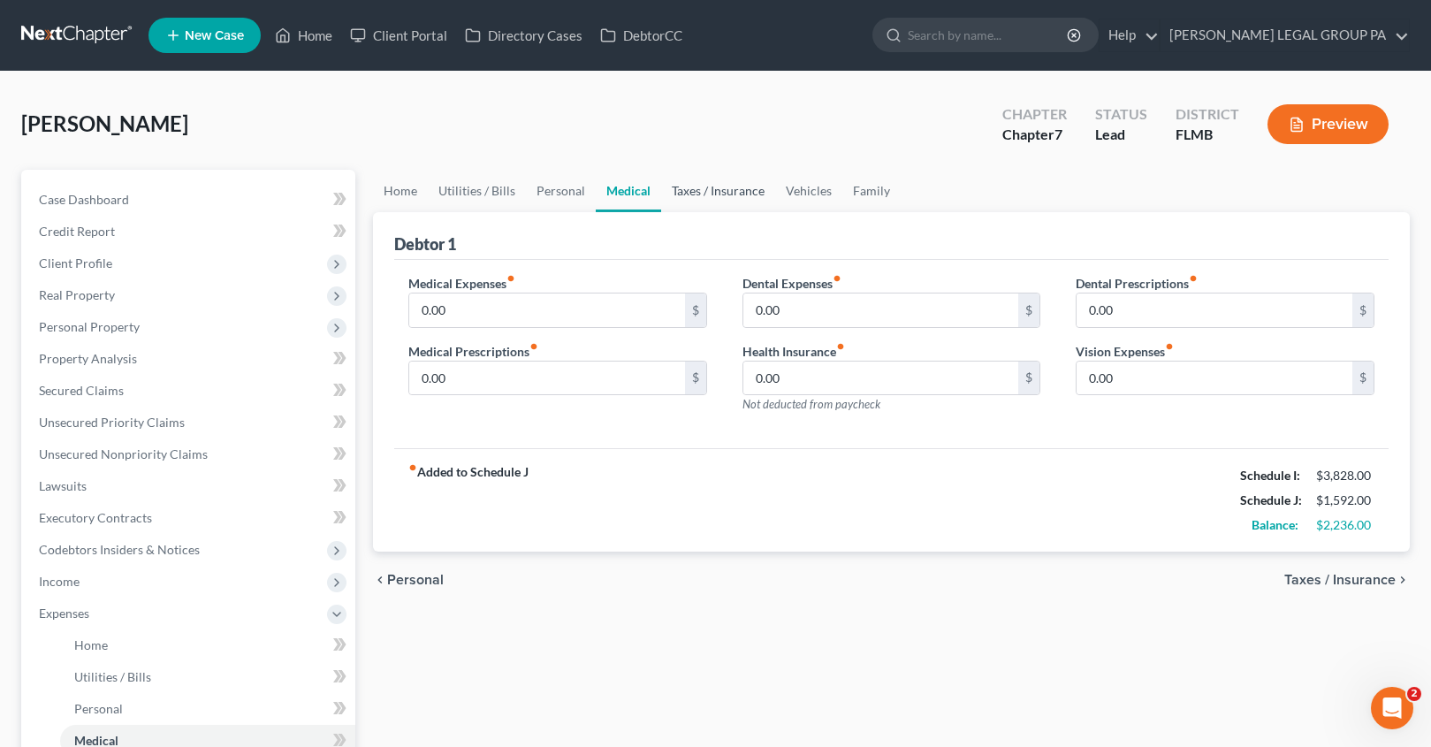
click at [727, 182] on link "Taxes / Insurance" at bounding box center [718, 191] width 114 height 42
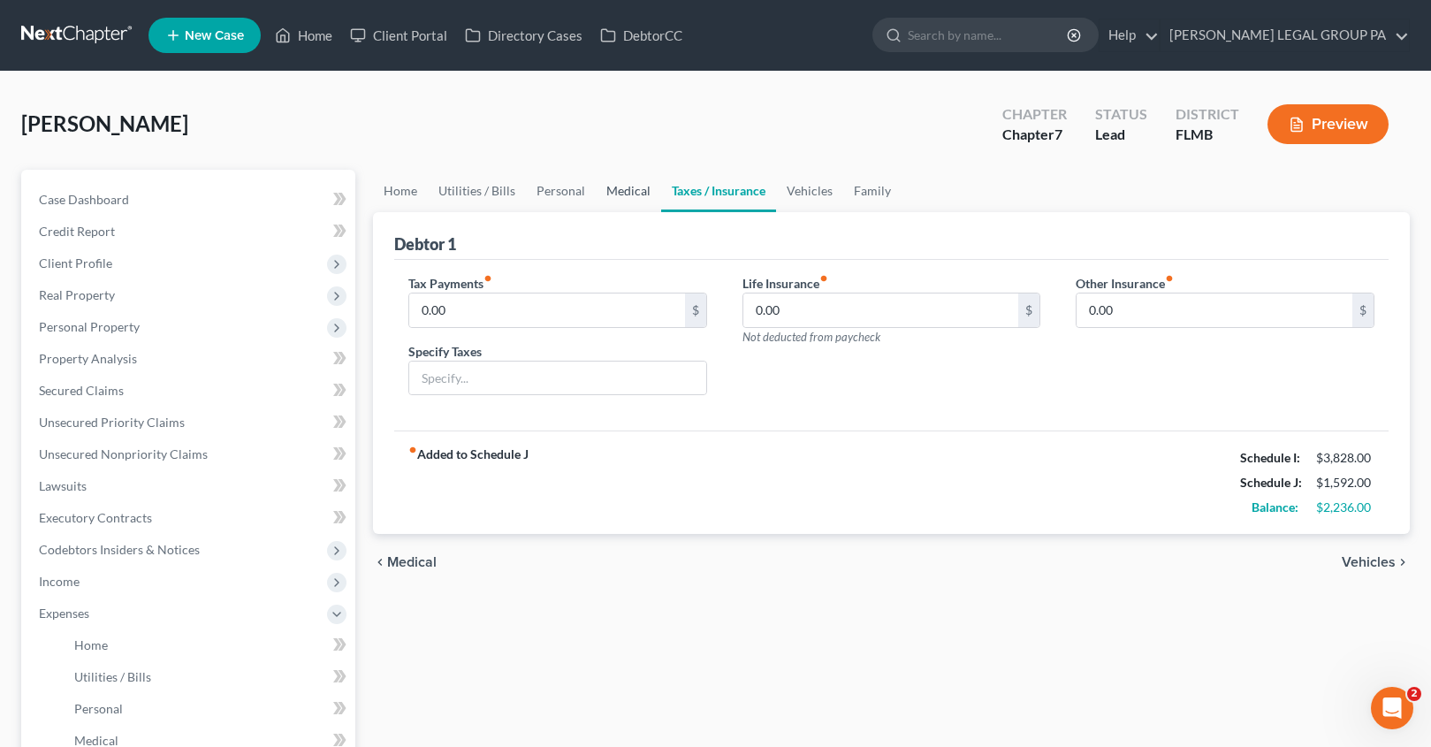
click at [628, 188] on link "Medical" at bounding box center [628, 191] width 65 height 42
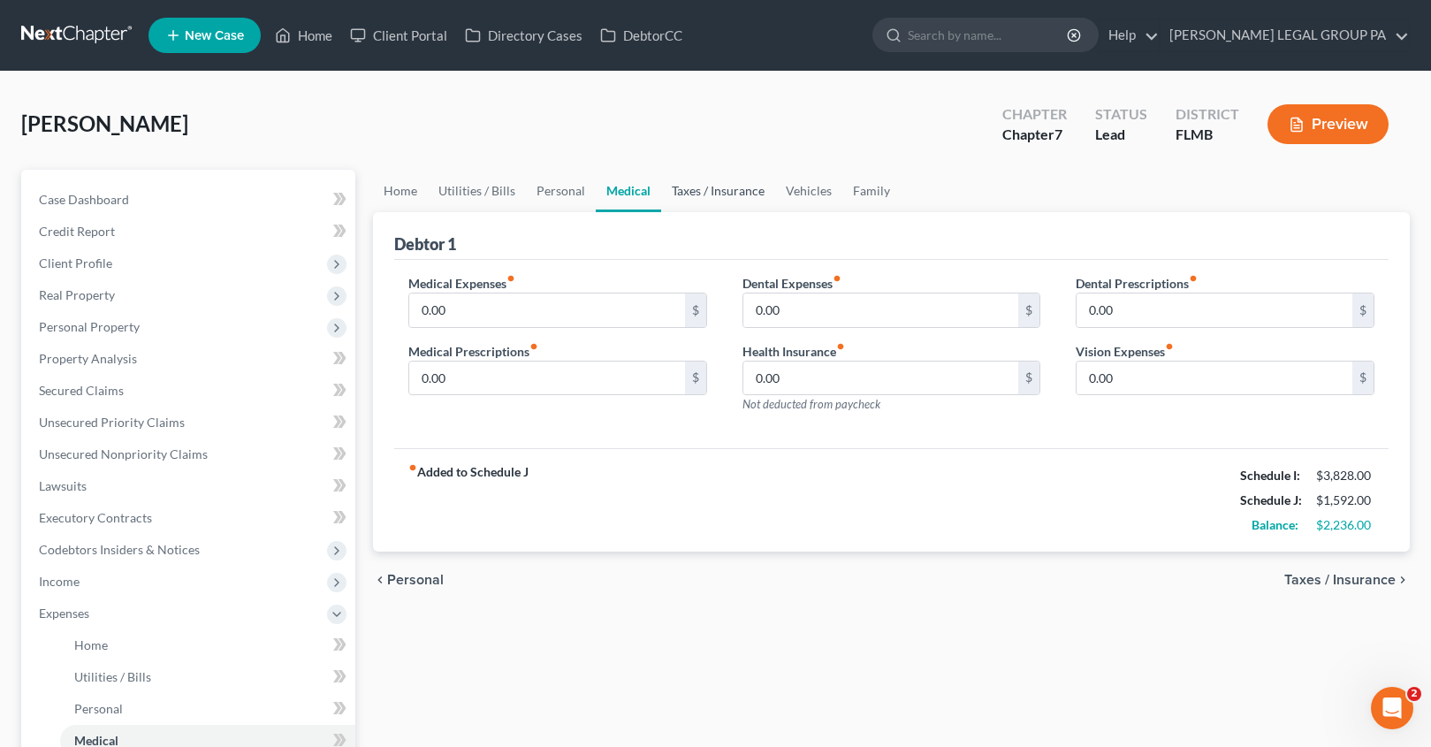
click at [726, 200] on link "Taxes / Insurance" at bounding box center [718, 191] width 114 height 42
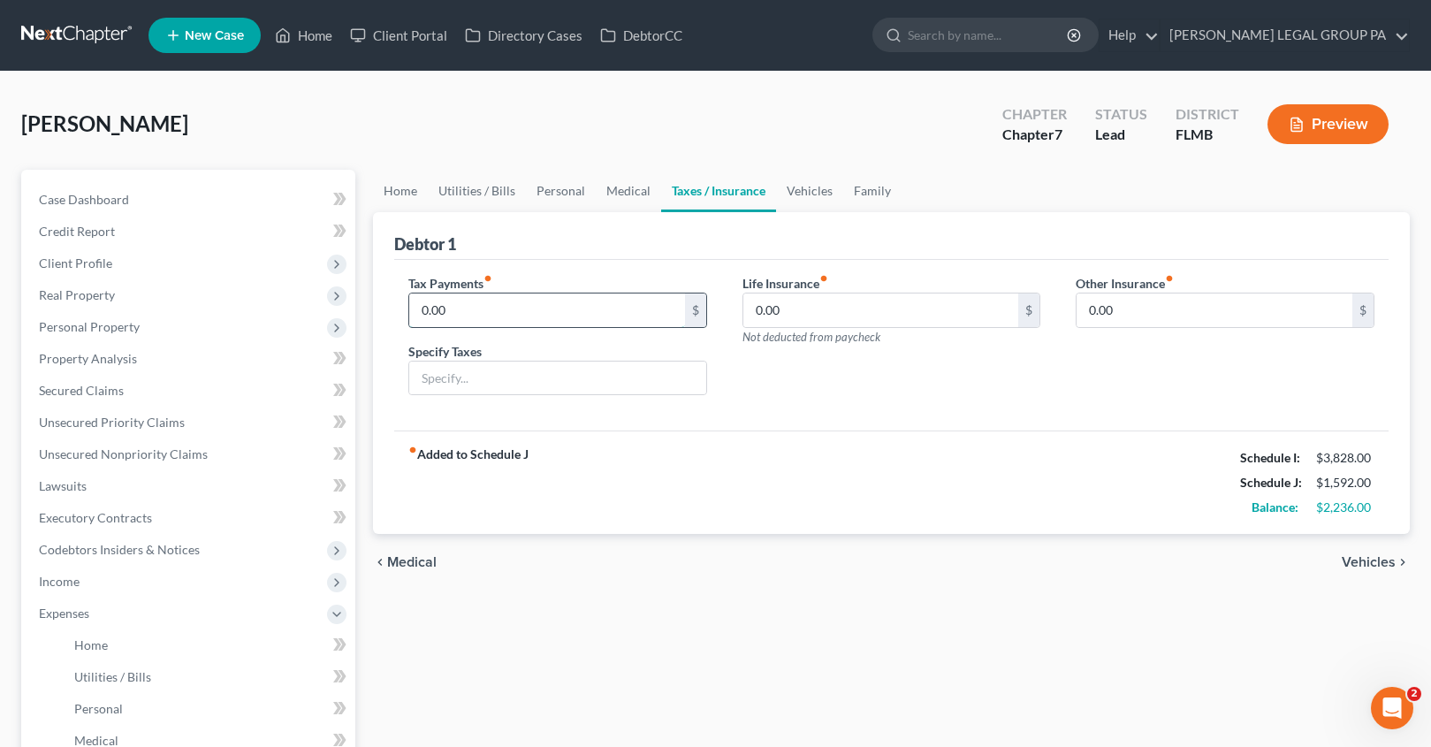
click at [451, 317] on input "0.00" at bounding box center [547, 310] width 276 height 34
click at [485, 307] on input "80.00" at bounding box center [547, 310] width 276 height 34
drag, startPoint x: 470, startPoint y: 313, endPoint x: 371, endPoint y: 301, distance: 99.7
click at [370, 300] on div "Home Utilities / Bills Personal Medical Taxes / Insurance Vehicles Family Debto…" at bounding box center [891, 632] width 1054 height 925
type input "660.00"
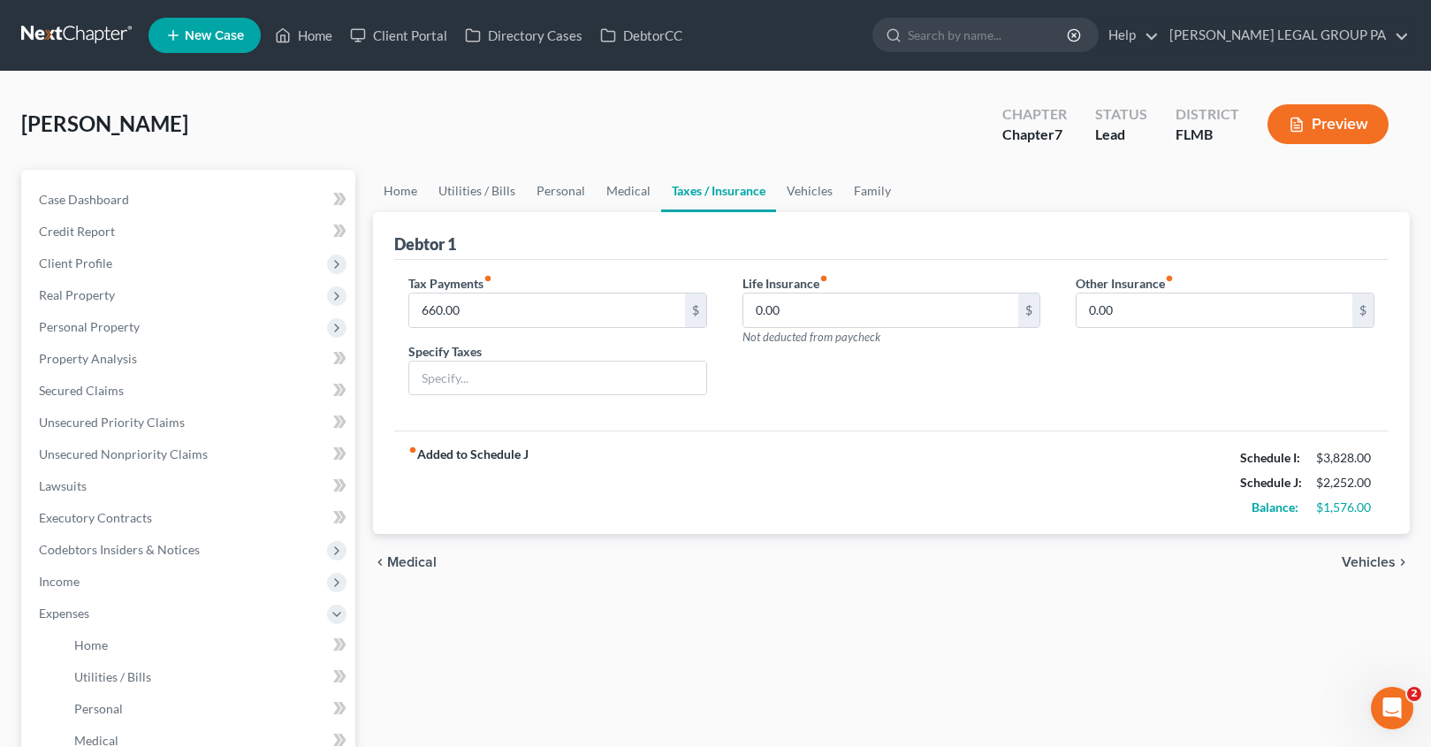
click at [738, 495] on div "fiber_manual_record Added to Schedule J Schedule I: $3,828.00 Schedule J: $2,25…" at bounding box center [891, 481] width 994 height 103
click at [825, 192] on link "Vehicles" at bounding box center [809, 191] width 67 height 42
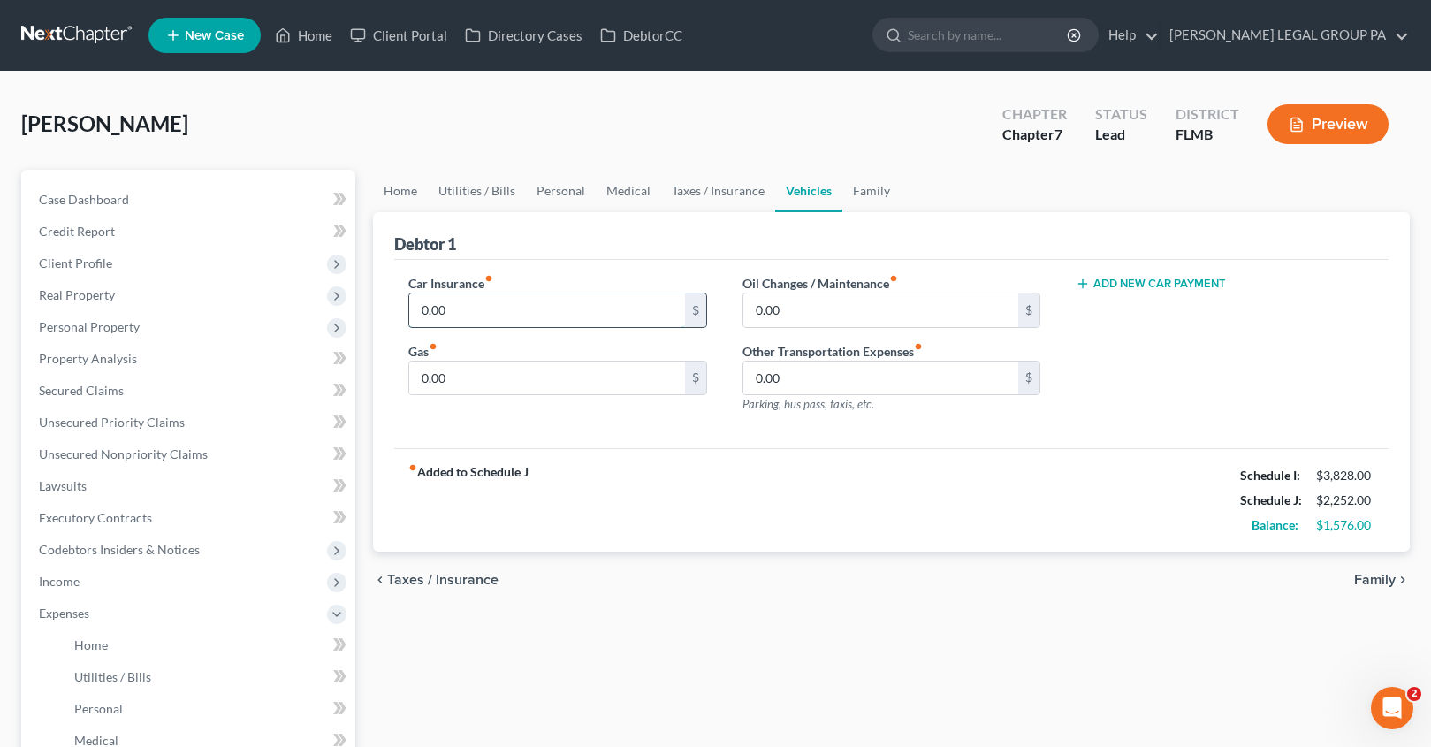
drag, startPoint x: 461, startPoint y: 323, endPoint x: 483, endPoint y: 322, distance: 22.1
click at [461, 323] on input "0.00" at bounding box center [547, 310] width 276 height 34
click at [862, 186] on link "Family" at bounding box center [871, 191] width 58 height 42
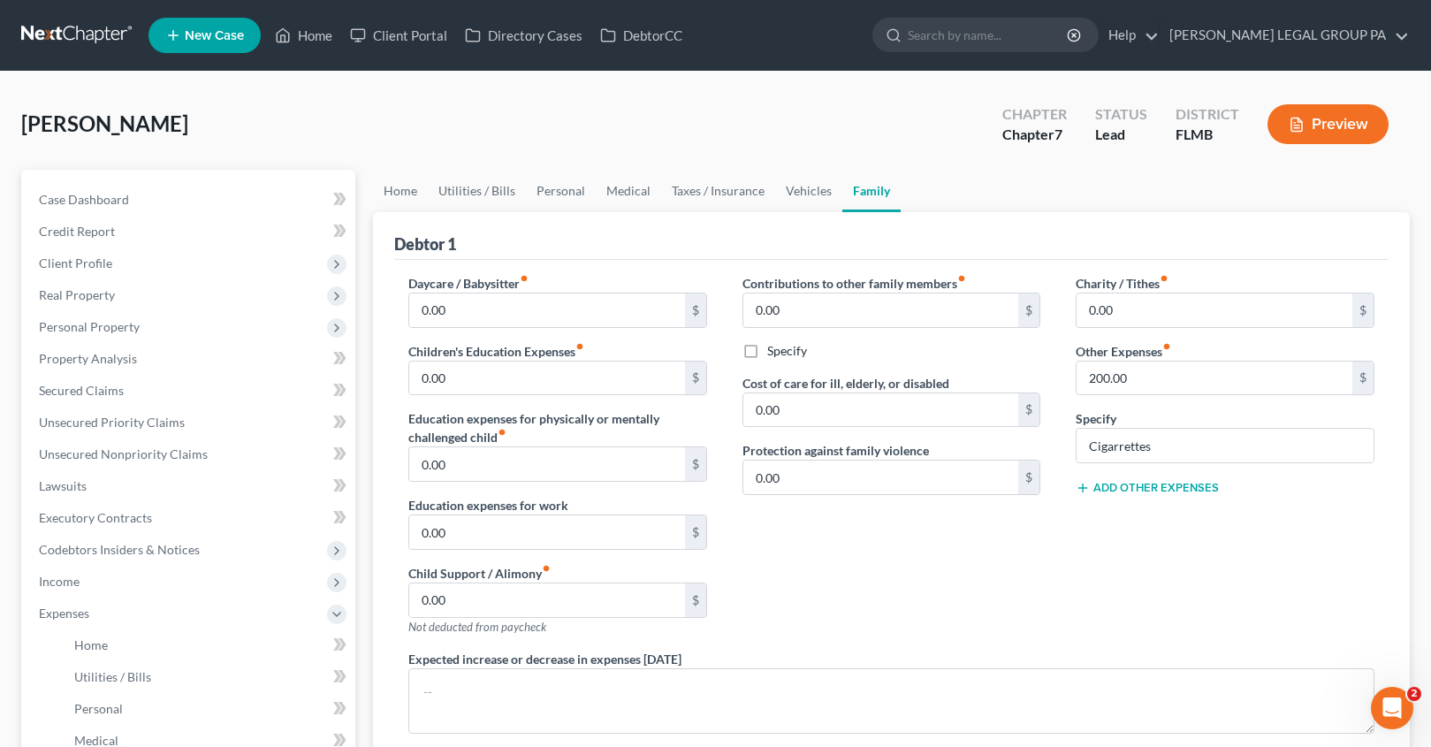
click at [1138, 491] on button "Add Other Expenses" at bounding box center [1147, 488] width 143 height 14
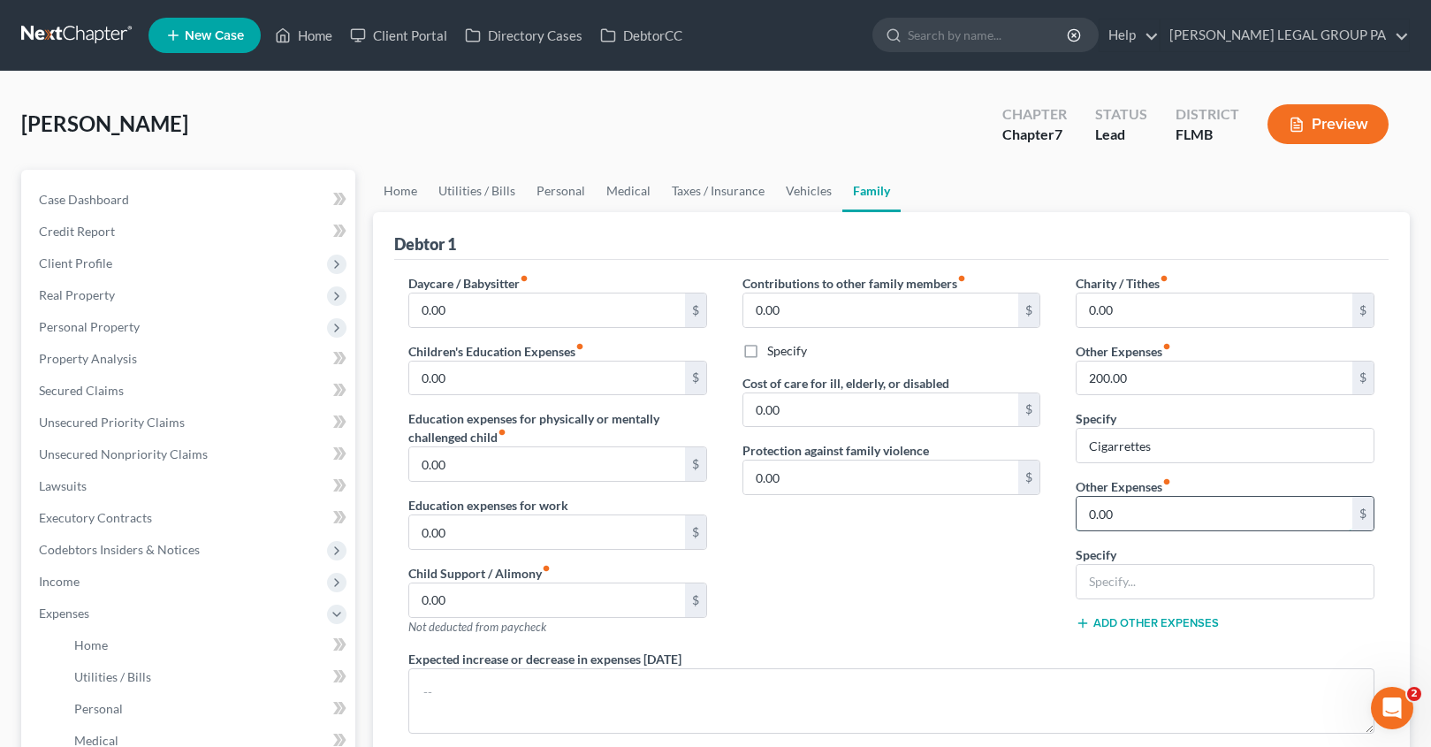
drag, startPoint x: 1116, startPoint y: 509, endPoint x: 1153, endPoint y: 517, distance: 38.0
click at [1117, 509] on input "0.00" at bounding box center [1215, 514] width 276 height 34
type input "100.00"
click at [1145, 595] on input "text" at bounding box center [1225, 582] width 297 height 34
type input "Pet Expenses"
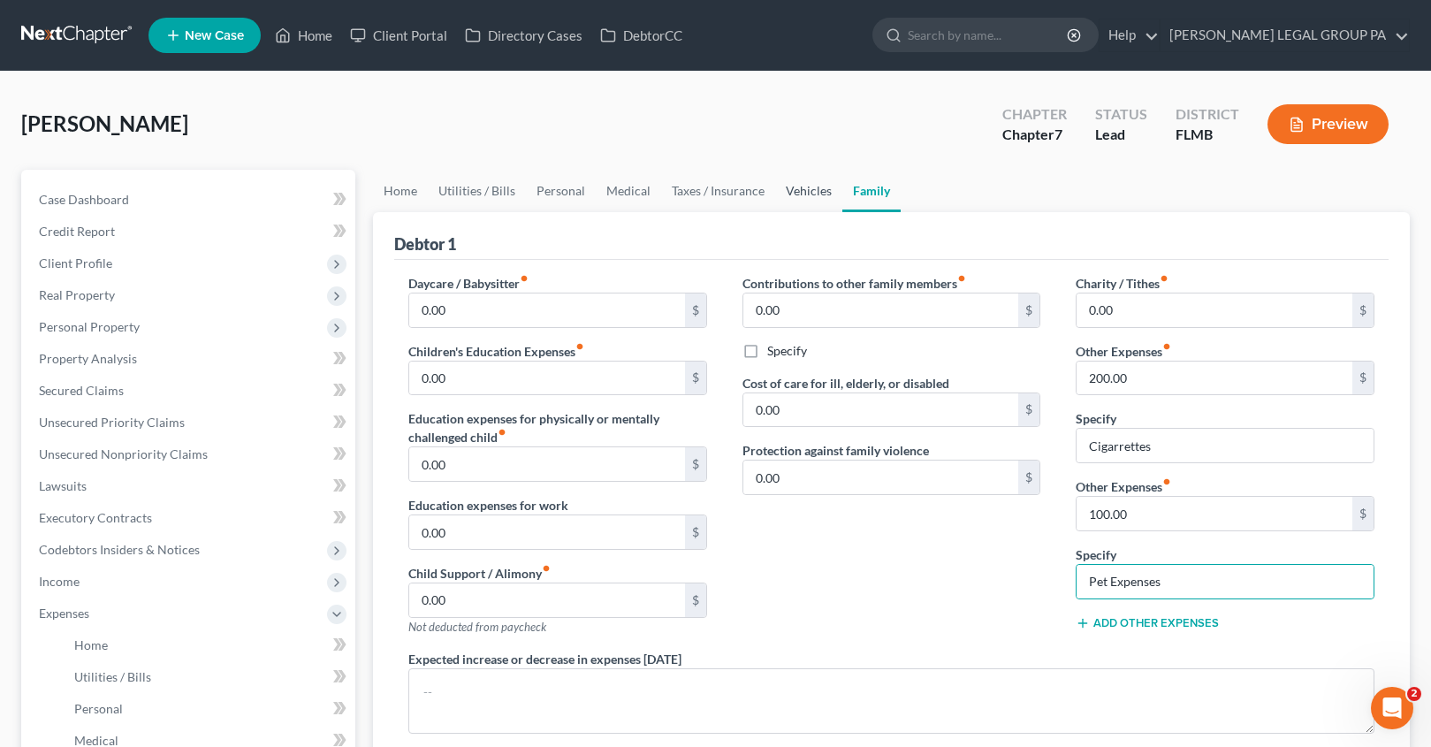
click at [808, 194] on link "Vehicles" at bounding box center [808, 191] width 67 height 42
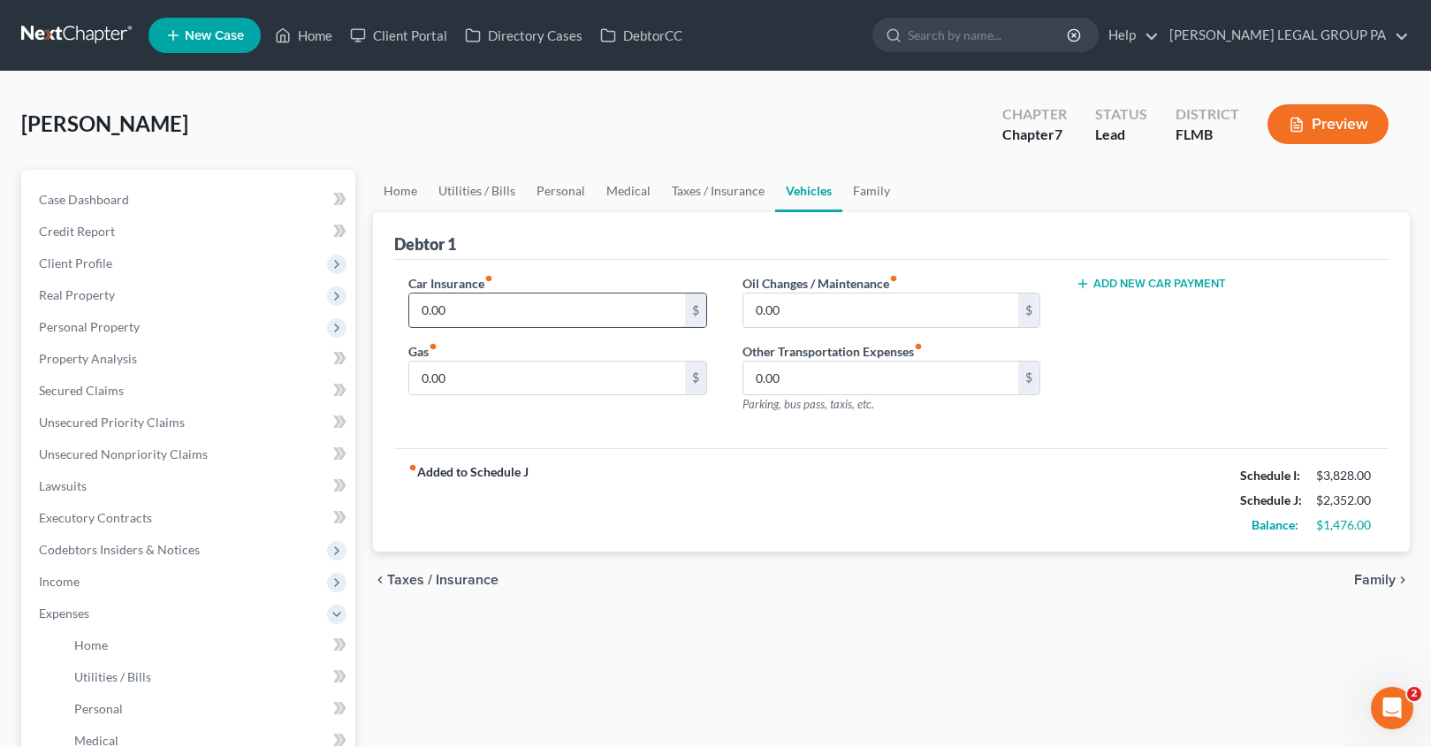
click at [487, 322] on input "0.00" at bounding box center [547, 310] width 276 height 34
click at [476, 384] on input "0.00" at bounding box center [547, 379] width 276 height 34
click at [475, 392] on input "0.00" at bounding box center [547, 379] width 276 height 34
click at [468, 384] on input "0.00" at bounding box center [547, 379] width 276 height 34
drag, startPoint x: 466, startPoint y: 384, endPoint x: 386, endPoint y: 378, distance: 79.7
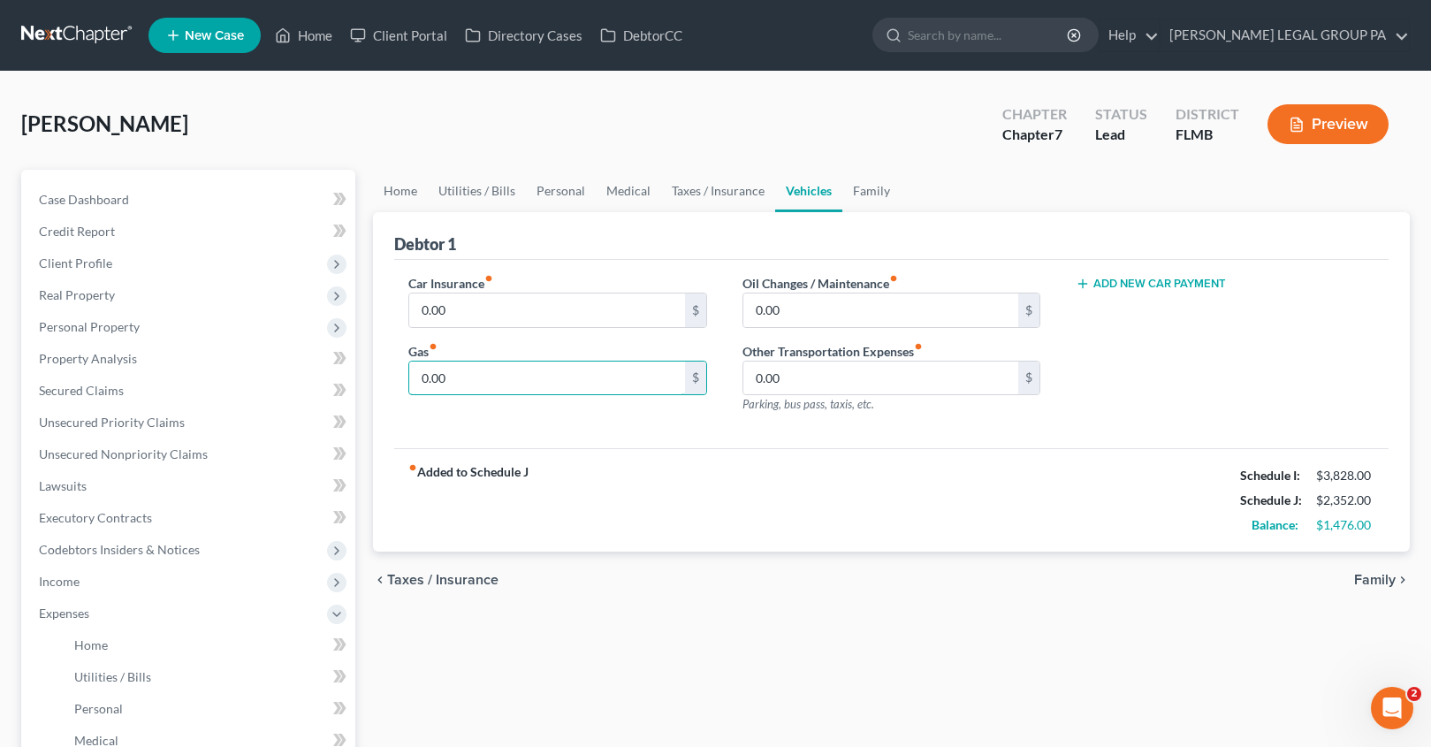
click at [382, 379] on div "Debtor 1 Car Insurance fiber_manual_record 0.00 $ Gas fiber_manual_record 0.00 …" at bounding box center [891, 382] width 1037 height 340
type input "150.00"
click at [824, 310] on input "0.00" at bounding box center [881, 310] width 276 height 34
type input "150.00"
click at [852, 185] on link "Family" at bounding box center [871, 191] width 58 height 42
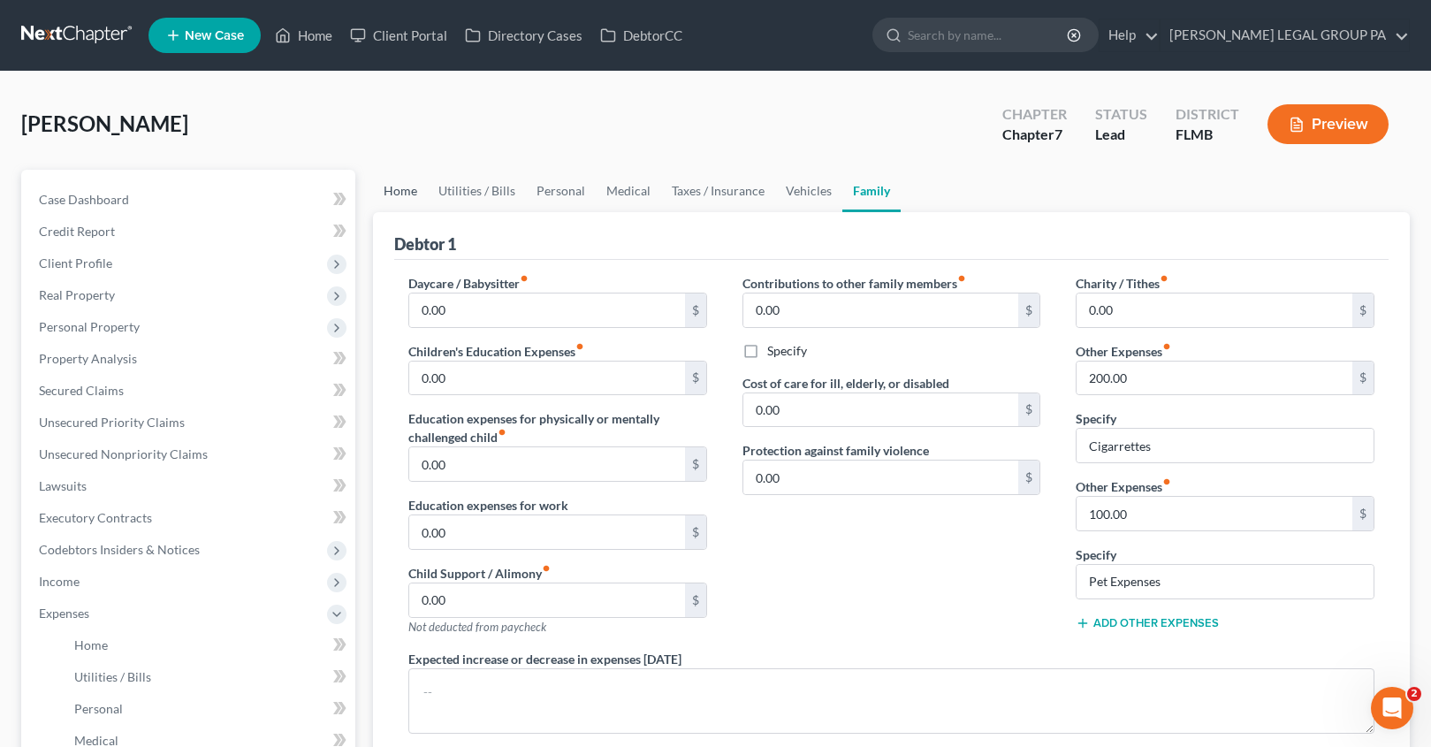
click at [392, 192] on link "Home" at bounding box center [400, 191] width 55 height 42
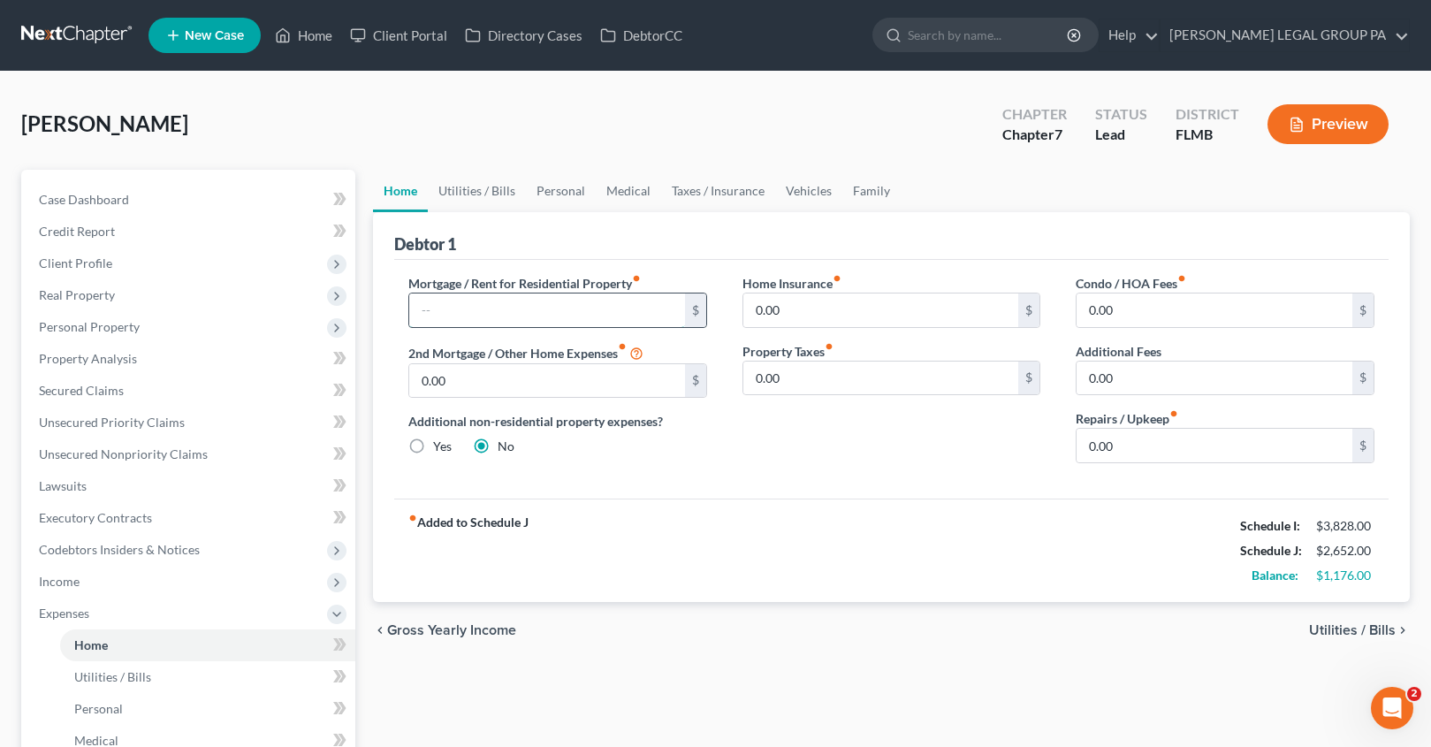
click at [485, 313] on input "text" at bounding box center [547, 310] width 276 height 34
type input "0.00"
drag, startPoint x: 117, startPoint y: 321, endPoint x: 119, endPoint y: 330, distance: 9.2
click at [117, 322] on span "Personal Property" at bounding box center [89, 326] width 101 height 15
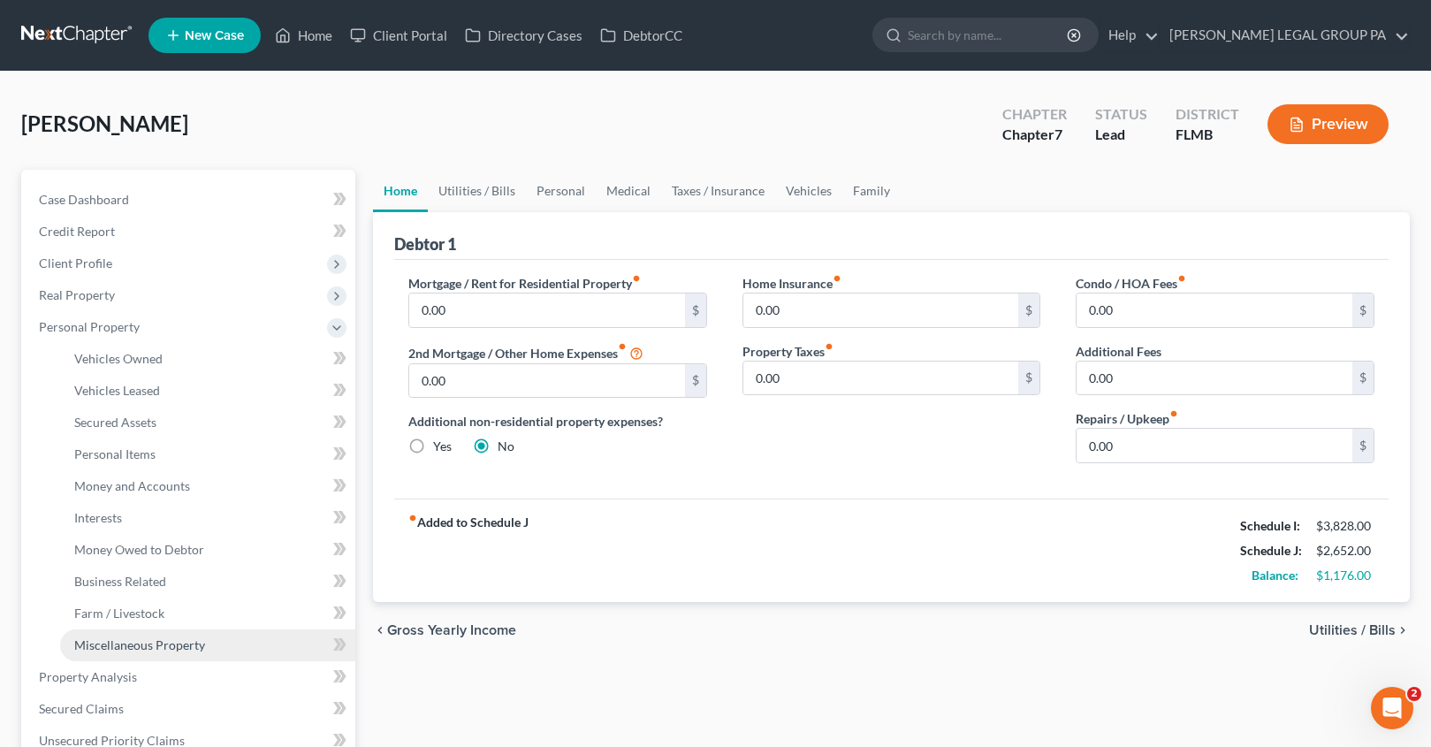
drag, startPoint x: 133, startPoint y: 650, endPoint x: 217, endPoint y: 634, distance: 85.5
click at [133, 650] on span "Miscellaneous Property" at bounding box center [139, 644] width 131 height 15
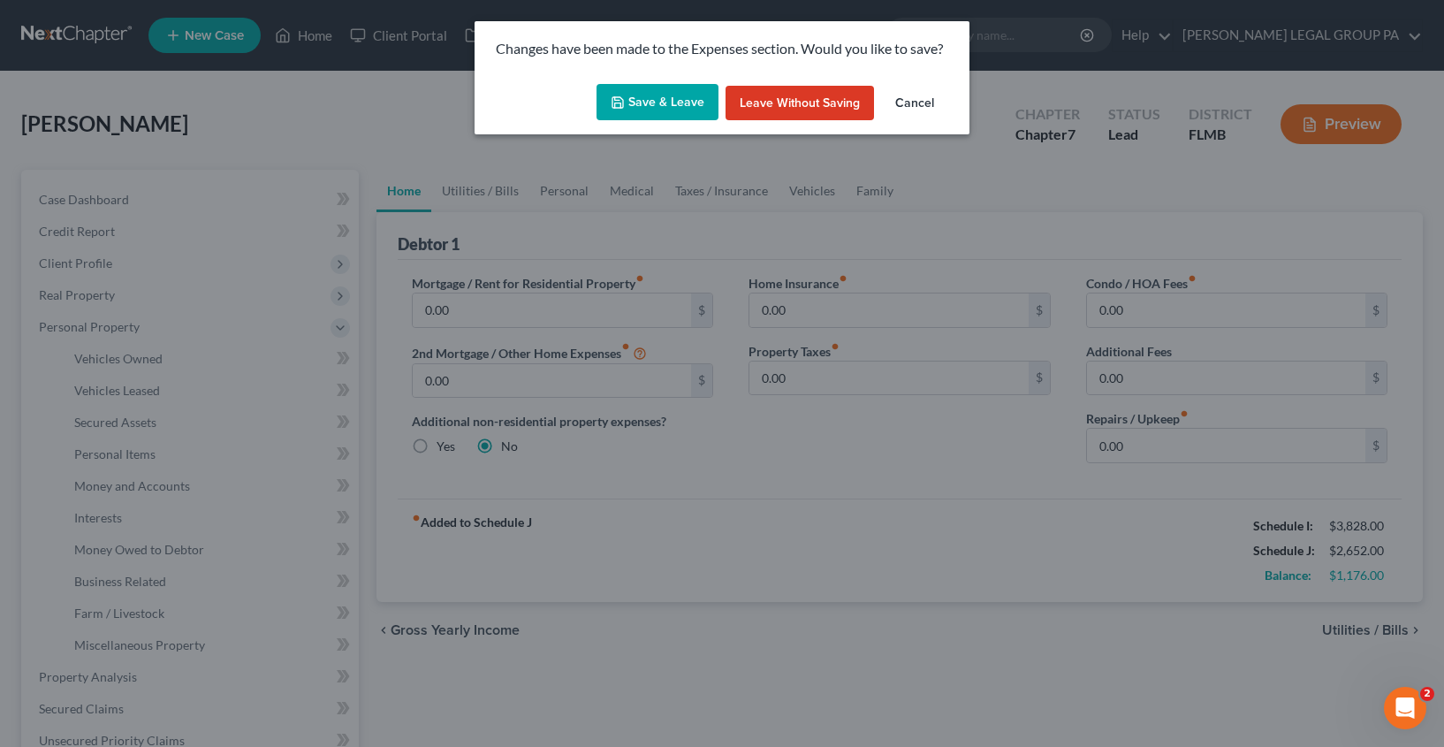
click at [669, 103] on button "Save & Leave" at bounding box center [658, 102] width 122 height 37
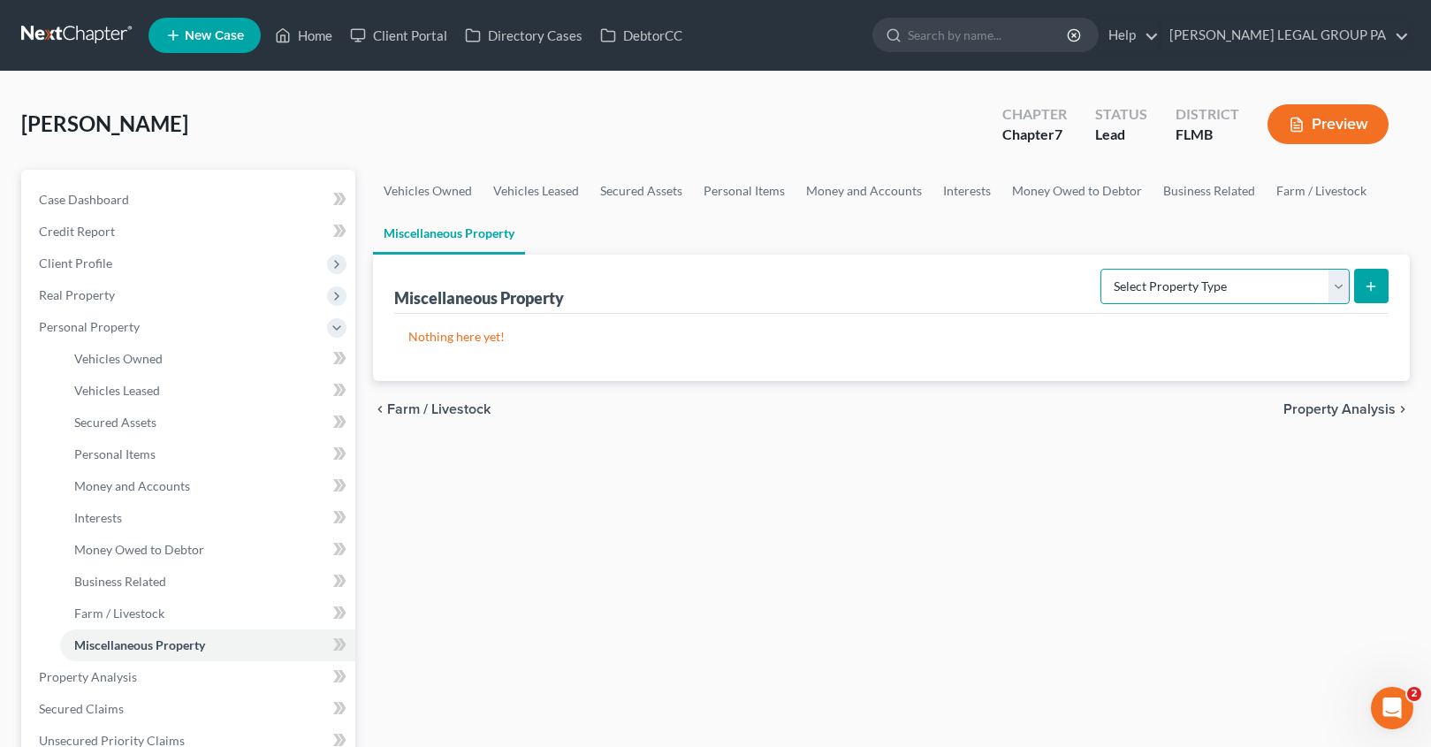
click at [1158, 285] on select "Select Property Type Assigned for Creditor Benefit Within 1 Year Holding for An…" at bounding box center [1224, 286] width 249 height 35
select select "holding_for_another"
click at [1371, 289] on line "submit" at bounding box center [1371, 286] width 0 height 8
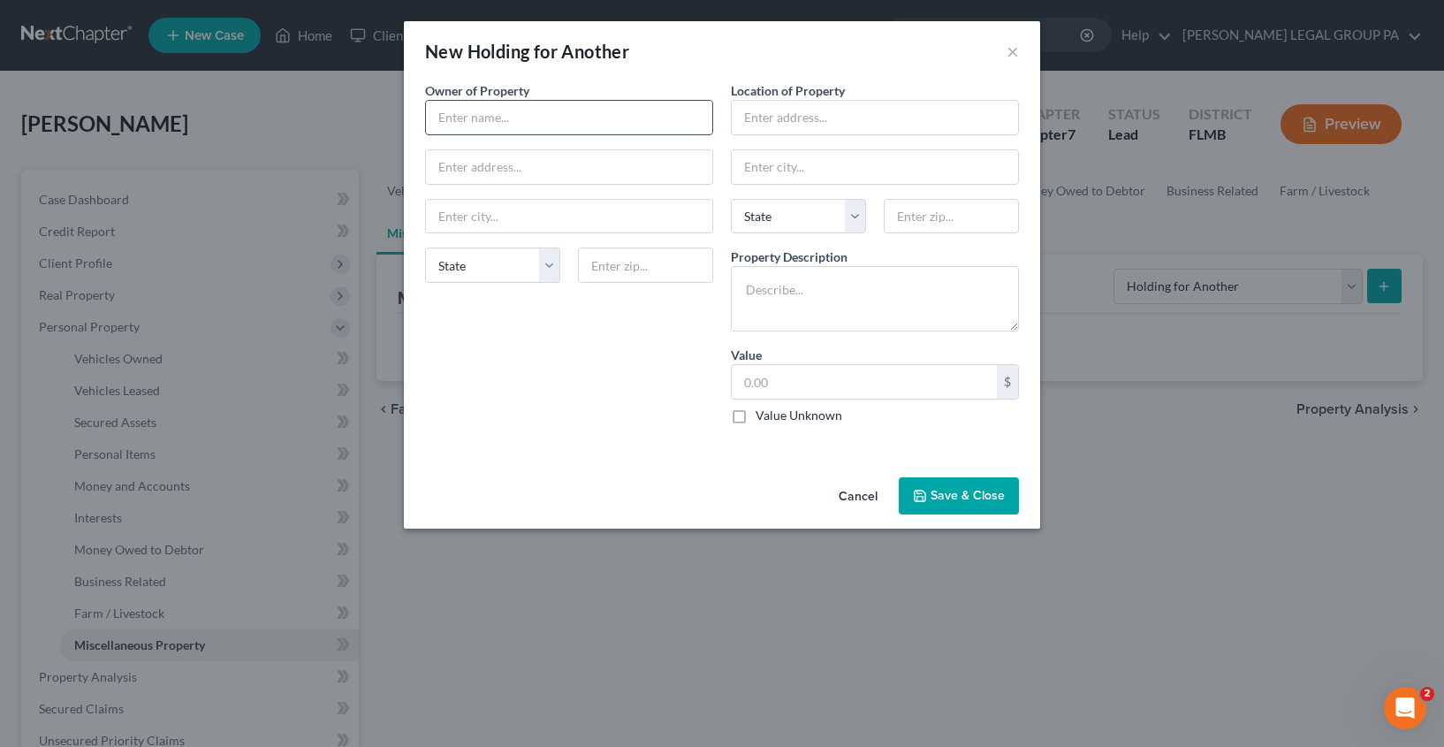
click at [499, 115] on input "text" at bounding box center [569, 118] width 286 height 34
drag, startPoint x: 674, startPoint y: 71, endPoint x: 783, endPoint y: 97, distance: 112.8
click at [674, 71] on div "New Holding for Another ×" at bounding box center [722, 51] width 636 height 60
click at [1013, 49] on button "×" at bounding box center [1013, 51] width 12 height 21
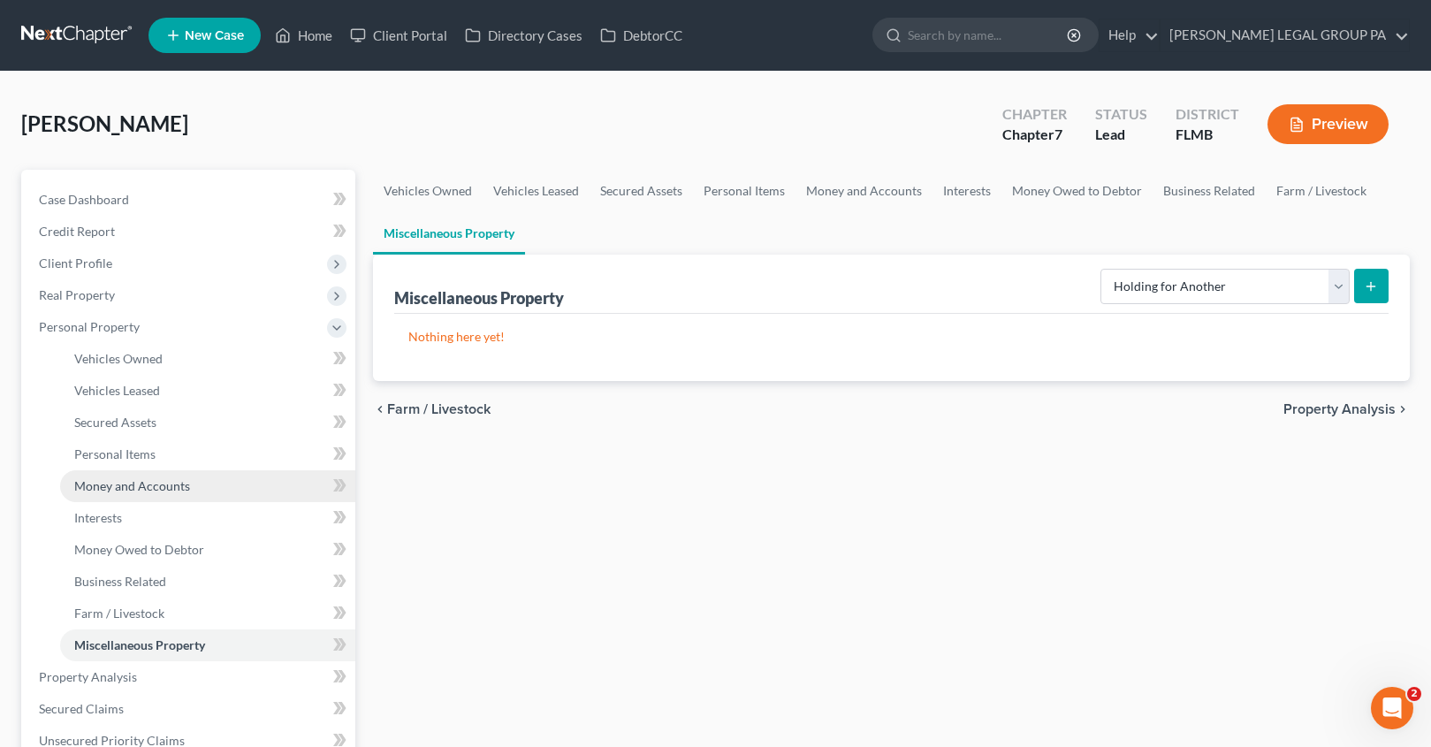
drag, startPoint x: 139, startPoint y: 483, endPoint x: 122, endPoint y: 476, distance: 18.2
click at [138, 483] on span "Money and Accounts" at bounding box center [132, 485] width 116 height 15
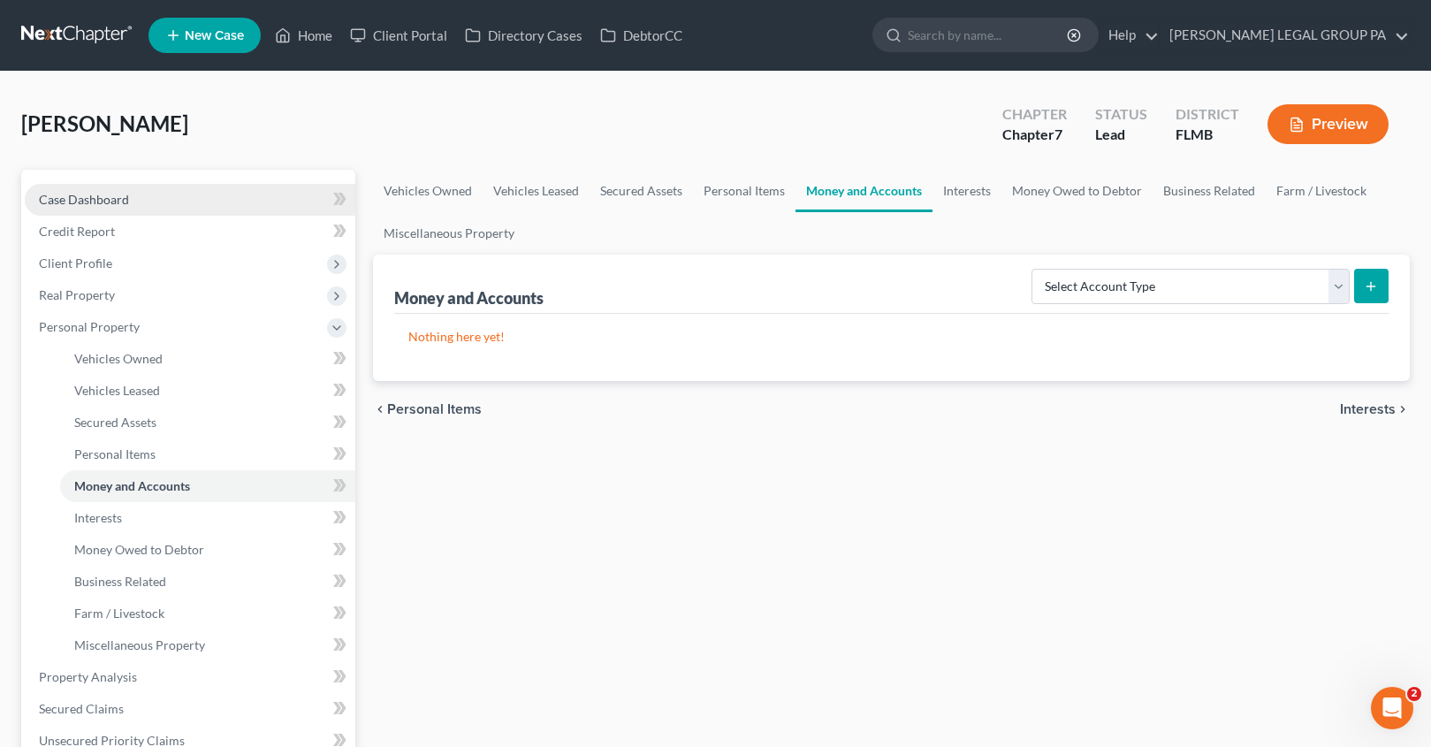
click at [74, 209] on link "Case Dashboard" at bounding box center [190, 200] width 331 height 32
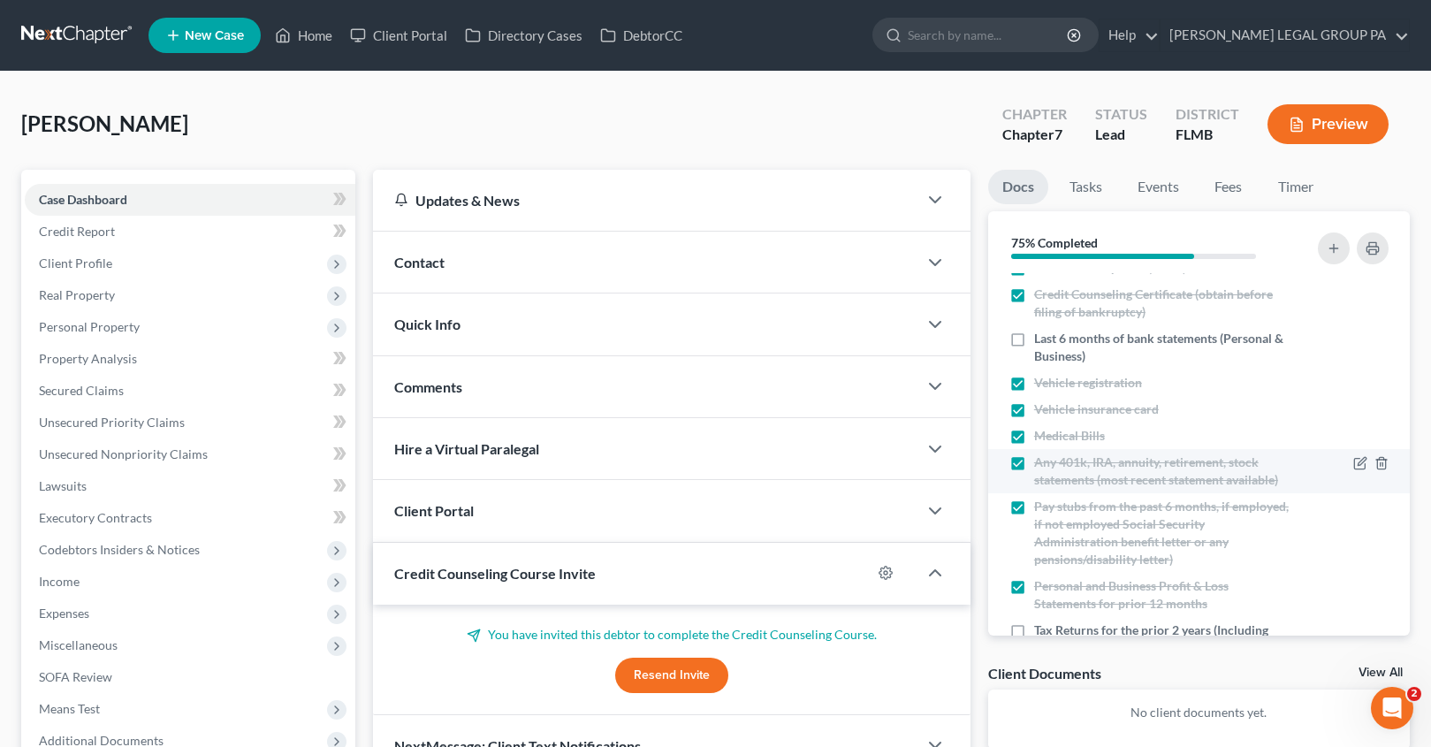
scroll to position [179, 0]
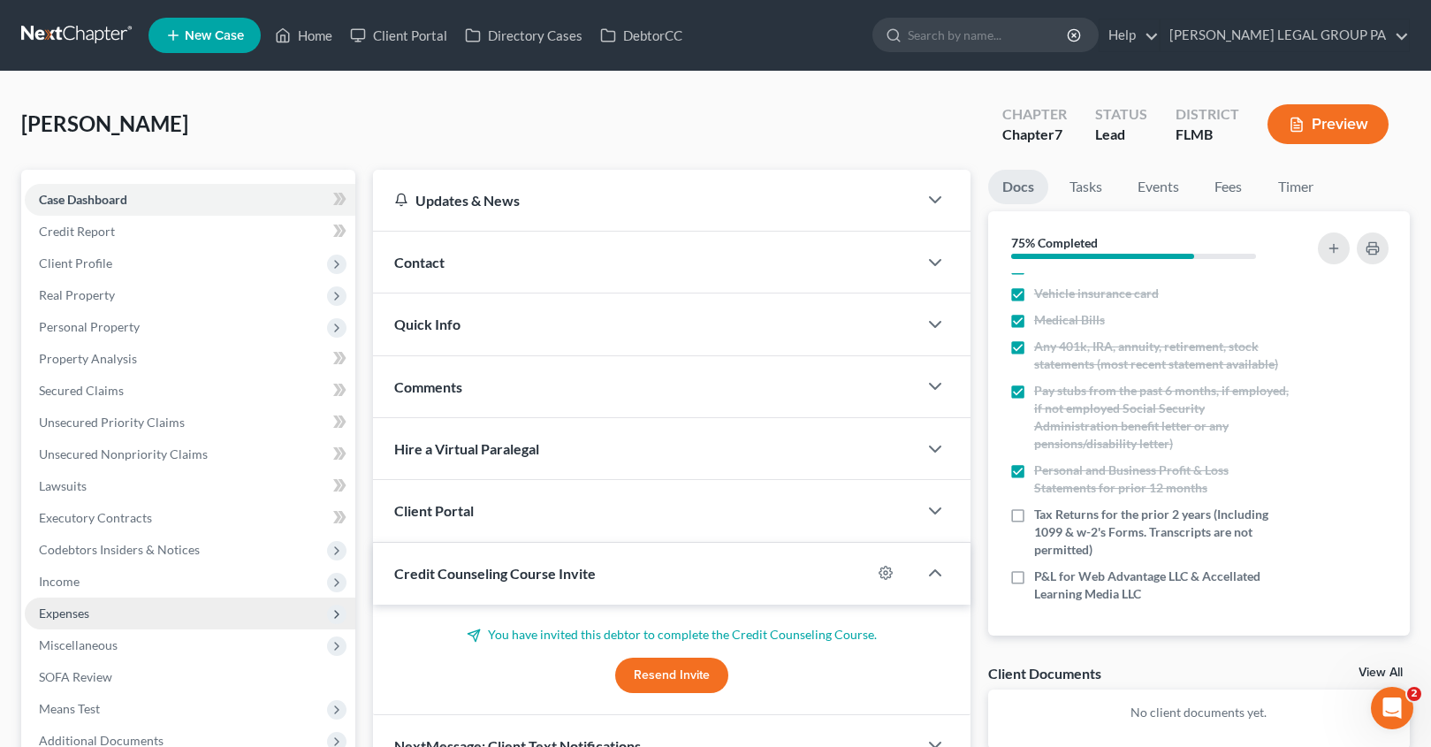
click at [79, 612] on span "Expenses" at bounding box center [64, 612] width 50 height 15
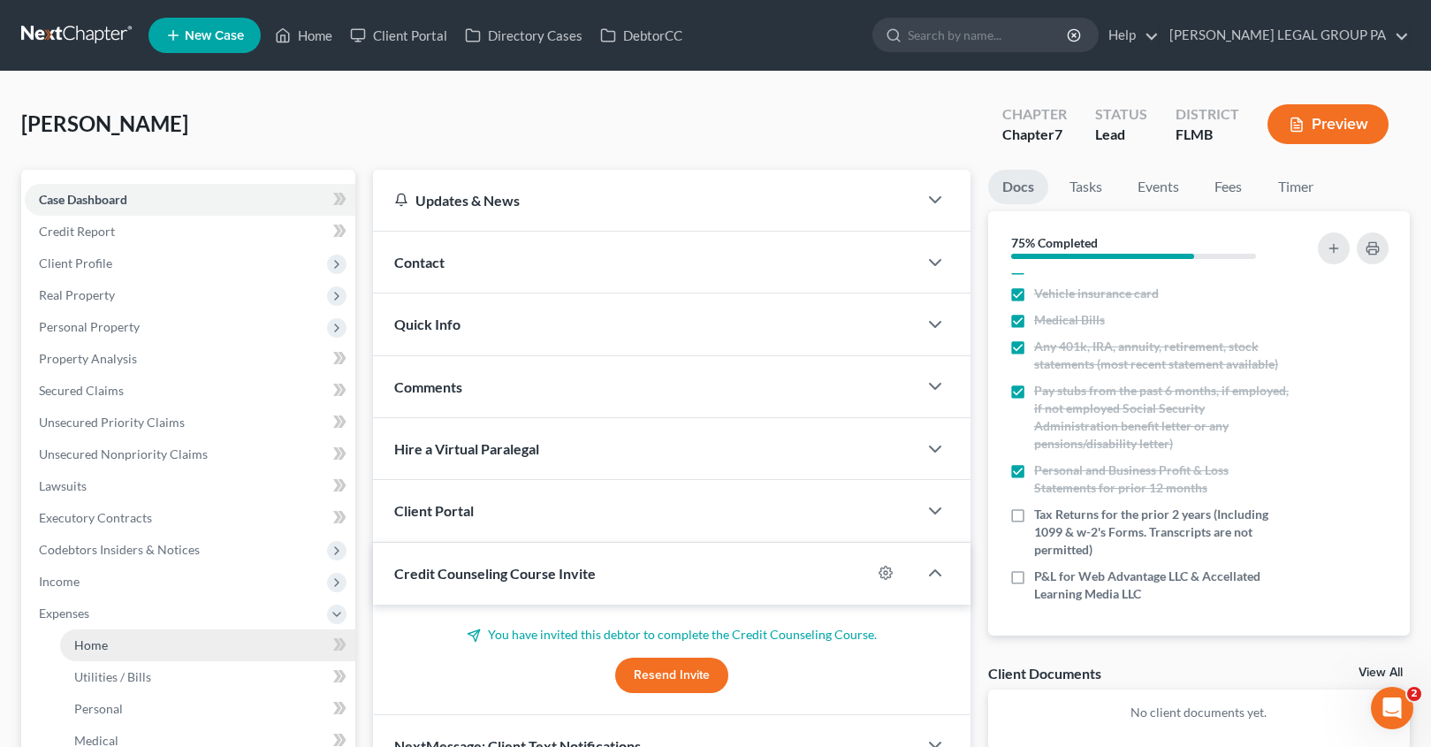
click at [117, 646] on link "Home" at bounding box center [207, 645] width 295 height 32
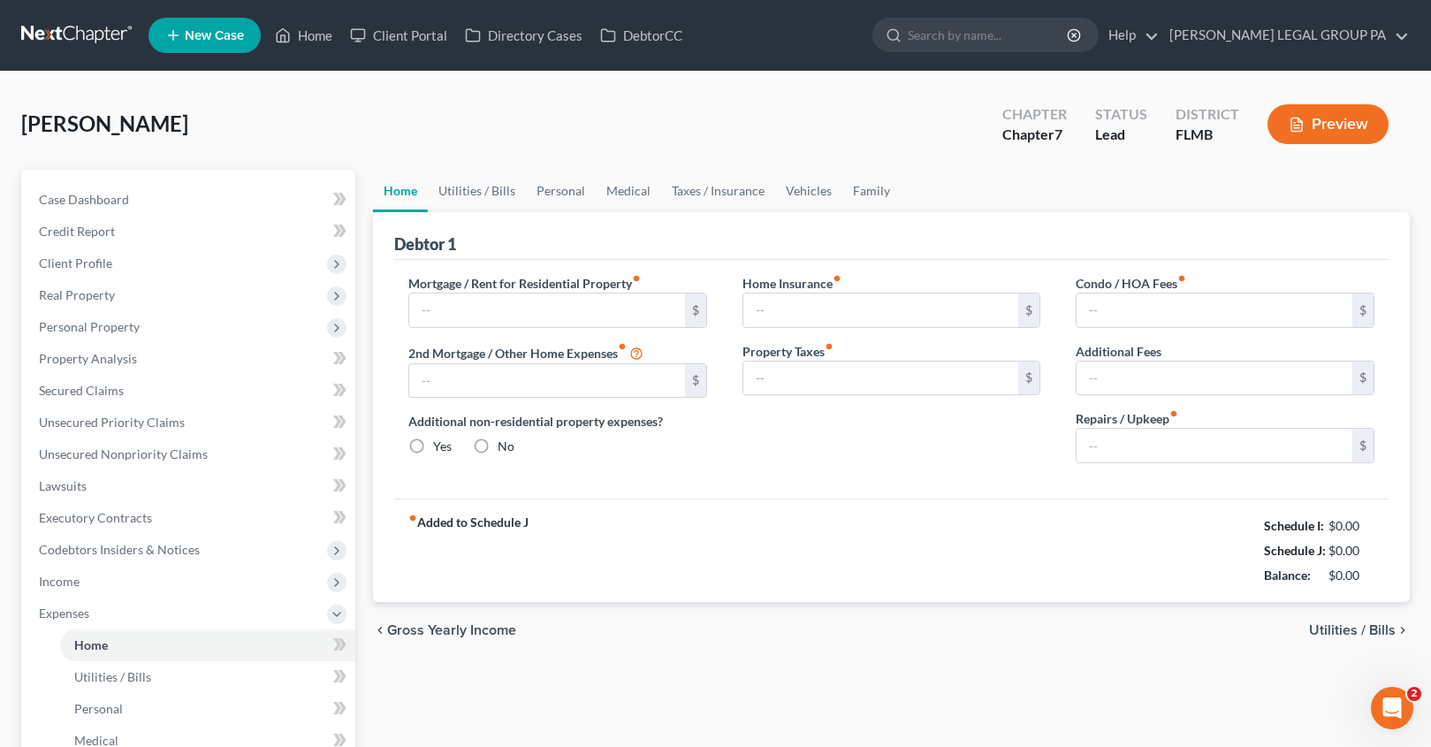
type input "0.00"
radio input "true"
type input "0.00"
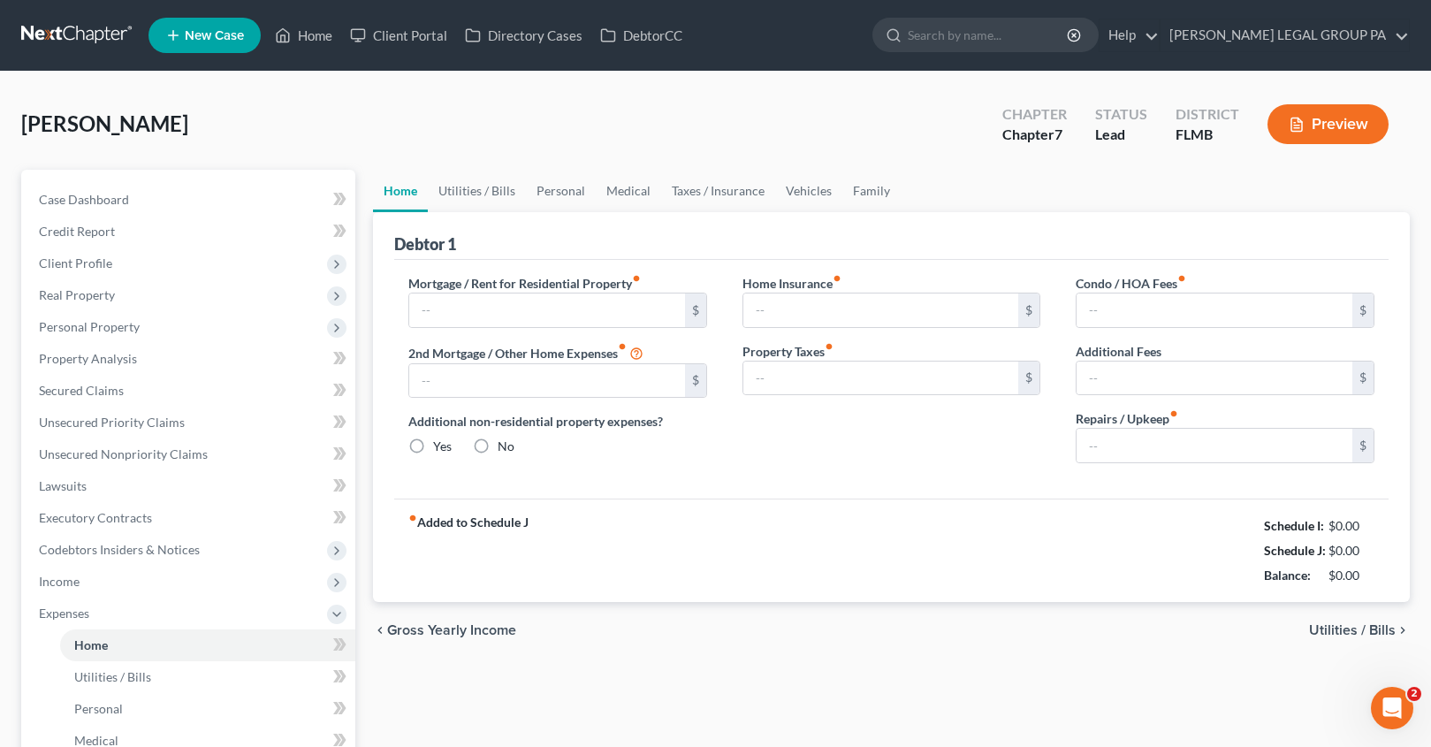
type input "0.00"
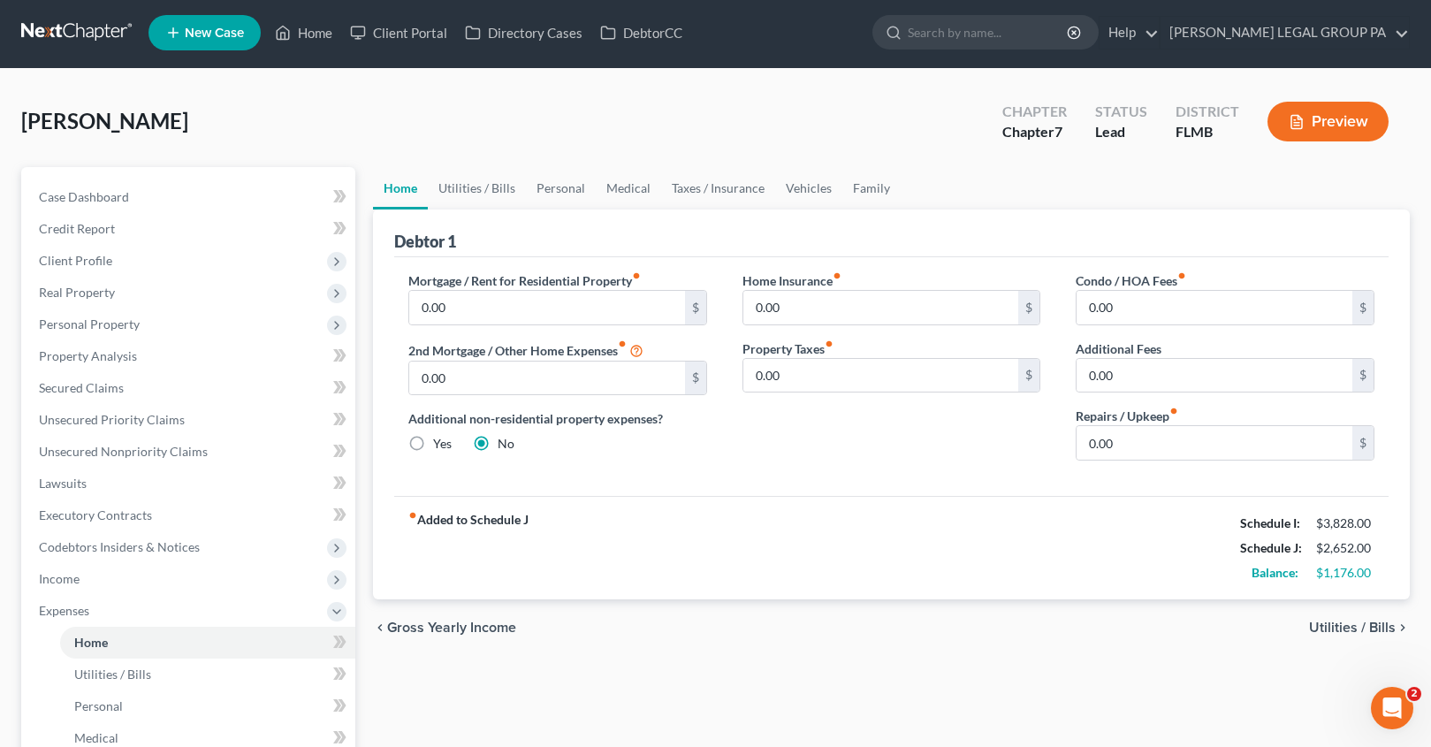
scroll to position [4, 0]
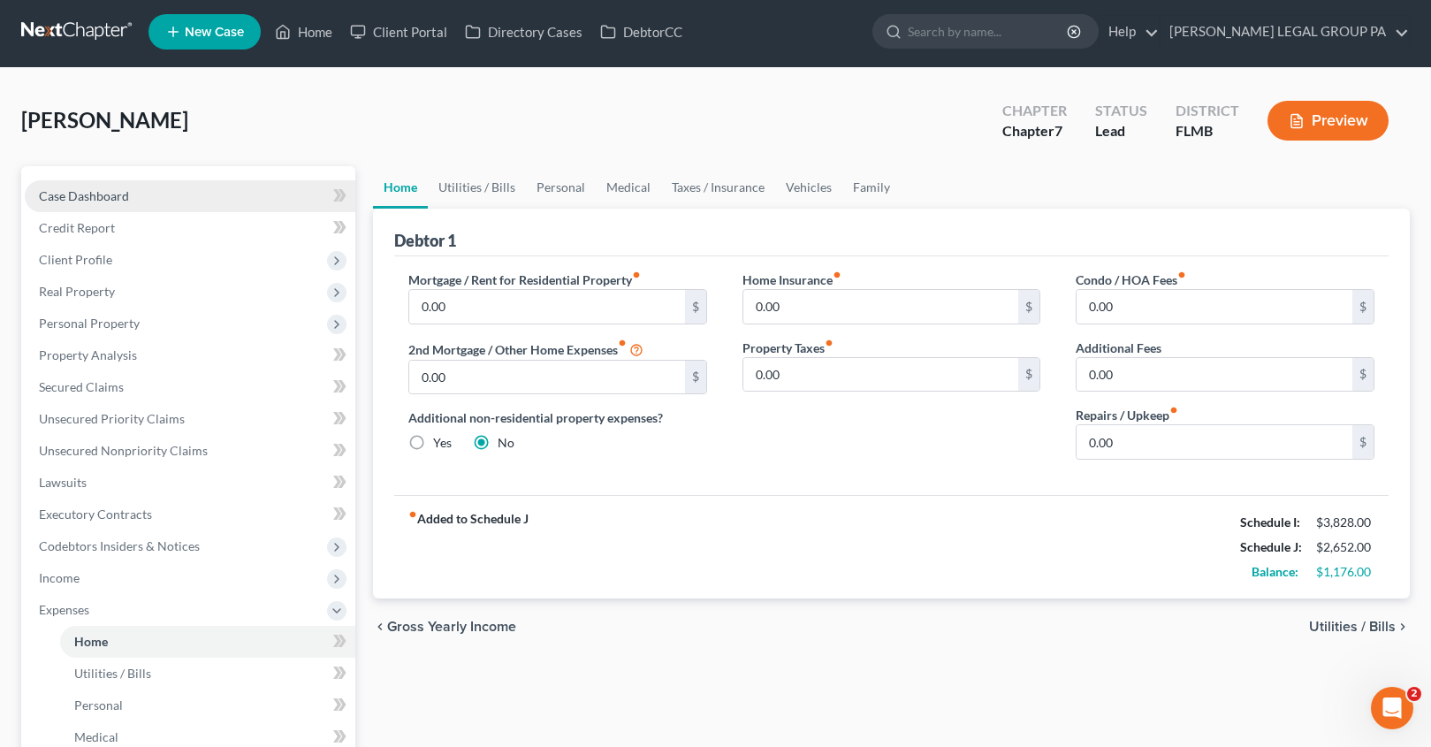
click at [91, 208] on link "Case Dashboard" at bounding box center [190, 196] width 331 height 32
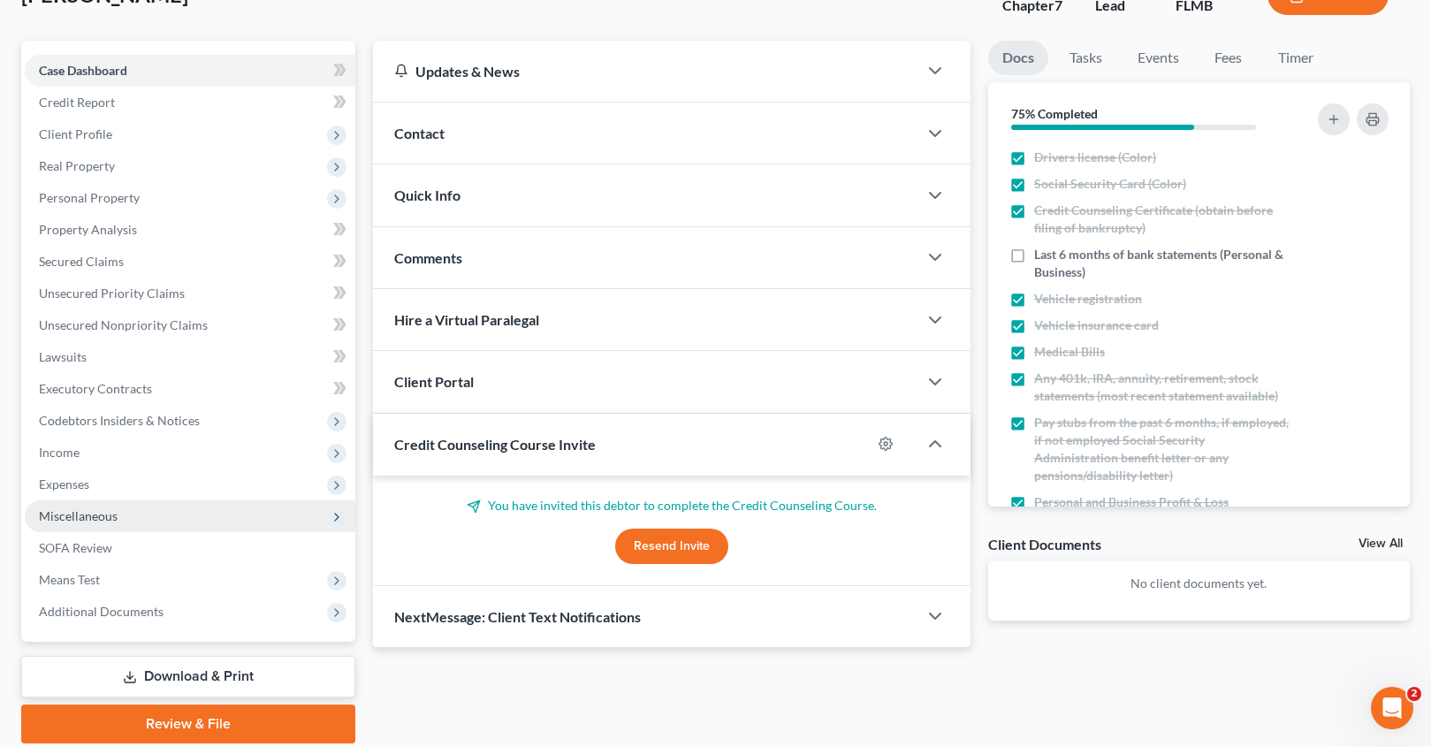
scroll to position [142, 0]
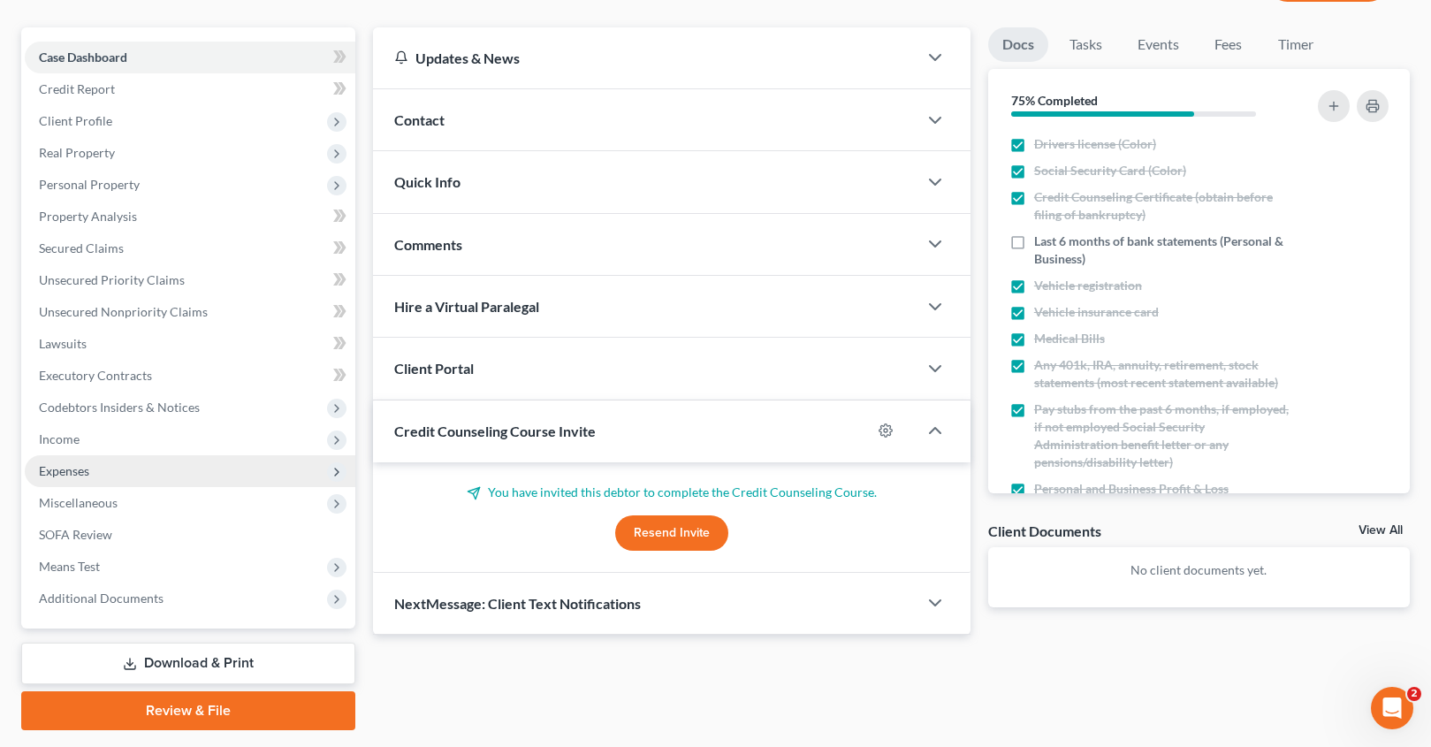
click at [67, 466] on span "Expenses" at bounding box center [64, 470] width 50 height 15
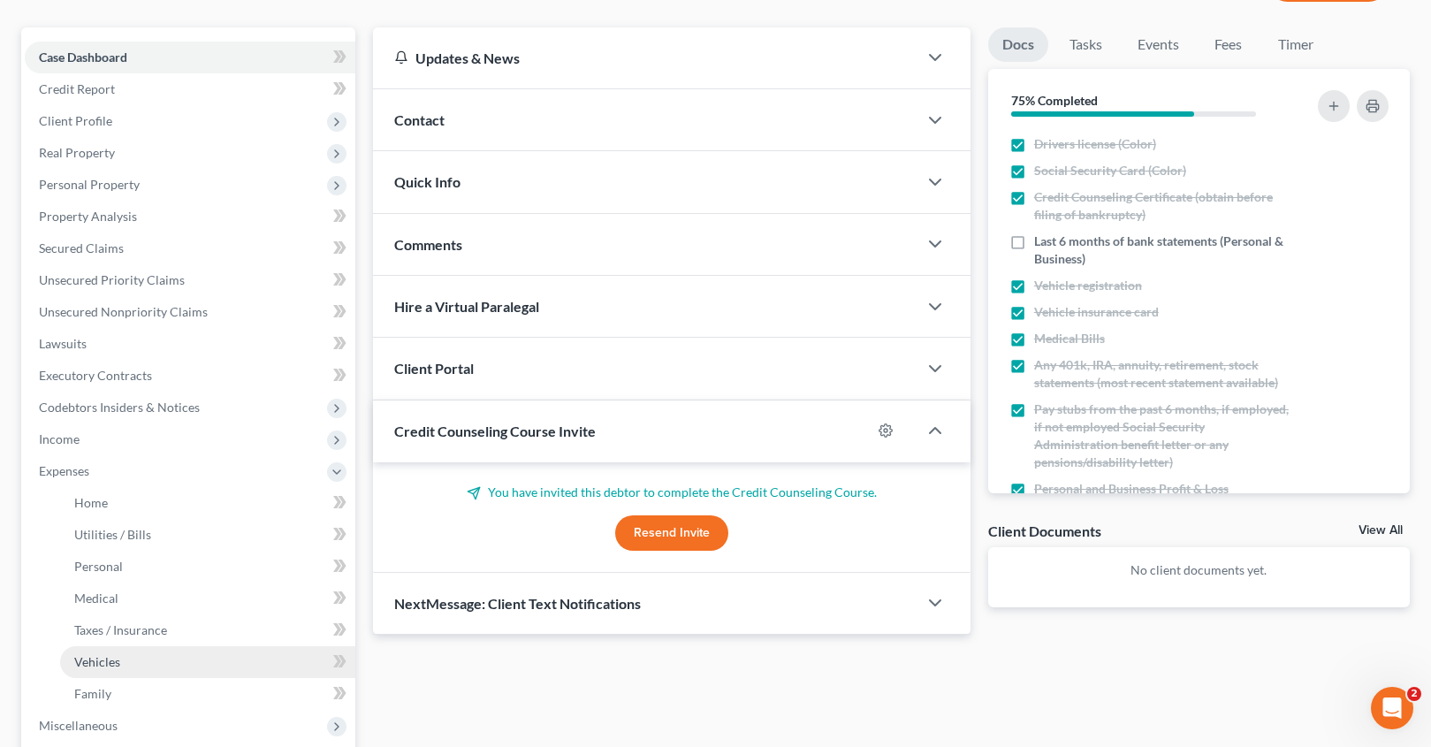
click at [100, 660] on span "Vehicles" at bounding box center [97, 661] width 46 height 15
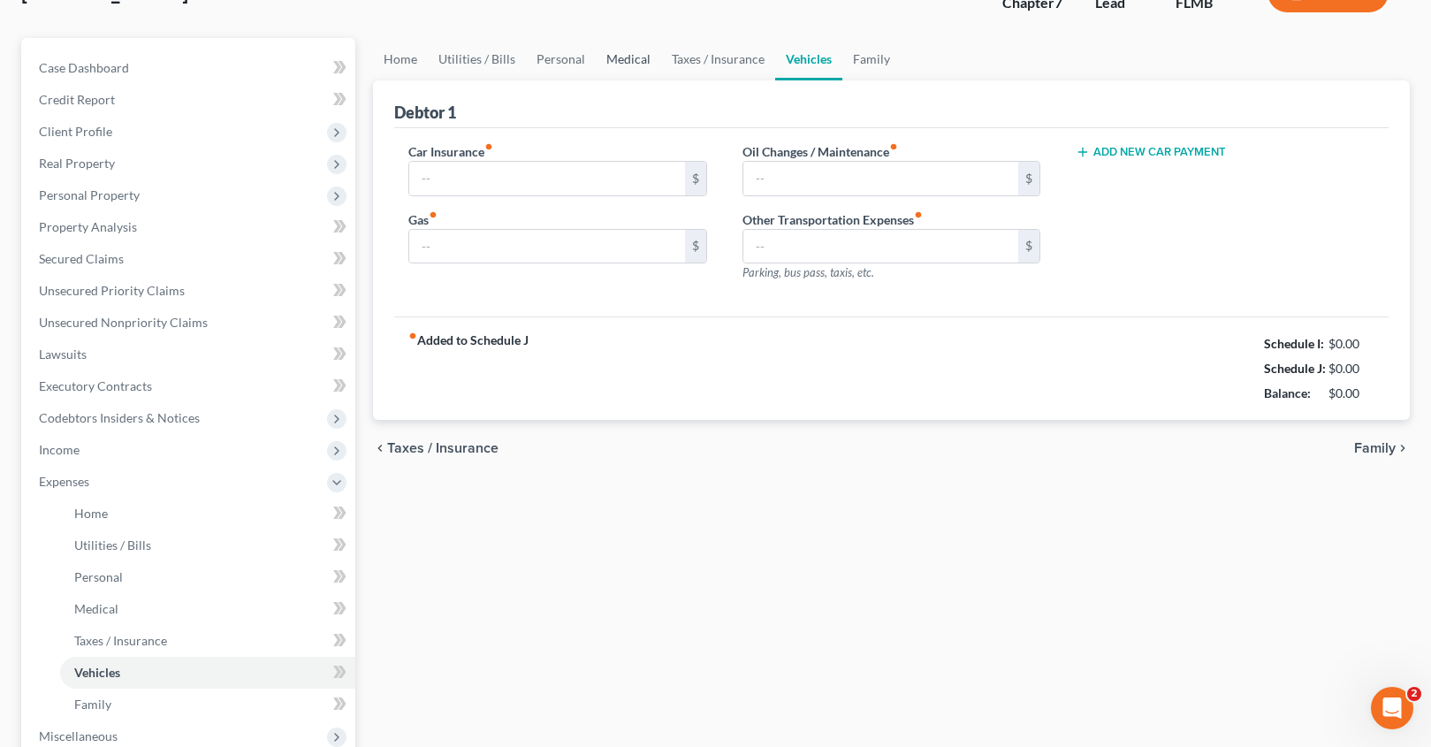
type input "0.00"
type input "150.00"
type input "0.00"
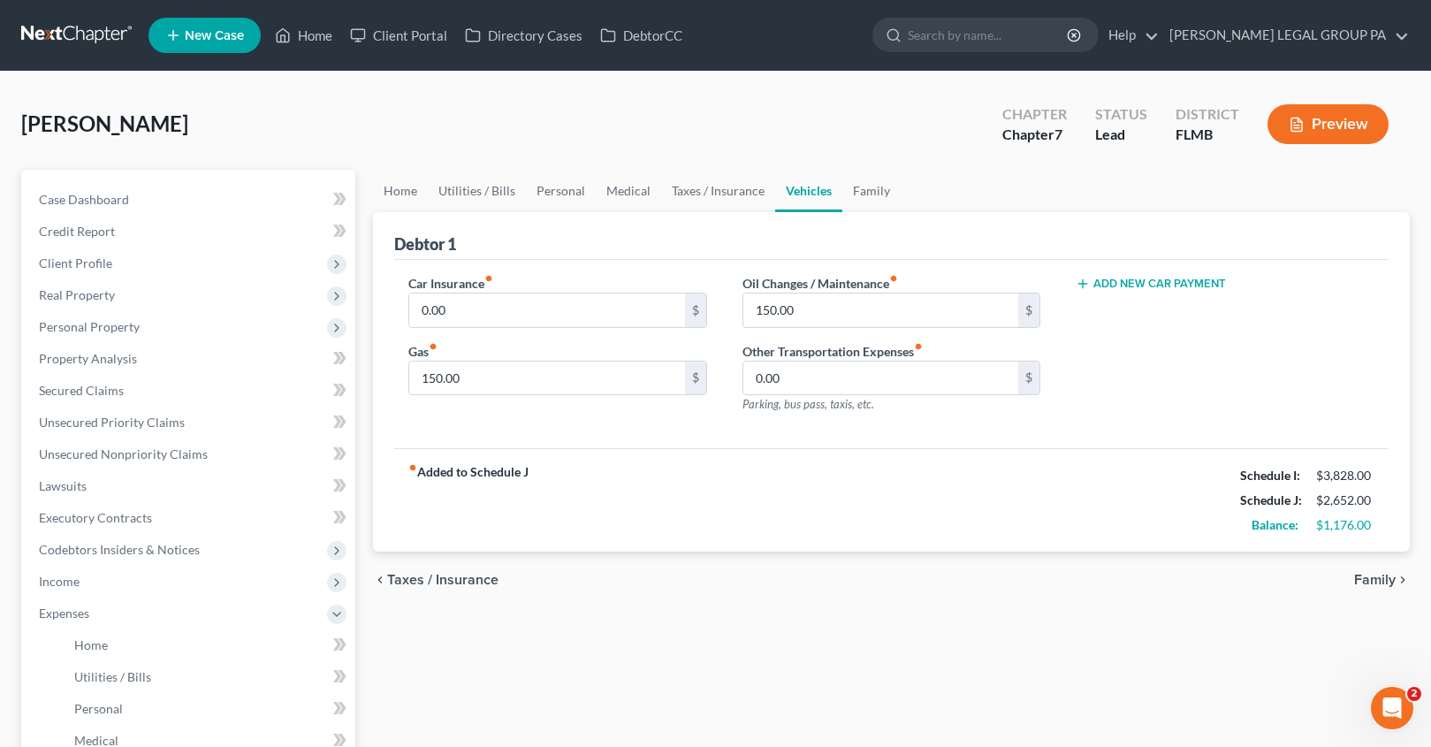
click at [792, 479] on div "fiber_manual_record Added to Schedule J Schedule I: $3,828.00 Schedule J: $2,65…" at bounding box center [891, 499] width 994 height 103
click at [111, 203] on span "Case Dashboard" at bounding box center [84, 199] width 90 height 15
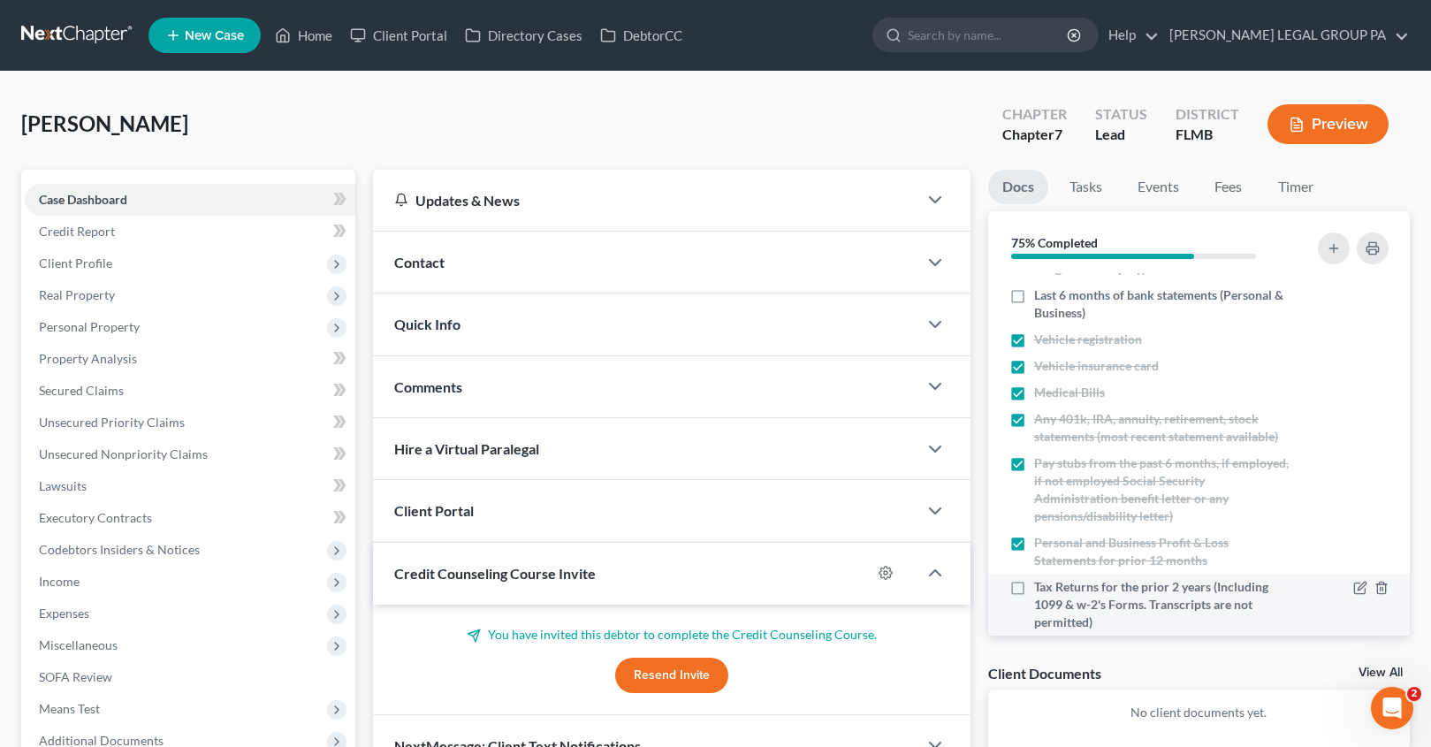
scroll to position [163, 0]
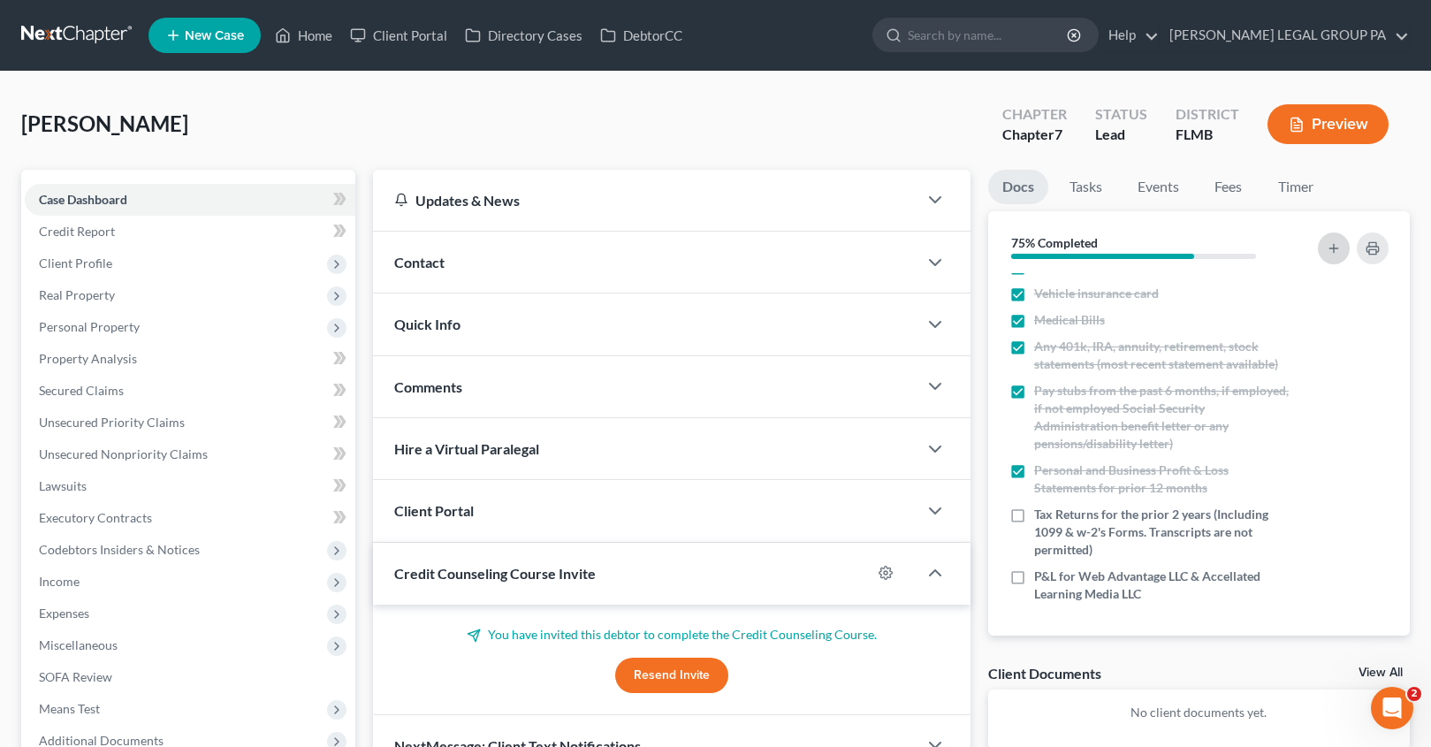
click at [1336, 247] on icon "button" at bounding box center [1334, 248] width 14 height 14
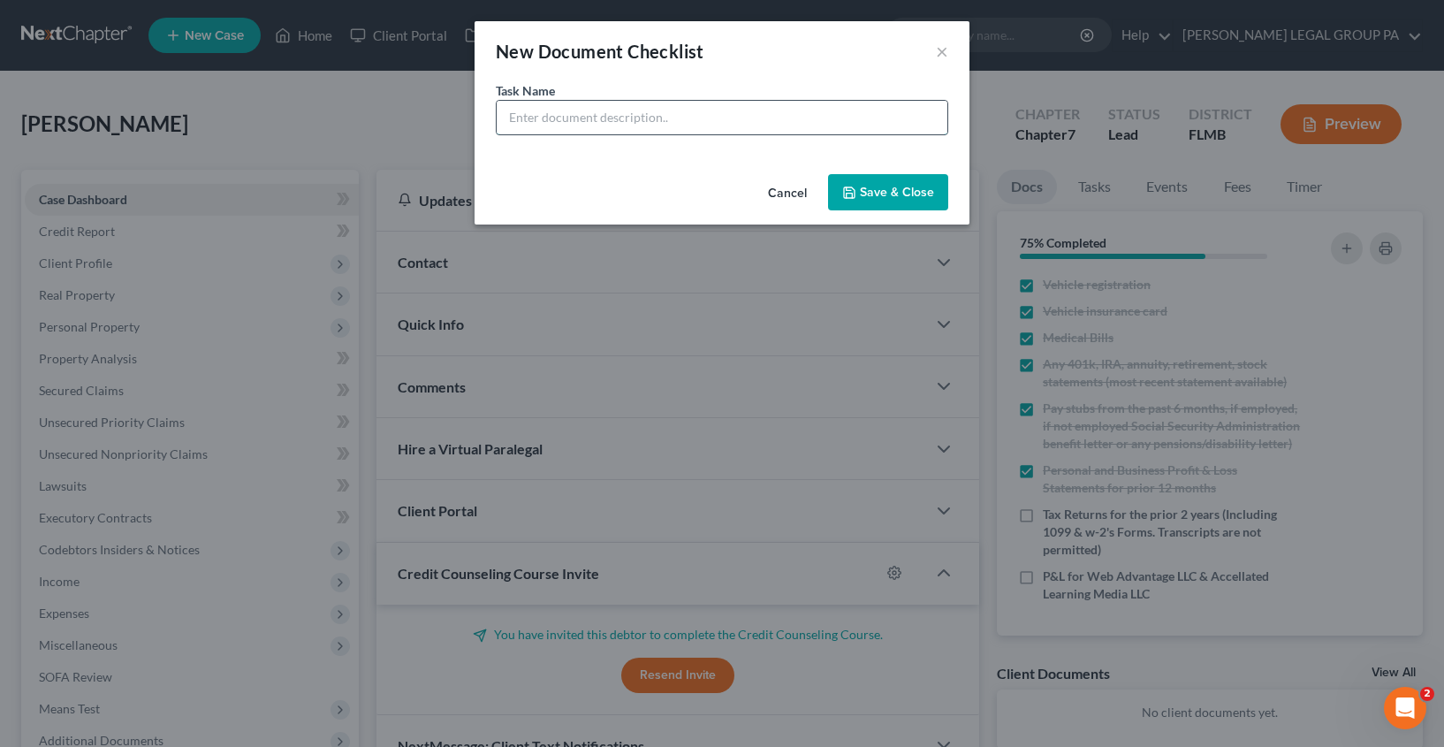
click at [557, 101] on input "text" at bounding box center [722, 118] width 451 height 34
type input "Father's bank account"
click at [908, 197] on button "Save & Close" at bounding box center [888, 192] width 120 height 37
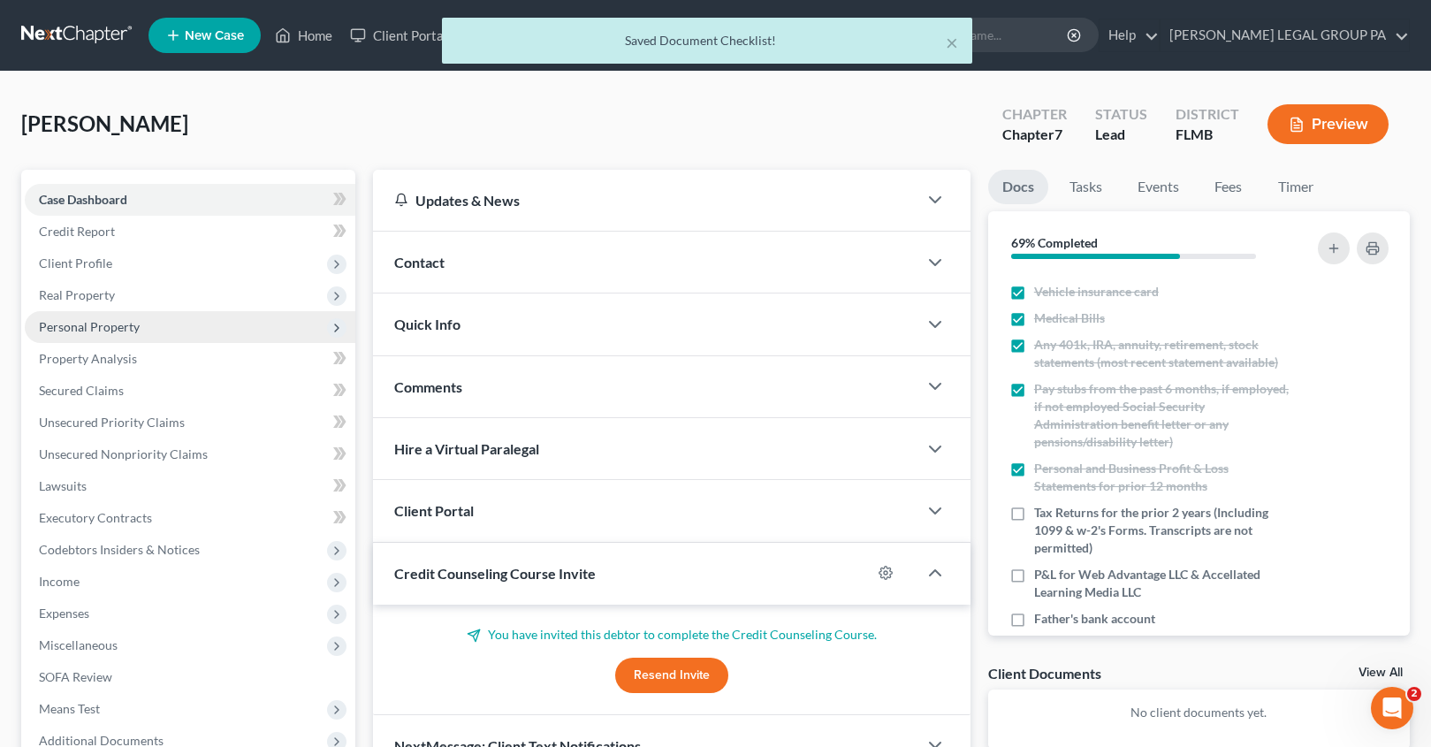
click at [93, 324] on span "Personal Property" at bounding box center [89, 326] width 101 height 15
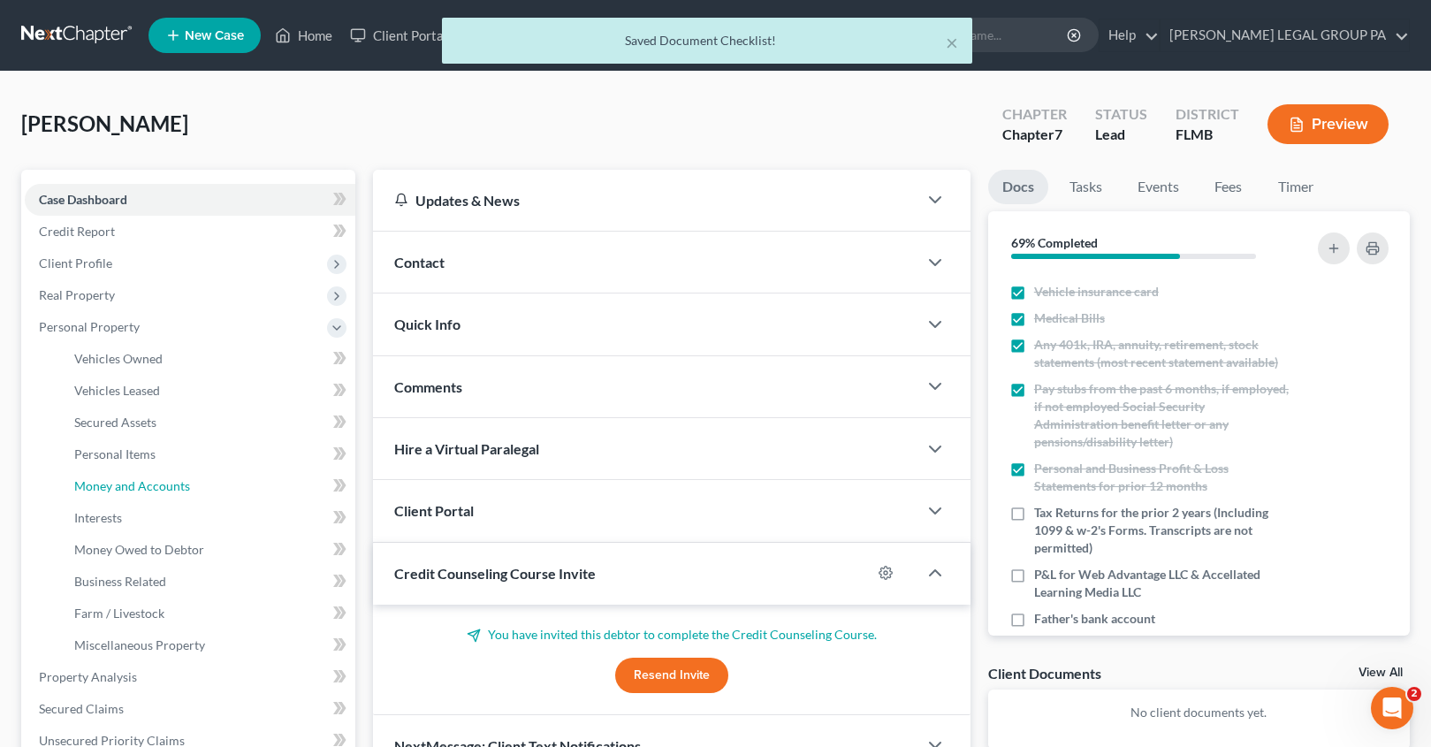
drag, startPoint x: 148, startPoint y: 488, endPoint x: 718, endPoint y: 503, distance: 569.4
click at [148, 488] on span "Money and Accounts" at bounding box center [132, 485] width 116 height 15
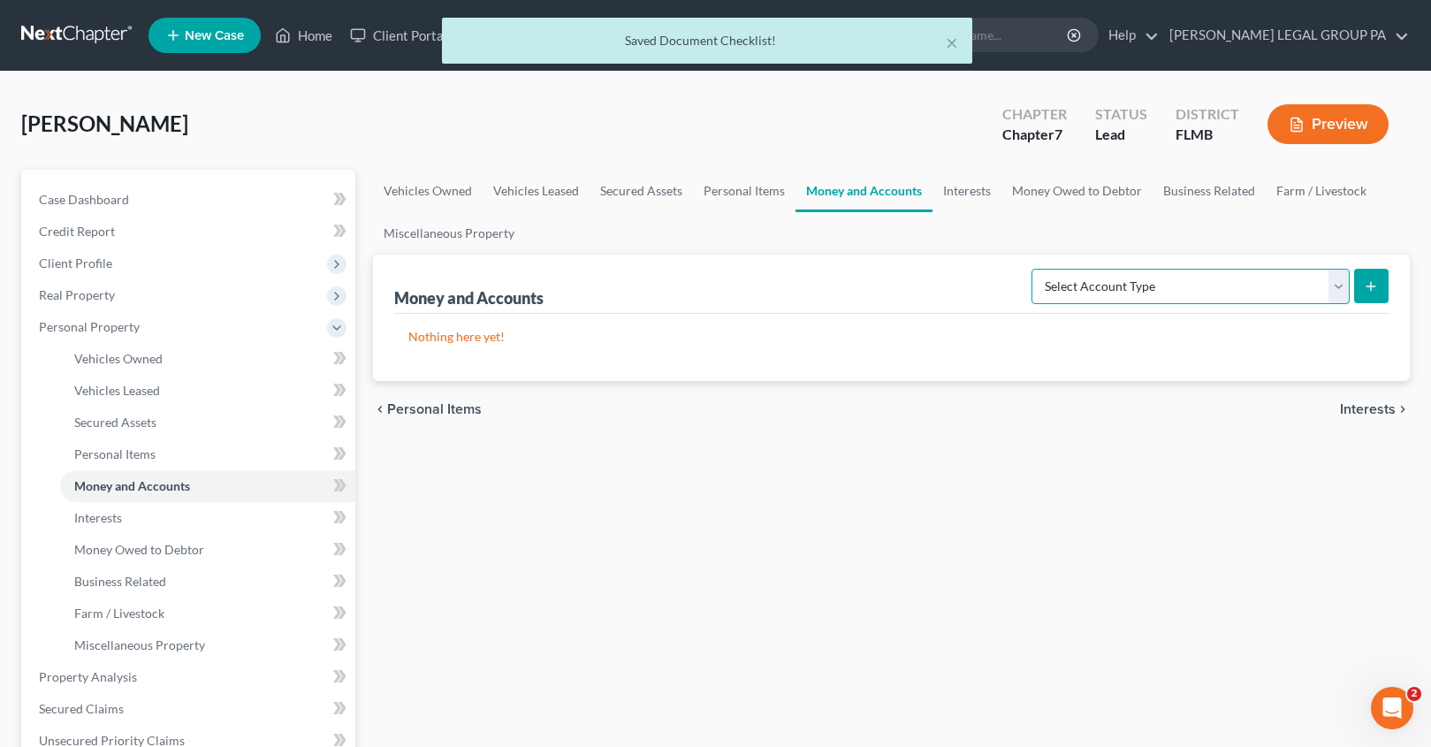
click at [1207, 288] on select "Select Account Type Brokerage Cash on Hand Certificates of Deposit Checking Acc…" at bounding box center [1190, 286] width 318 height 35
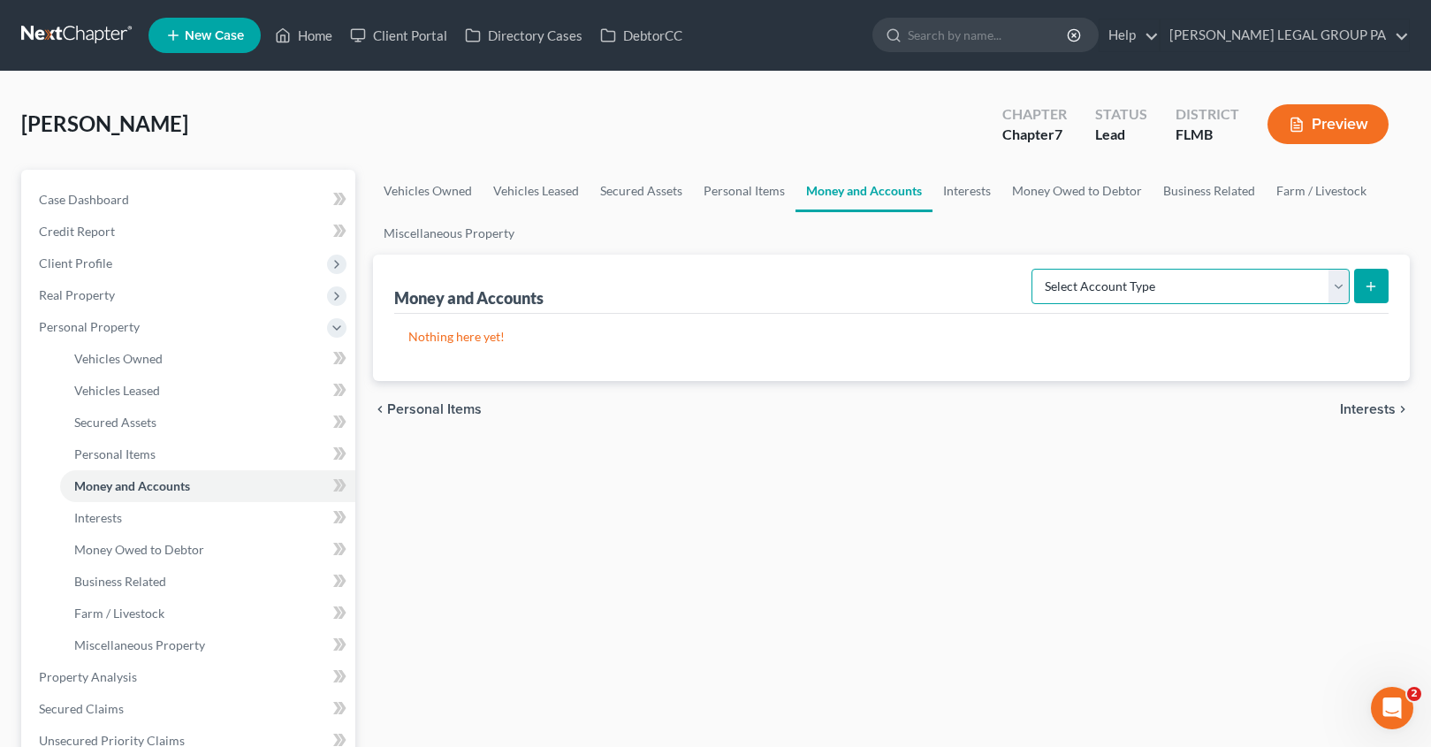
select select "checking"
click at [1369, 282] on icon "submit" at bounding box center [1371, 286] width 14 height 14
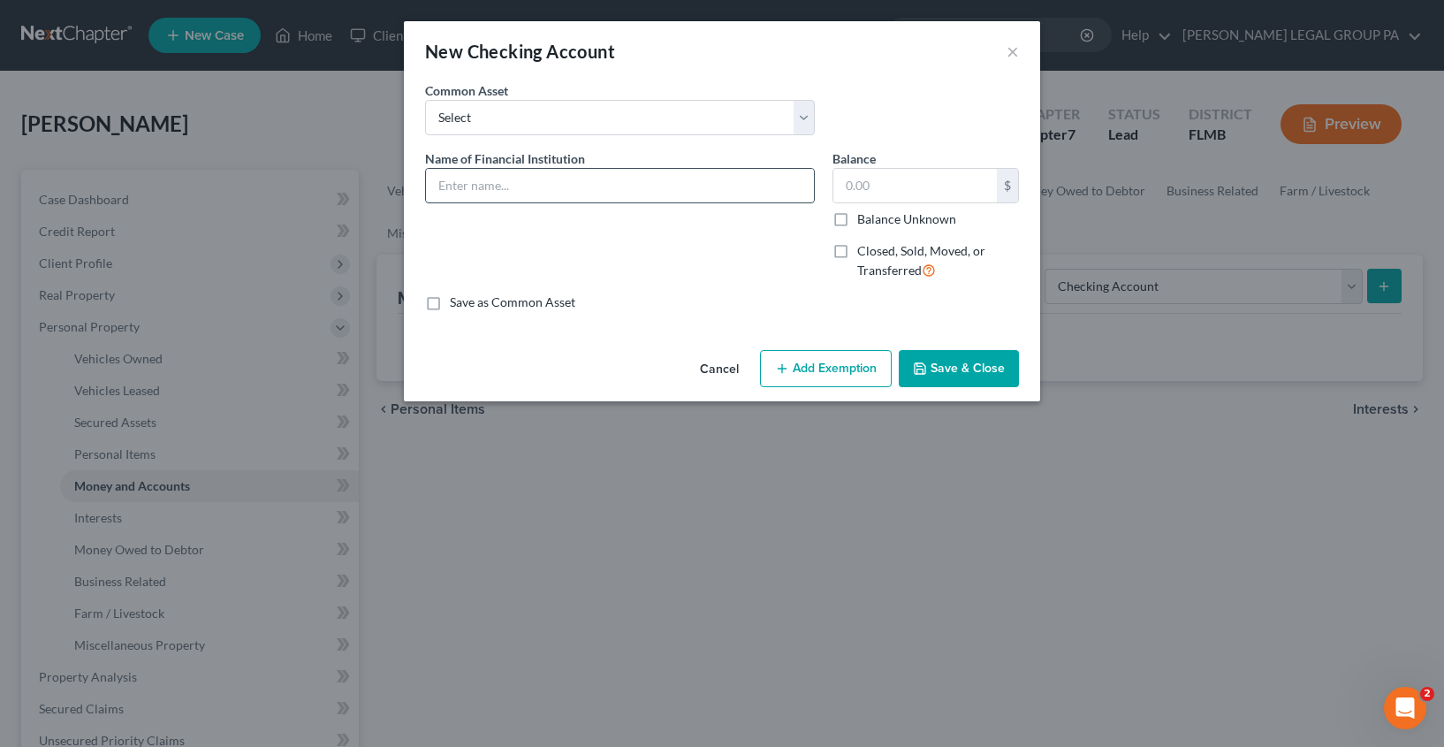
click at [499, 194] on input "text" at bounding box center [620, 186] width 388 height 34
type input "Regions (Debtor's father bank account)"
click at [887, 186] on input "text" at bounding box center [915, 186] width 164 height 34
type input "0.00"
click at [932, 367] on button "Save & Close" at bounding box center [959, 368] width 120 height 37
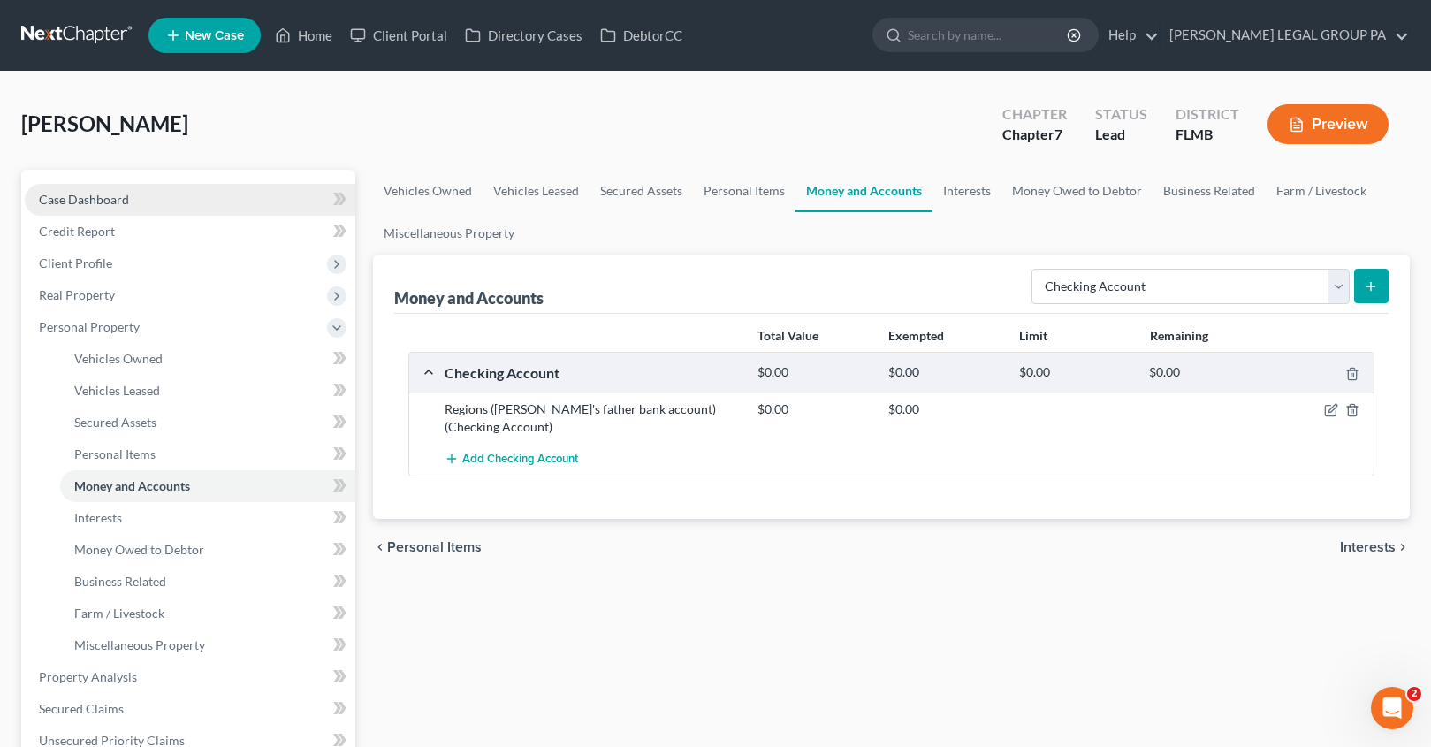
click at [88, 204] on span "Case Dashboard" at bounding box center [84, 199] width 90 height 15
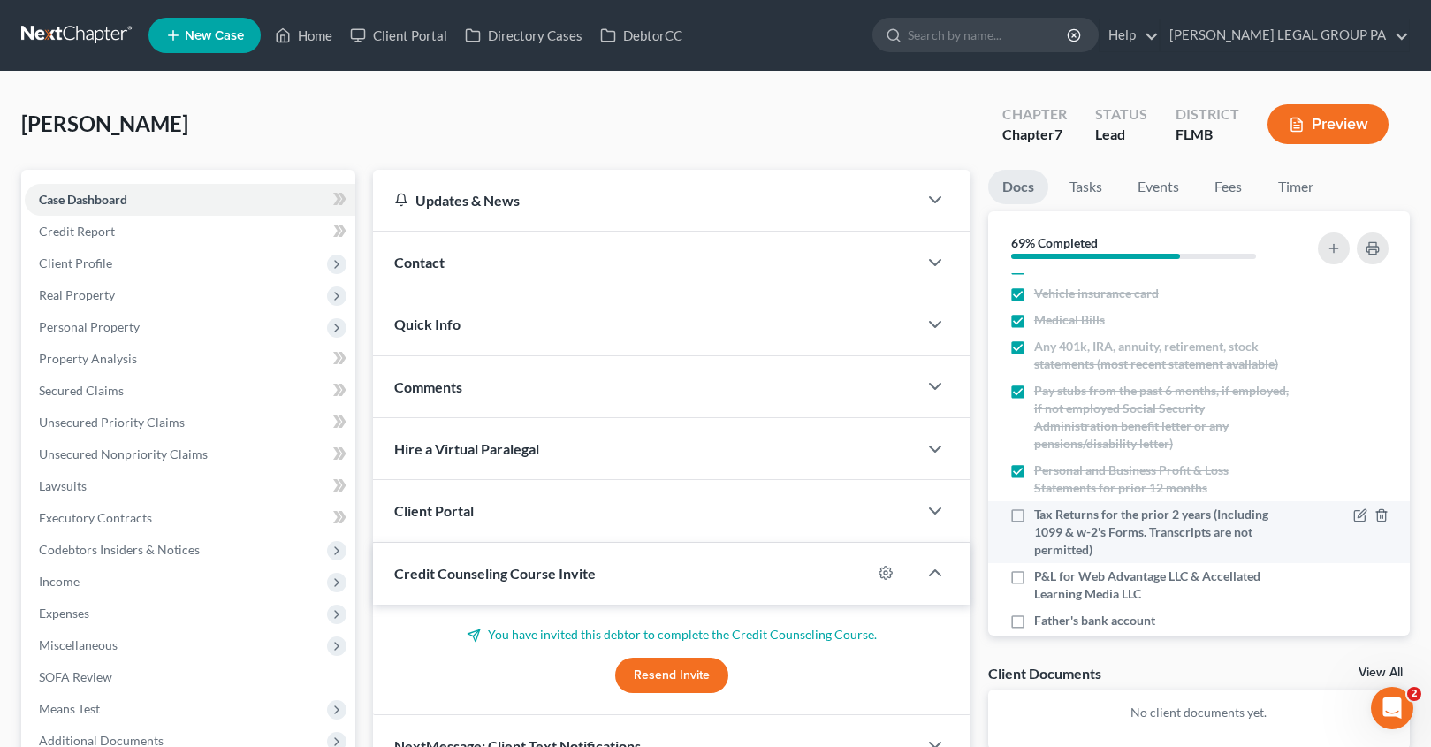
scroll to position [127, 0]
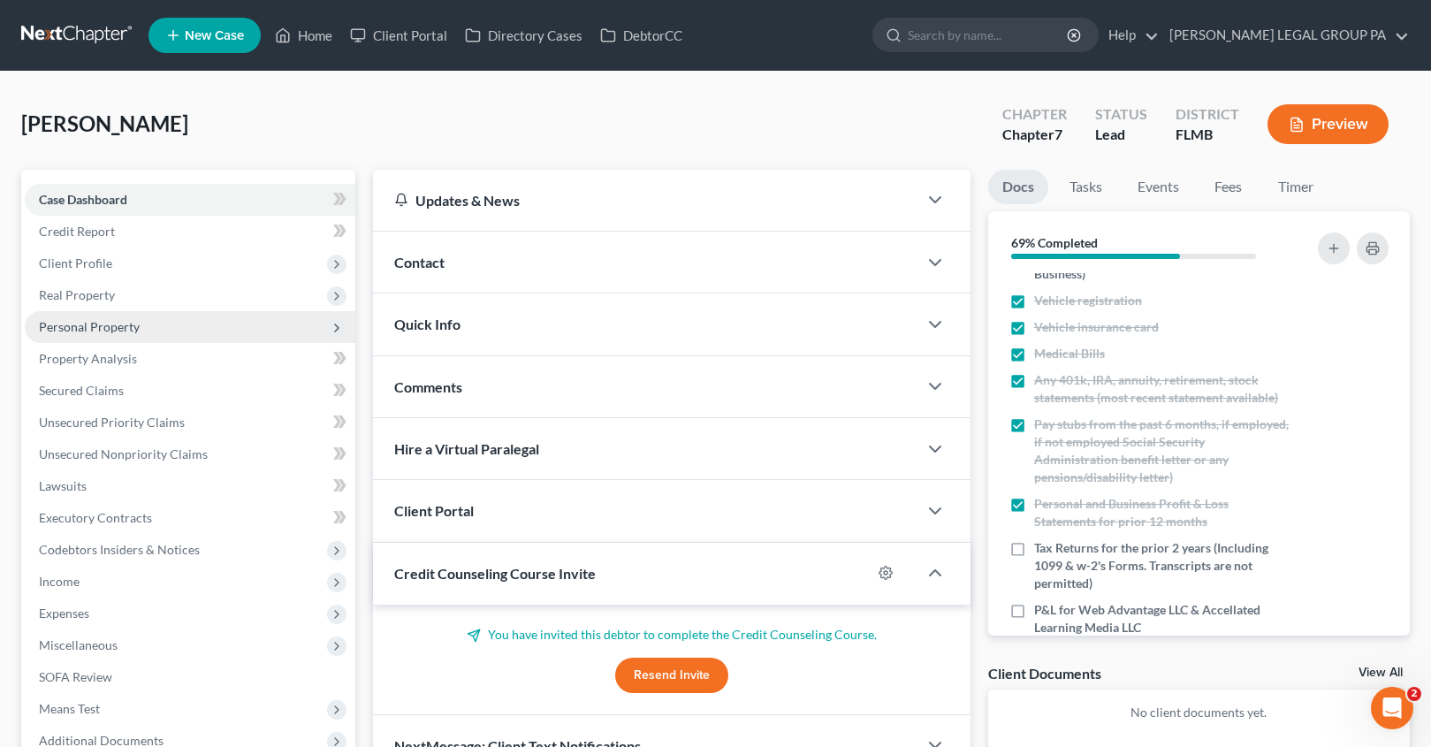
click at [98, 333] on span "Personal Property" at bounding box center [89, 326] width 101 height 15
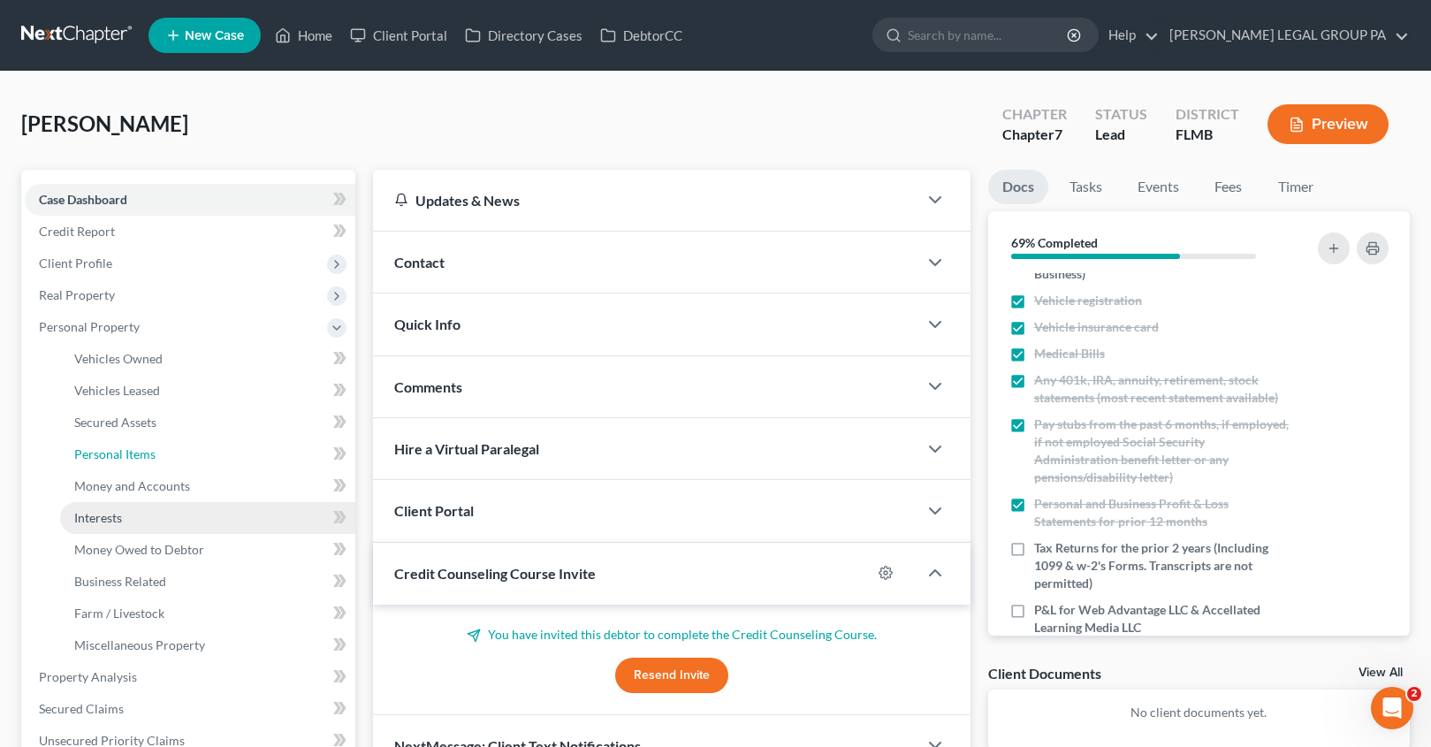
drag, startPoint x: 132, startPoint y: 458, endPoint x: 224, endPoint y: 521, distance: 111.8
click at [133, 459] on span "Personal Items" at bounding box center [114, 453] width 81 height 15
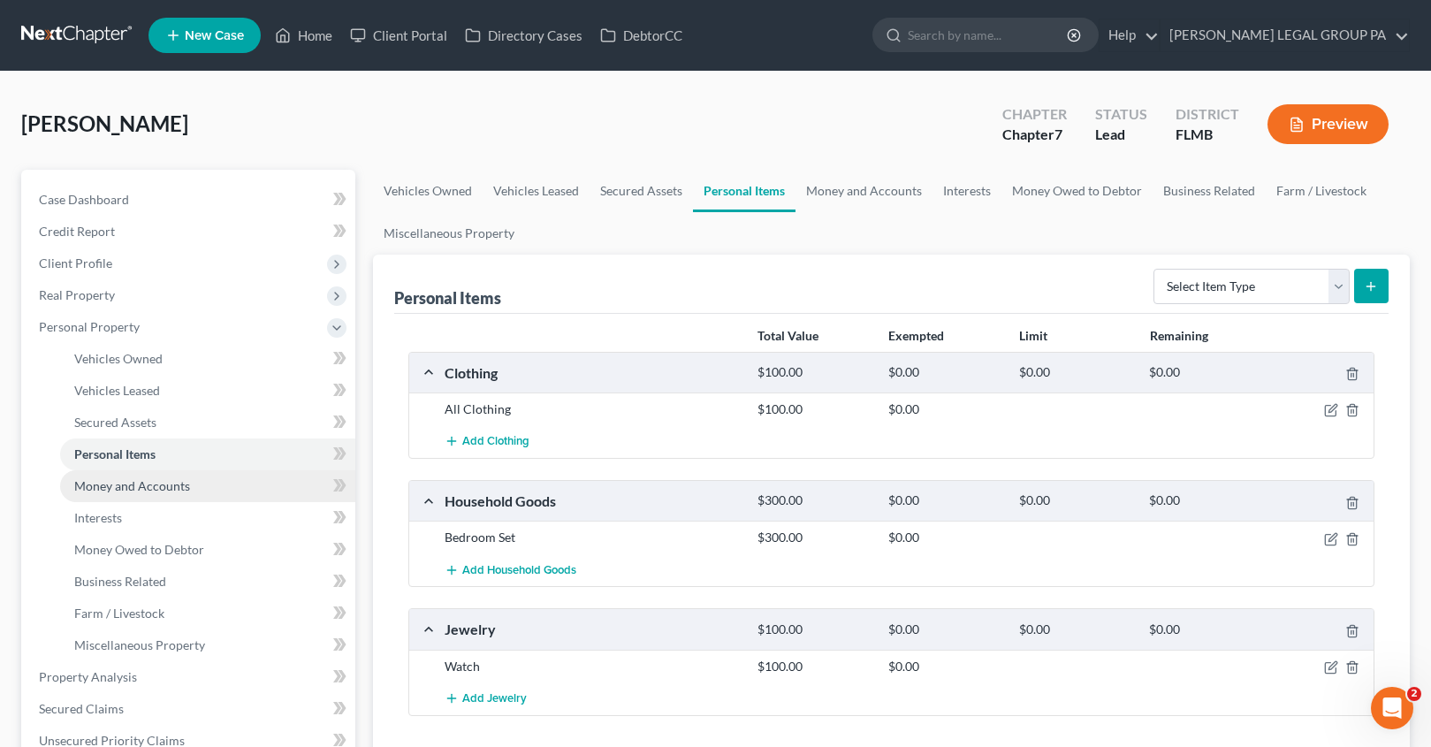
drag, startPoint x: 131, startPoint y: 478, endPoint x: 162, endPoint y: 490, distance: 33.0
click at [131, 478] on span "Money and Accounts" at bounding box center [132, 485] width 116 height 15
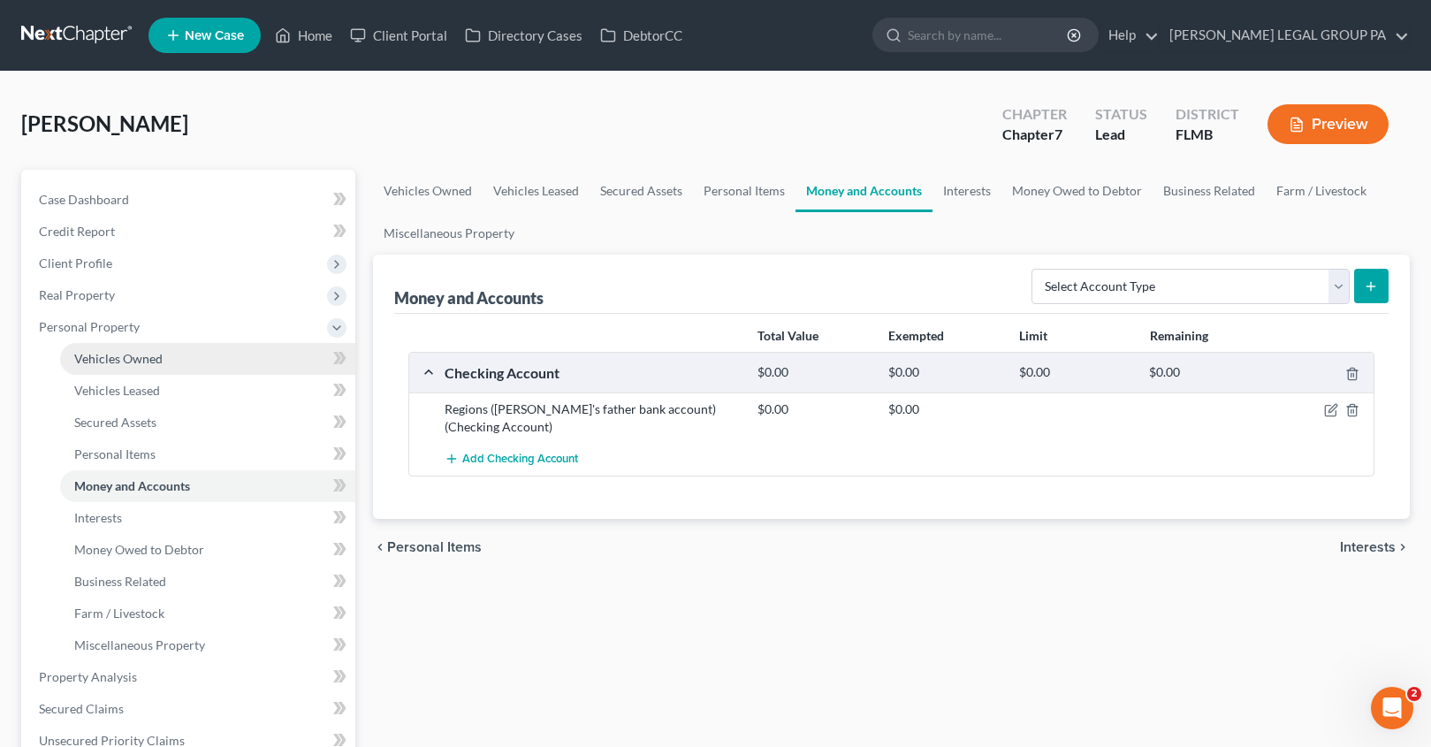
click at [140, 362] on span "Vehicles Owned" at bounding box center [118, 358] width 88 height 15
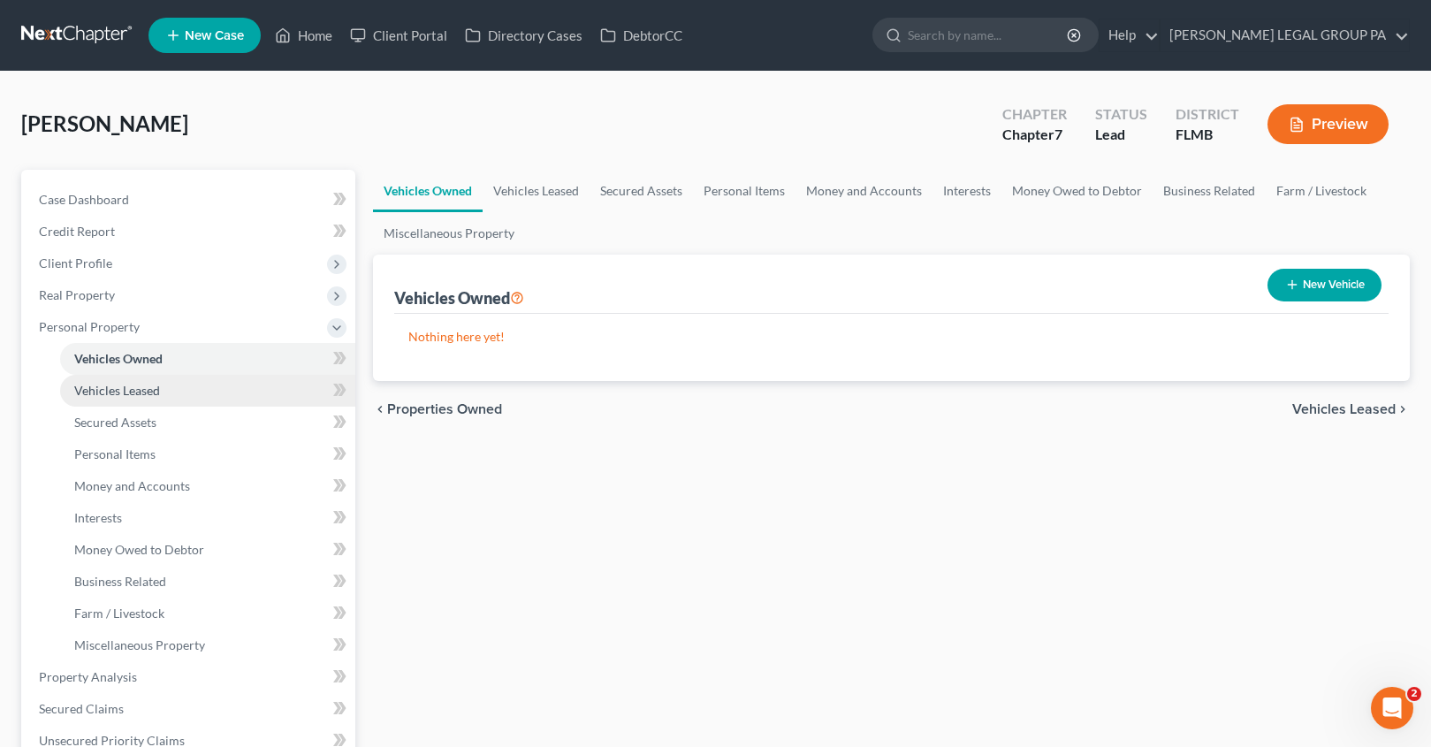
click at [134, 405] on link "Vehicles Leased" at bounding box center [207, 391] width 295 height 32
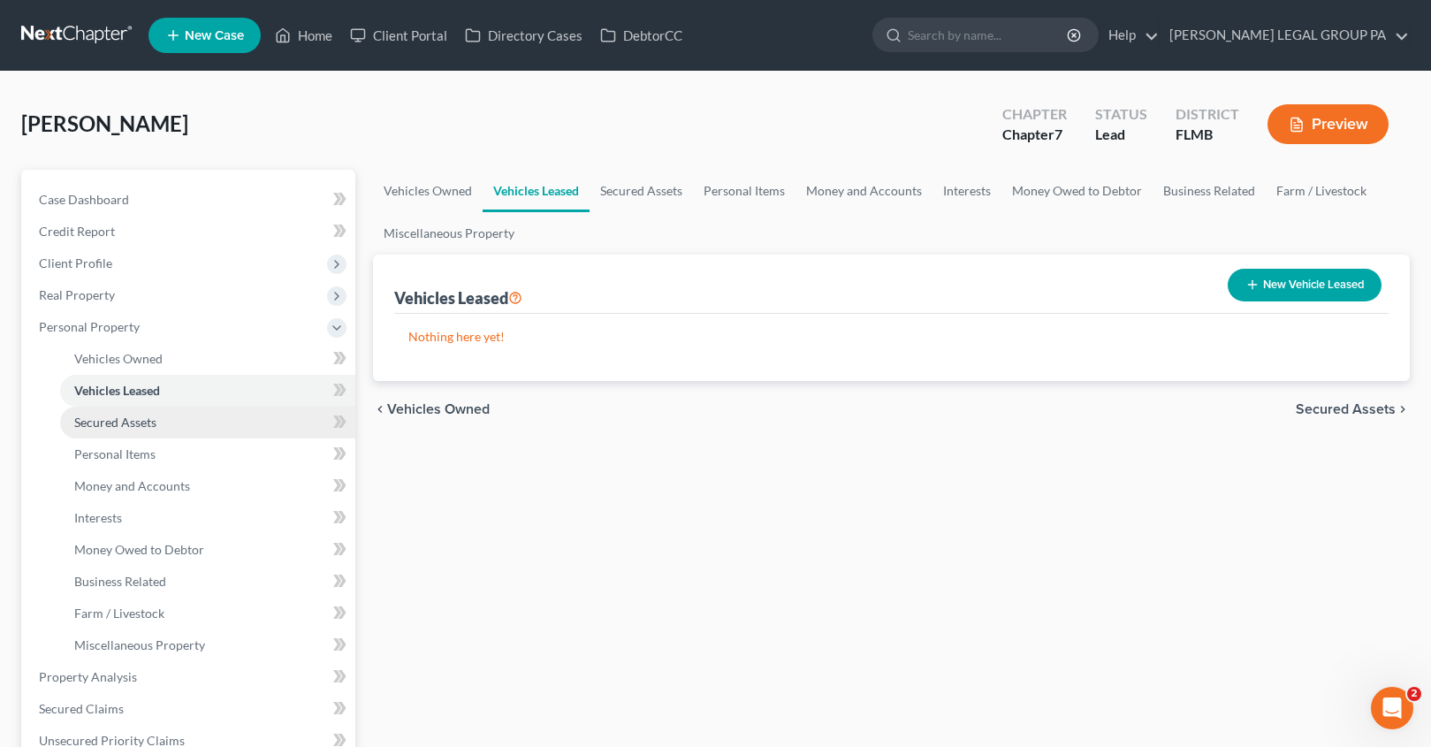
click at [148, 426] on span "Secured Assets" at bounding box center [115, 422] width 82 height 15
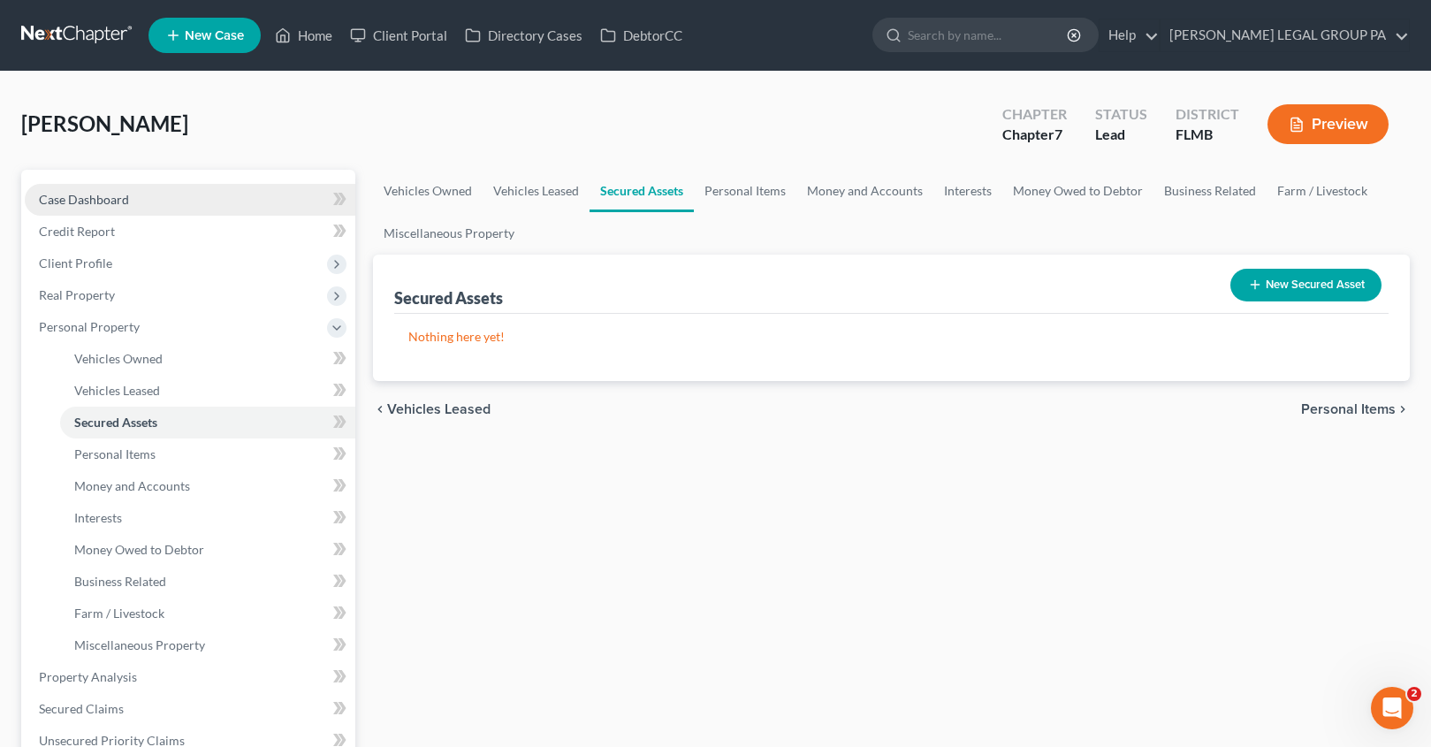
click at [95, 194] on span "Case Dashboard" at bounding box center [84, 199] width 90 height 15
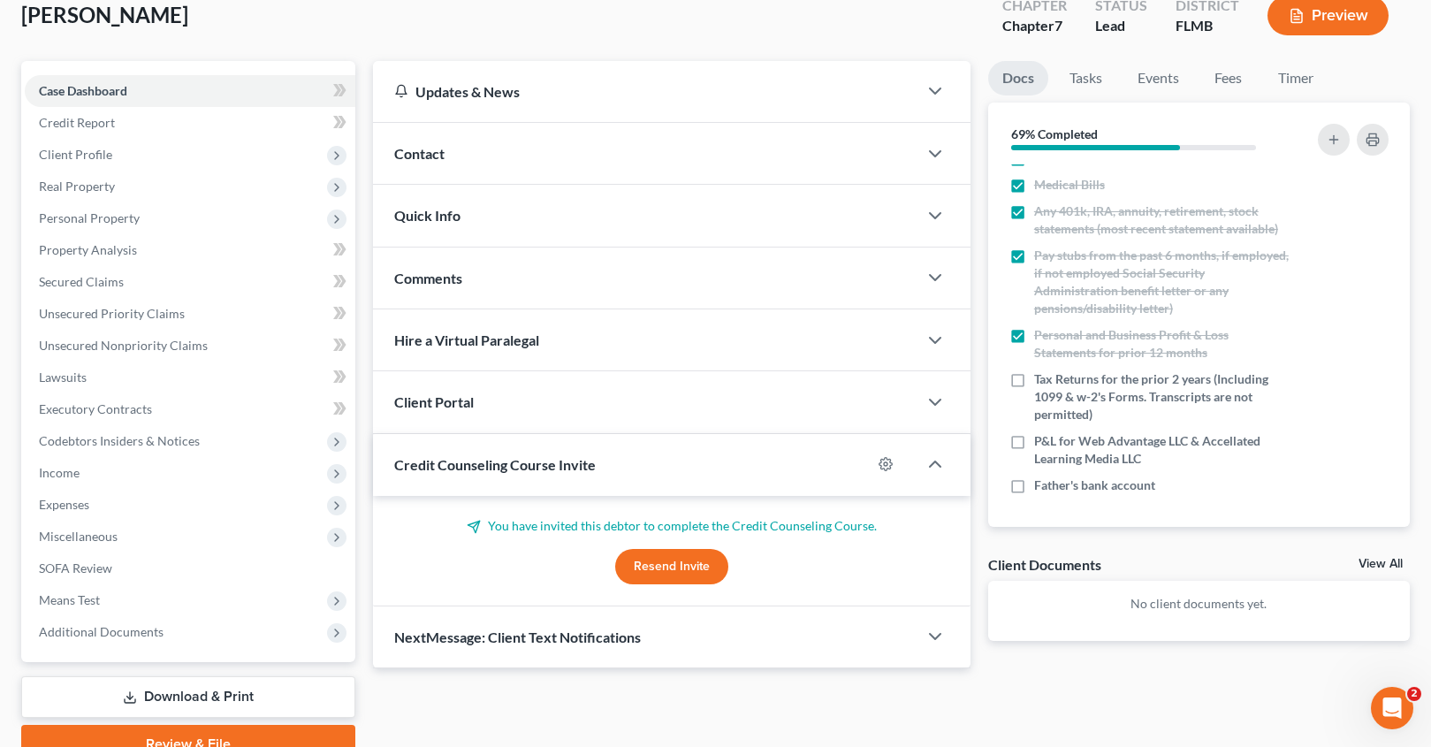
scroll to position [193, 0]
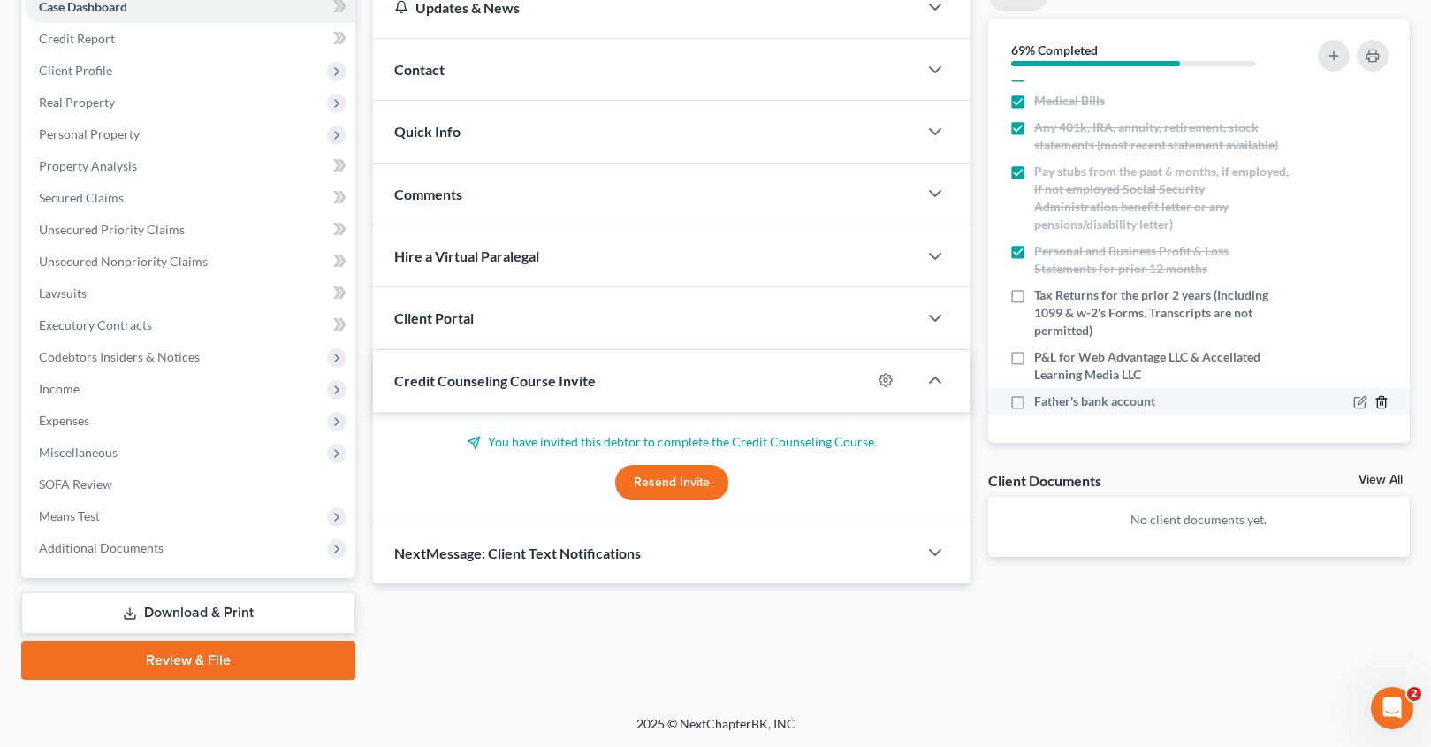
drag, startPoint x: 1380, startPoint y: 403, endPoint x: 1364, endPoint y: 398, distance: 16.8
click at [1379, 403] on div at bounding box center [1347, 401] width 99 height 18
click at [1374, 404] on icon "button" at bounding box center [1381, 402] width 14 height 14
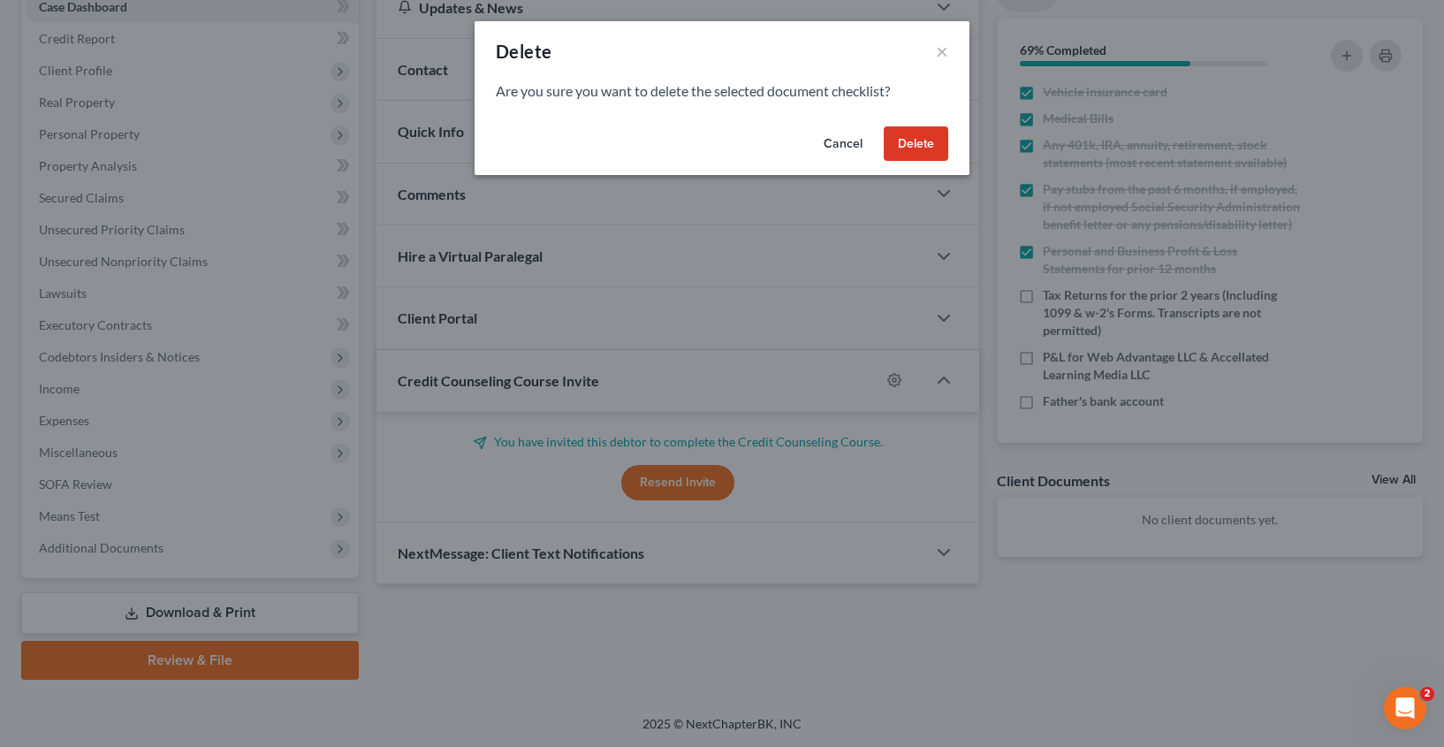
click at [942, 144] on button "Delete" at bounding box center [916, 143] width 65 height 35
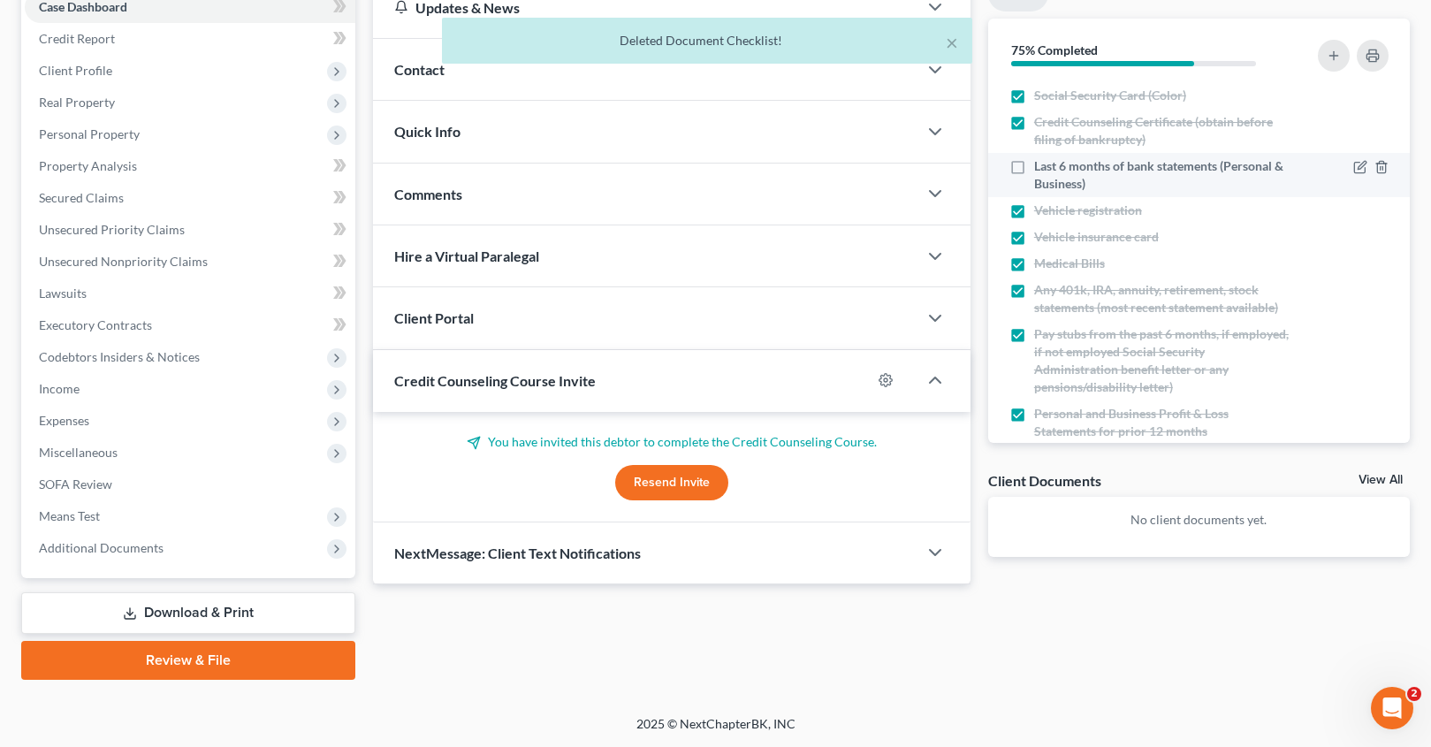
scroll to position [0, 0]
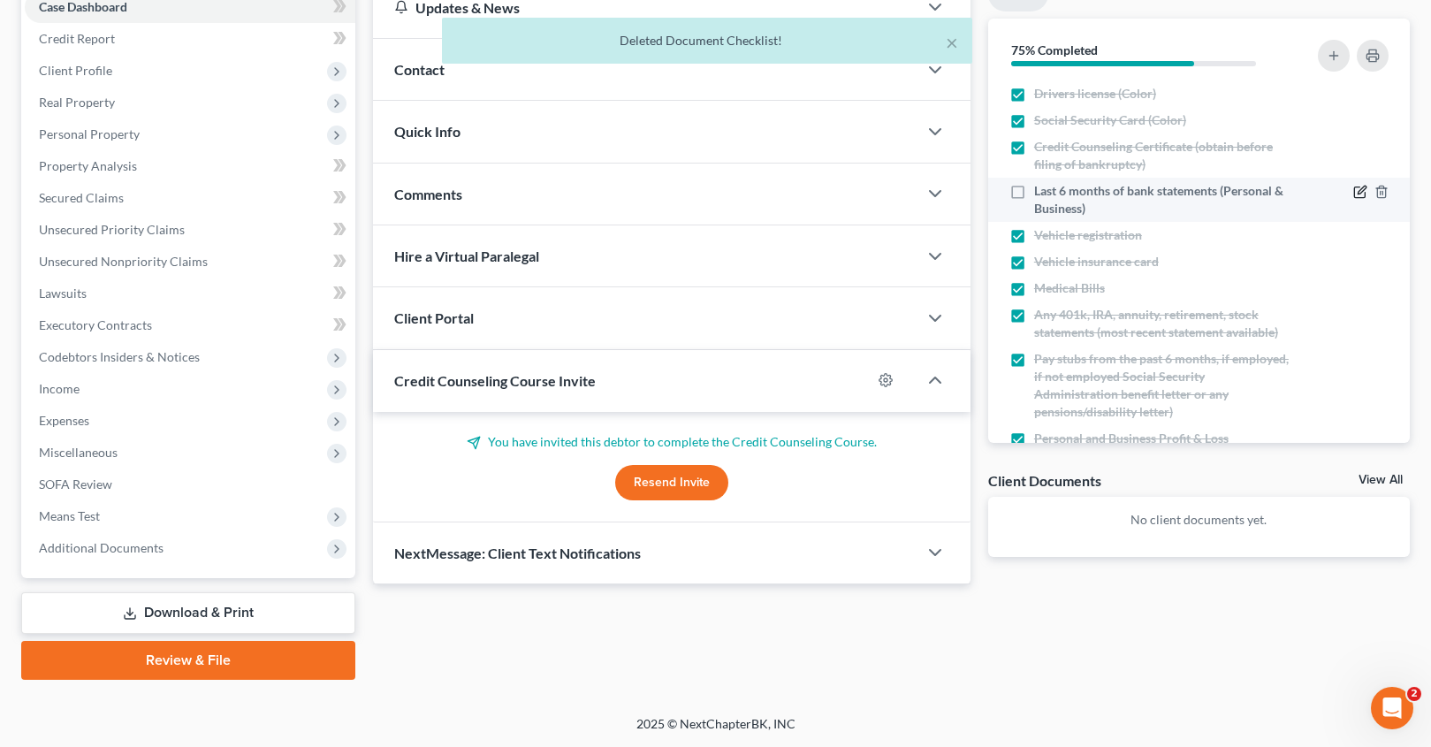
click at [1353, 188] on icon "button" at bounding box center [1360, 192] width 14 height 14
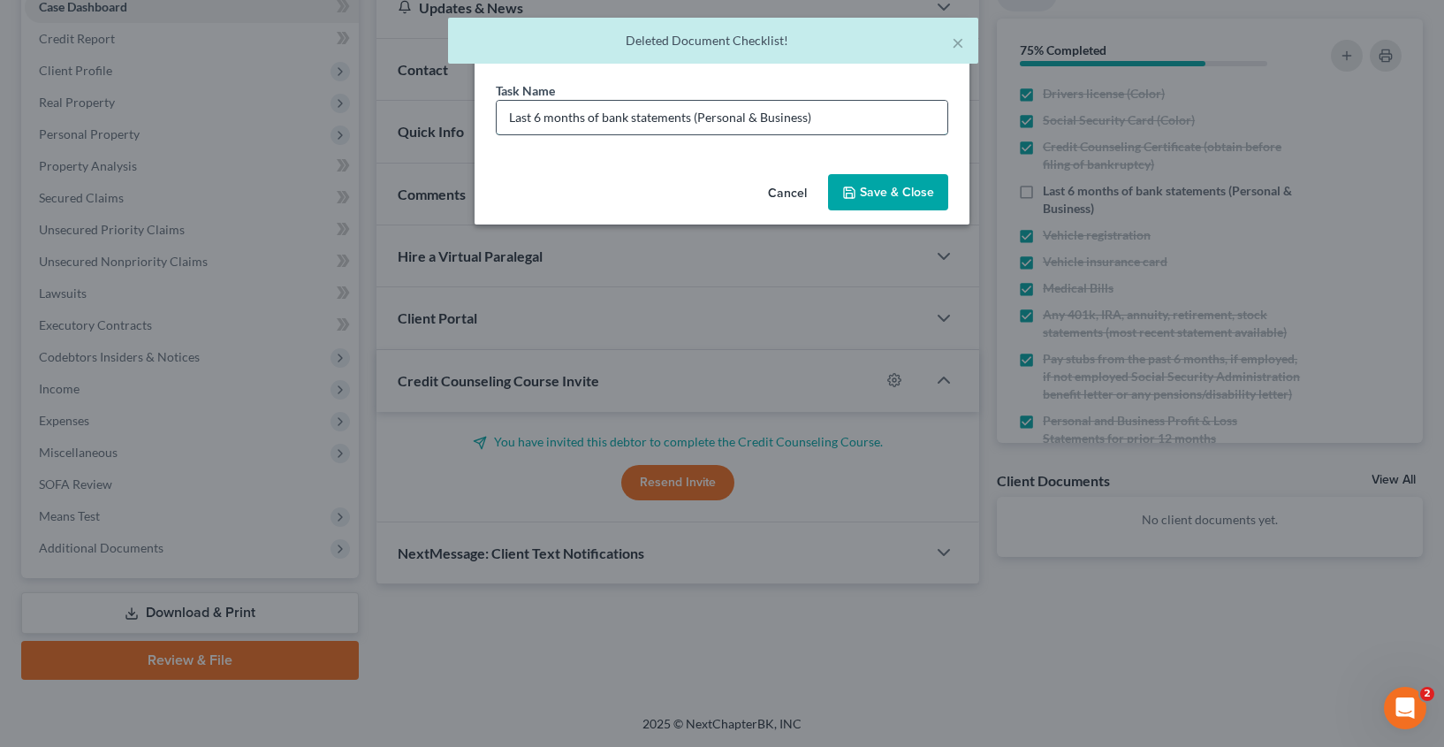
click at [755, 118] on input "Last 6 months of bank statements (Personal & Business)" at bounding box center [722, 118] width 451 height 34
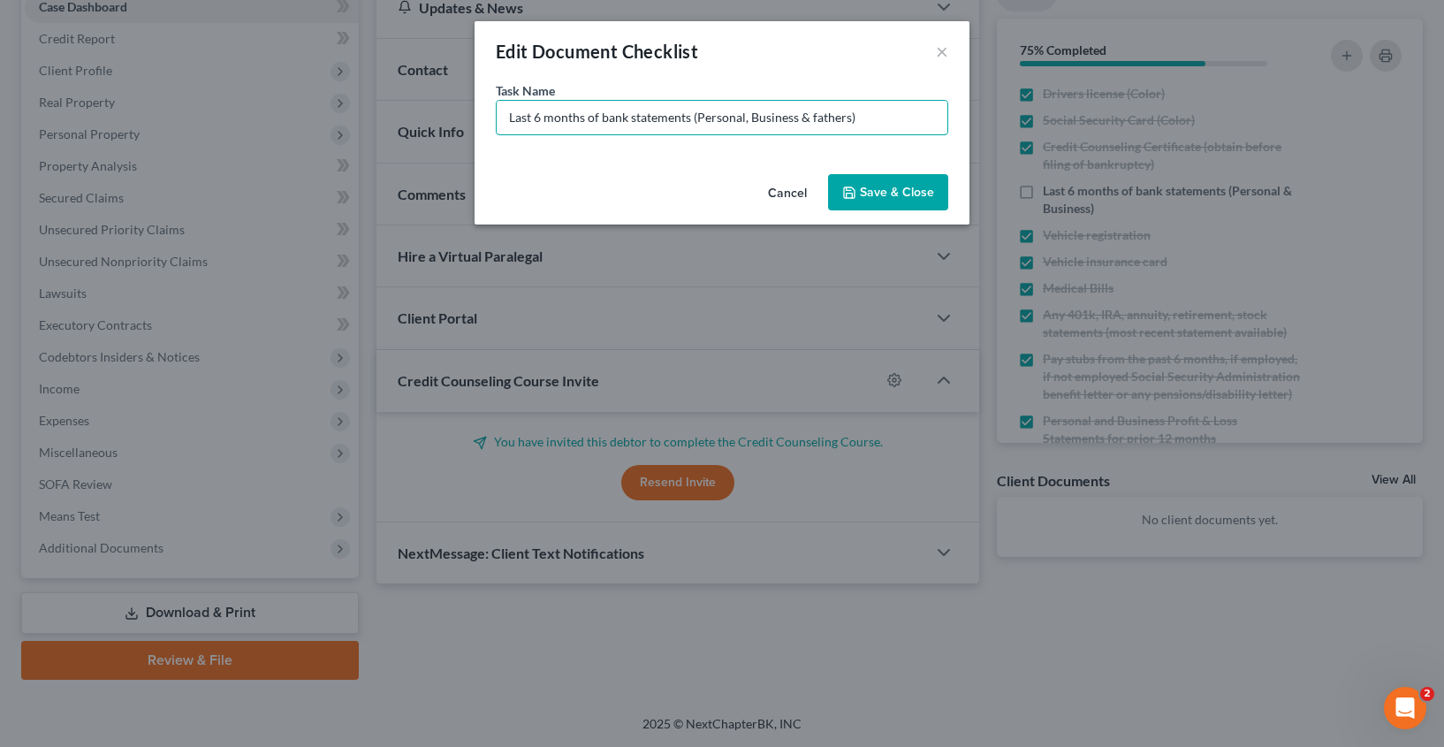
type input "Last 6 months of bank statements (Personal, Business & fathers)"
click at [891, 192] on button "Save & Close" at bounding box center [888, 192] width 120 height 37
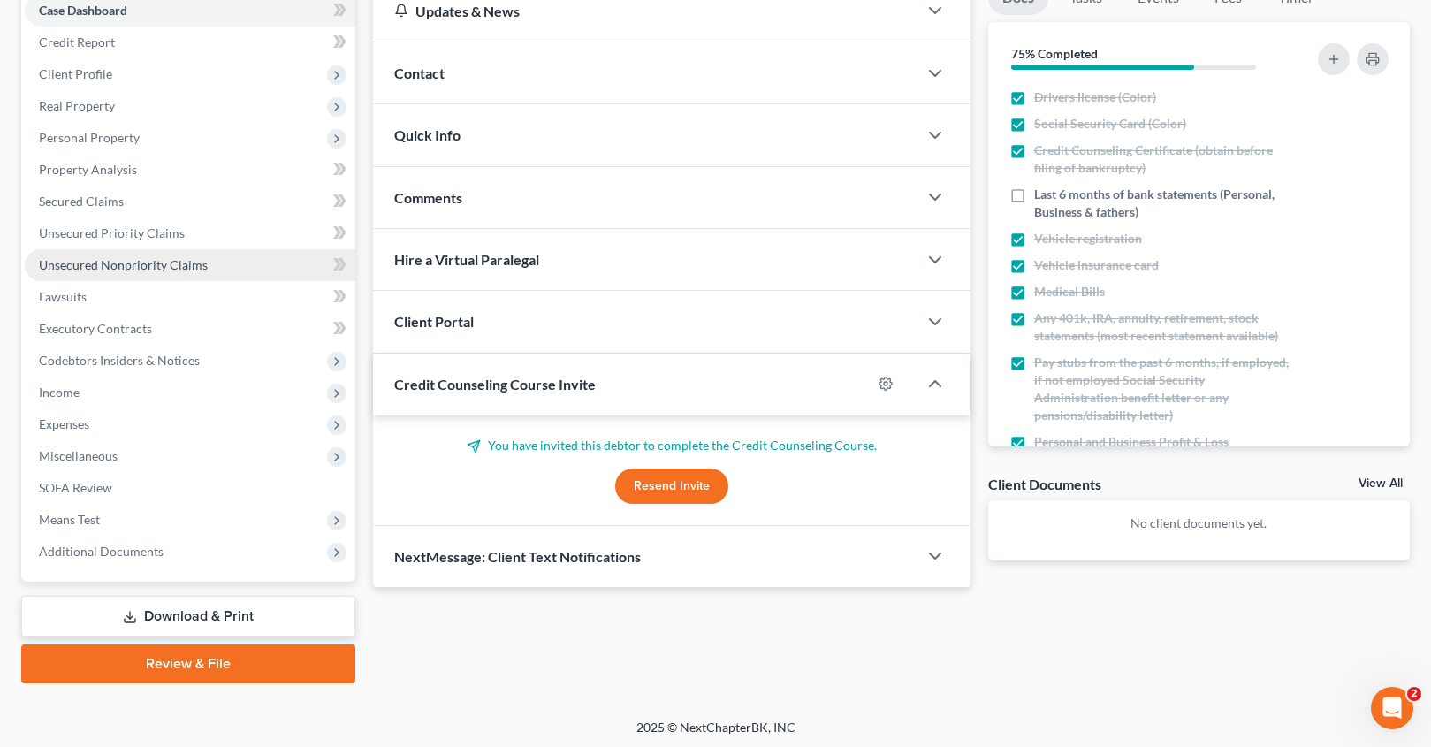
scroll to position [193, 0]
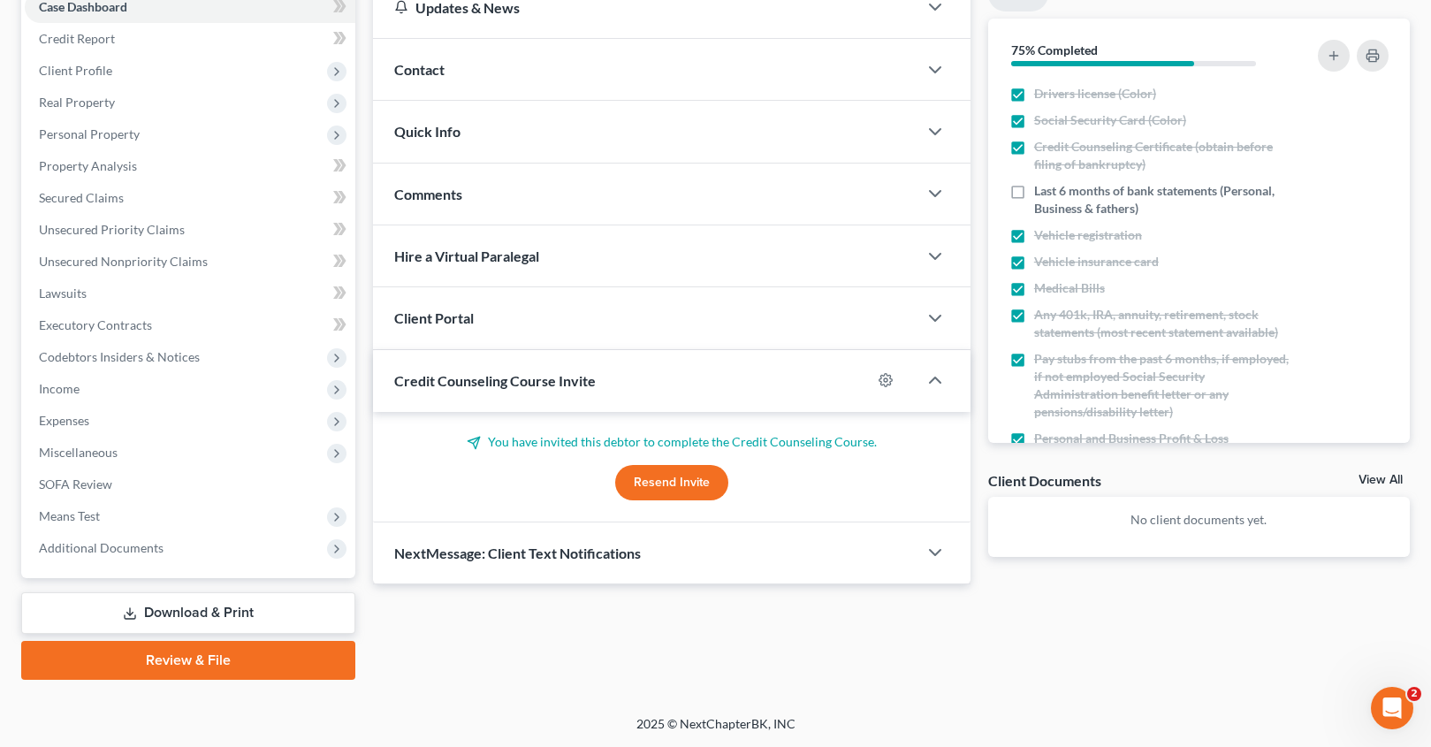
click at [629, 389] on div "Credit Counseling Course Invite" at bounding box center [622, 380] width 499 height 61
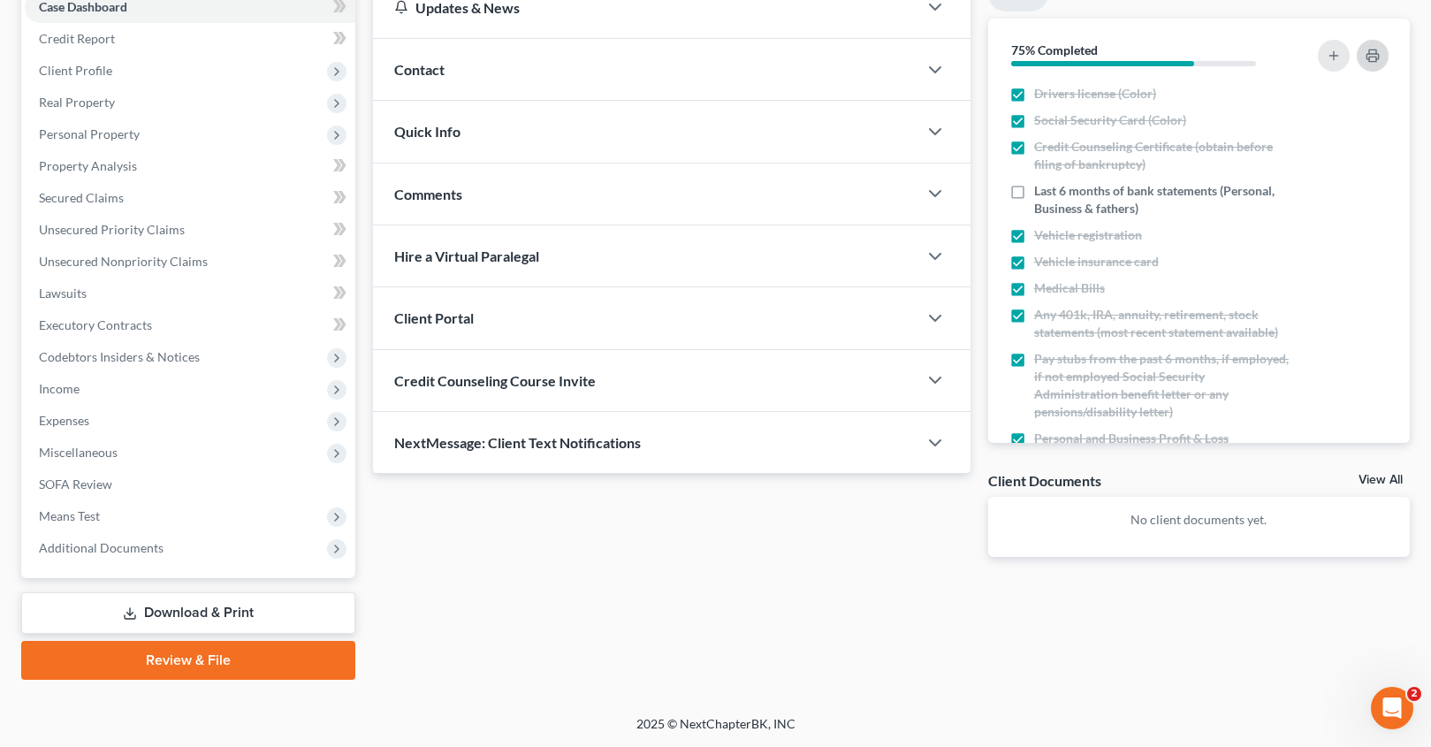
click at [1385, 56] on button "button" at bounding box center [1373, 56] width 32 height 32
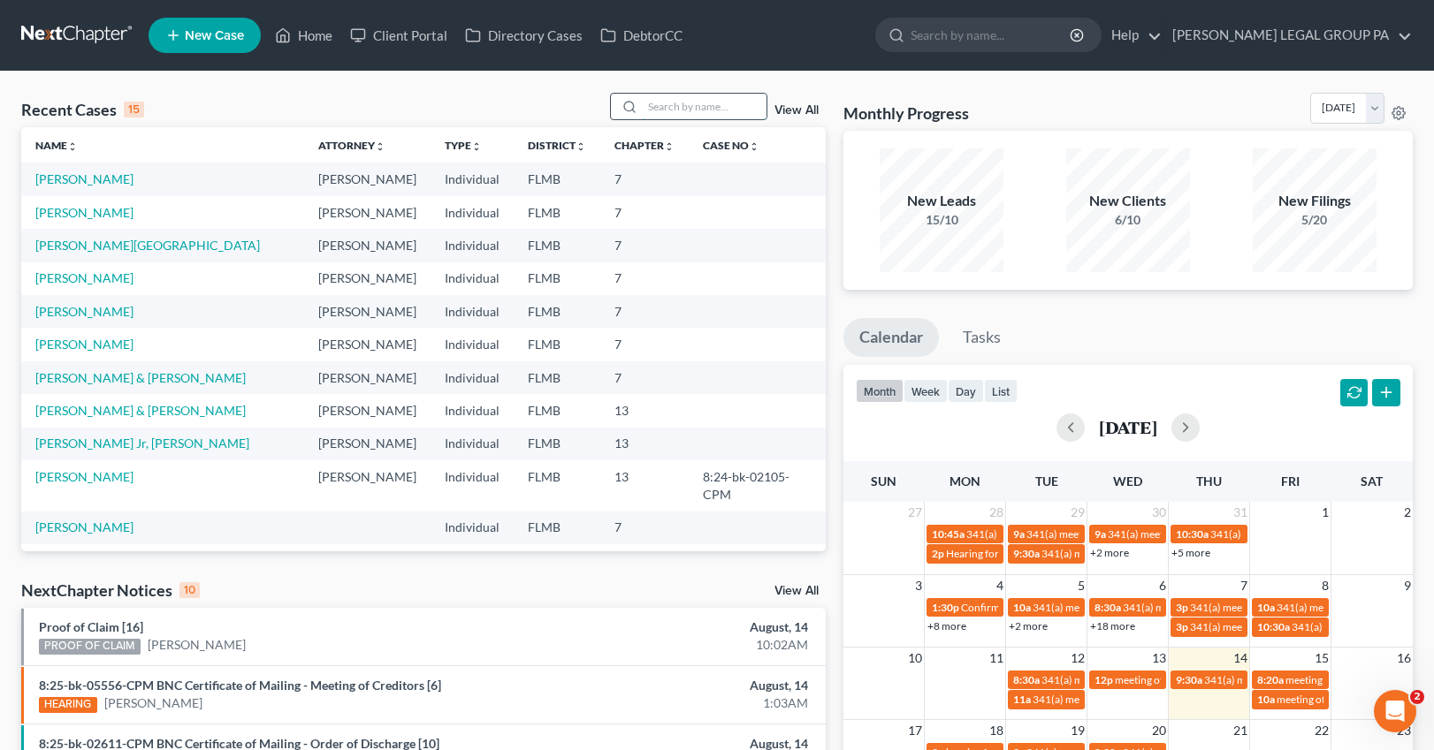
click at [676, 110] on input "search" at bounding box center [705, 107] width 124 height 26
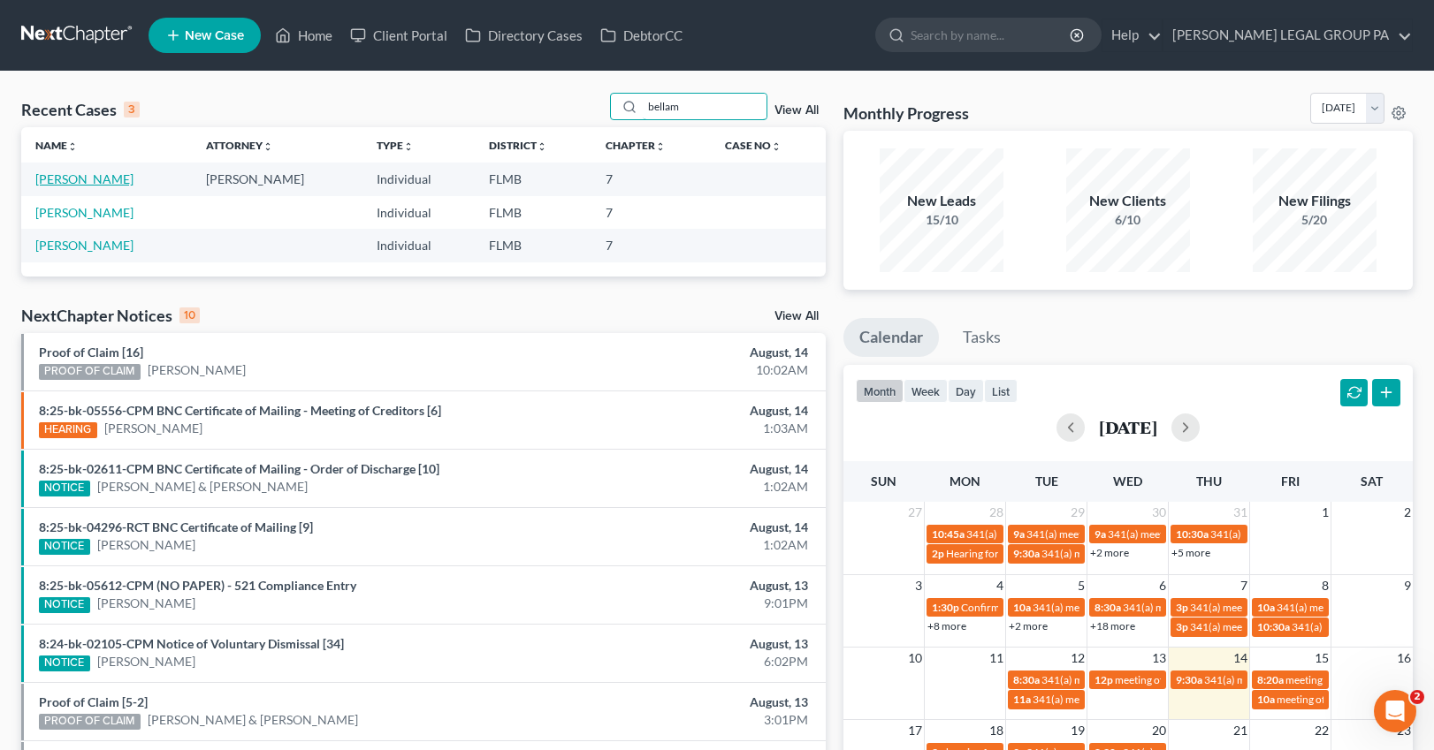
type input "bellam"
click at [81, 177] on link "[PERSON_NAME]" at bounding box center [84, 178] width 98 height 15
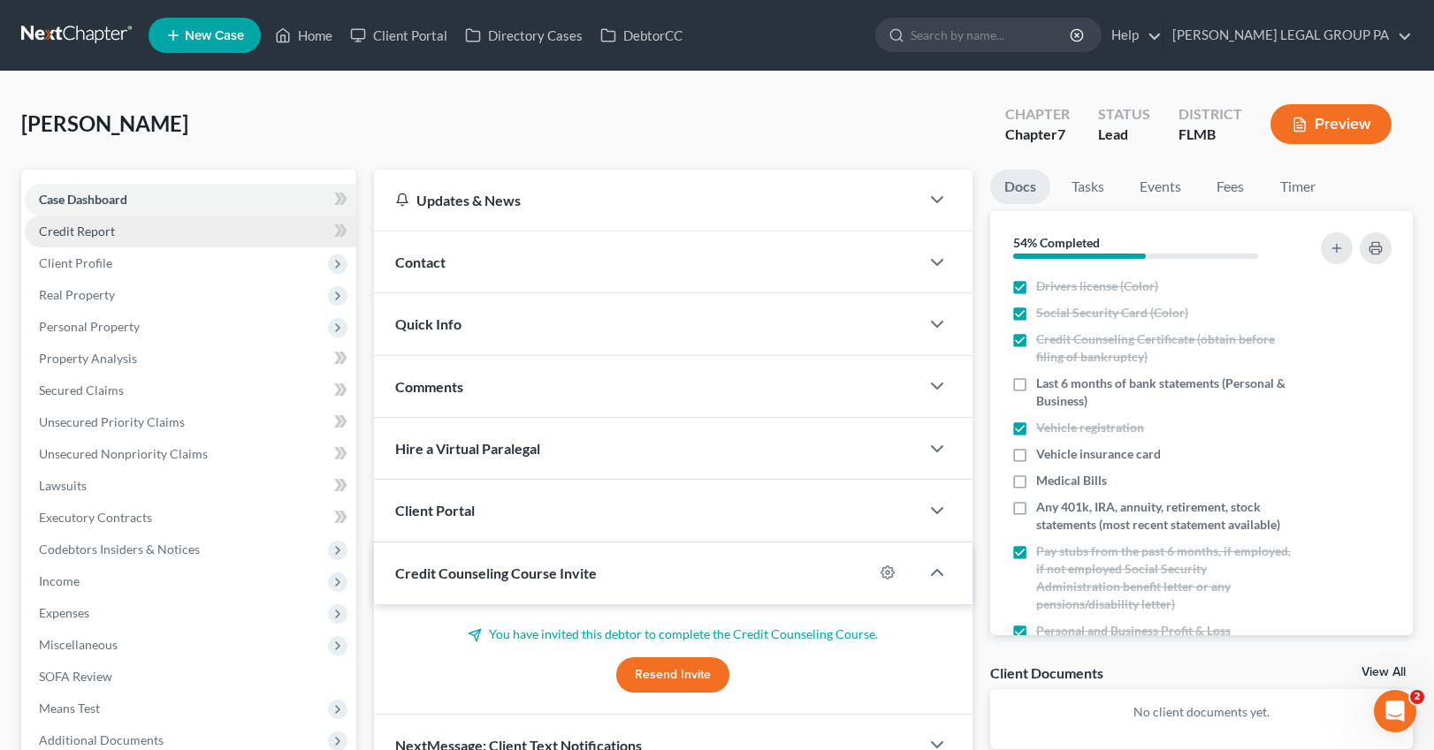
click at [103, 233] on span "Credit Report" at bounding box center [77, 231] width 76 height 15
